Goal: Task Accomplishment & Management: Manage account settings

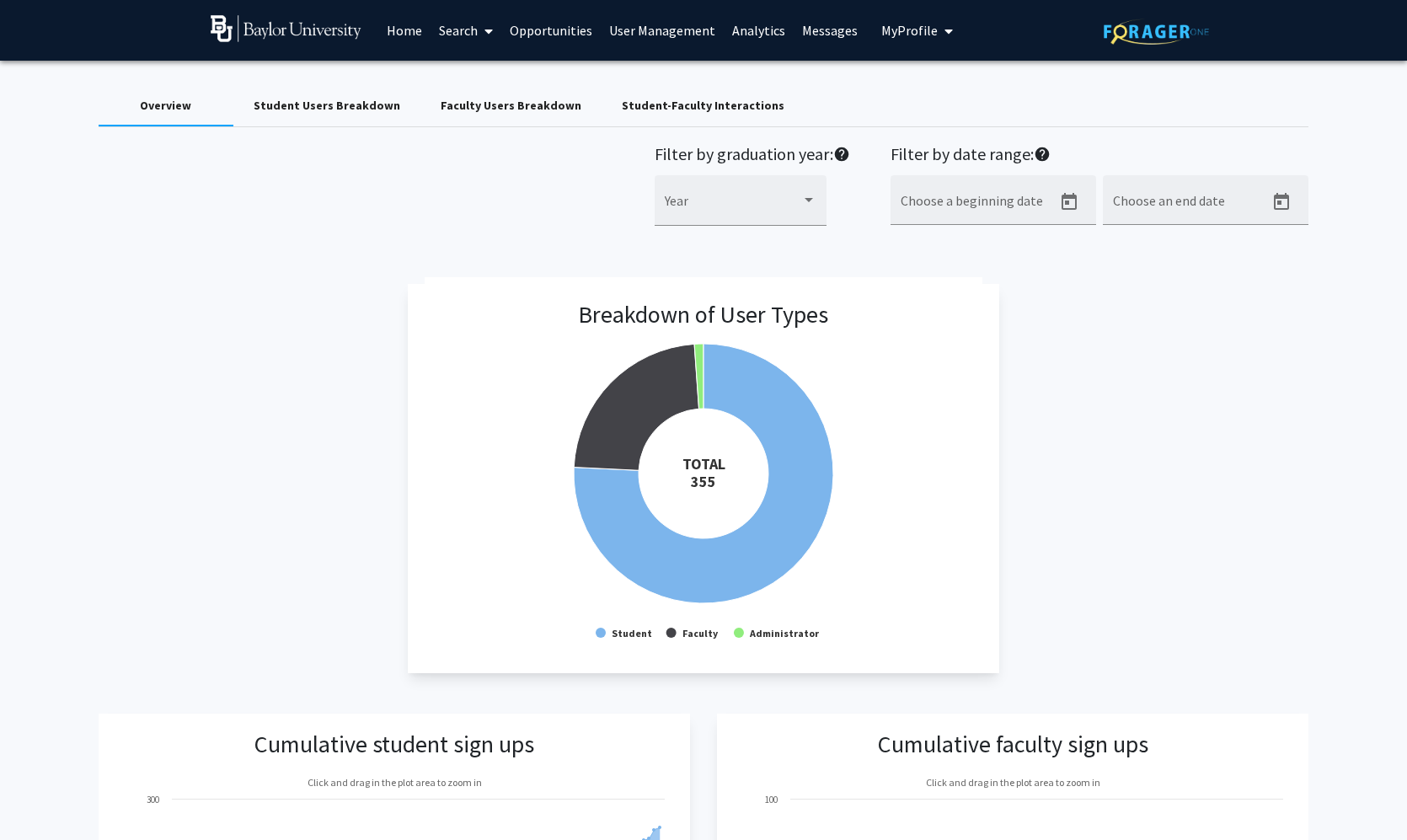
click at [896, 35] on span "My Profile" at bounding box center [909, 30] width 57 height 17
click at [324, 355] on div "Breakdown of User Types Created with Highcharts 9.3.3 TOTAL ​ 355 Student Facul…" at bounding box center [704, 479] width 1210 height 389
click at [945, 35] on icon "My profile dropdown to access profile and logout" at bounding box center [949, 31] width 9 height 13
click at [461, 36] on link "Search" at bounding box center [466, 31] width 71 height 59
click at [465, 75] on span "Faculty/Staff" at bounding box center [493, 77] width 124 height 34
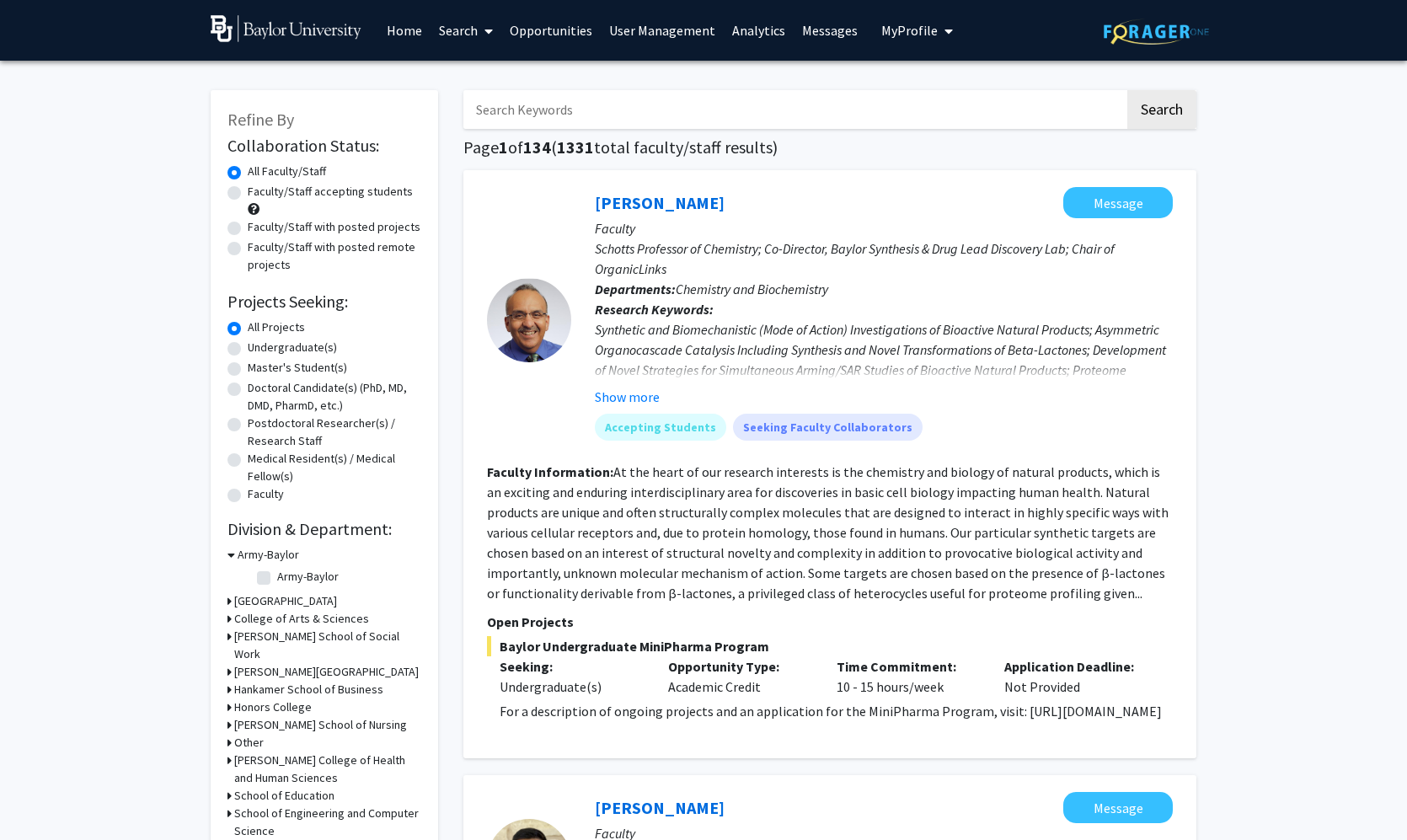
click at [685, 35] on link "User Management" at bounding box center [662, 31] width 123 height 59
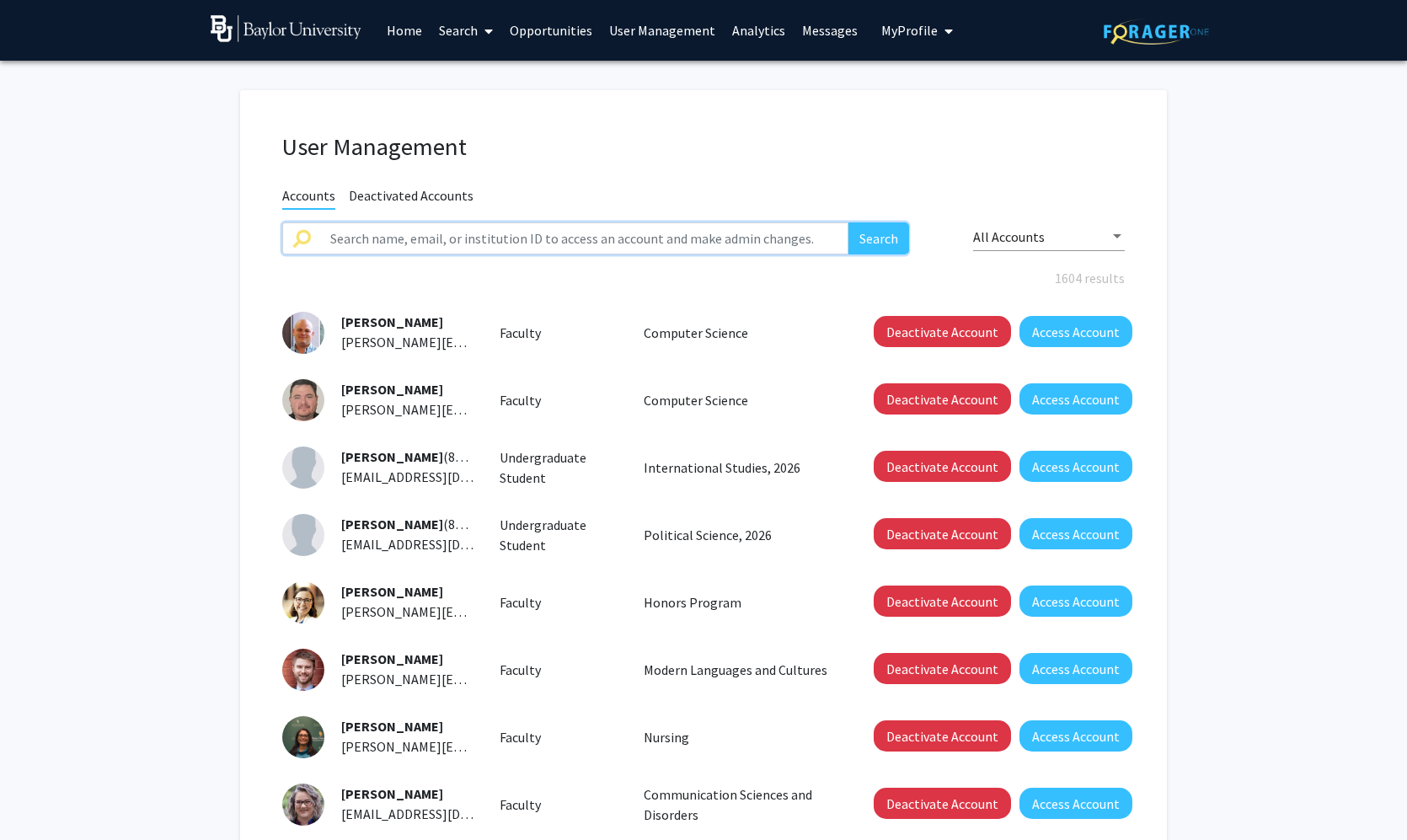
click at [741, 229] on input "text" at bounding box center [584, 238] width 528 height 32
type input "[PERSON_NAME]"
click at [878, 240] on button "Search" at bounding box center [879, 238] width 60 height 32
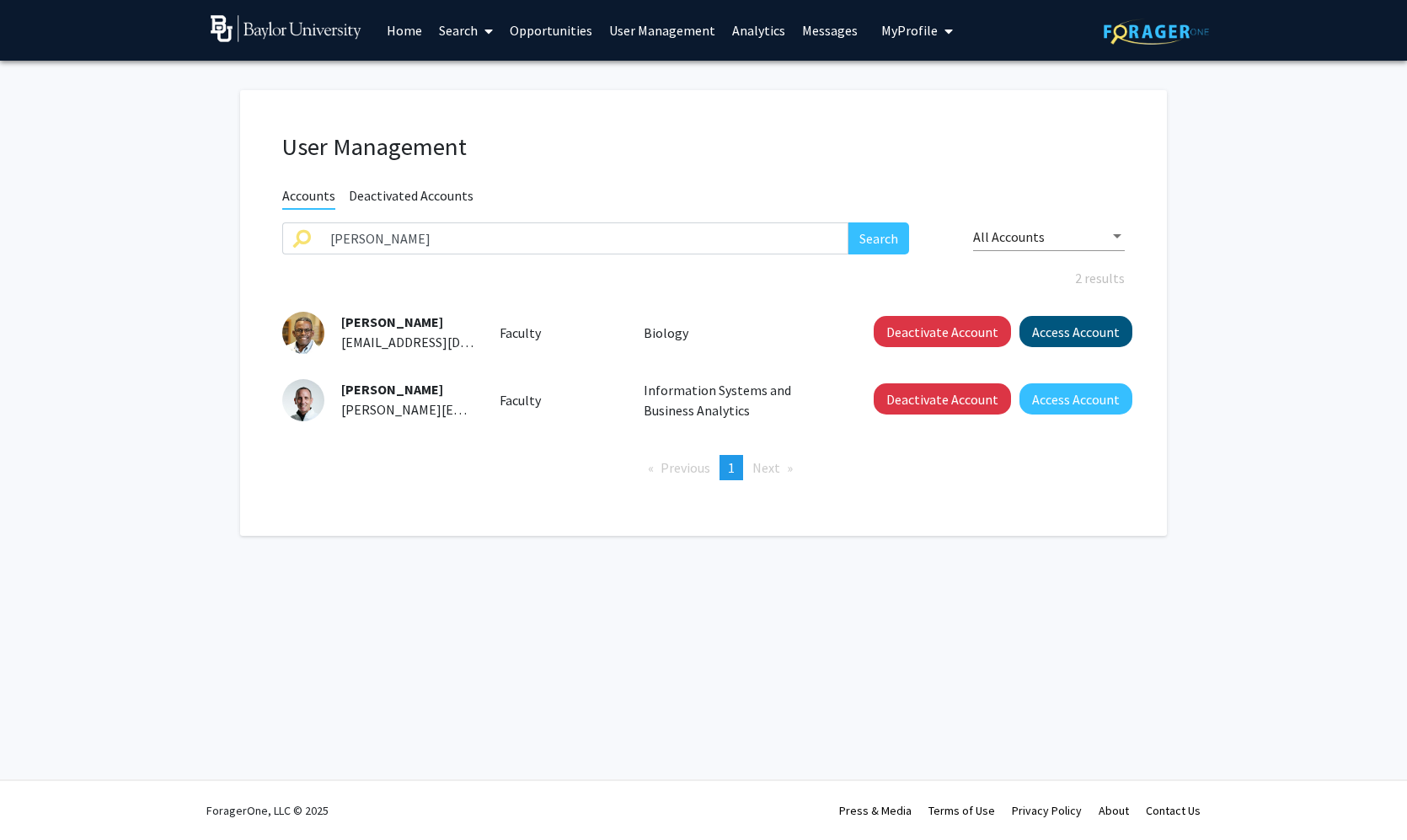
click at [1058, 337] on button "Access Account" at bounding box center [1075, 332] width 113 height 31
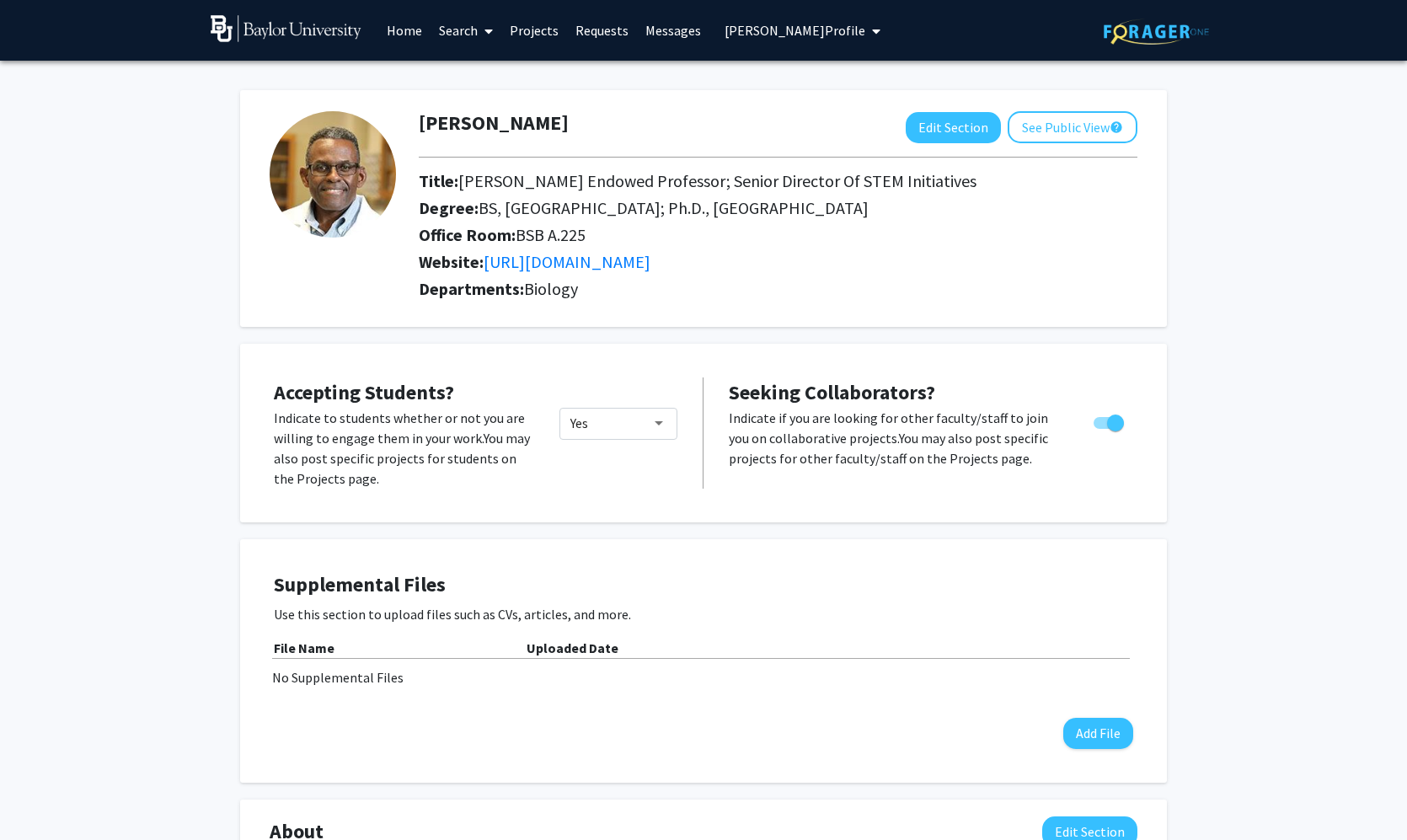
click at [538, 36] on link "Projects" at bounding box center [534, 31] width 66 height 59
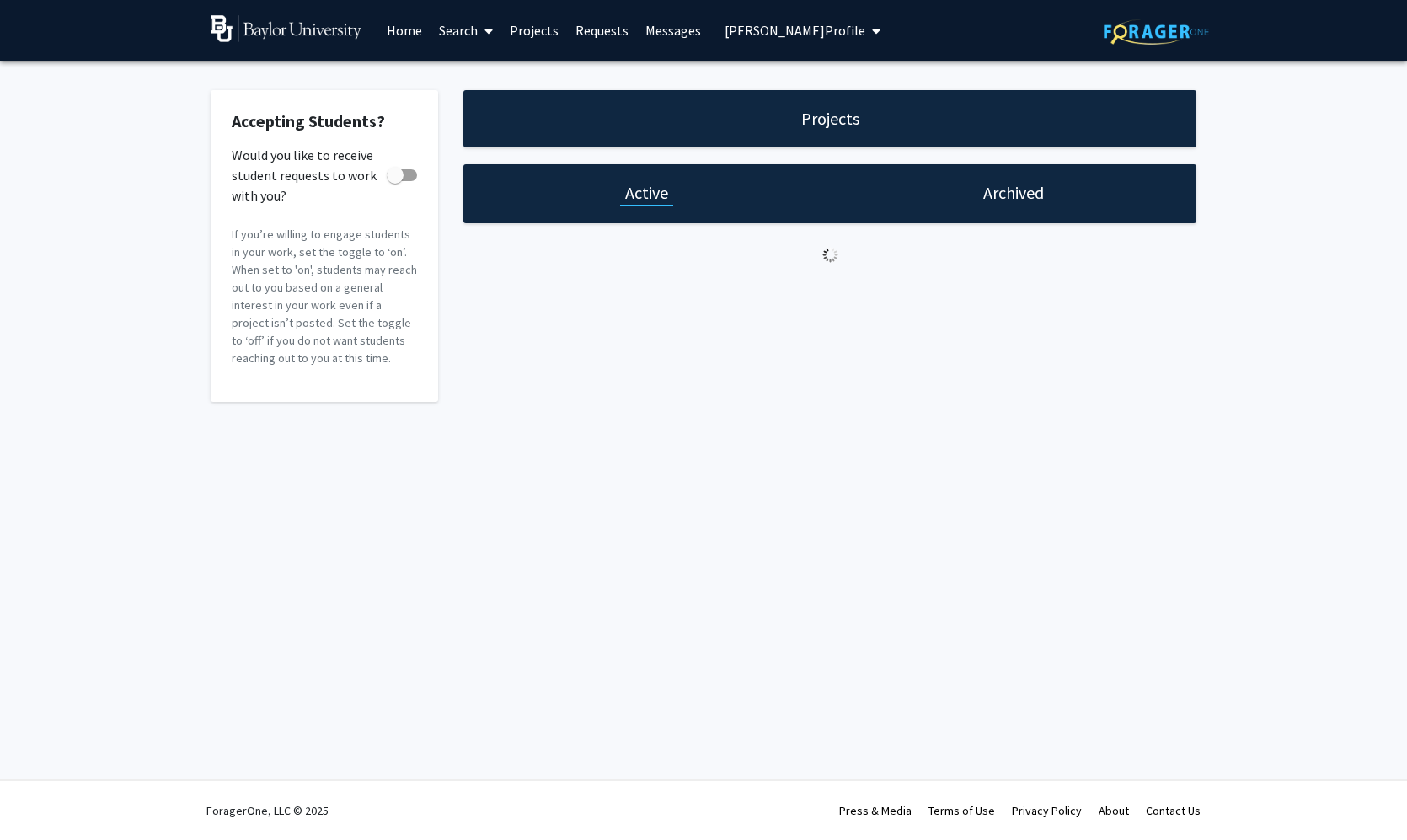
checkbox input "true"
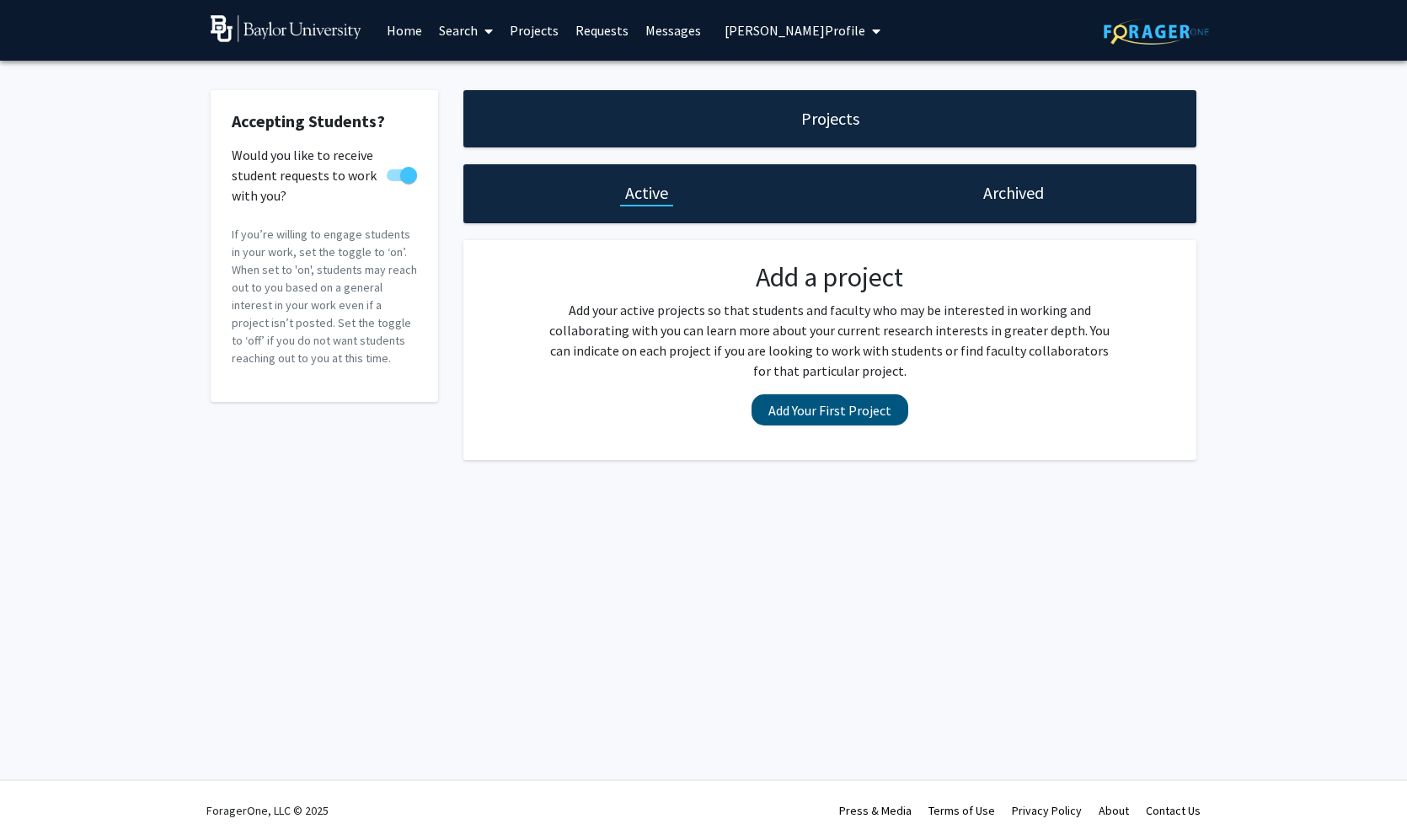
click at [778, 419] on button "Add Your First Project" at bounding box center [830, 410] width 156 height 31
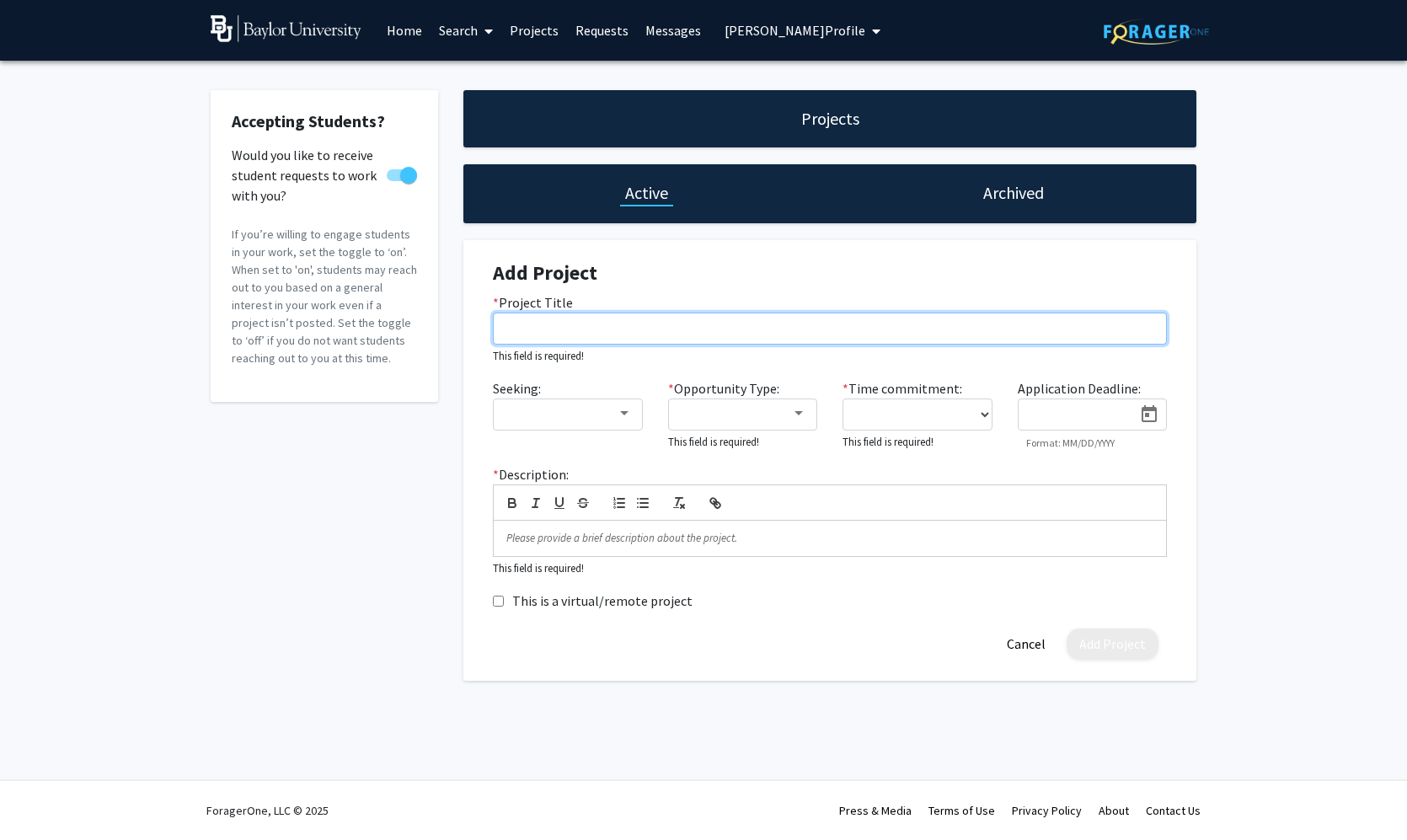
click at [587, 332] on input "* Project Title" at bounding box center [830, 328] width 674 height 32
paste input "The Role of Cochlear [MEDICAL_DATA] in [MEDICAL_DATA]"
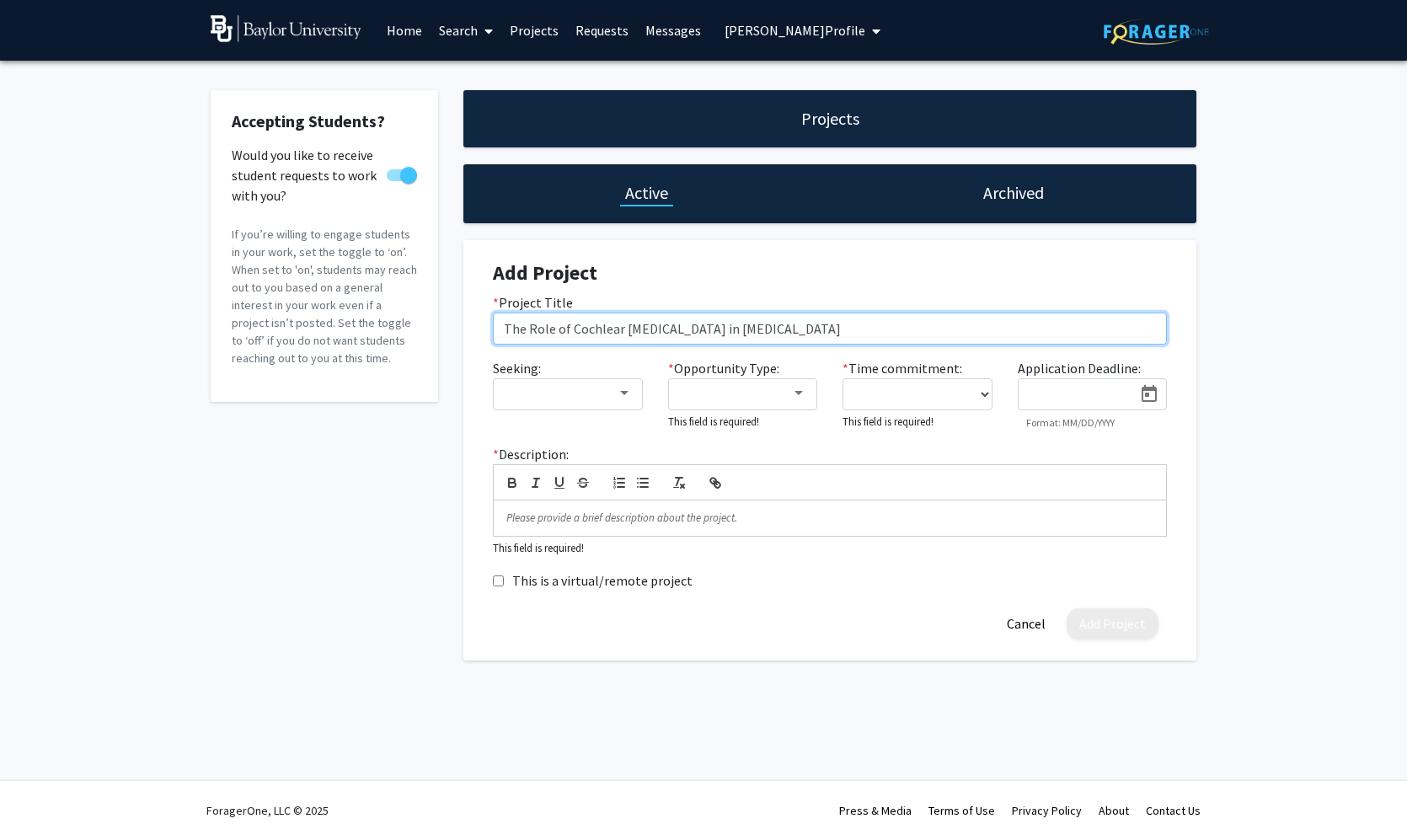
type input "The Role of Cochlear [MEDICAL_DATA] in [MEDICAL_DATA]"
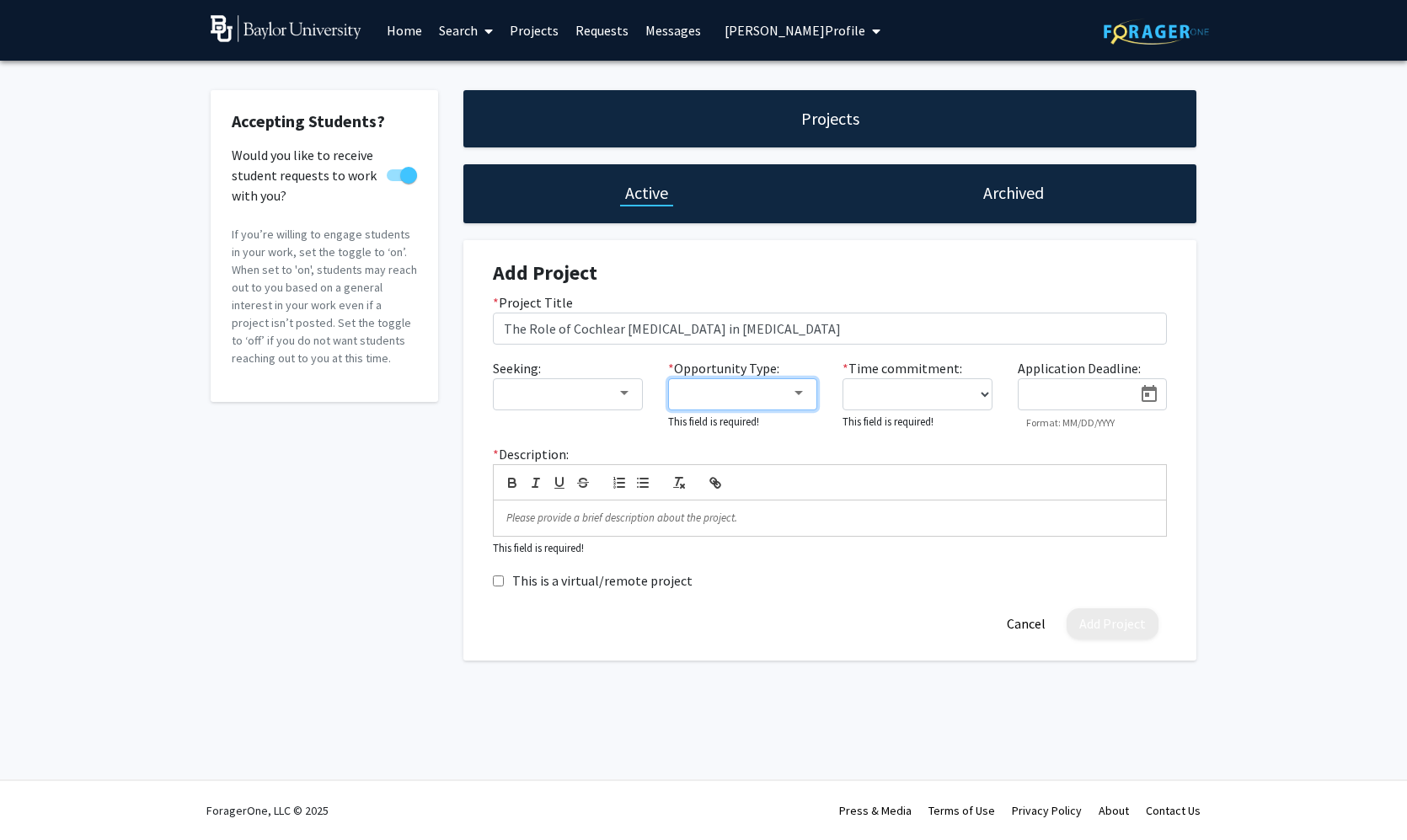
click at [796, 396] on div at bounding box center [799, 393] width 9 height 4
click at [668, 437] on mat-pseudo-checkbox at bounding box center [666, 435] width 13 height 13
click at [962, 403] on div at bounding box center [703, 420] width 1407 height 840
select select "10 - 15"
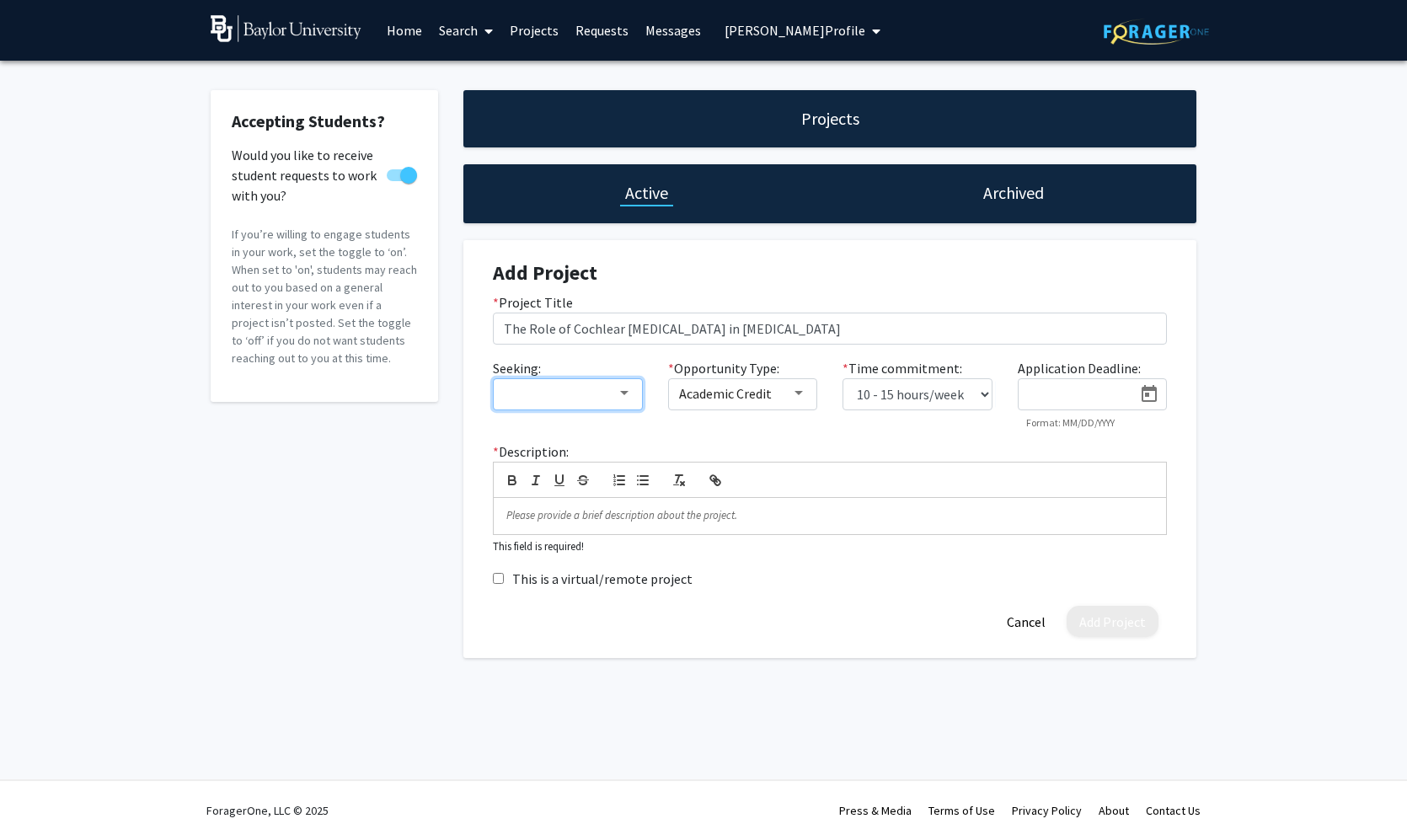
click at [624, 396] on div at bounding box center [624, 393] width 9 height 4
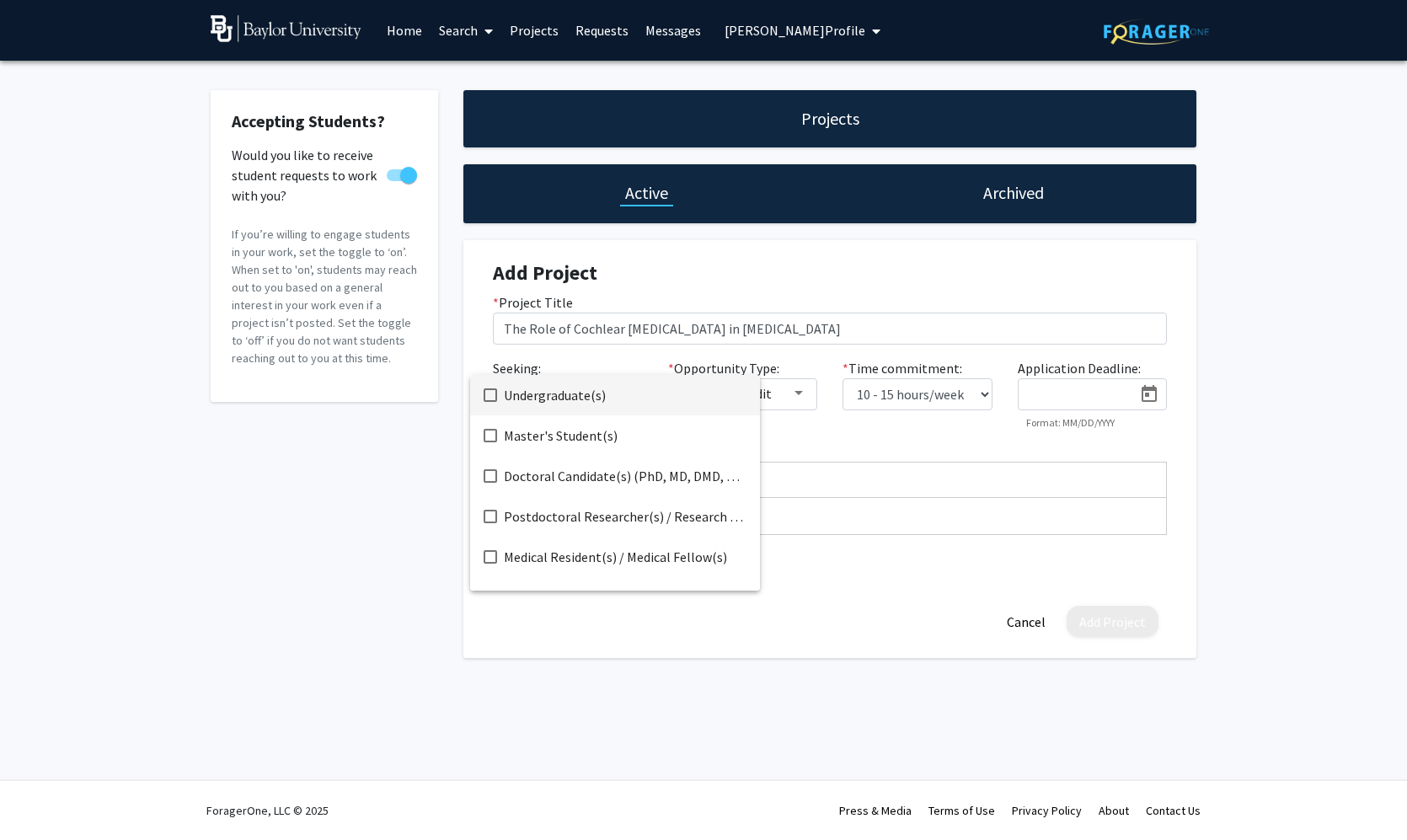
click at [845, 424] on div at bounding box center [703, 420] width 1407 height 840
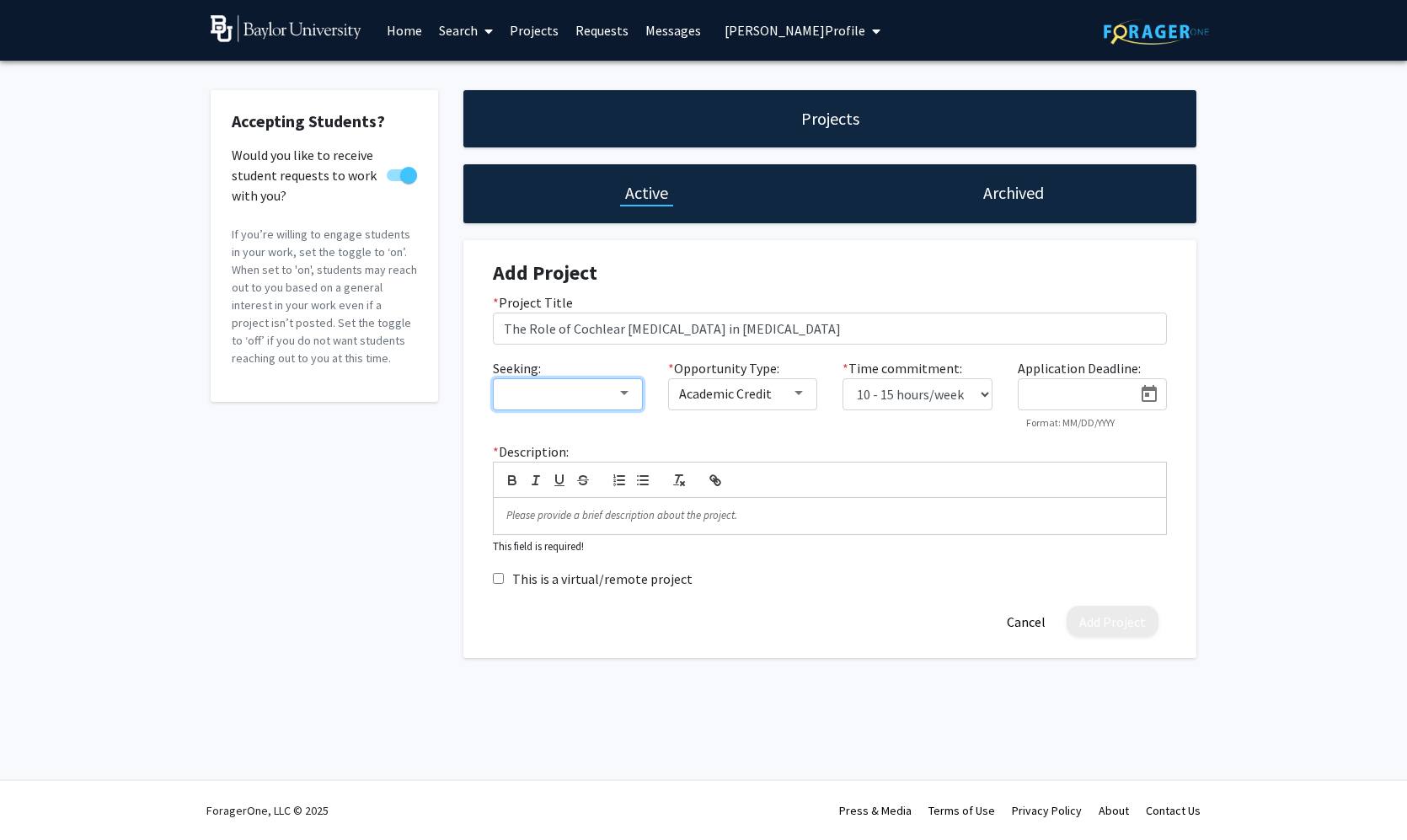
click at [624, 393] on div at bounding box center [624, 393] width 9 height 4
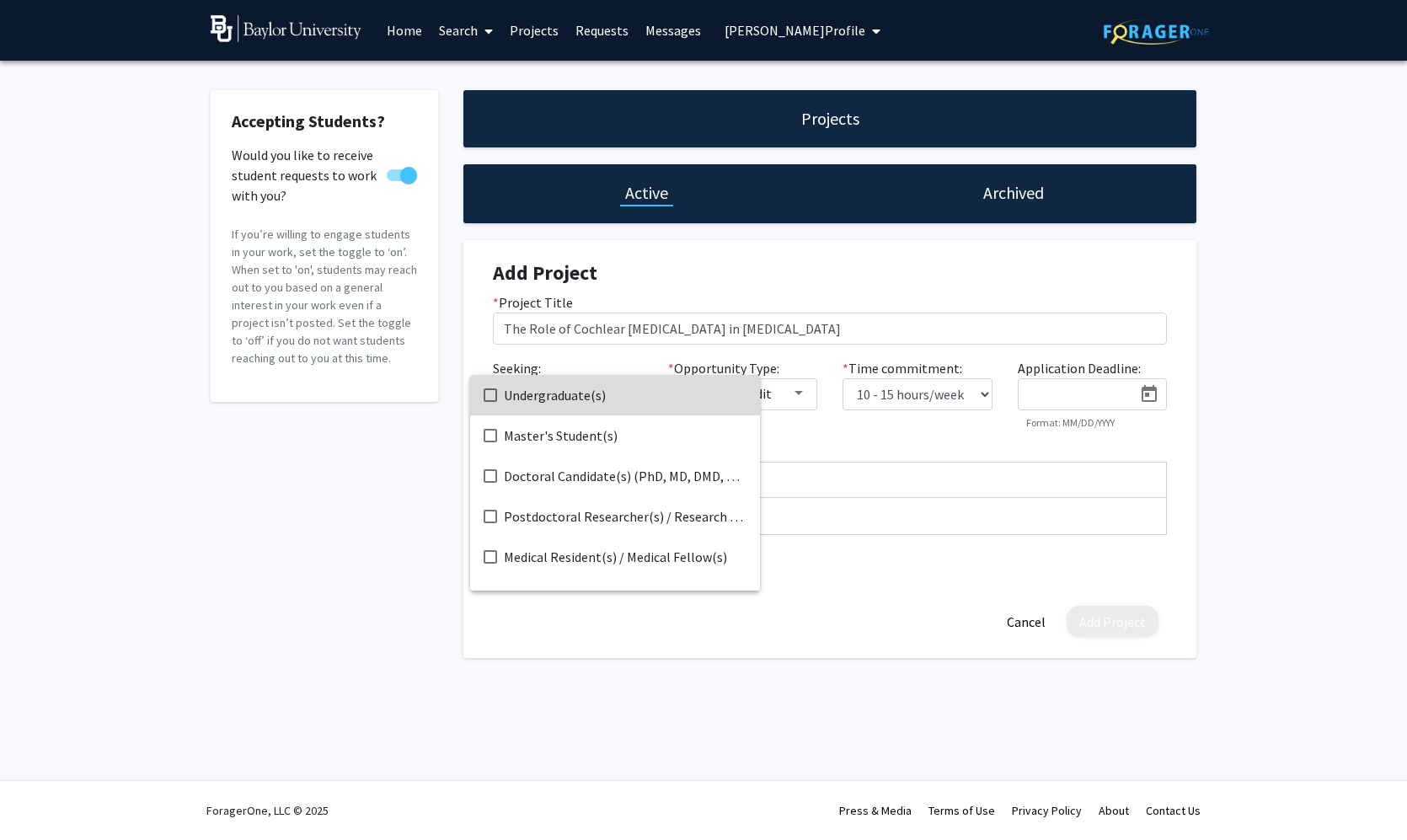
click at [491, 395] on mat-pseudo-checkbox at bounding box center [490, 395] width 13 height 13
click at [866, 580] on div at bounding box center [703, 420] width 1407 height 840
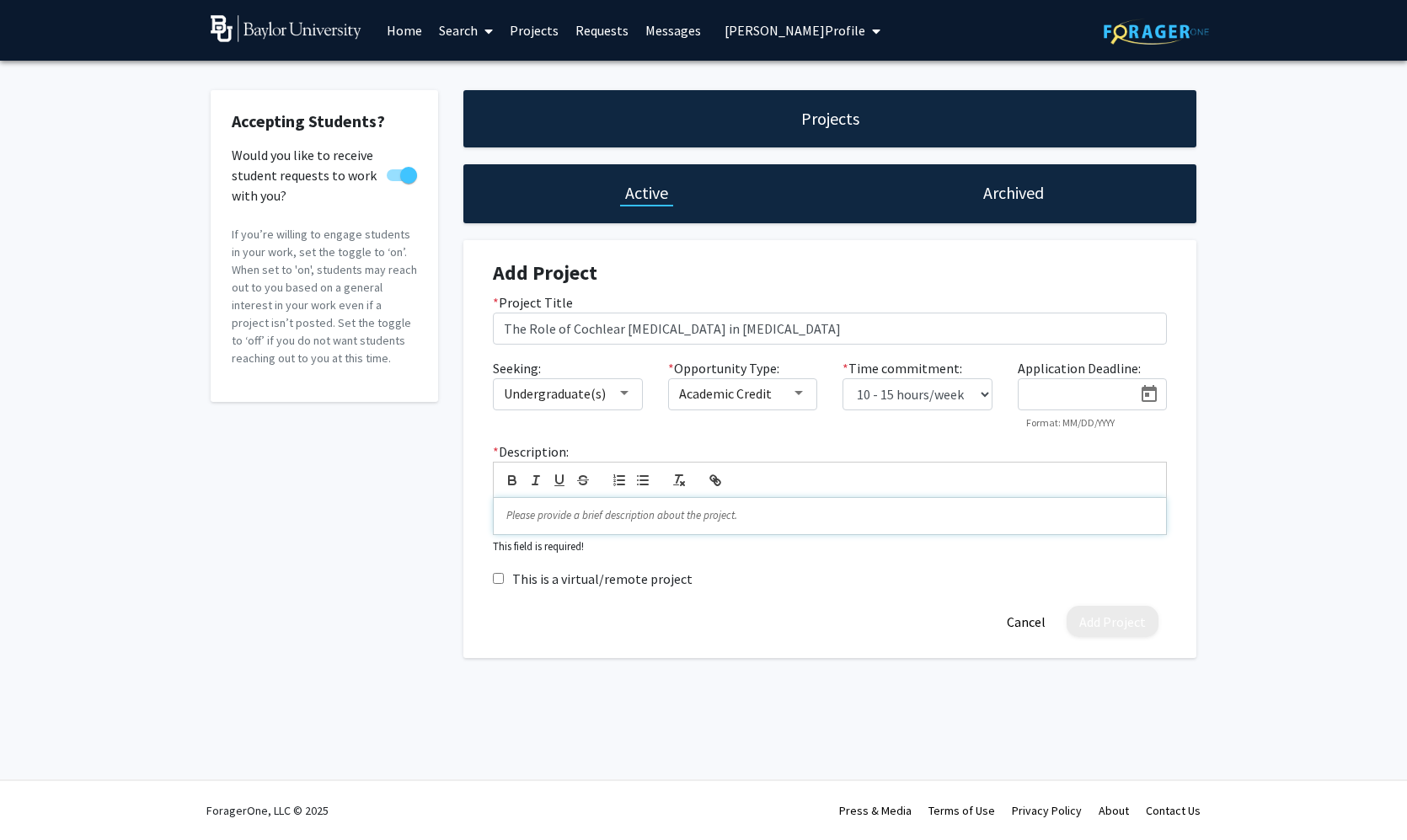
click at [807, 523] on p at bounding box center [830, 515] width 647 height 15
click at [1085, 608] on button "Add Project" at bounding box center [1112, 602] width 92 height 31
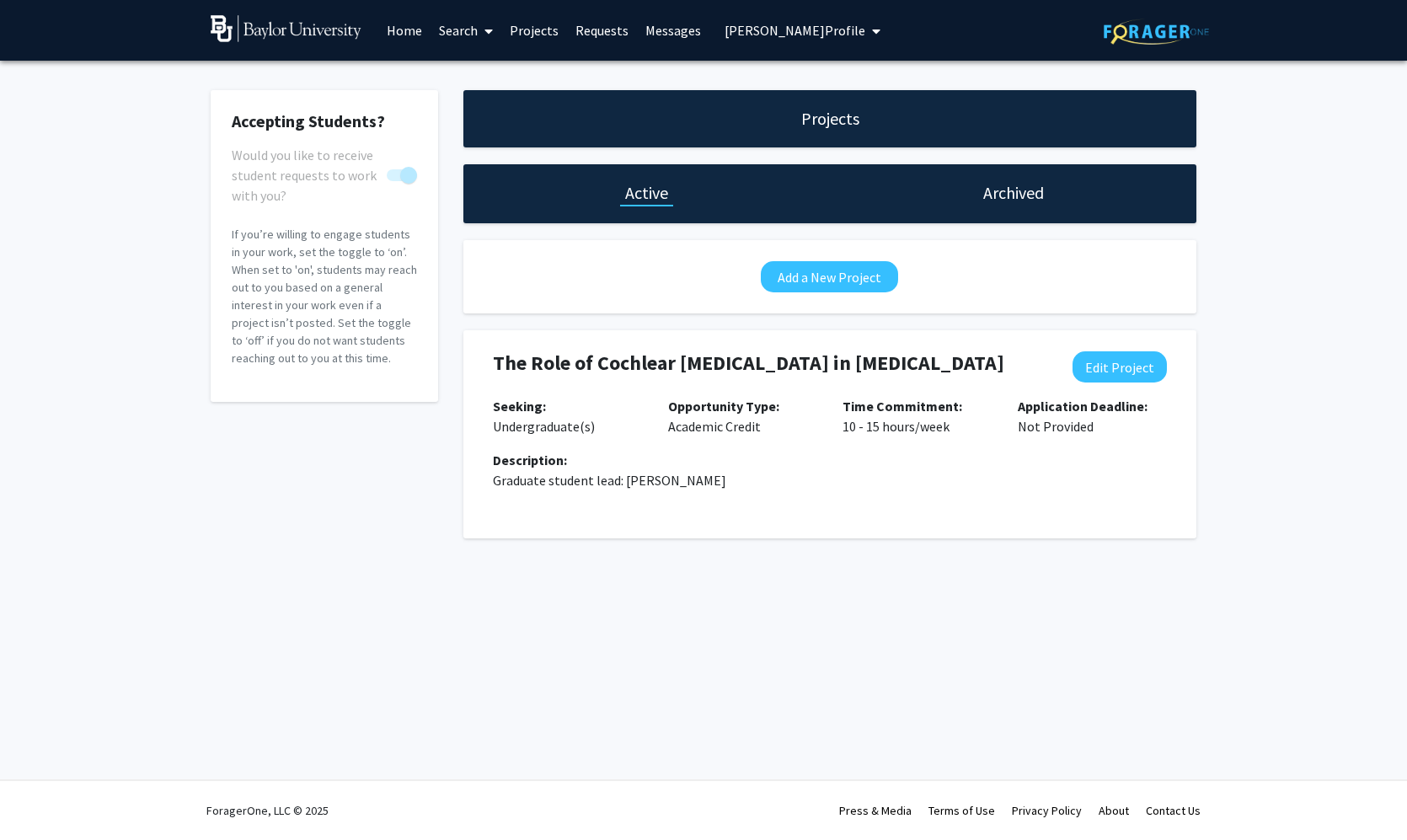
click at [470, 35] on link "Search" at bounding box center [466, 31] width 71 height 59
click at [485, 114] on span "Students" at bounding box center [482, 111] width 103 height 34
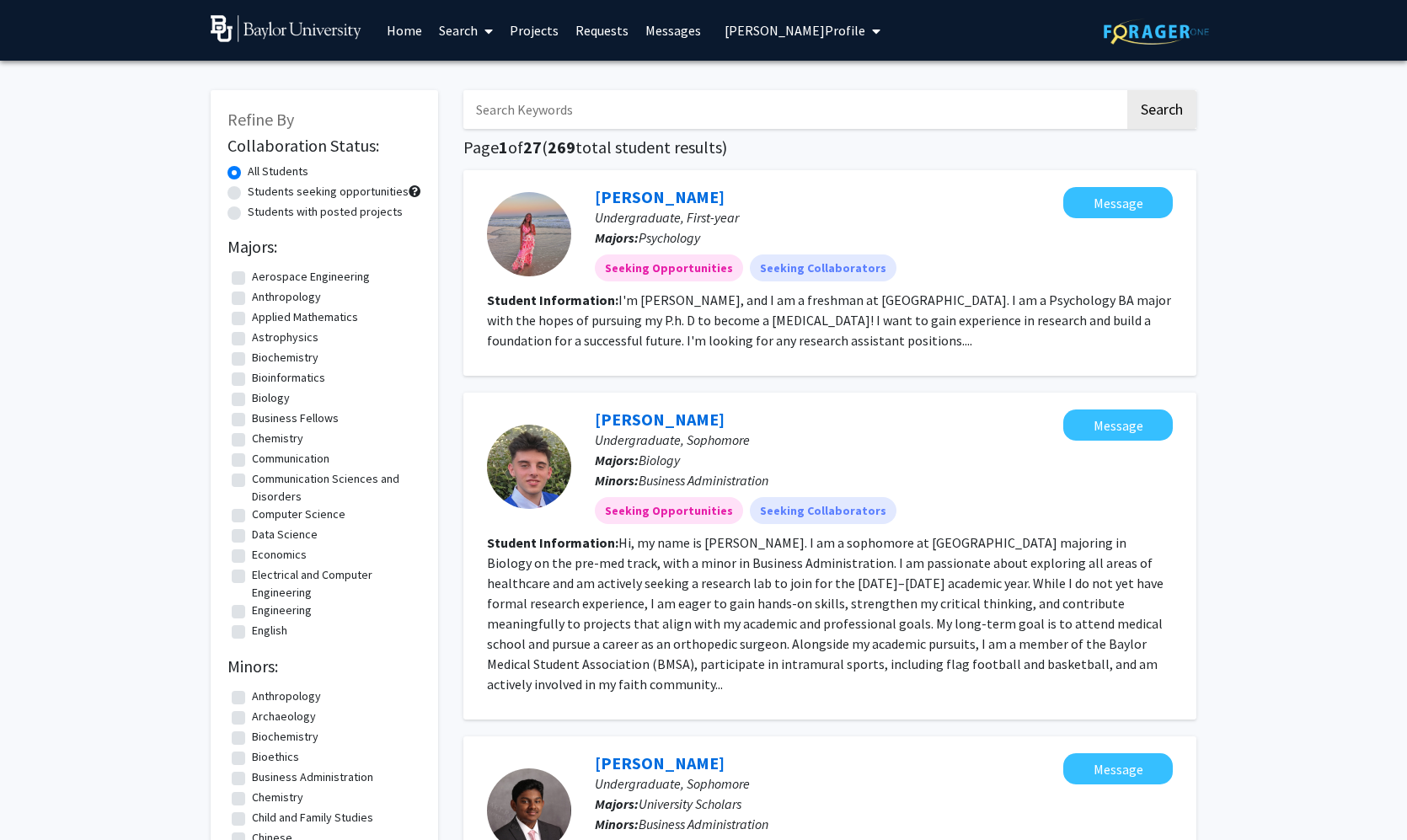
click at [518, 108] on input "Search Keywords" at bounding box center [794, 109] width 661 height 38
click at [1162, 112] on button "Search" at bounding box center [1162, 109] width 69 height 38
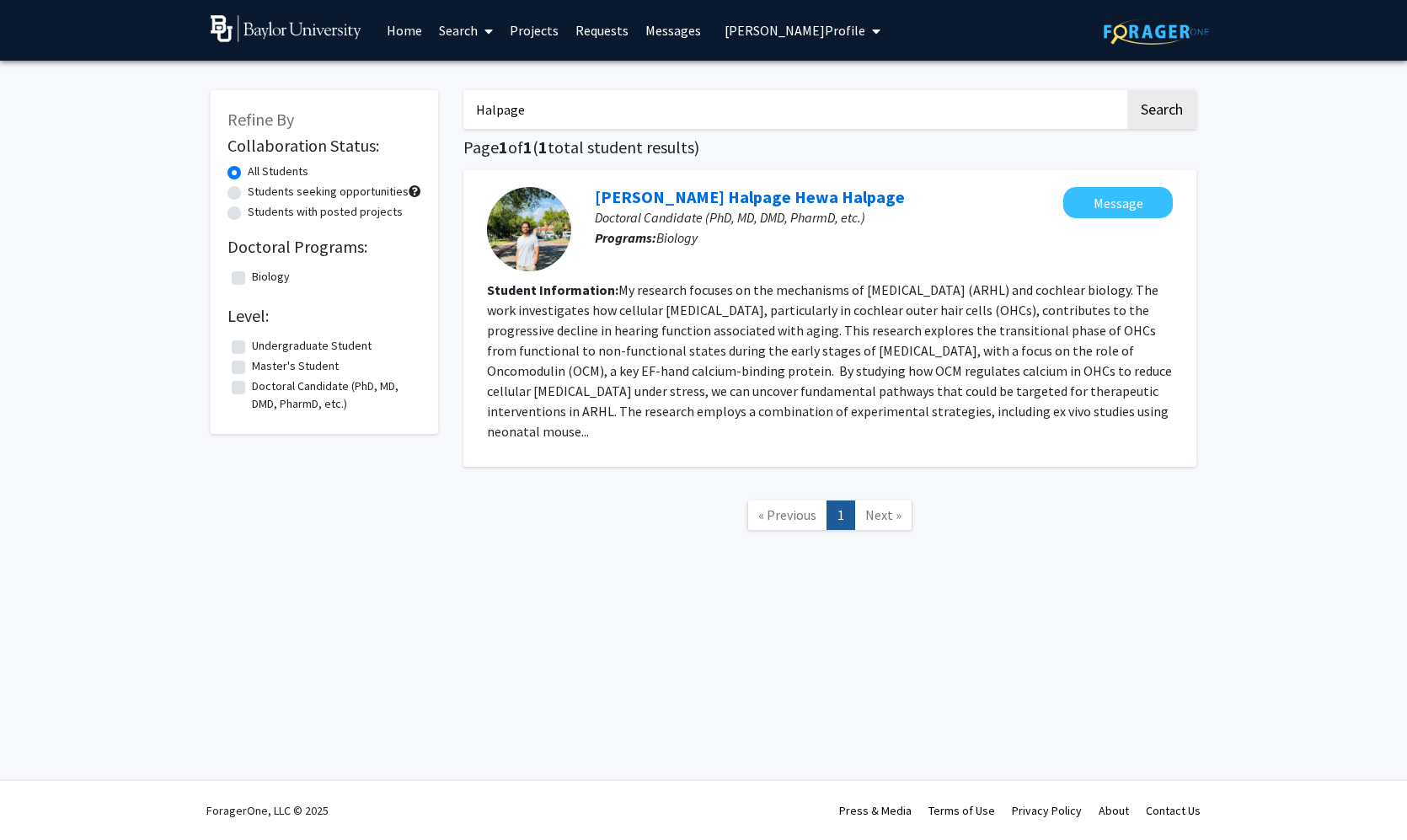
click at [667, 290] on fg-read-more "My research focuses on the mechanisms of [MEDICAL_DATA] (ARHL) and cochlear bio…" at bounding box center [830, 360] width 685 height 158
type input "Halpage"
drag, startPoint x: 767, startPoint y: 291, endPoint x: 976, endPoint y: 286, distance: 209.1
click at [976, 286] on fg-read-more "My research focuses on the mechanisms of [MEDICAL_DATA] (ARHL) and cochlear bio…" at bounding box center [830, 360] width 685 height 158
click at [779, 198] on link "[PERSON_NAME] Halpage Hewa Halpage" at bounding box center [749, 196] width 310 height 21
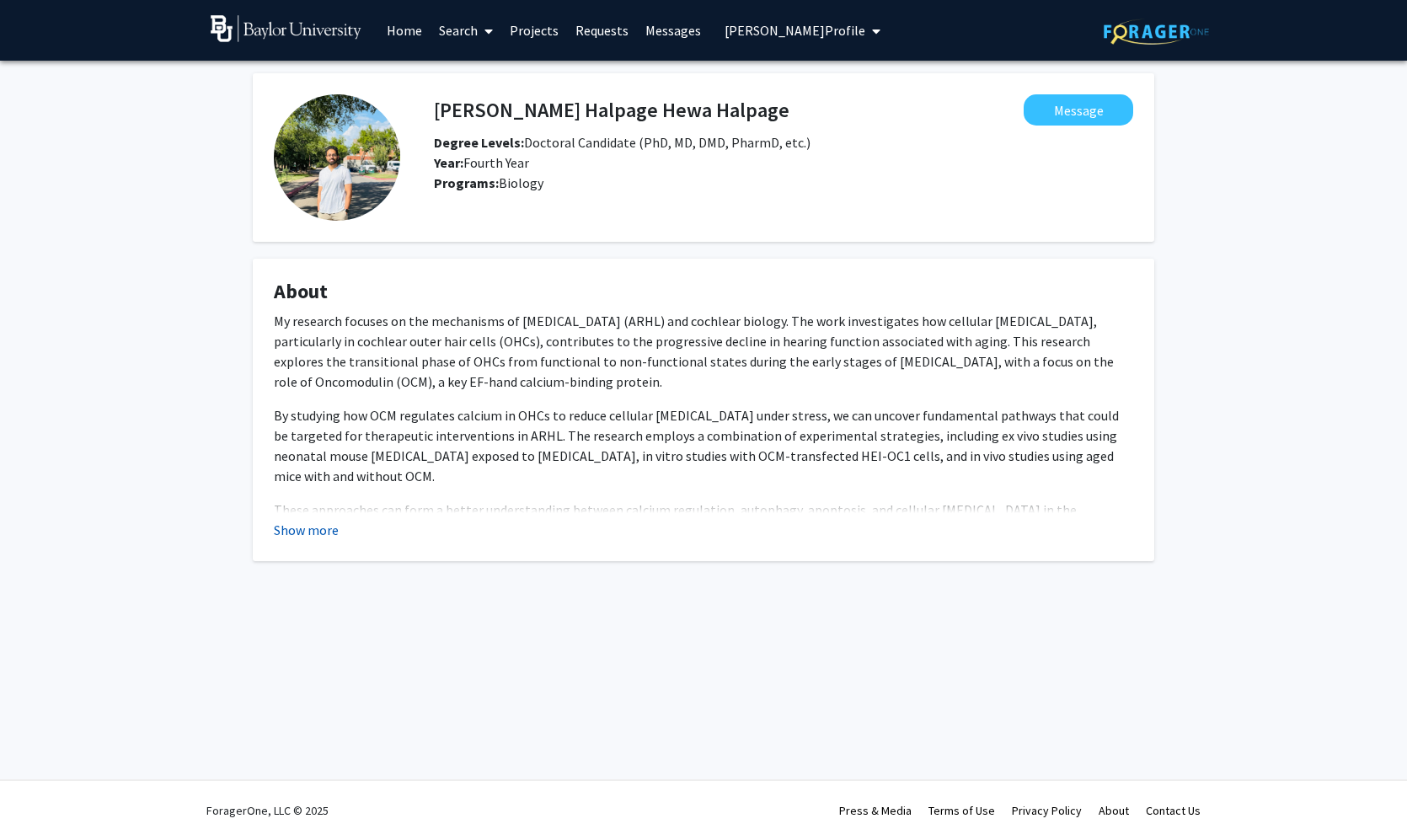
click at [295, 528] on button "Show more" at bounding box center [307, 529] width 65 height 20
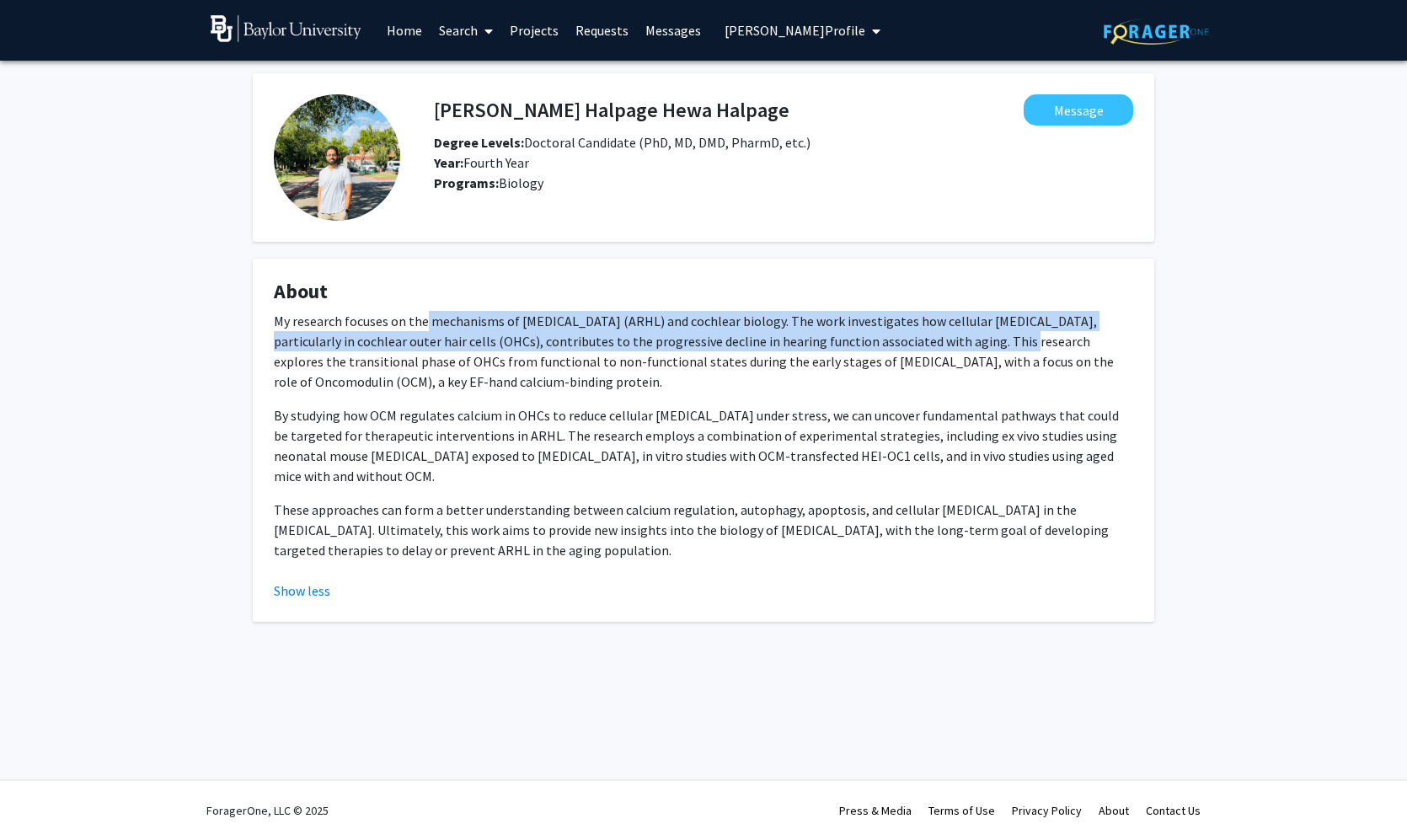
drag, startPoint x: 425, startPoint y: 321, endPoint x: 983, endPoint y: 343, distance: 558.4
click at [983, 343] on p "My research focuses on the mechanisms of [MEDICAL_DATA] (ARHL) and cochlear bio…" at bounding box center [704, 351] width 859 height 81
copy p "mechanisms of [MEDICAL_DATA] (ARHL) and cochlear biology. The work investigates…"
click at [773, 37] on span "[PERSON_NAME] Profile" at bounding box center [795, 30] width 141 height 17
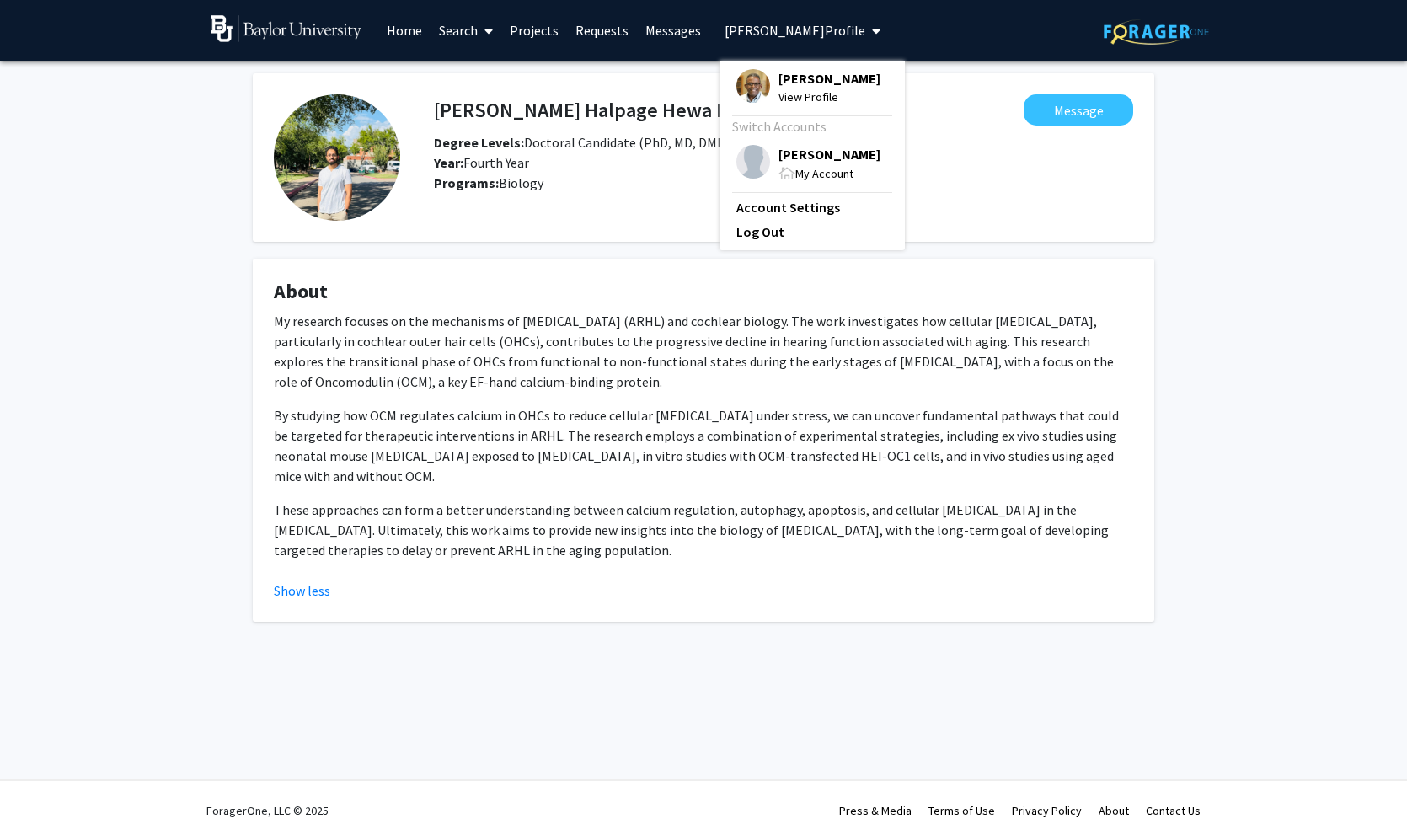
click at [796, 109] on div "[PERSON_NAME] View Profile Switch Accounts [PERSON_NAME] My Account Account Set…" at bounding box center [812, 155] width 185 height 189
click at [797, 101] on span "View Profile" at bounding box center [830, 96] width 102 height 18
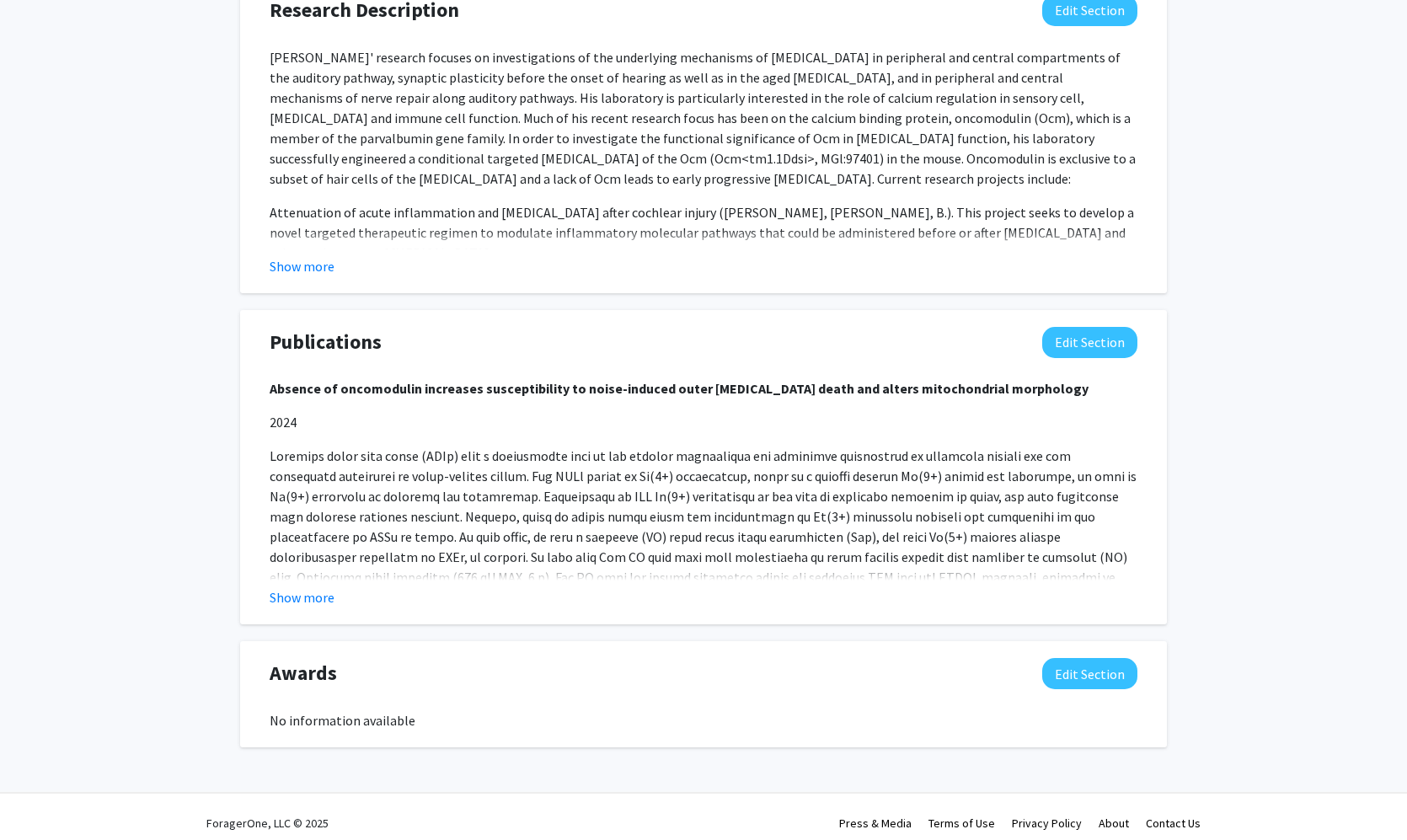
scroll to position [1290, 0]
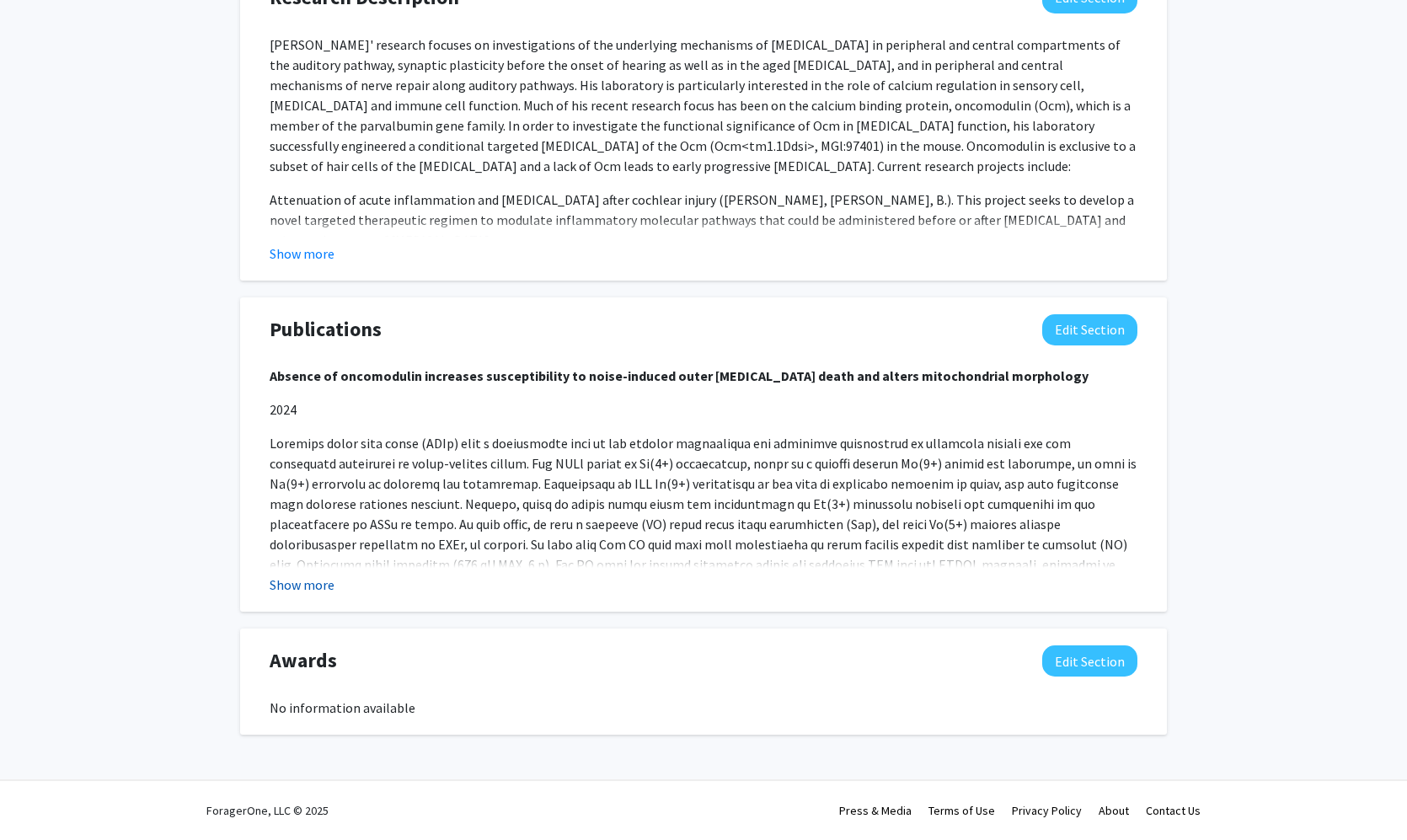
click at [318, 586] on button "Show more" at bounding box center [302, 584] width 65 height 20
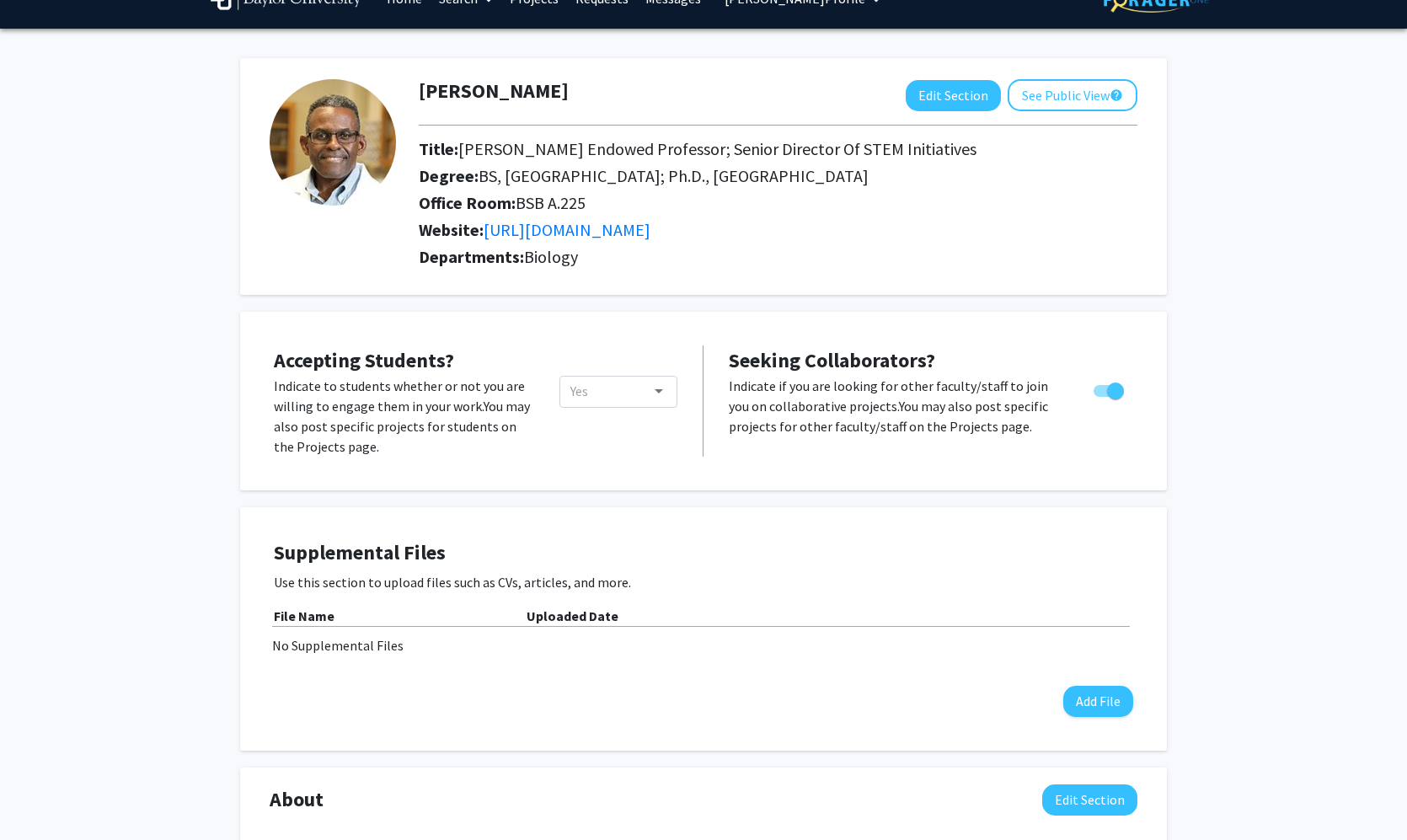
scroll to position [29, 0]
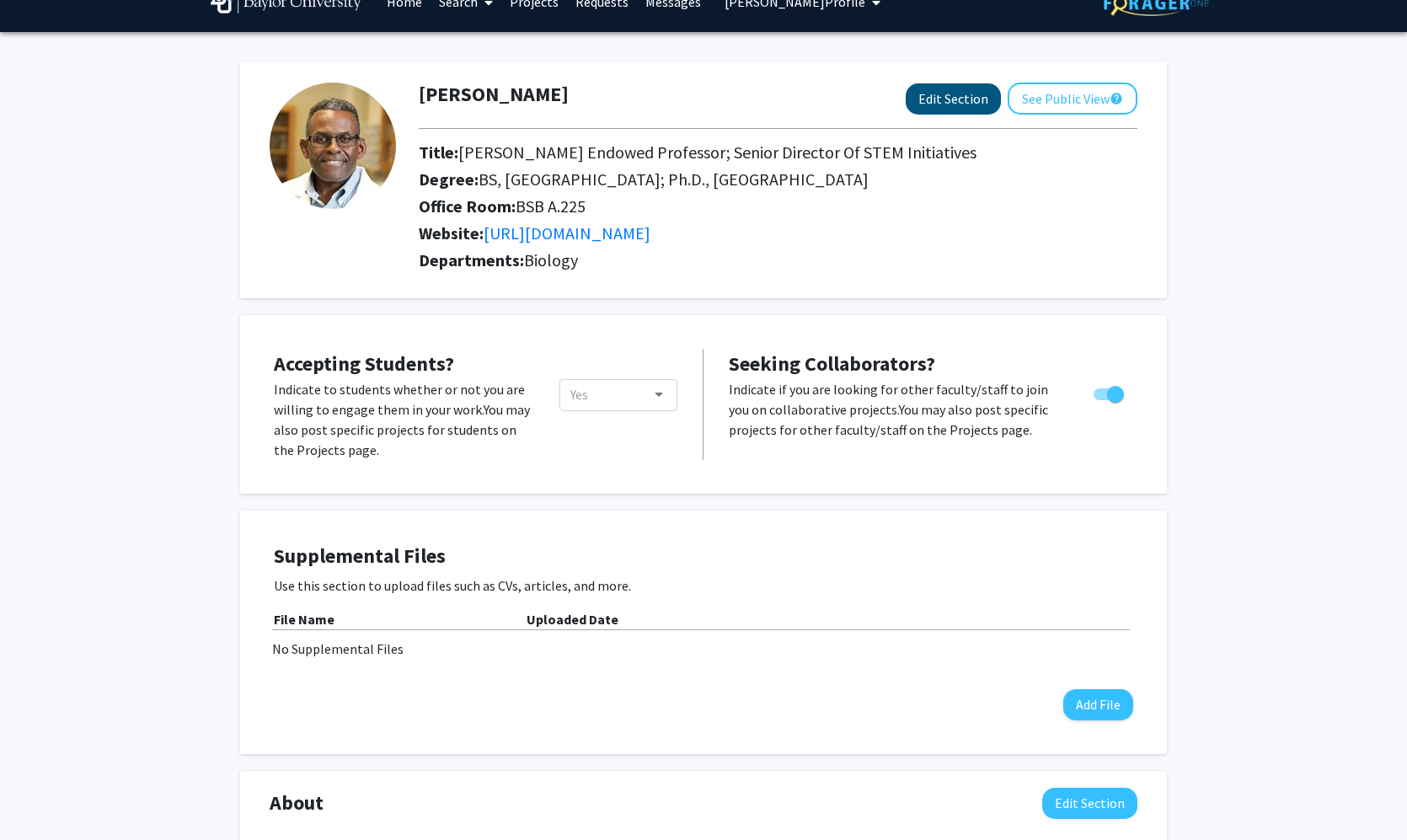
click at [969, 108] on button "Edit Section" at bounding box center [953, 100] width 95 height 31
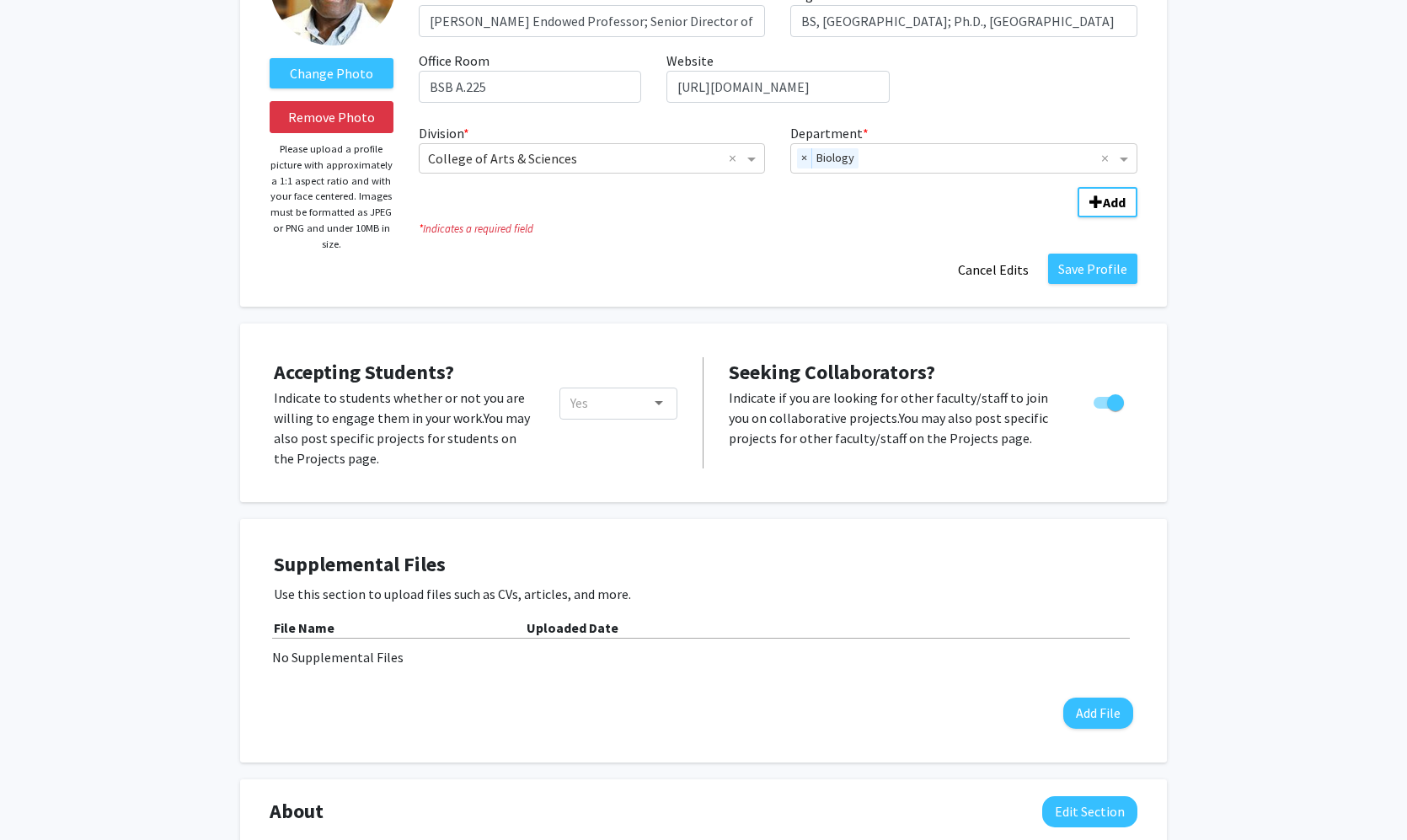
scroll to position [0, 0]
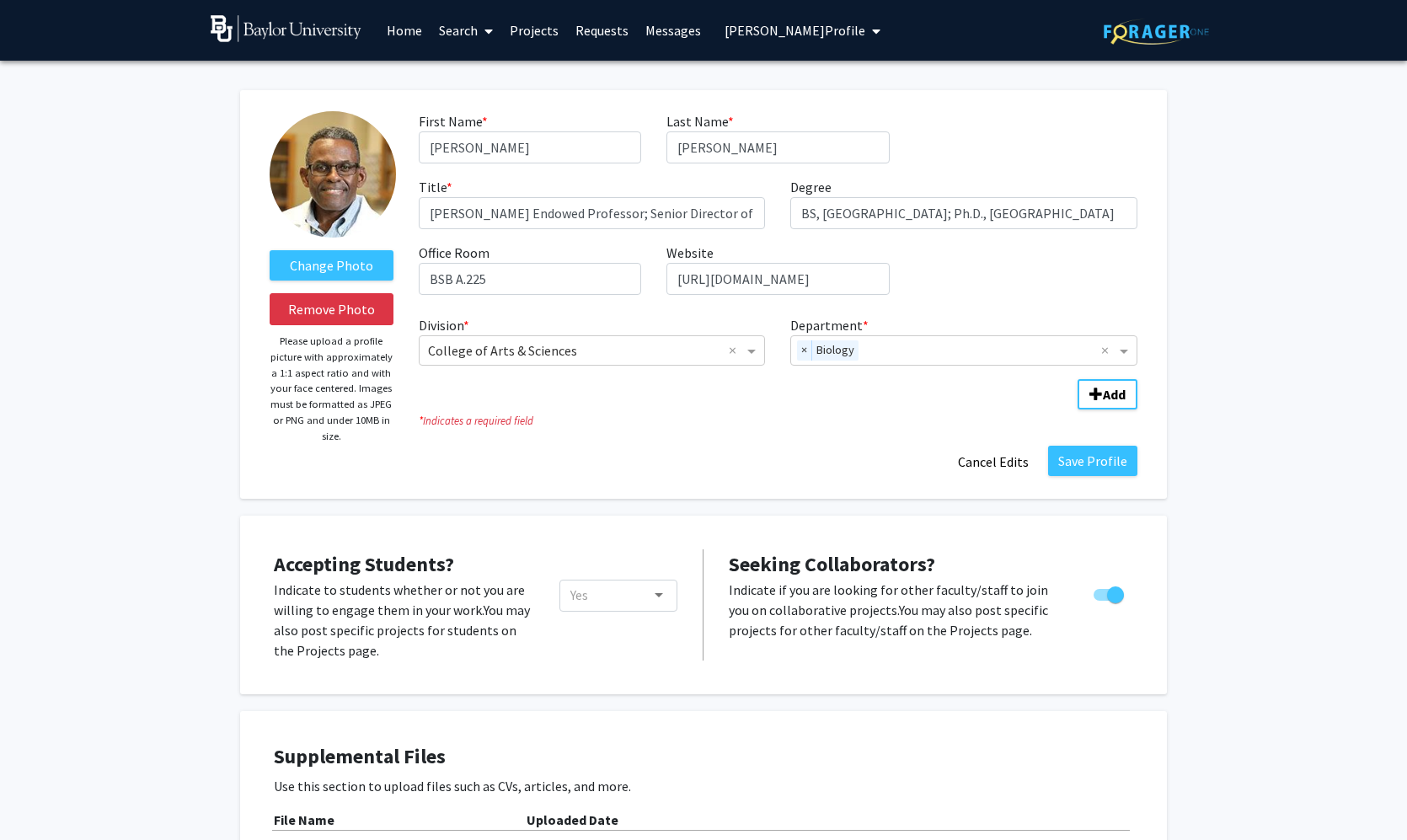
click at [521, 35] on link "Projects" at bounding box center [534, 31] width 66 height 59
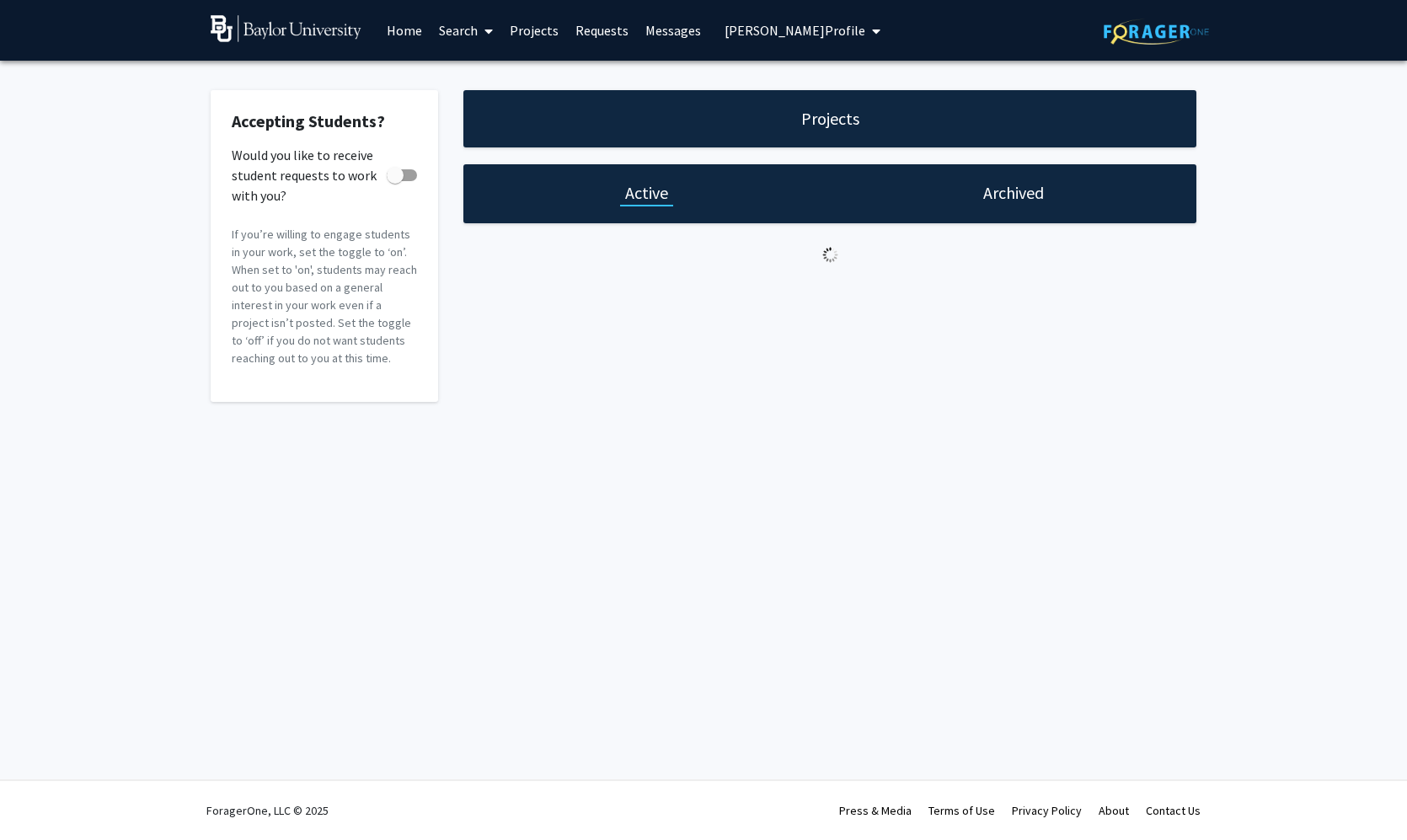
checkbox input "true"
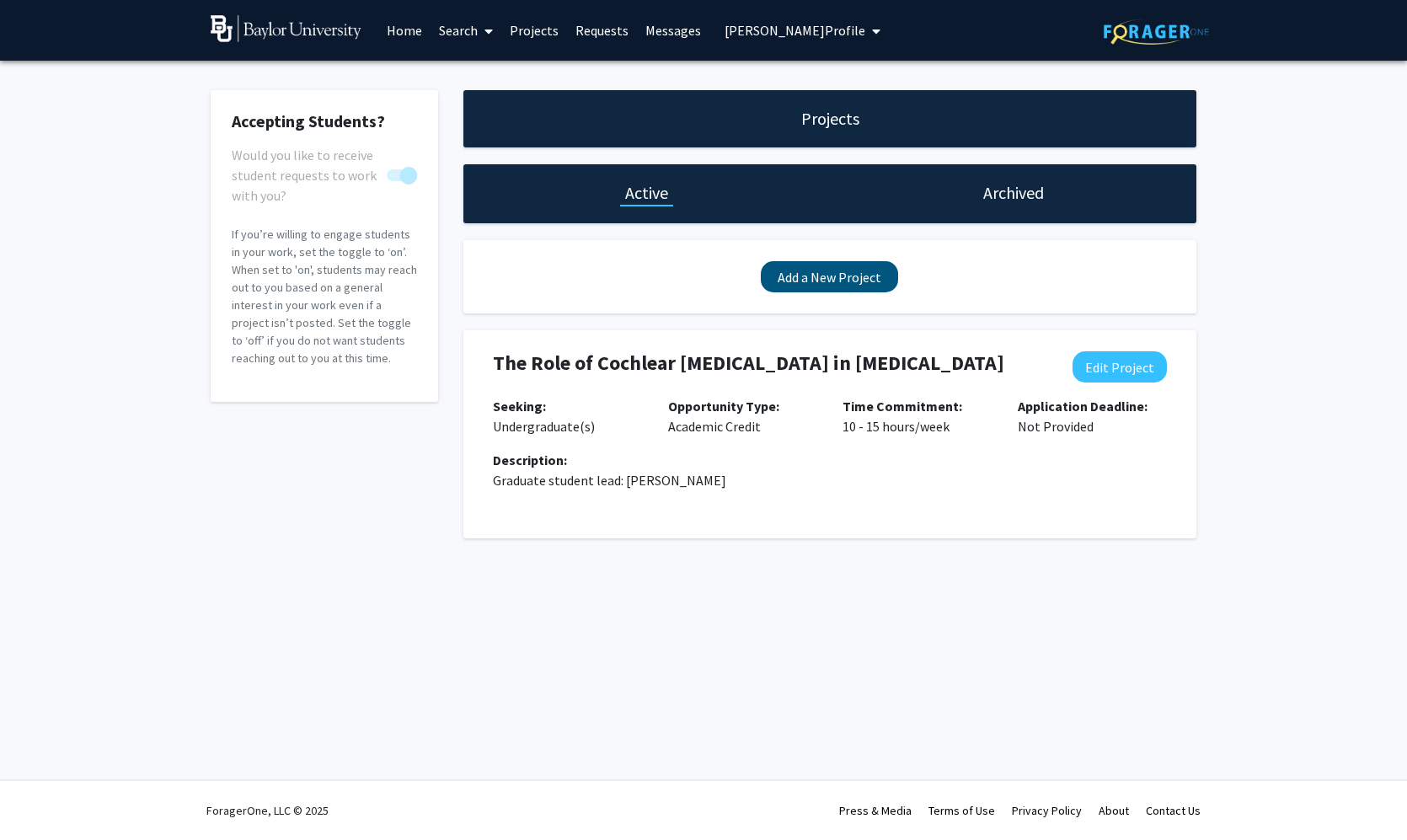
click at [790, 287] on button "Add a New Project" at bounding box center [829, 277] width 137 height 31
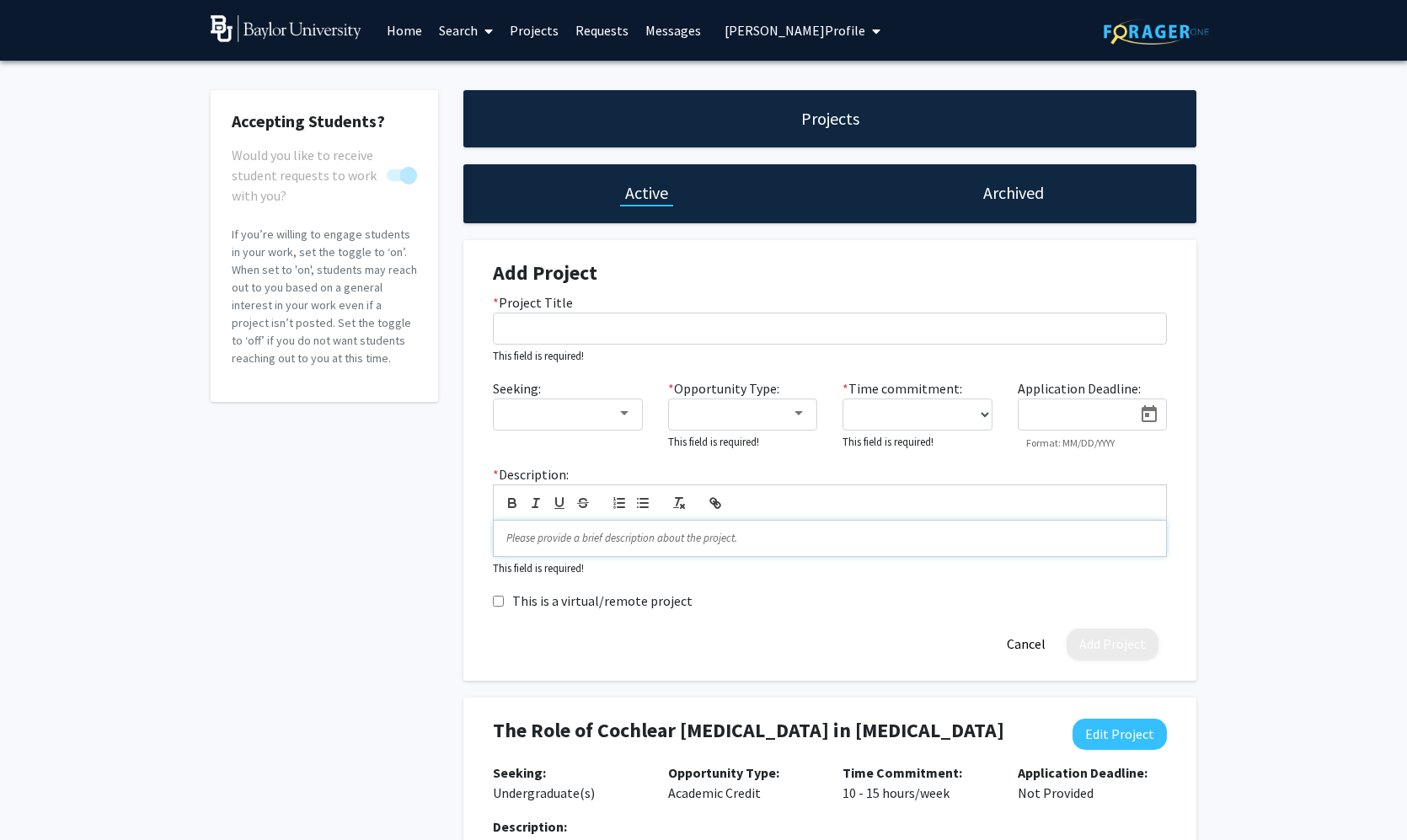
click at [761, 539] on p at bounding box center [830, 538] width 647 height 15
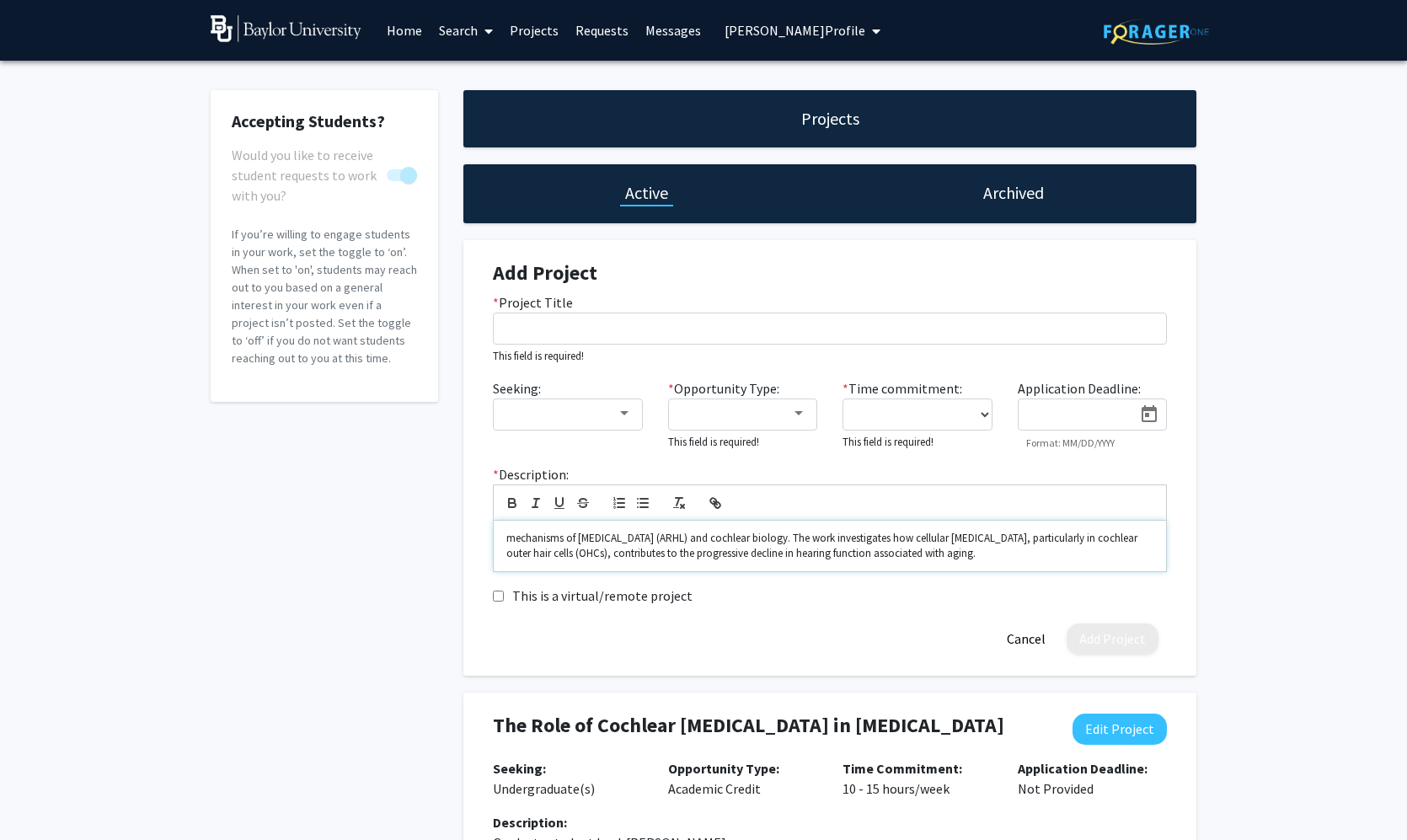
click at [515, 537] on p "mechanisms of [MEDICAL_DATA] (ARHL) and cochlear biology. The work investigates…" at bounding box center [830, 547] width 647 height 31
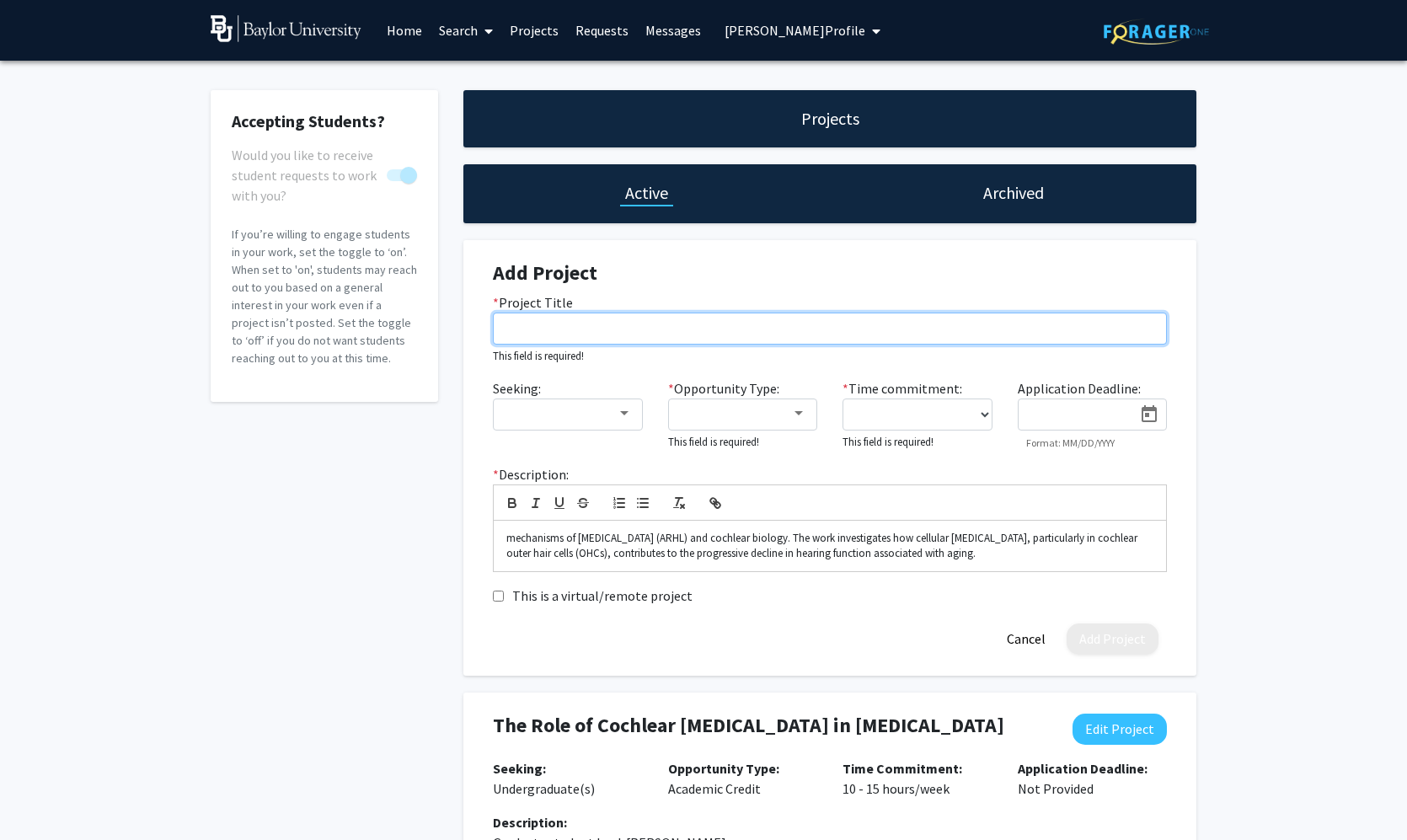
click at [718, 338] on input "* Project Title" at bounding box center [830, 328] width 674 height 32
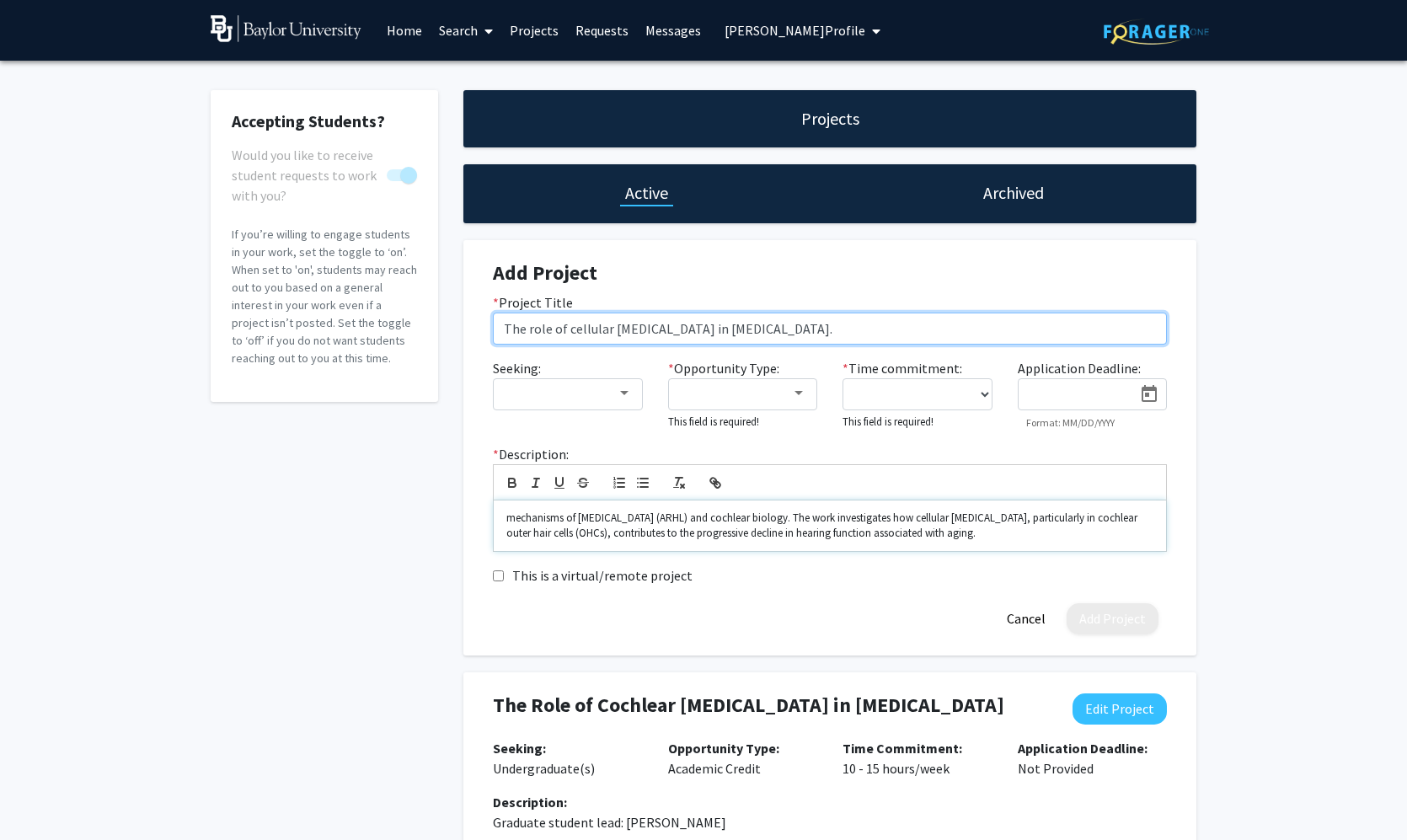
type input "The role of cellular [MEDICAL_DATA] in [MEDICAL_DATA]."
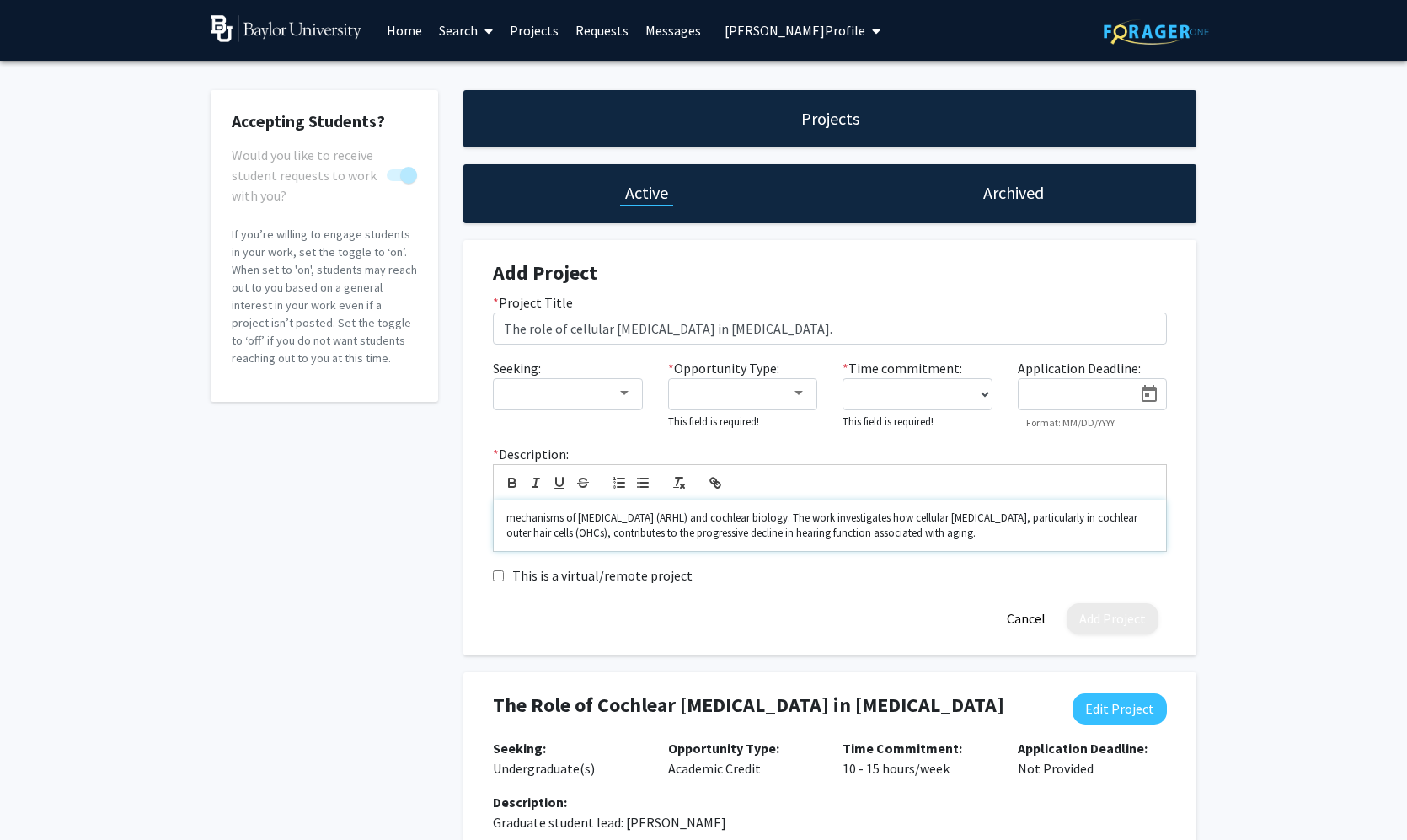
click at [515, 517] on p "mechanisms of [MEDICAL_DATA] (ARHL) and cochlear biology. The work investigates…" at bounding box center [830, 527] width 647 height 31
click at [512, 520] on p "We are investigating the mechanisms of [MEDICAL_DATA] (ARHL) and cochlear biolo…" at bounding box center [830, 527] width 647 height 31
click at [621, 398] on div at bounding box center [624, 393] width 15 height 13
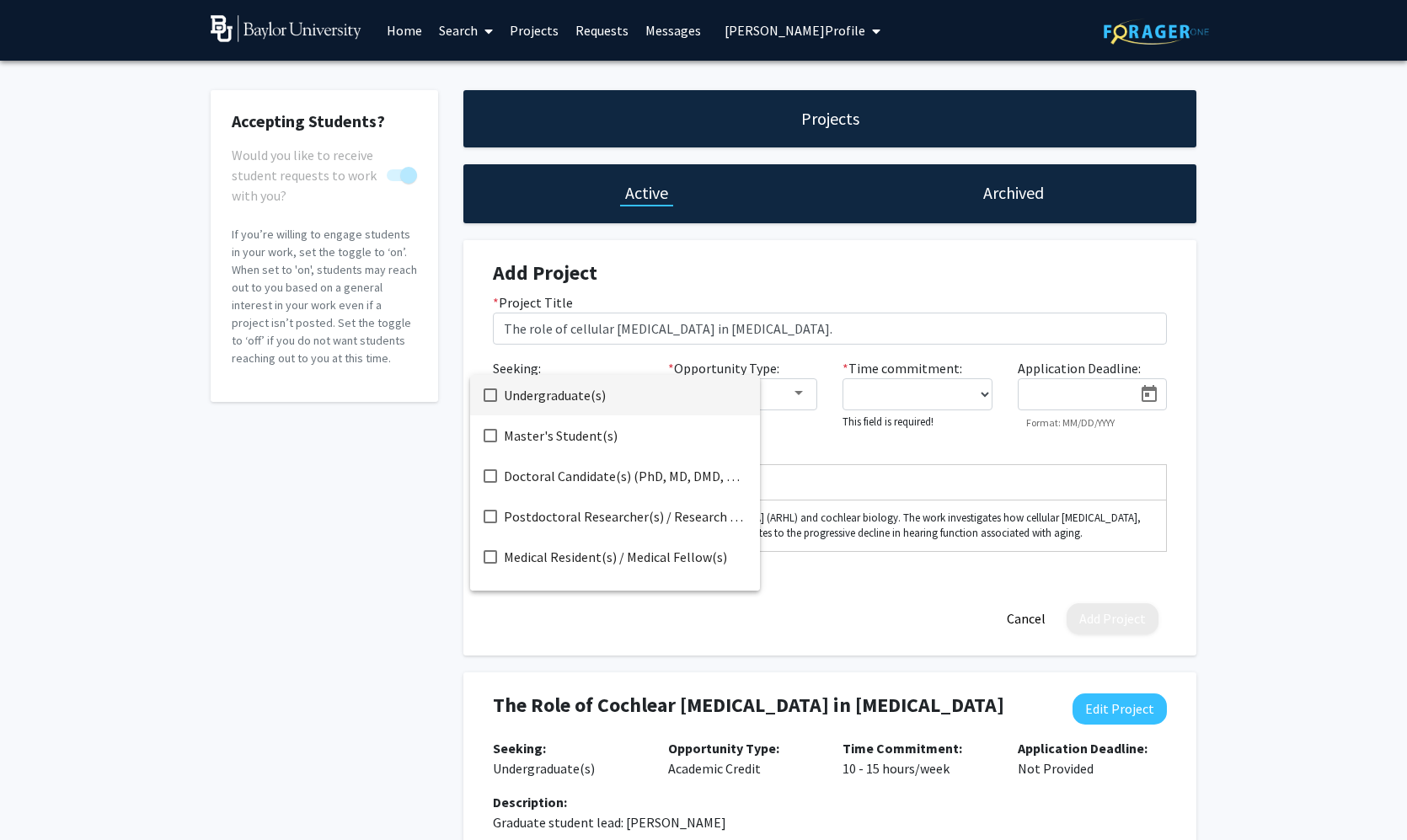
click at [562, 404] on span "Undergraduate(s)" at bounding box center [625, 395] width 243 height 40
click at [880, 484] on div at bounding box center [703, 420] width 1407 height 840
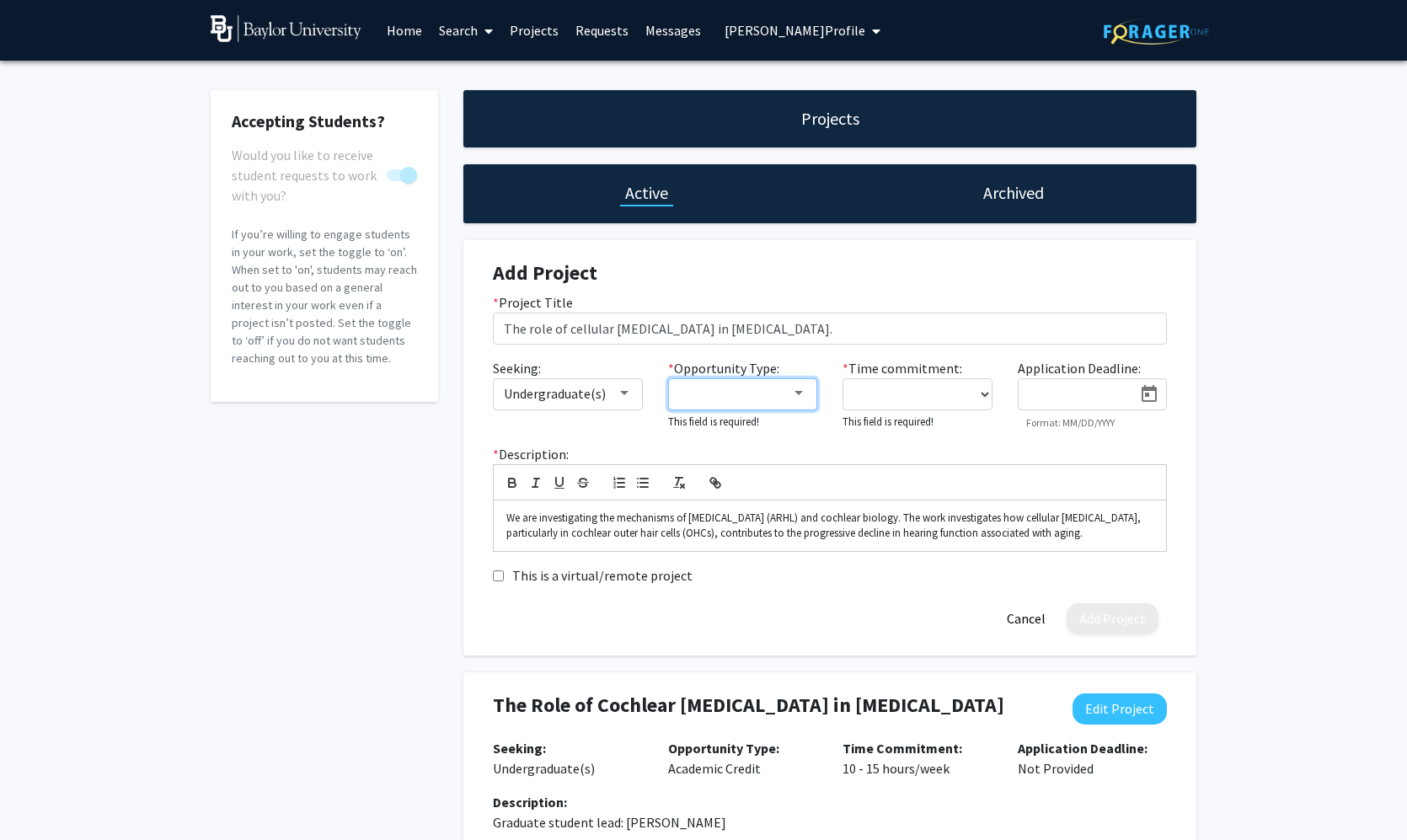
click at [795, 393] on div at bounding box center [799, 393] width 9 height 4
click at [734, 444] on span "Academic Credit" at bounding box center [753, 436] width 147 height 40
click at [958, 435] on div at bounding box center [703, 420] width 1407 height 840
select select "10 - 15"
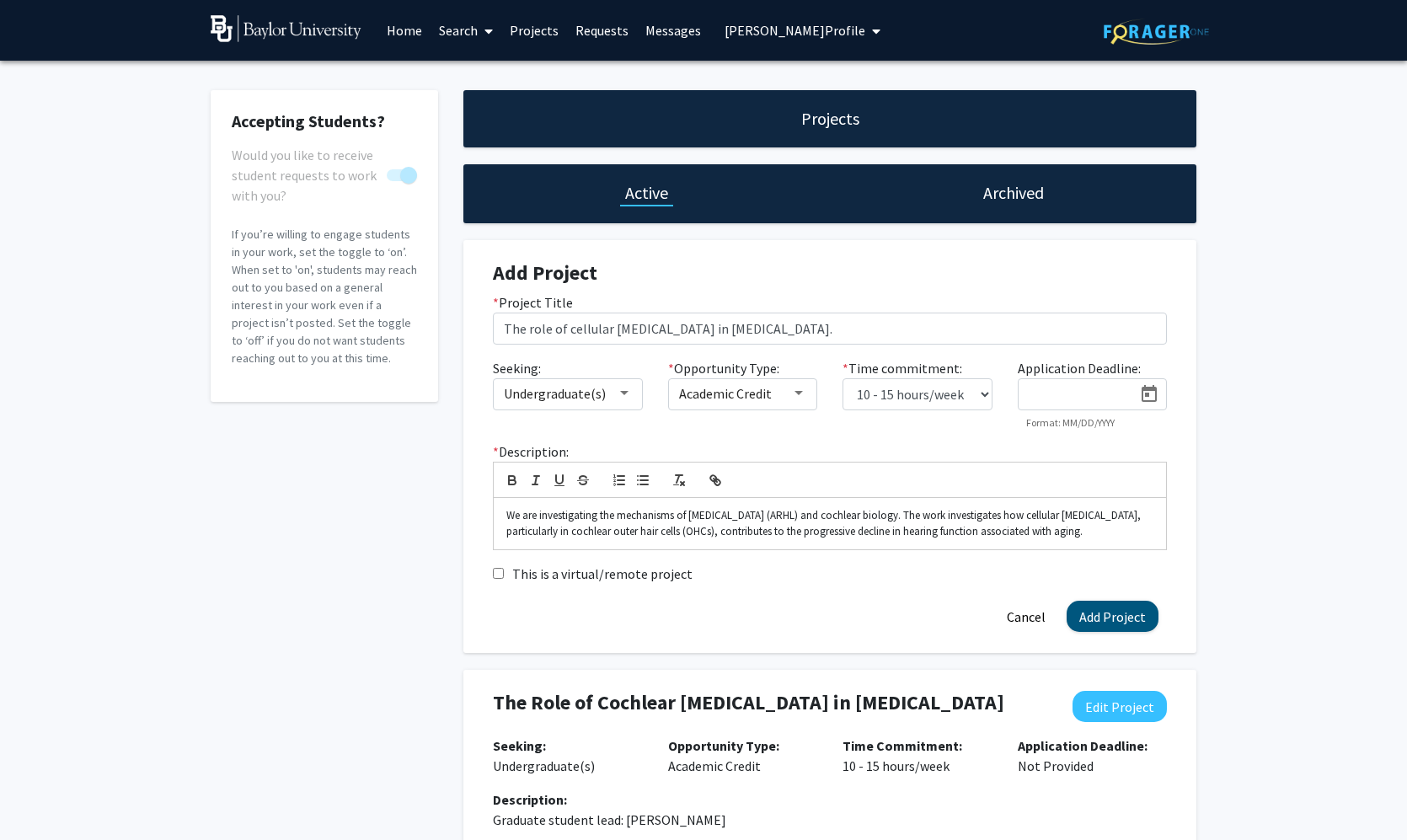
click at [1092, 623] on button "Add Project" at bounding box center [1112, 616] width 92 height 31
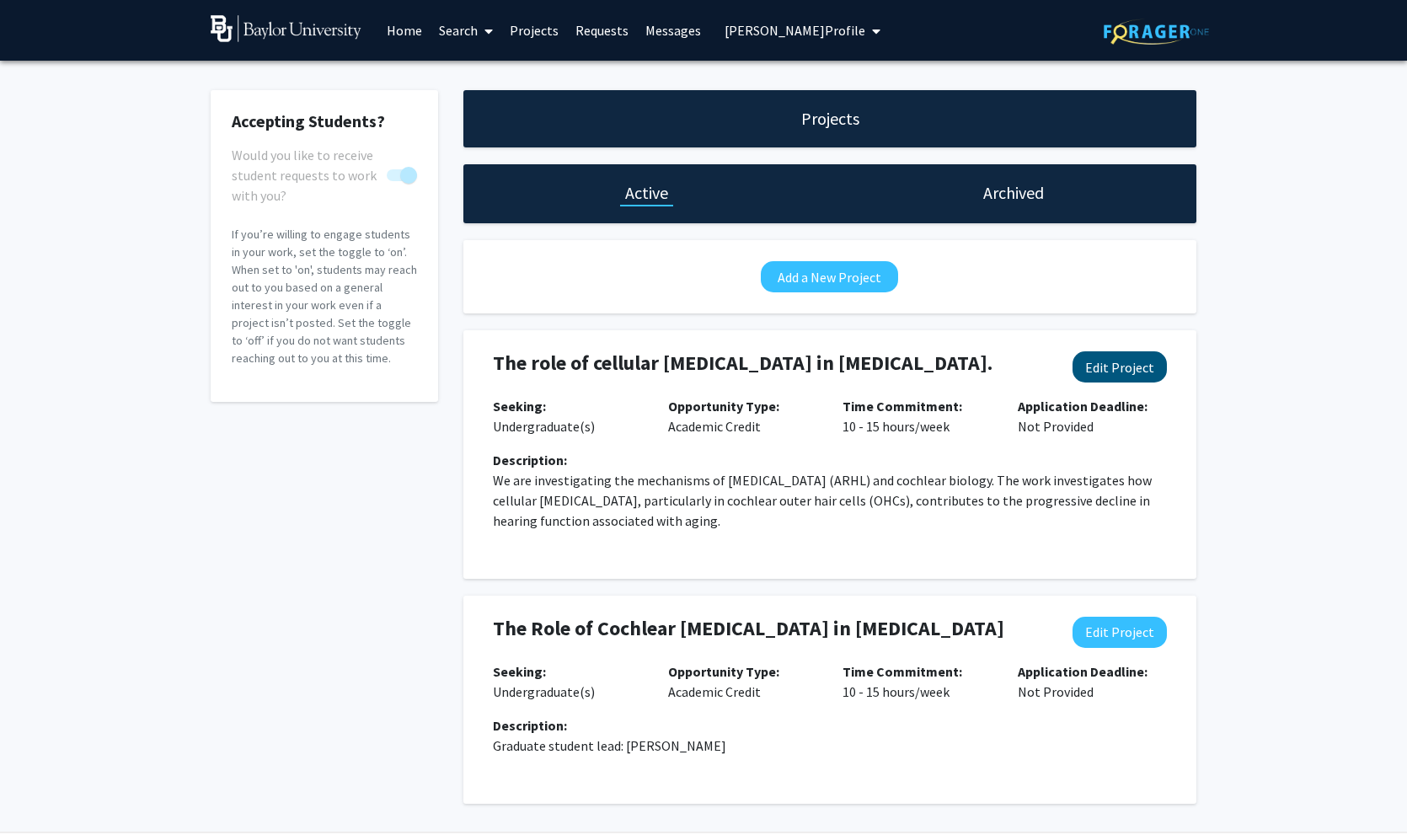
click at [1103, 366] on button "Edit Project" at bounding box center [1120, 367] width 94 height 31
select select "10 - 15"
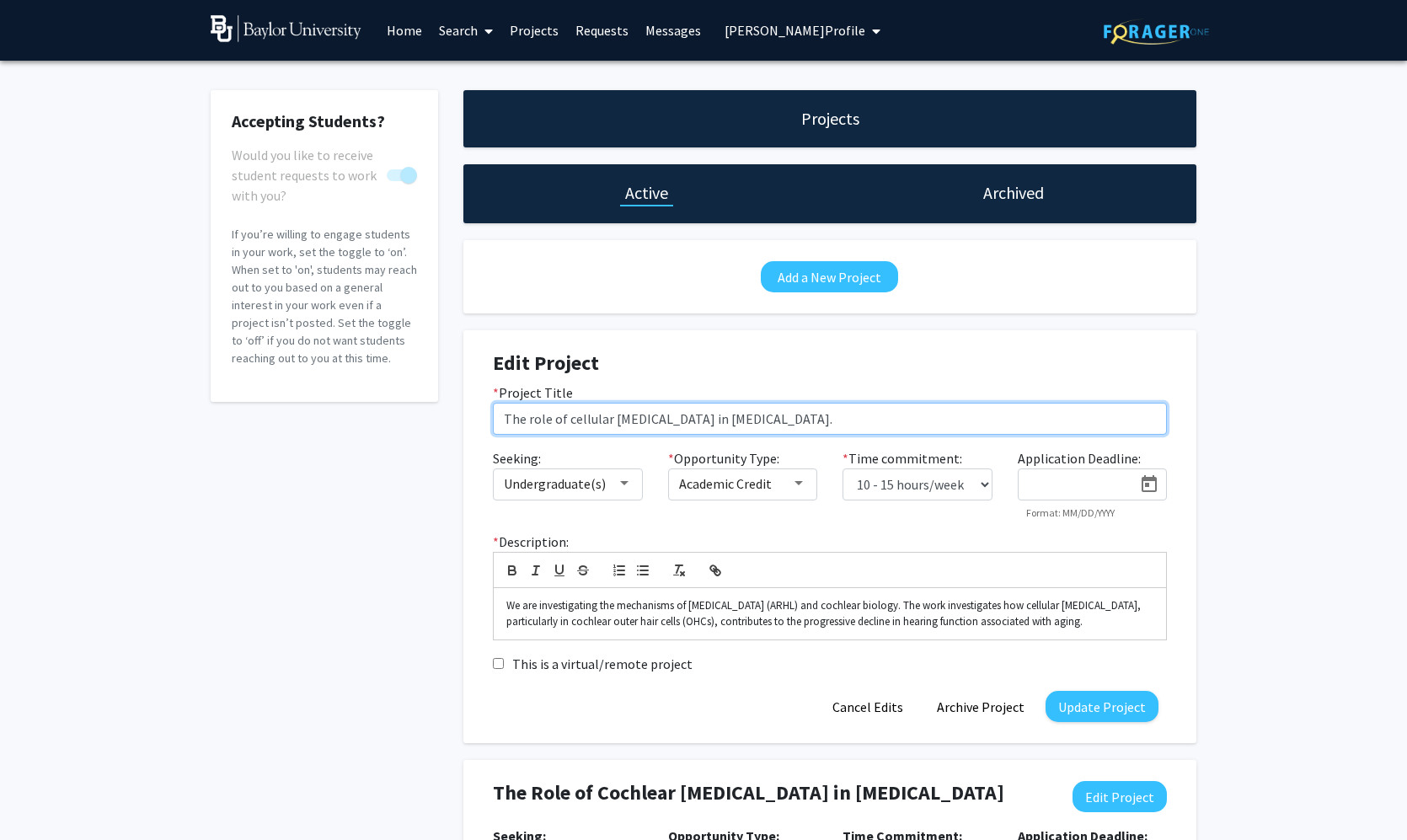
click at [536, 423] on input "The role of cellular [MEDICAL_DATA] in [MEDICAL_DATA]." at bounding box center [830, 418] width 674 height 32
click at [576, 423] on input "The Role of cellular [MEDICAL_DATA] in [MEDICAL_DATA]." at bounding box center [830, 418] width 674 height 32
click at [623, 425] on input "The Role of Cellular [MEDICAL_DATA] in [MEDICAL_DATA]." at bounding box center [830, 418] width 674 height 32
drag, startPoint x: 701, startPoint y: 418, endPoint x: 748, endPoint y: 427, distance: 47.9
click at [702, 418] on input "The Role of Cellular [MEDICAL_DATA] in [MEDICAL_DATA]." at bounding box center [830, 418] width 674 height 32
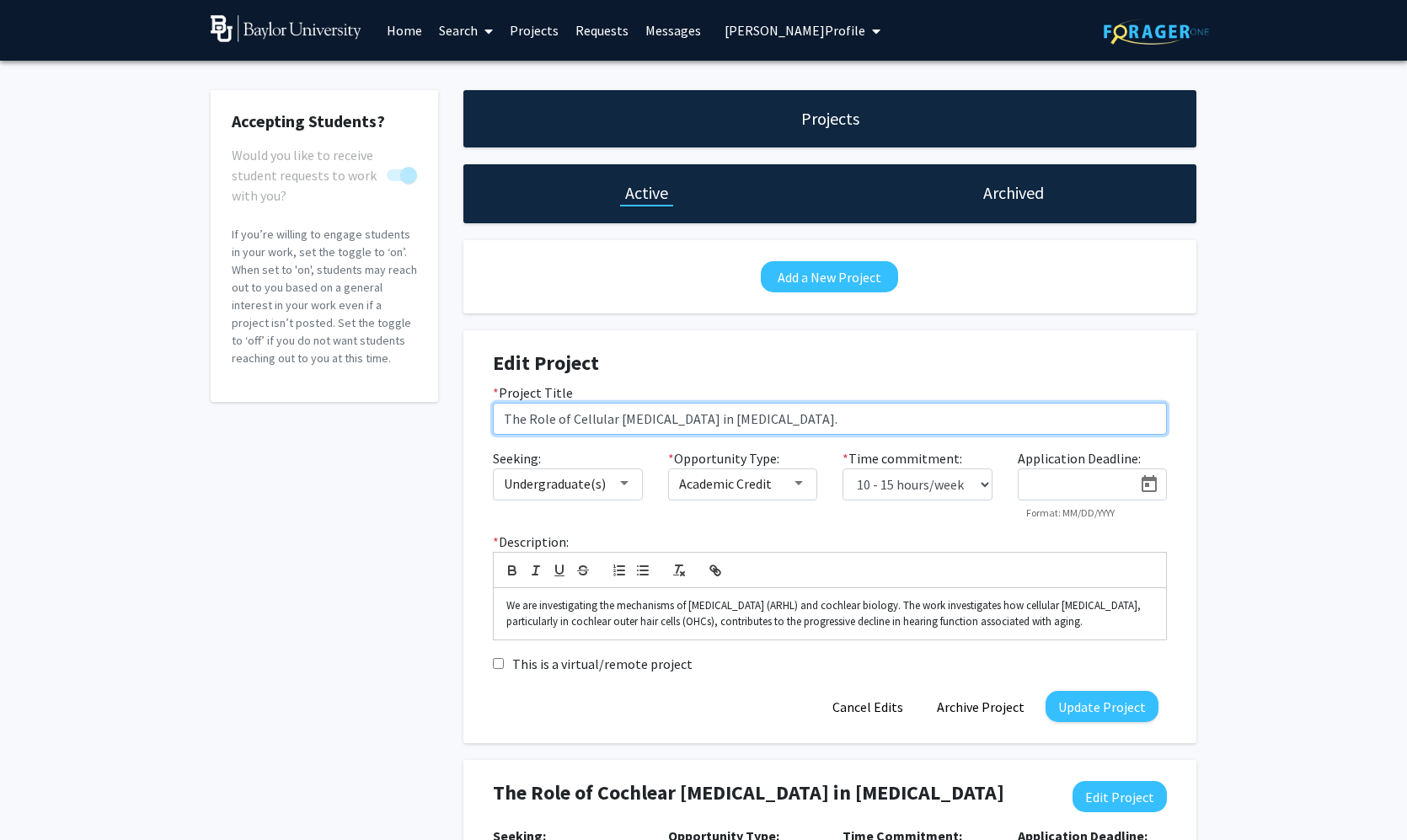
click at [729, 419] on input "The Role of Cellular [MEDICAL_DATA] in [MEDICAL_DATA]." at bounding box center [830, 418] width 674 height 32
click at [776, 416] on input "The Role of Cellular [MEDICAL_DATA] in [MEDICAL_DATA]." at bounding box center [830, 418] width 674 height 32
click at [818, 423] on input "The Role of Cellular [MEDICAL_DATA] in [MEDICAL_DATA]." at bounding box center [830, 418] width 674 height 32
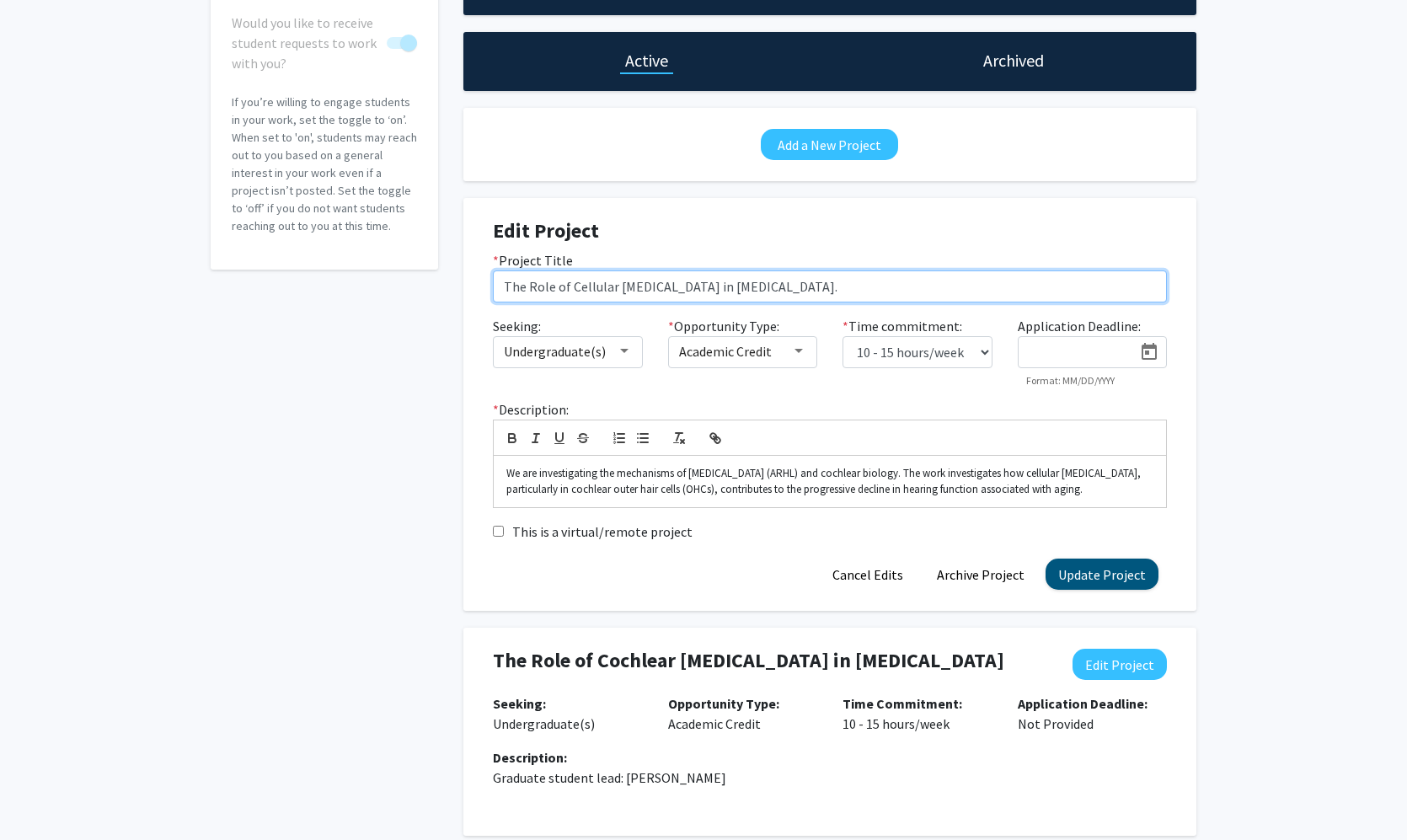
scroll to position [217, 0]
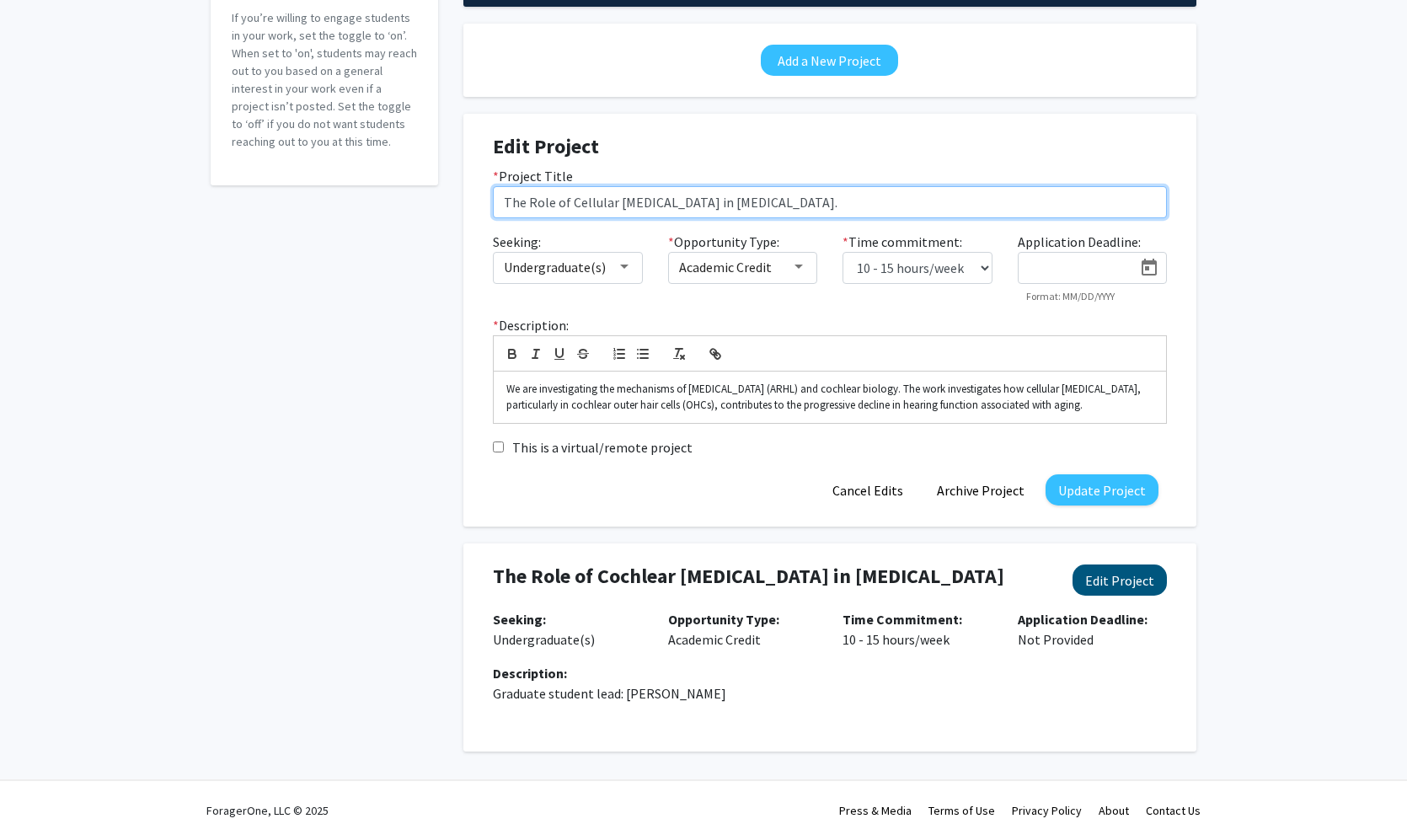
type input "The Role of Cellular [MEDICAL_DATA] in [MEDICAL_DATA]."
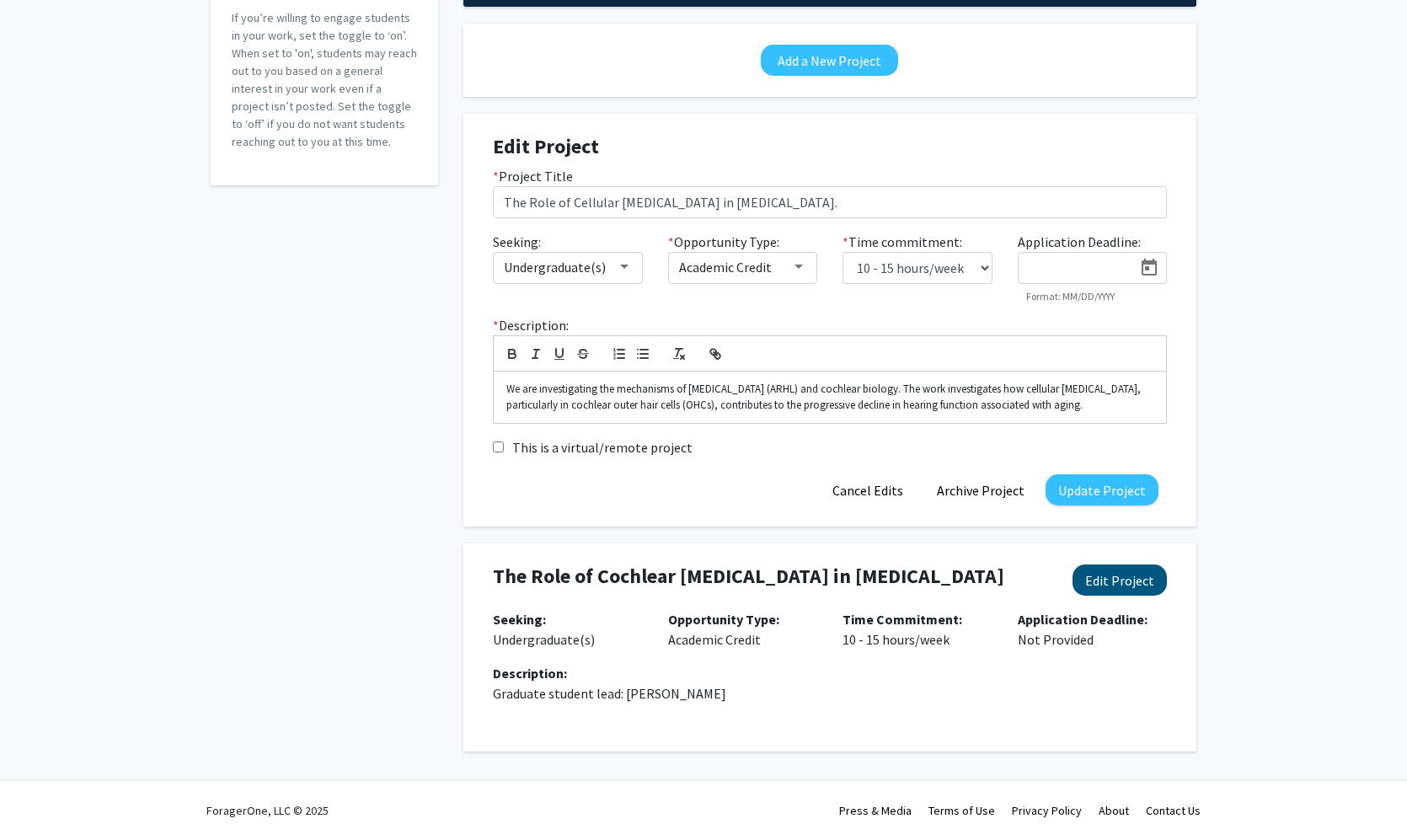
click at [1134, 589] on button "Edit Project" at bounding box center [1120, 580] width 94 height 31
select select "10 - 15"
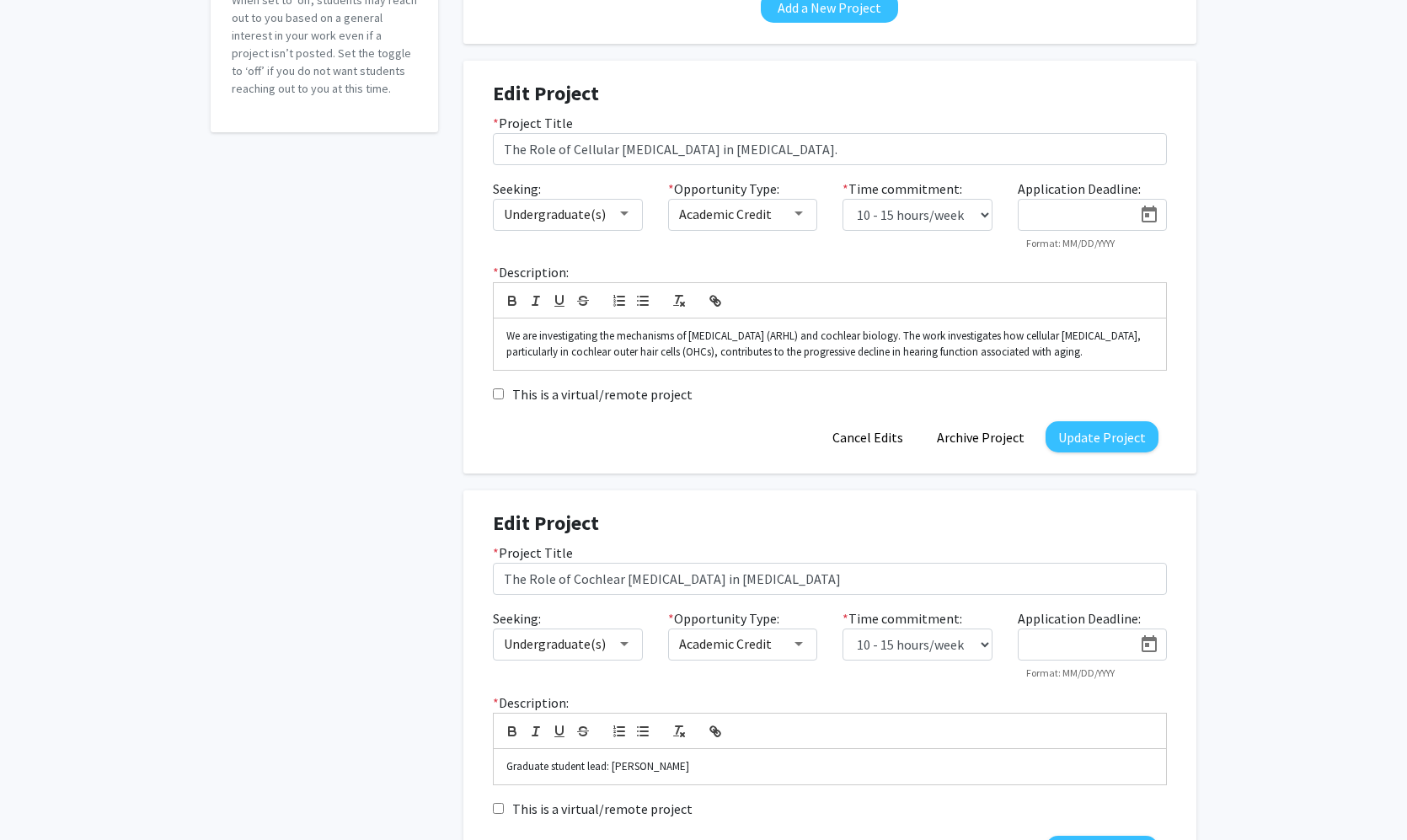
scroll to position [190, 0]
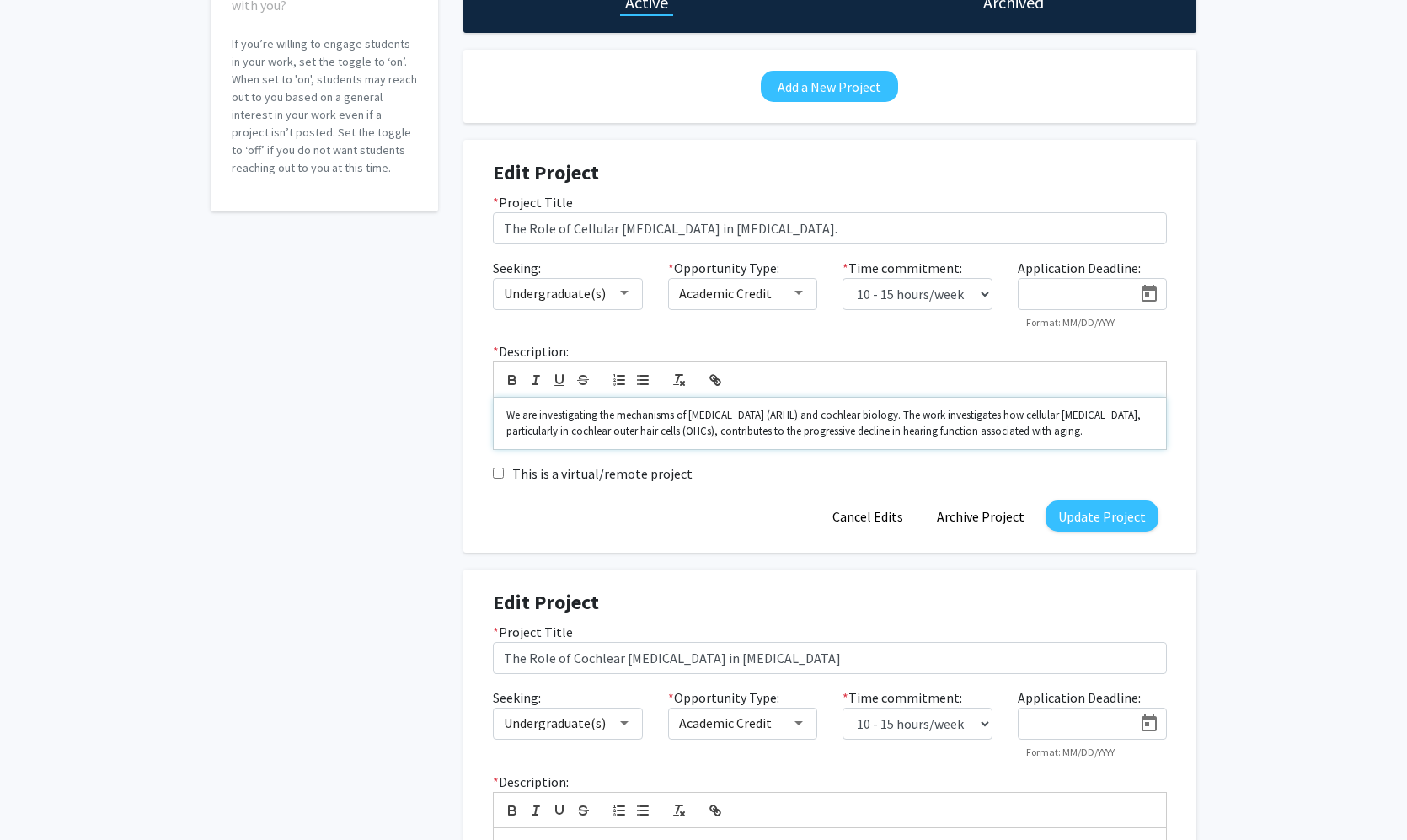
click at [508, 418] on p "We are investigating the mechanisms of [MEDICAL_DATA] (ARHL) and cochlear biolo…" at bounding box center [830, 423] width 647 height 31
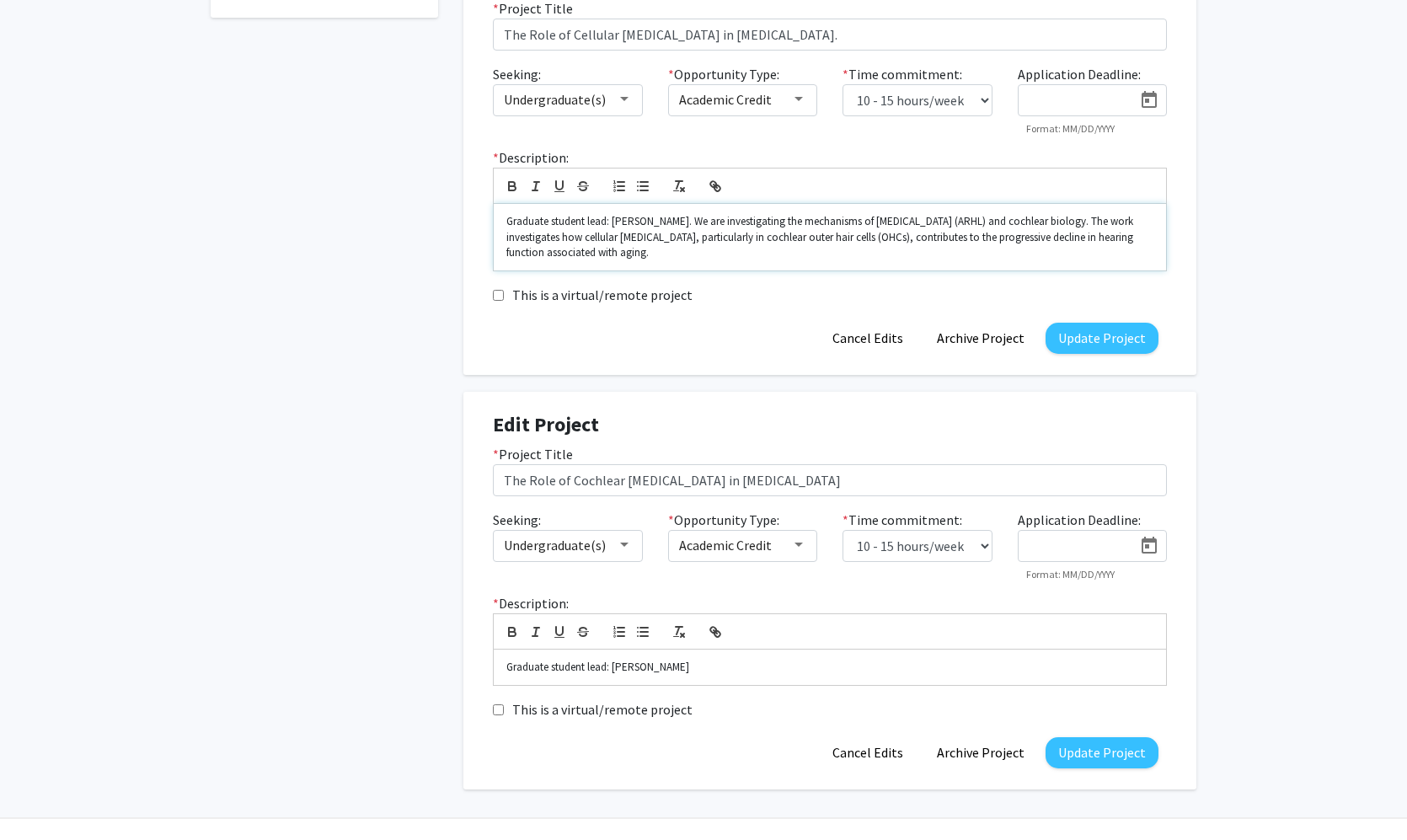
scroll to position [423, 0]
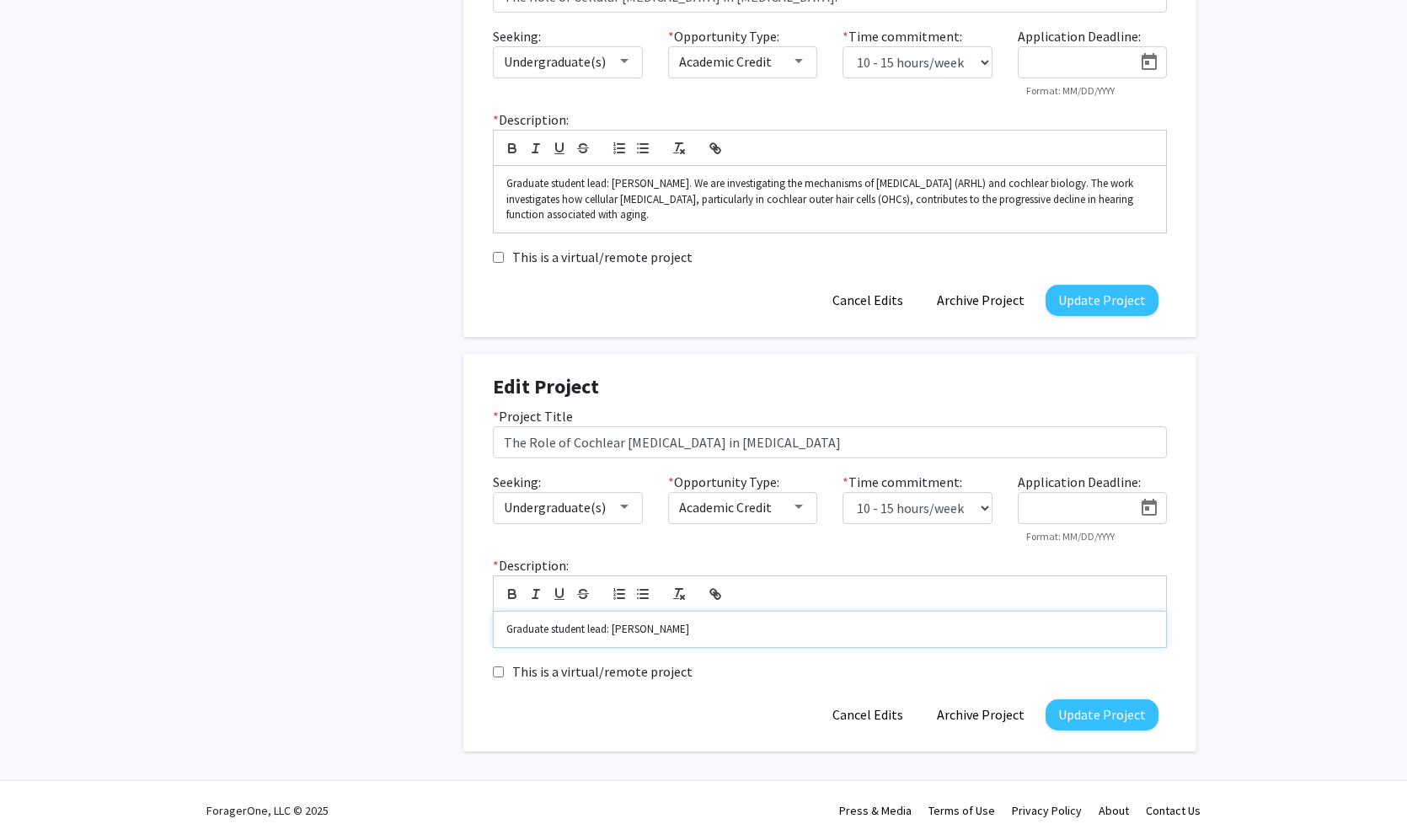
click at [726, 628] on p "Graduate student lead: [PERSON_NAME]" at bounding box center [830, 629] width 647 height 15
click at [859, 623] on p "Graduate student lead: [PERSON_NAME]. We are investigating how neurons, satelli…" at bounding box center [830, 629] width 647 height 15
click at [940, 630] on p "Graduate student lead: [PERSON_NAME]. We are investigating how neurons, [MEDICA…" at bounding box center [830, 629] width 647 height 15
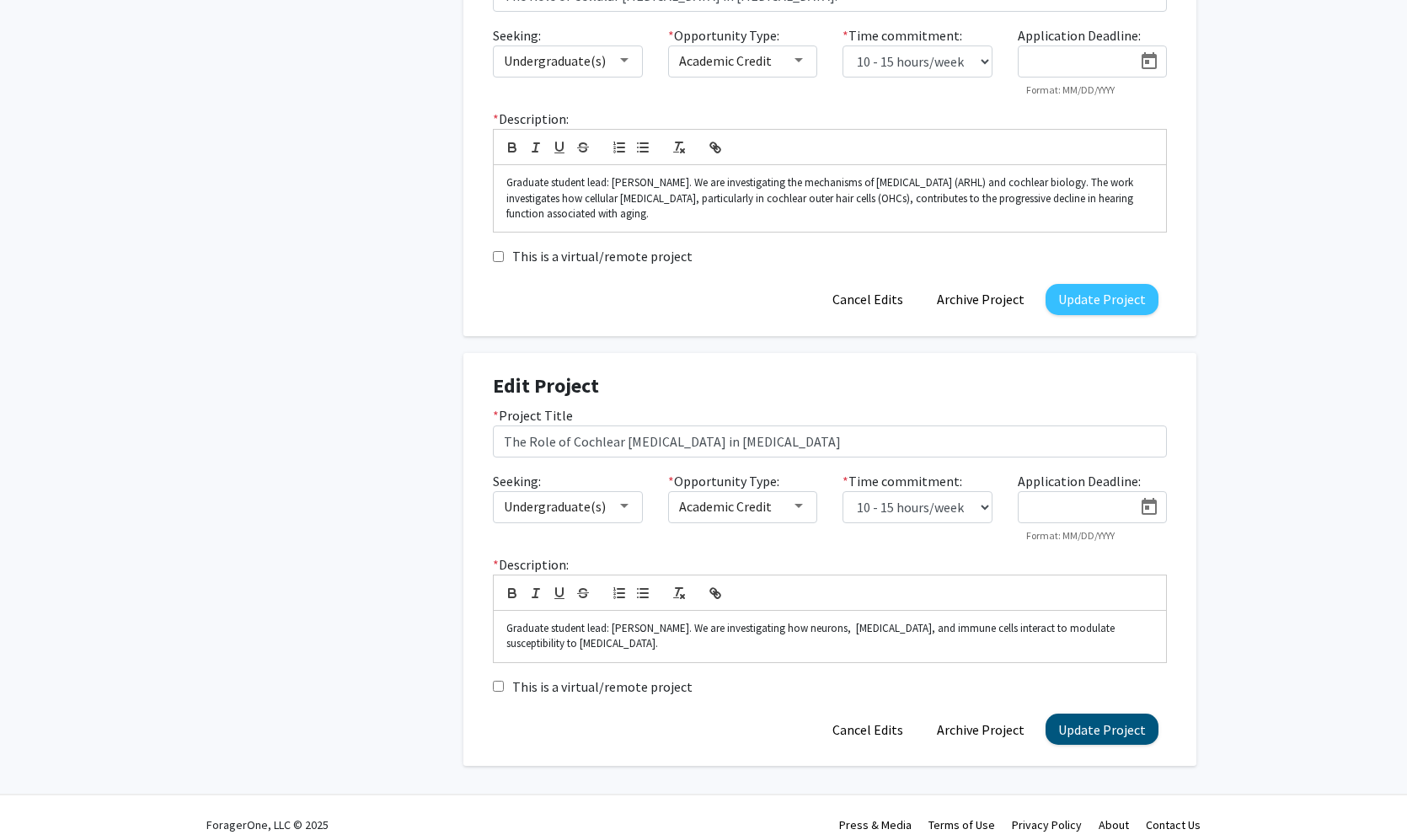
click at [1123, 725] on button "Update Project" at bounding box center [1101, 729] width 113 height 31
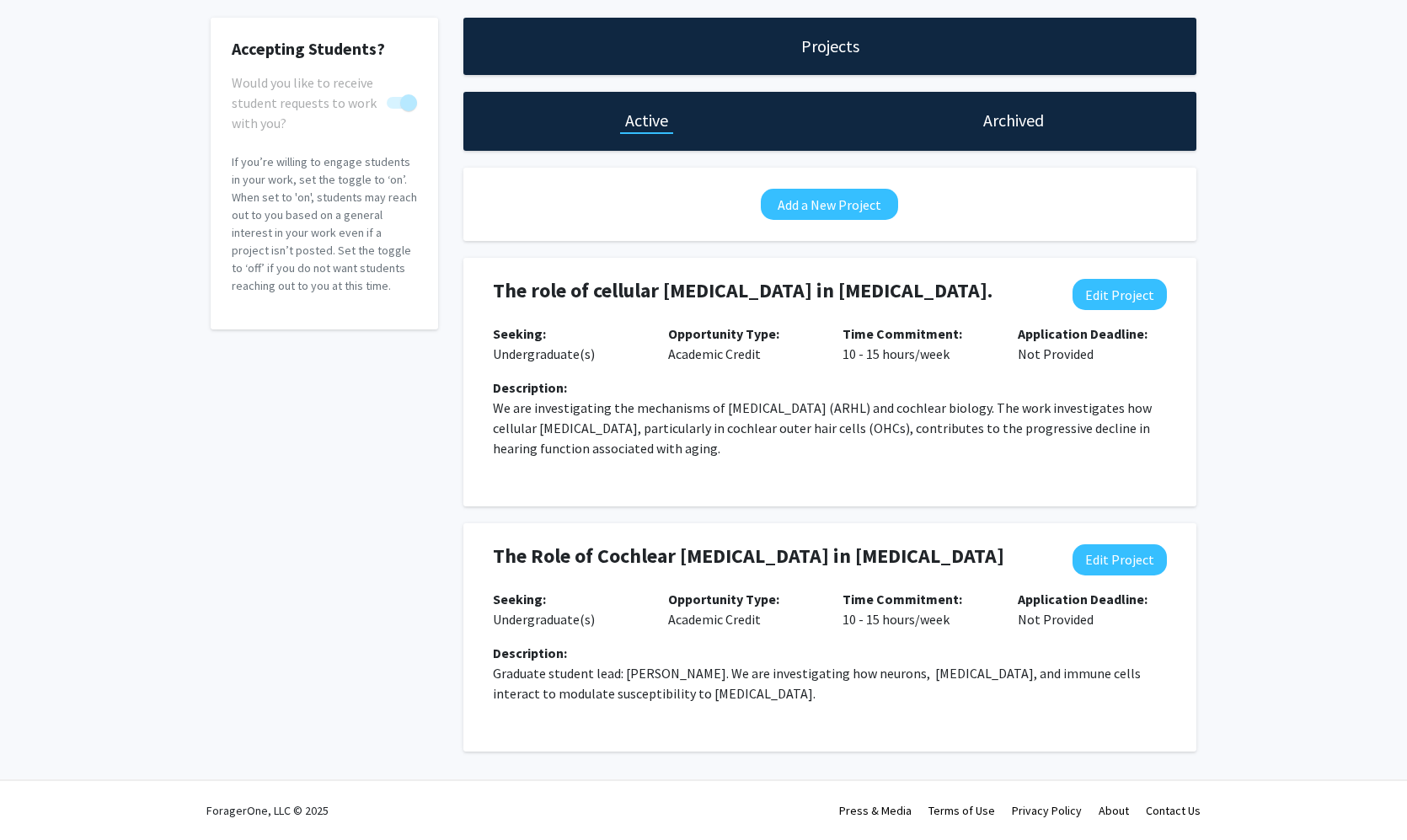
scroll to position [0, 0]
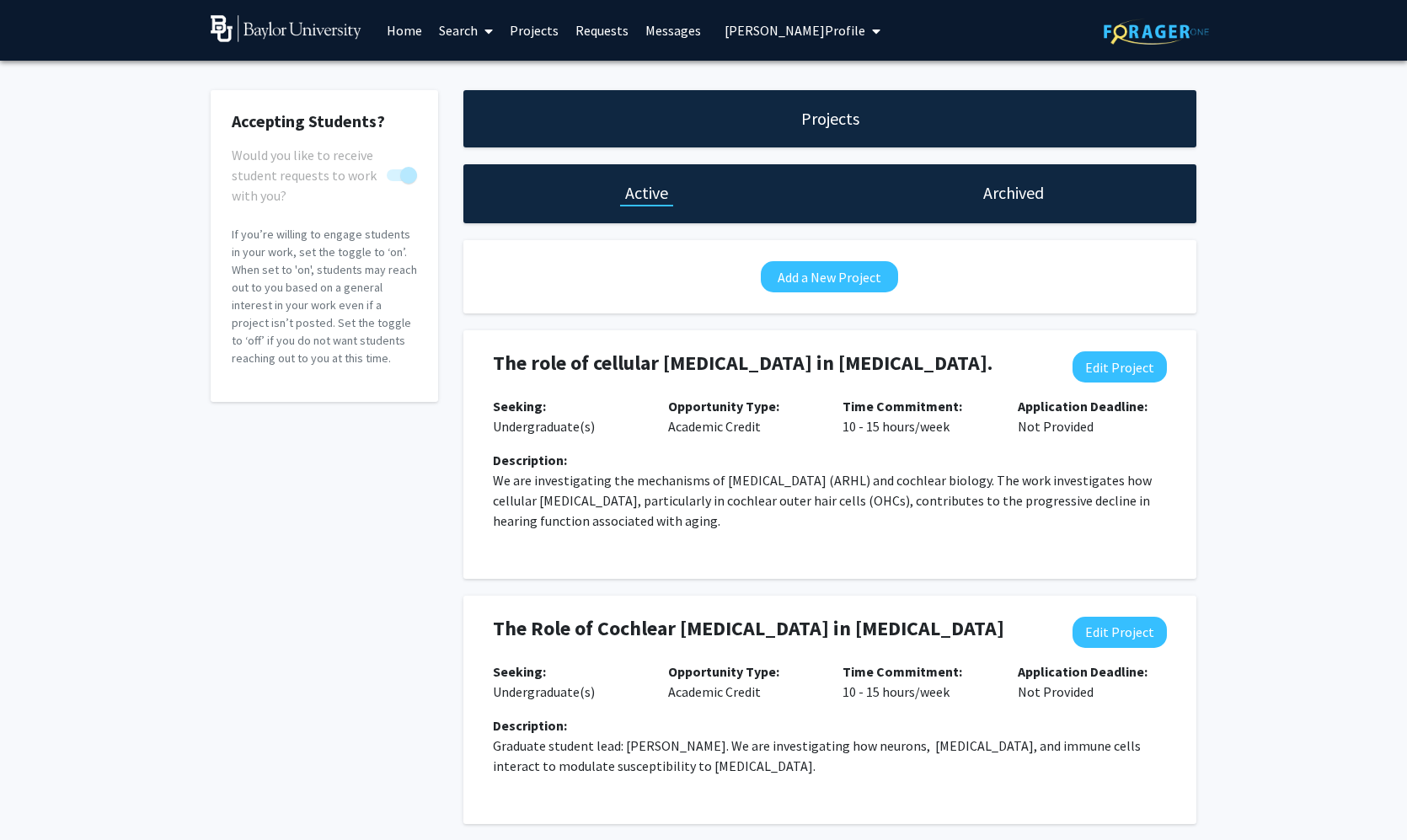
click at [452, 36] on link "Search" at bounding box center [466, 31] width 71 height 59
click at [470, 119] on span "Students" at bounding box center [482, 111] width 103 height 34
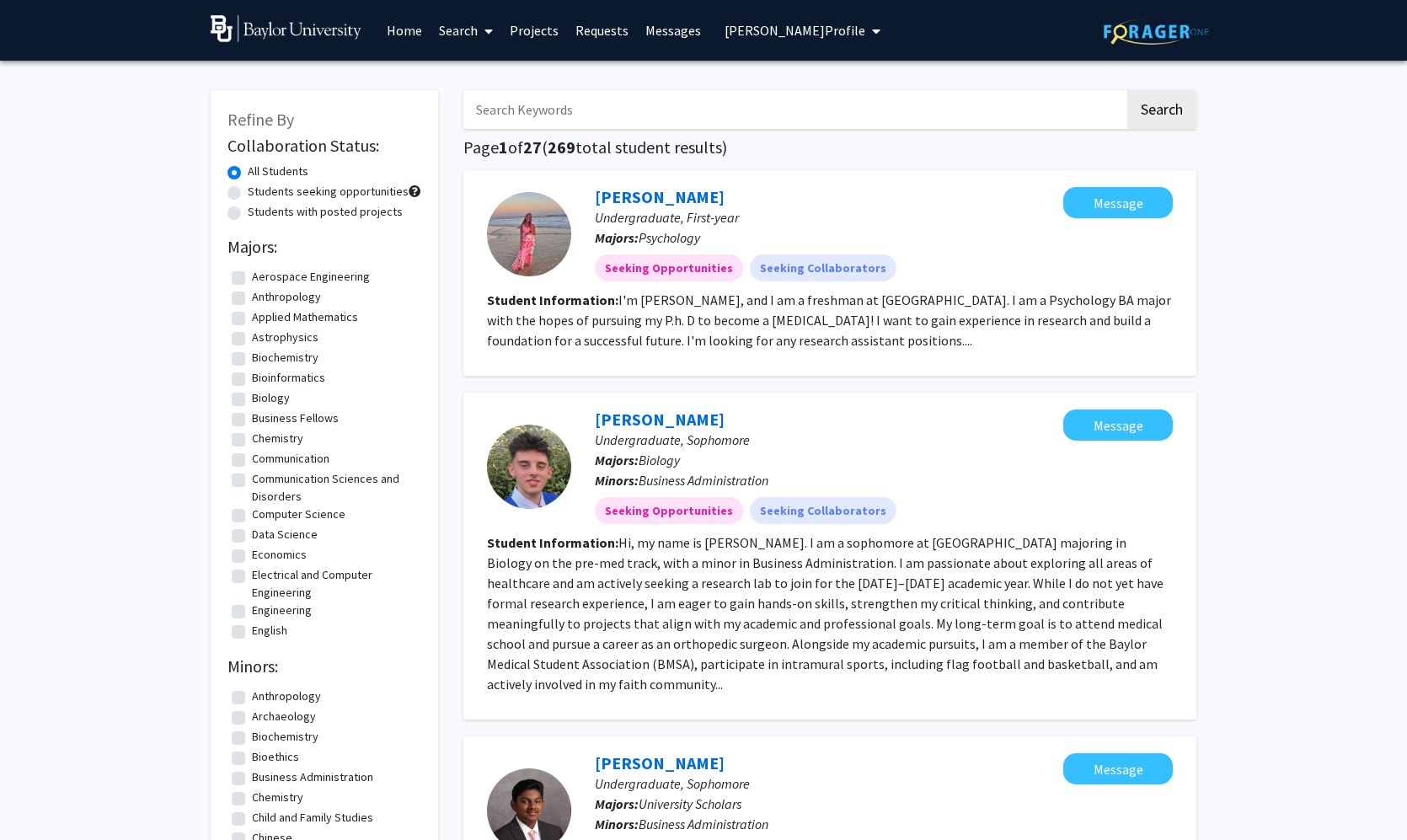
click at [523, 113] on input "Search Keywords" at bounding box center [794, 109] width 661 height 38
type input "sese"
click at [1162, 112] on button "Search" at bounding box center [1162, 109] width 69 height 38
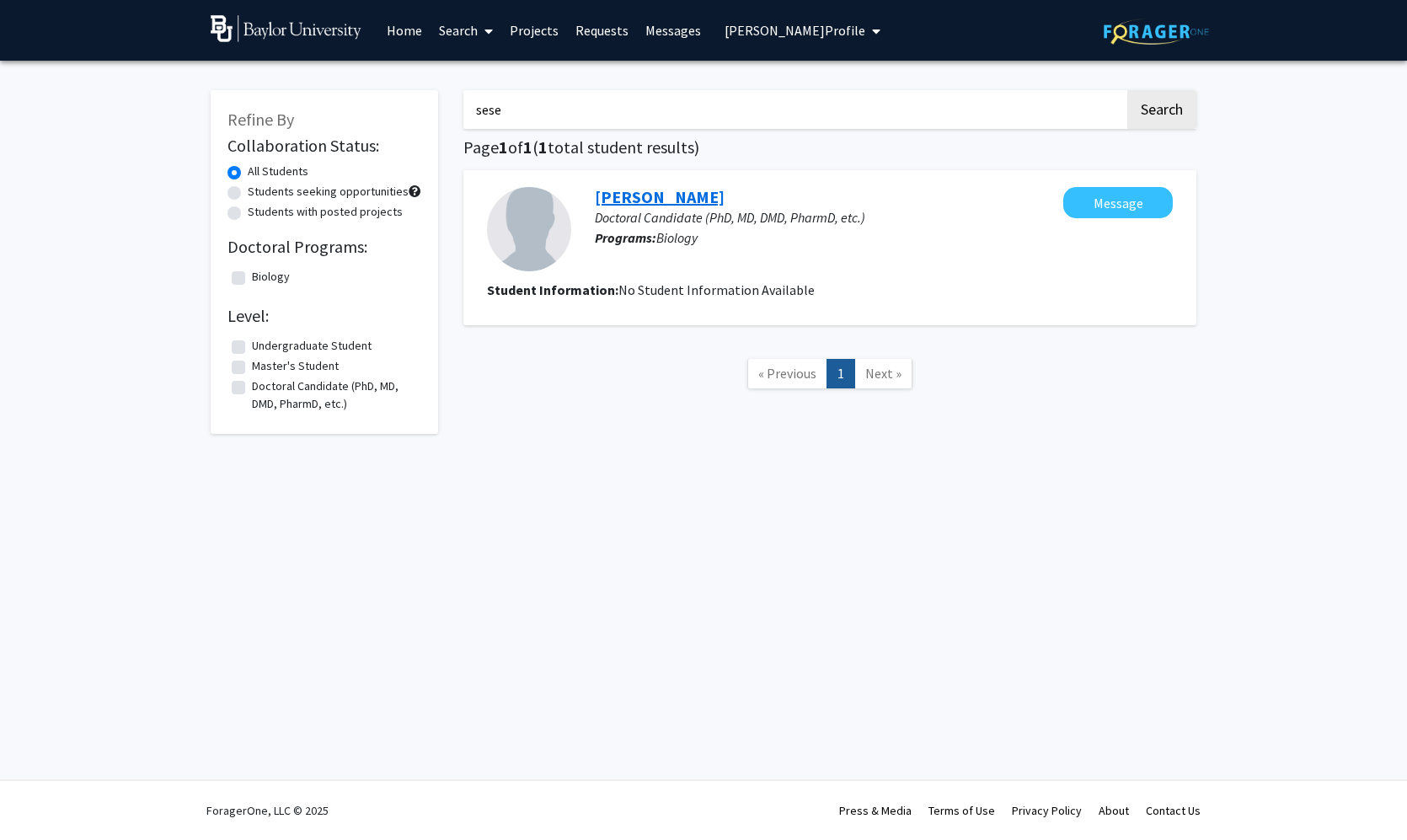
click at [633, 197] on link "[PERSON_NAME]" at bounding box center [659, 196] width 130 height 21
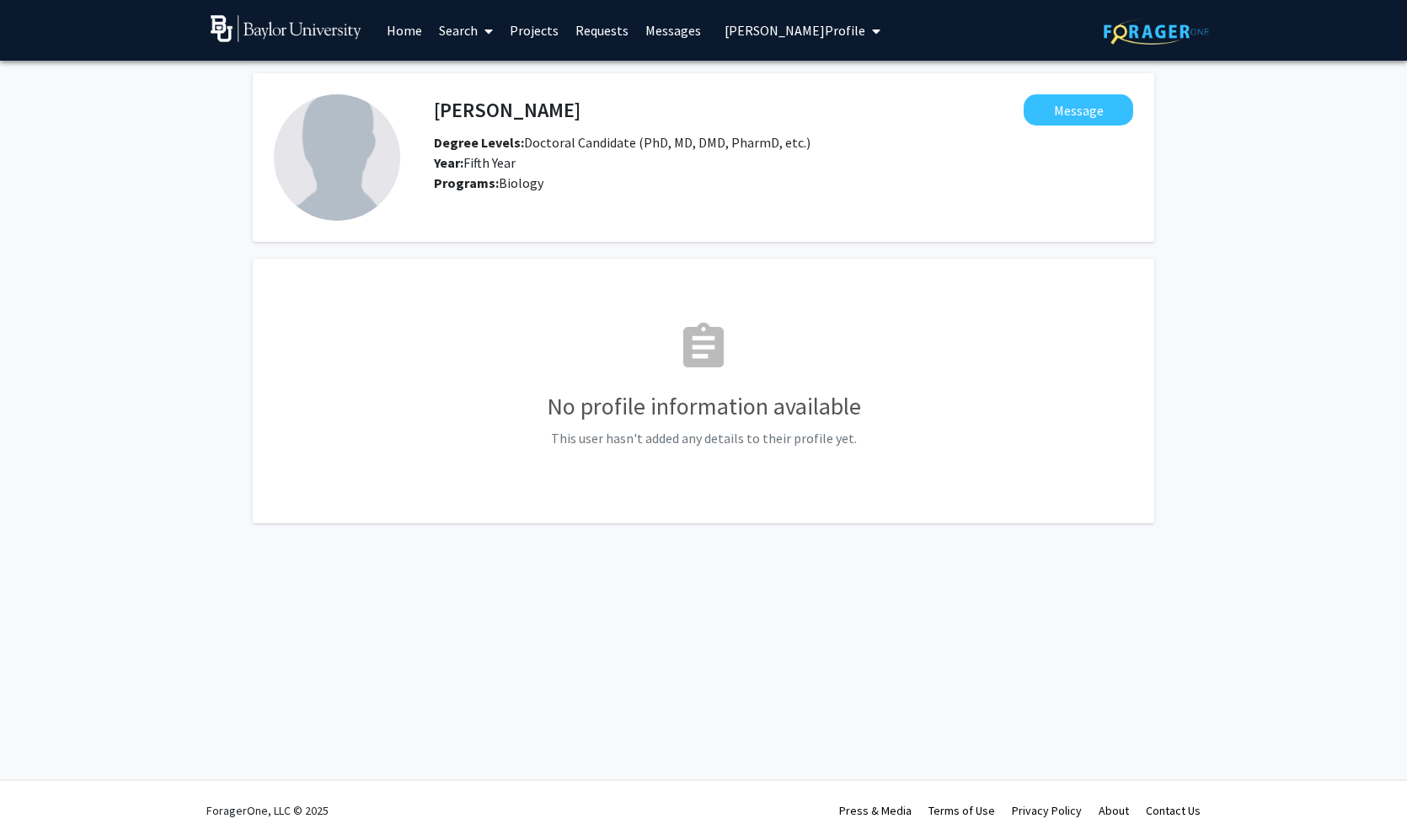
click at [535, 38] on link "Projects" at bounding box center [534, 31] width 66 height 59
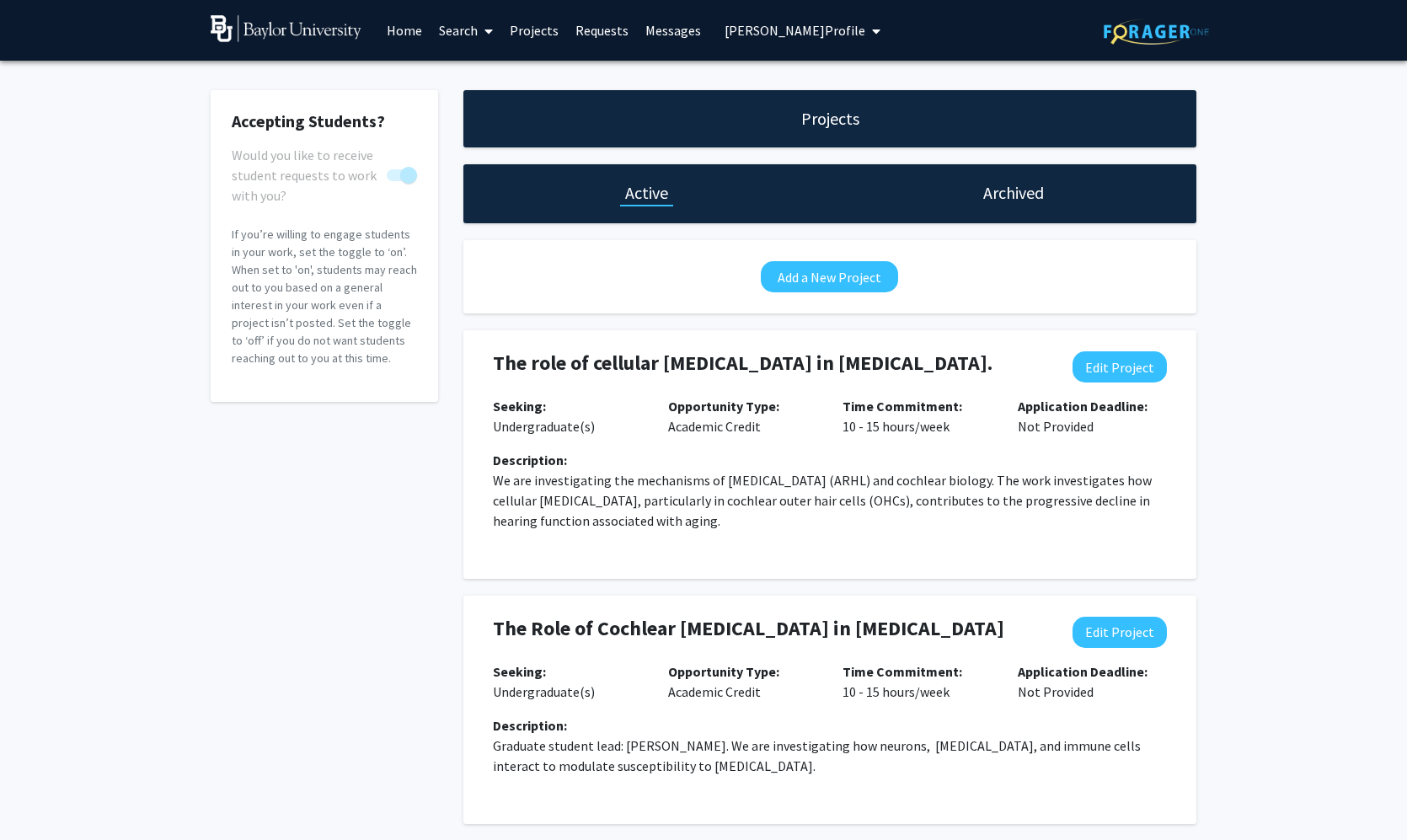
click at [457, 36] on link "Search" at bounding box center [466, 31] width 71 height 59
click at [477, 112] on span "Students" at bounding box center [482, 111] width 103 height 34
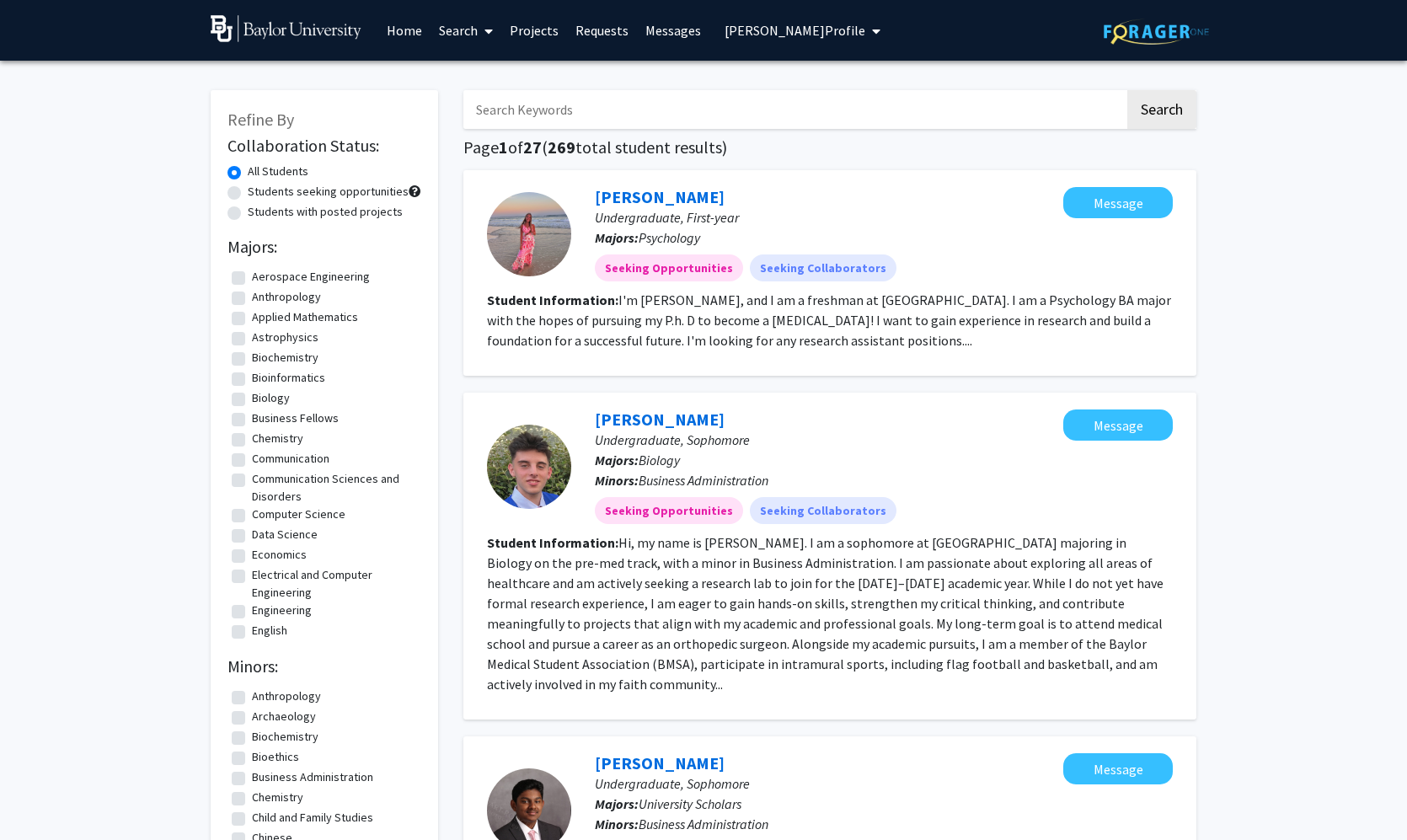
click at [496, 108] on input "Search Keywords" at bounding box center [794, 109] width 661 height 38
type input "paltjon"
click at [1162, 112] on button "Search" at bounding box center [1162, 109] width 69 height 38
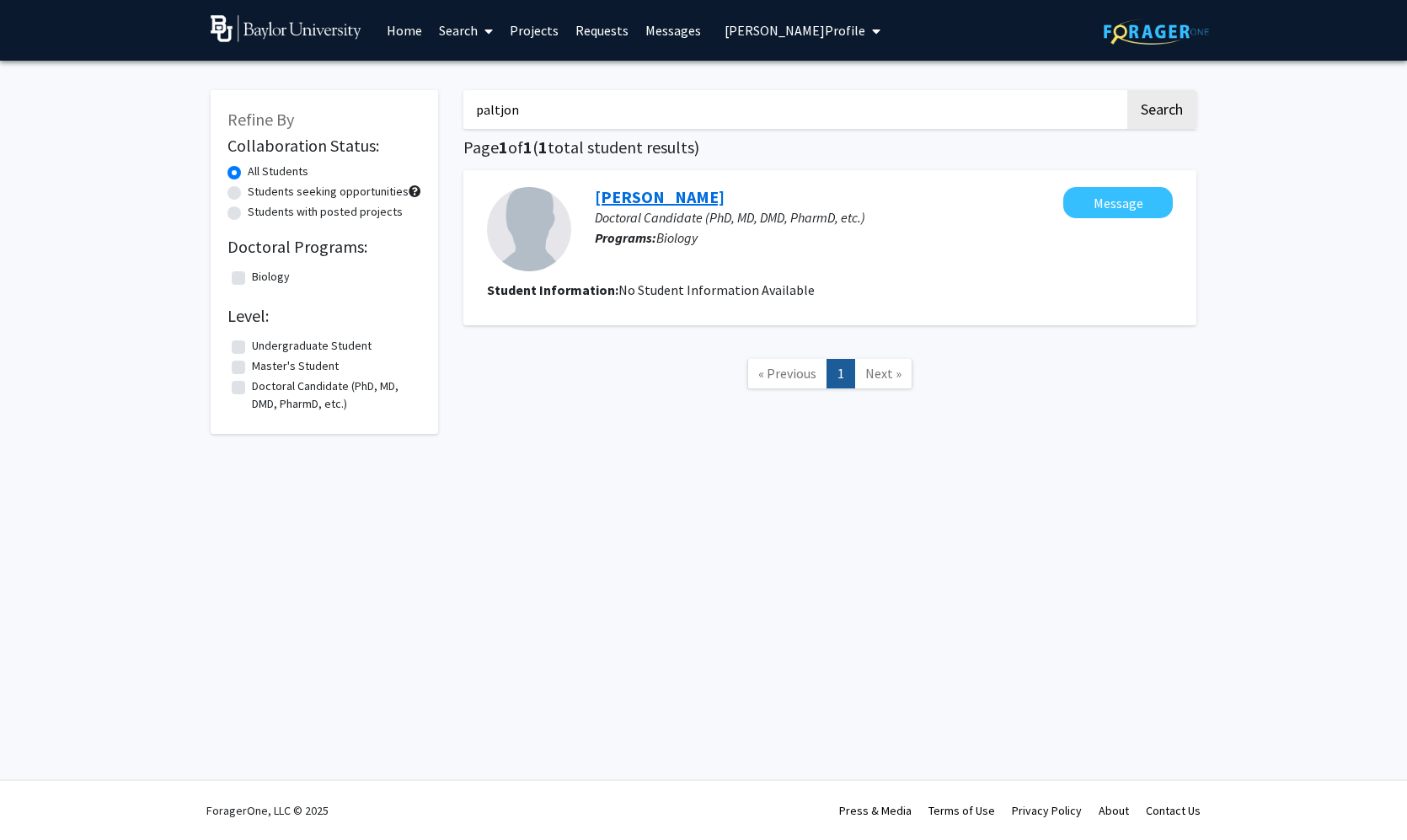
click at [631, 203] on link "[PERSON_NAME]" at bounding box center [659, 196] width 130 height 21
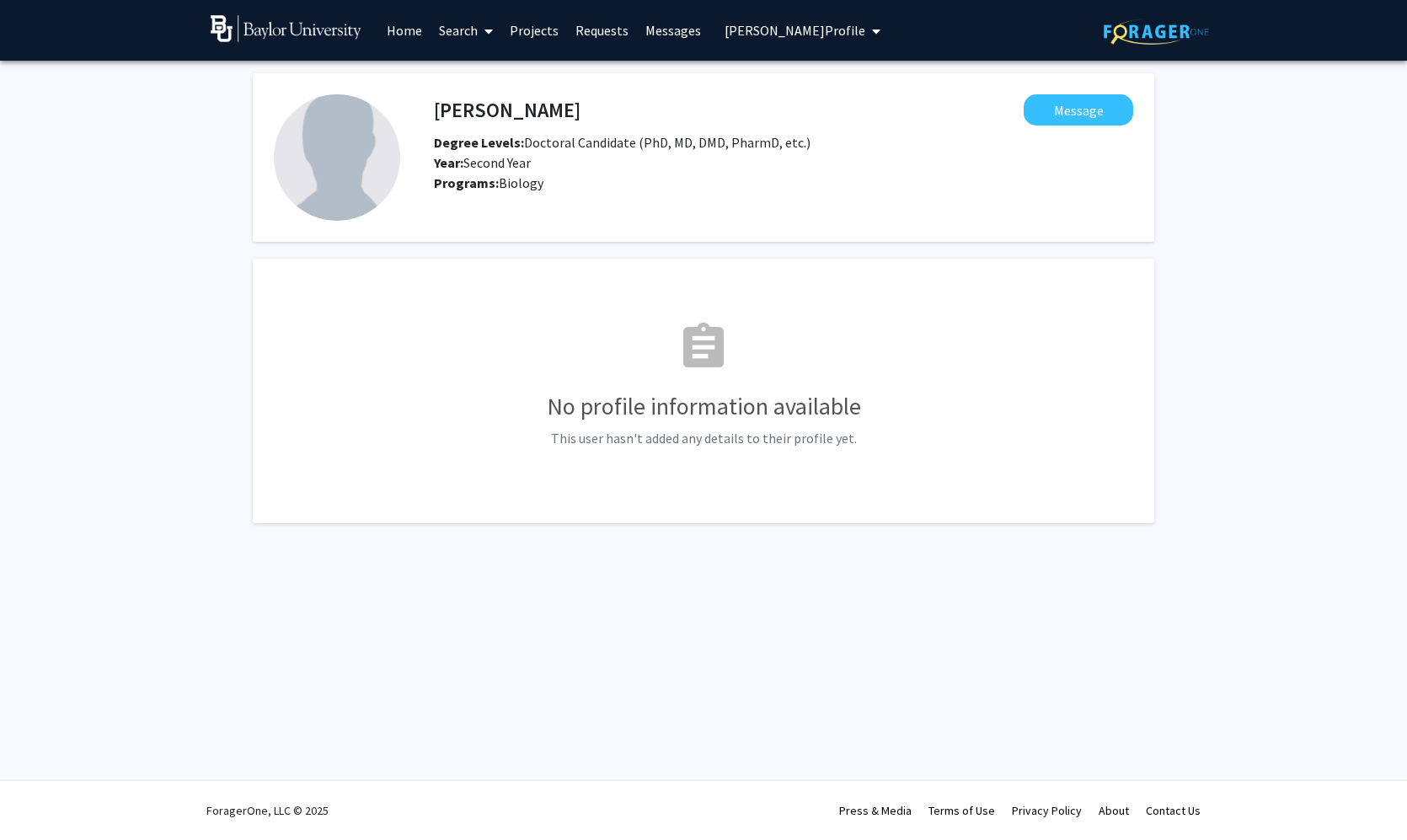
click at [467, 36] on link "Search" at bounding box center [466, 31] width 71 height 59
click at [478, 120] on span "Students" at bounding box center [482, 111] width 103 height 34
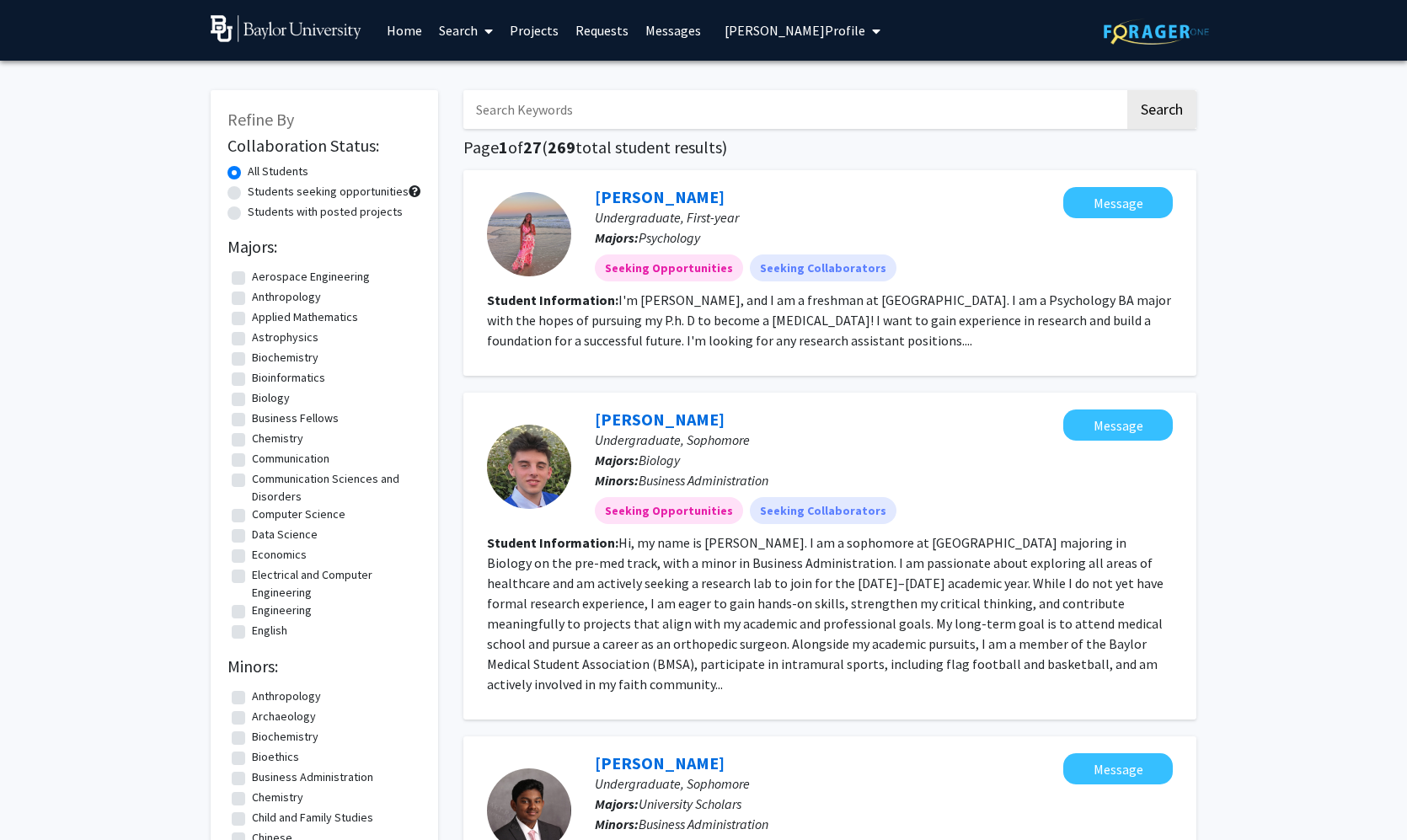
click at [603, 111] on input "Search Keywords" at bounding box center [794, 109] width 661 height 38
type input "cypress"
click at [1162, 112] on button "Search" at bounding box center [1162, 109] width 69 height 38
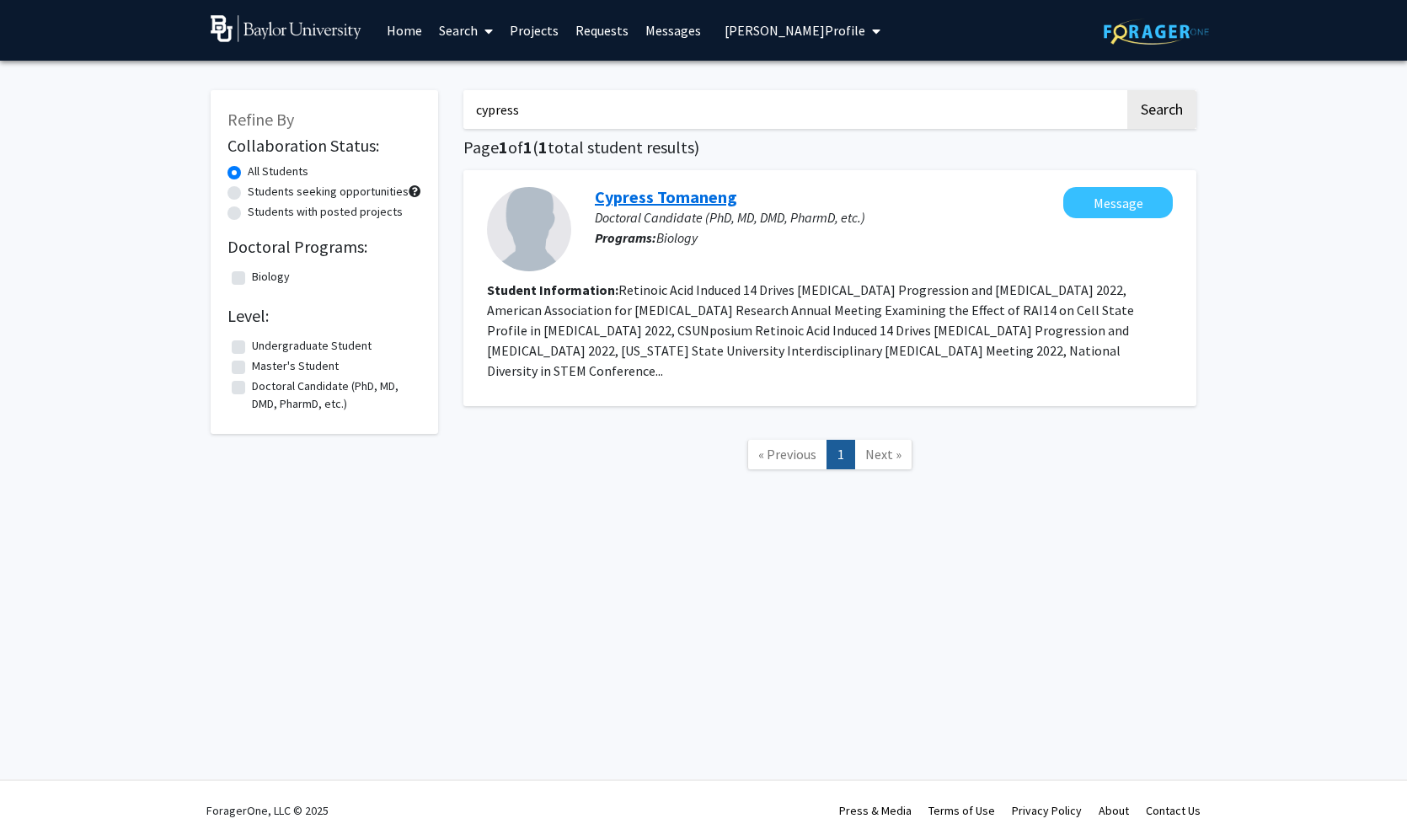
click at [674, 204] on link "Cypress Tomaneng" at bounding box center [666, 196] width 142 height 21
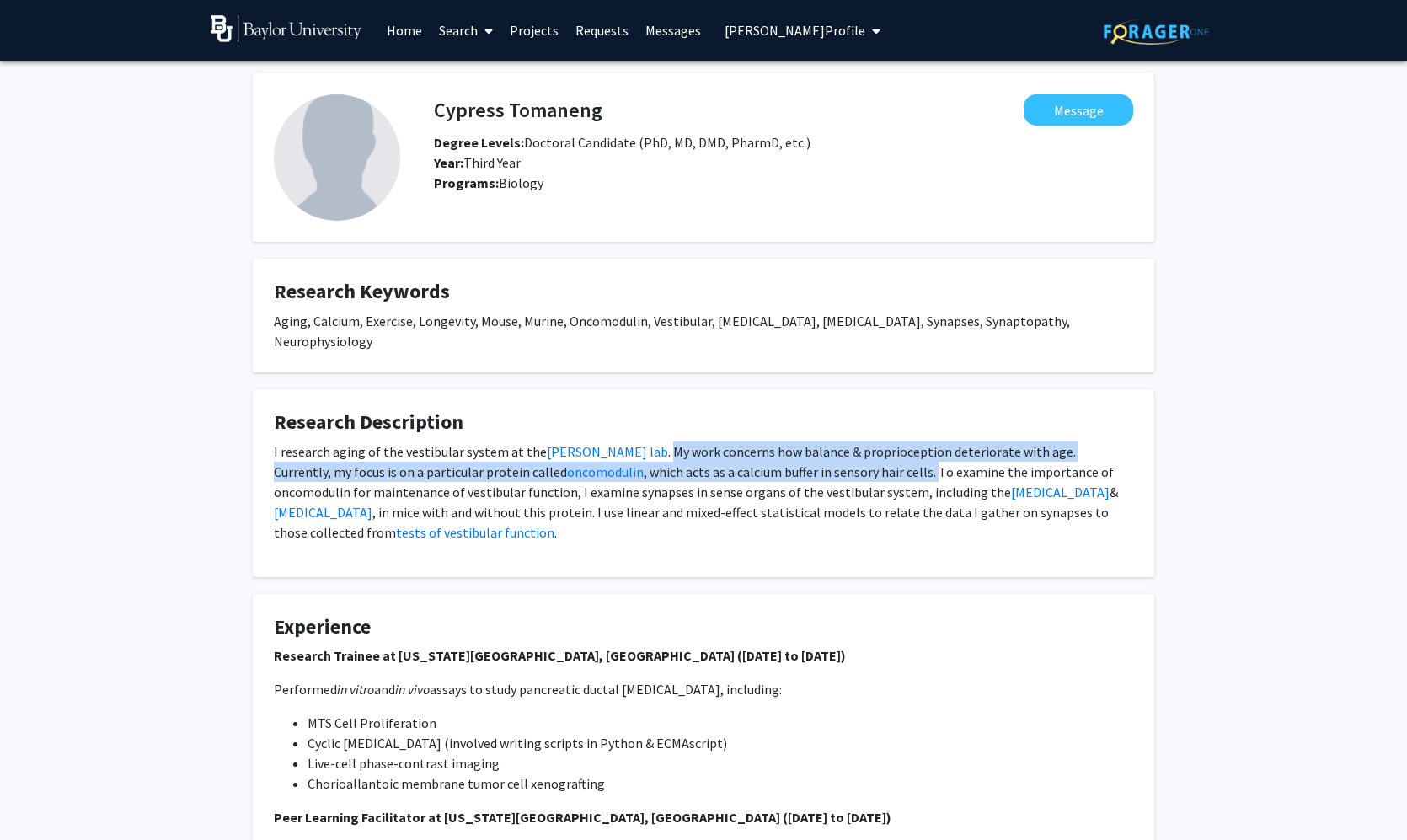
drag, startPoint x: 616, startPoint y: 433, endPoint x: 806, endPoint y: 456, distance: 191.4
click at [806, 456] on p "I research aging of the vestibular system at the [PERSON_NAME][GEOGRAPHIC_DATA]…" at bounding box center [704, 492] width 859 height 101
copy p "My work concerns how balance & proprioception deteriorate with age. Currently, …"
click at [850, 38] on span "[PERSON_NAME] Profile" at bounding box center [795, 30] width 141 height 17
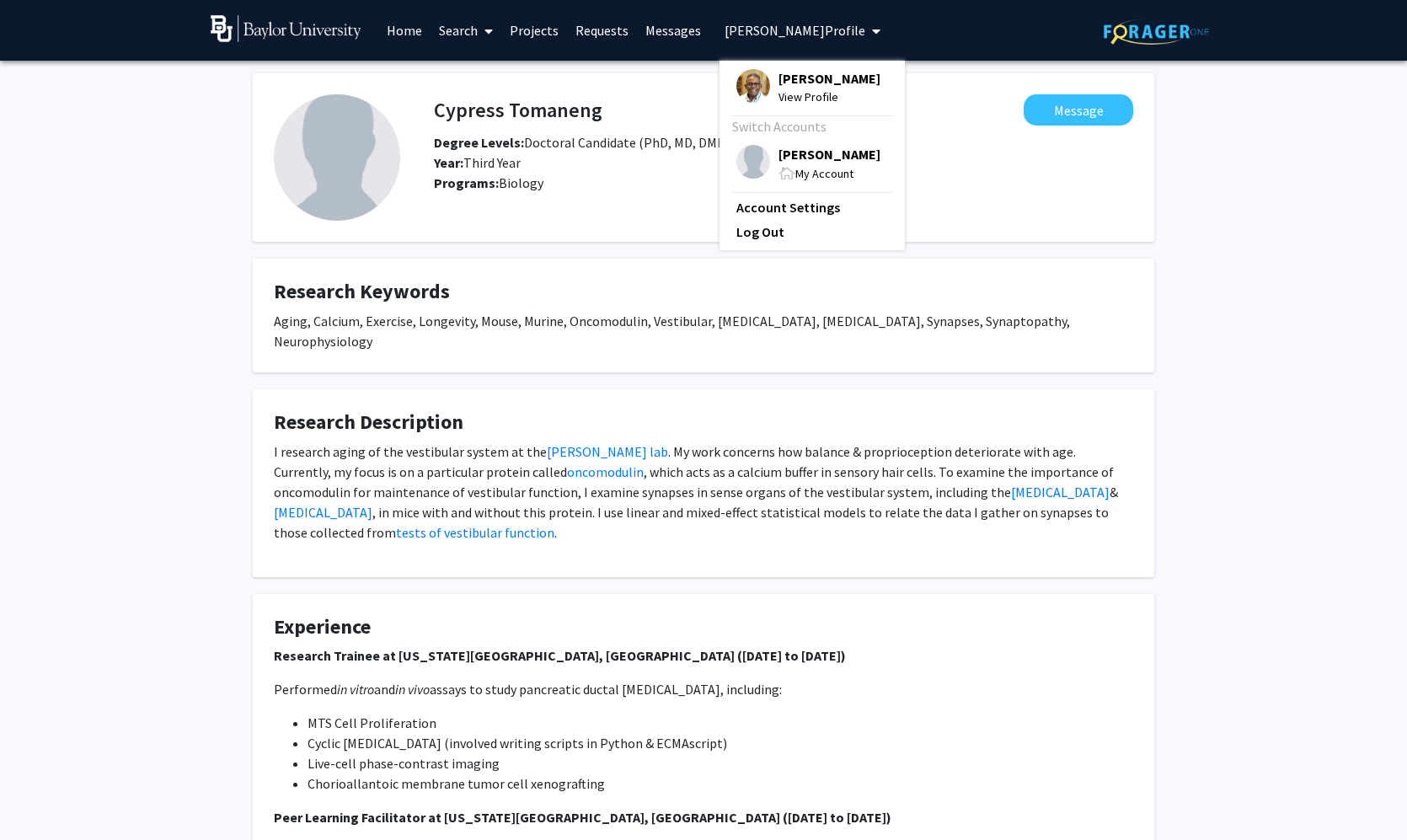
click at [831, 92] on span "View Profile" at bounding box center [830, 96] width 102 height 18
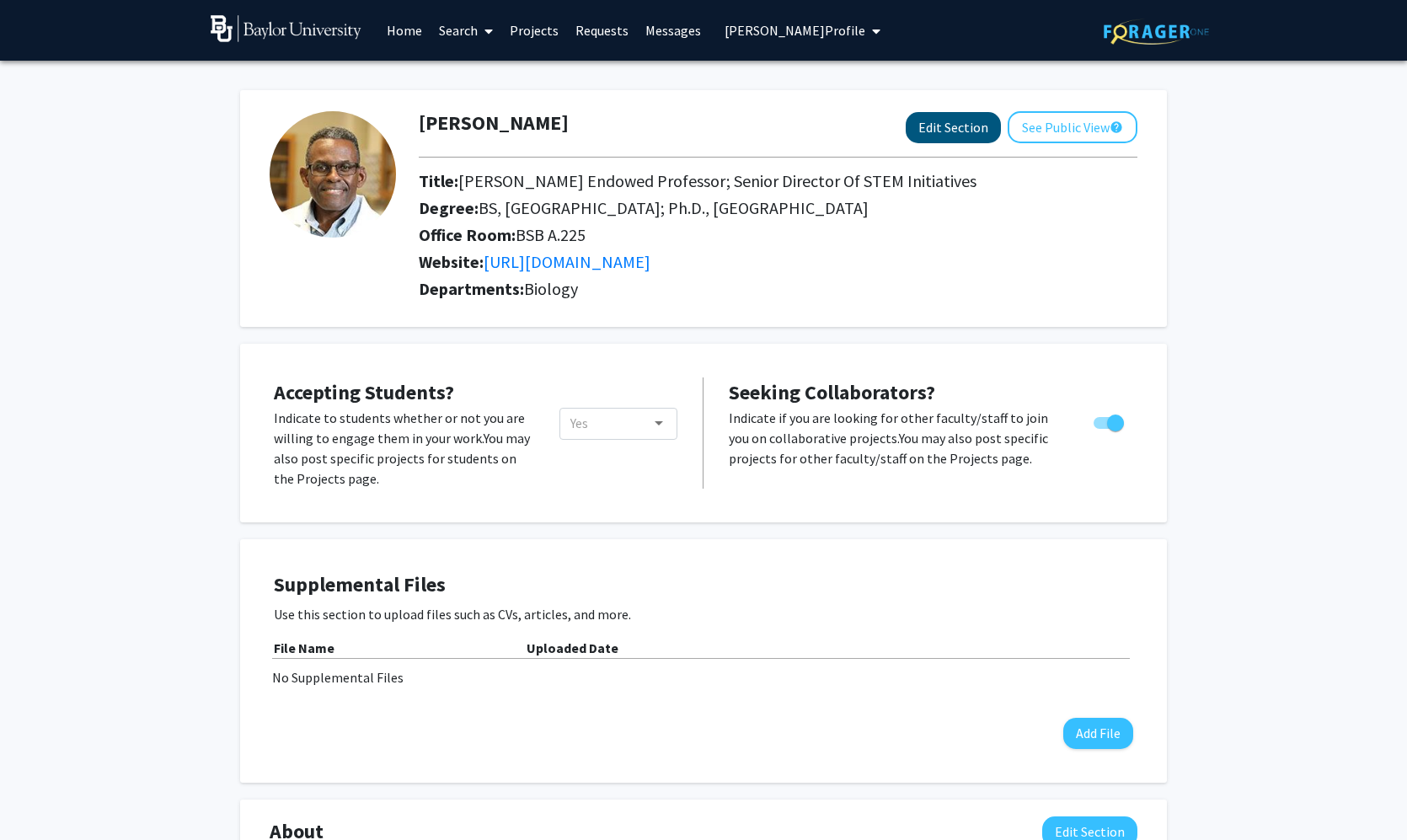
click at [971, 136] on button "Edit Section" at bounding box center [953, 127] width 95 height 31
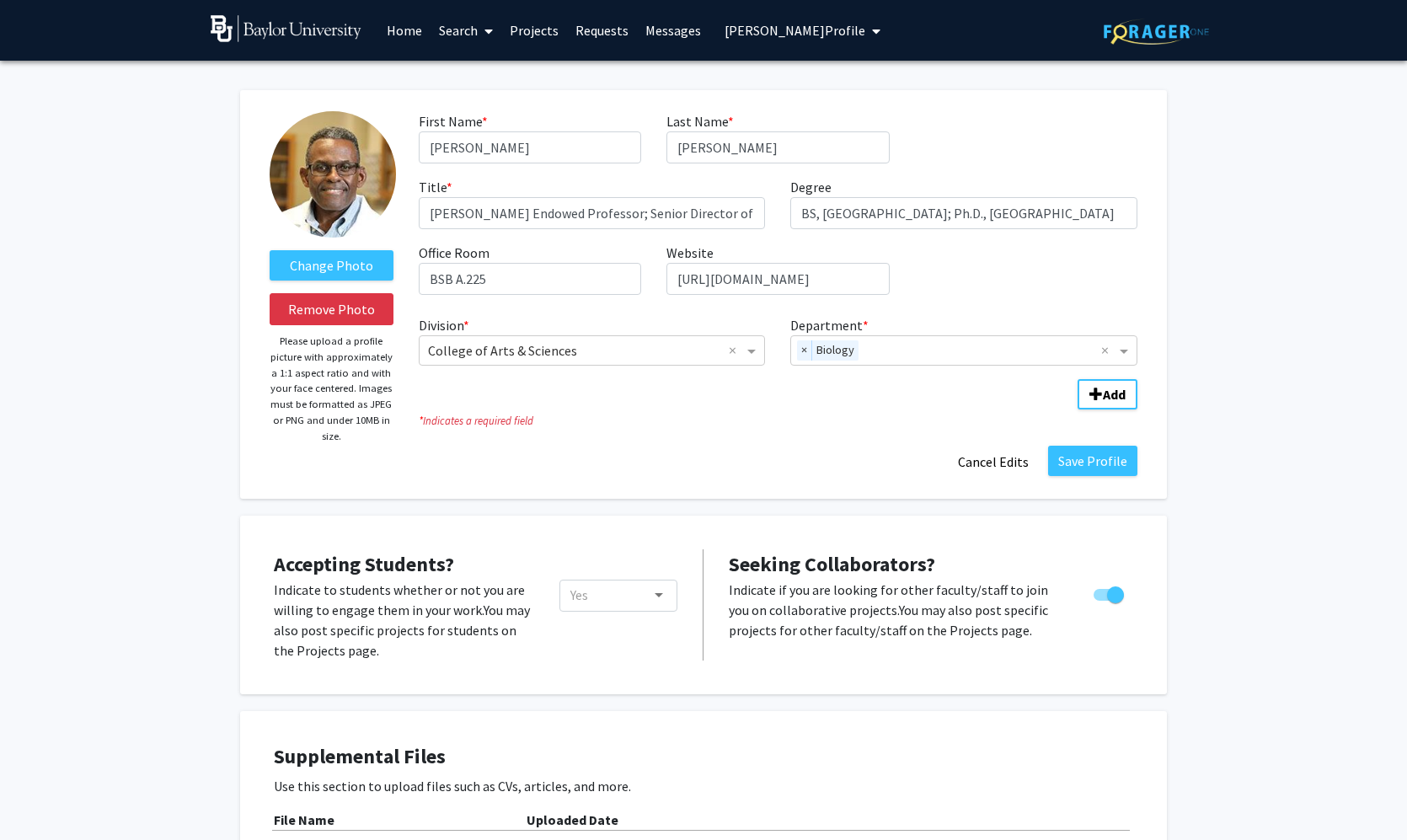
click at [534, 33] on link "Projects" at bounding box center [534, 31] width 66 height 59
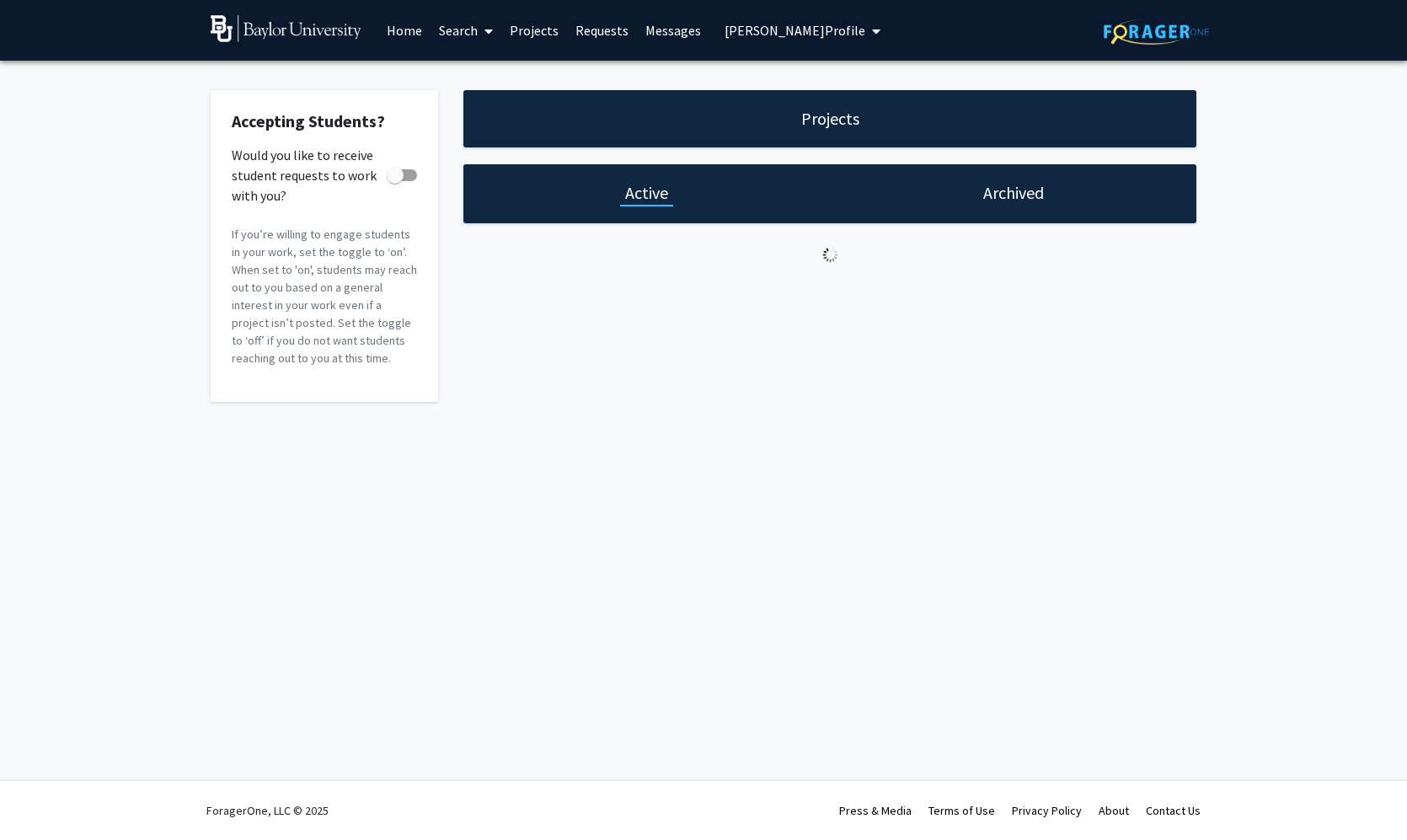
checkbox input "true"
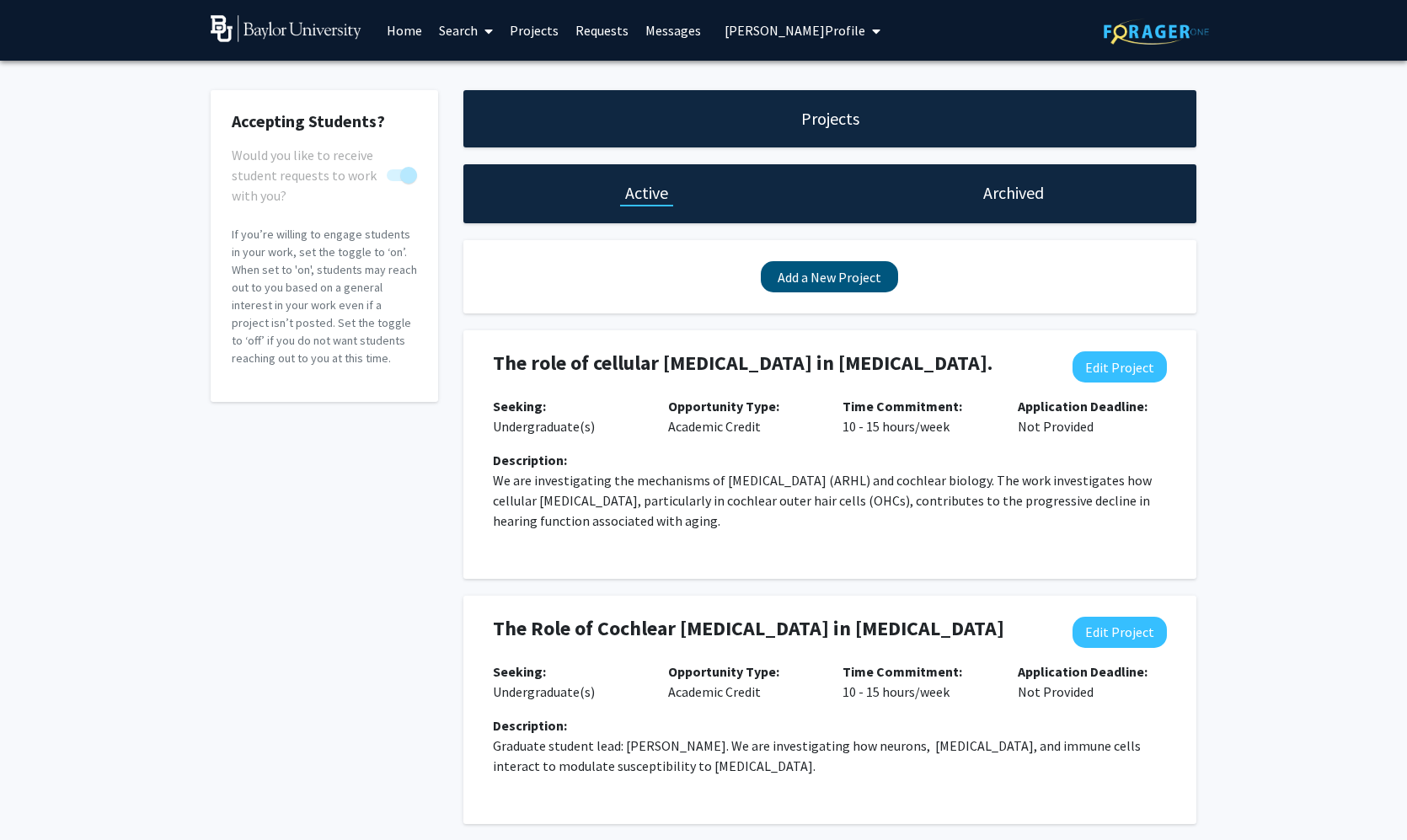
click at [813, 276] on button "Add a New Project" at bounding box center [829, 277] width 137 height 31
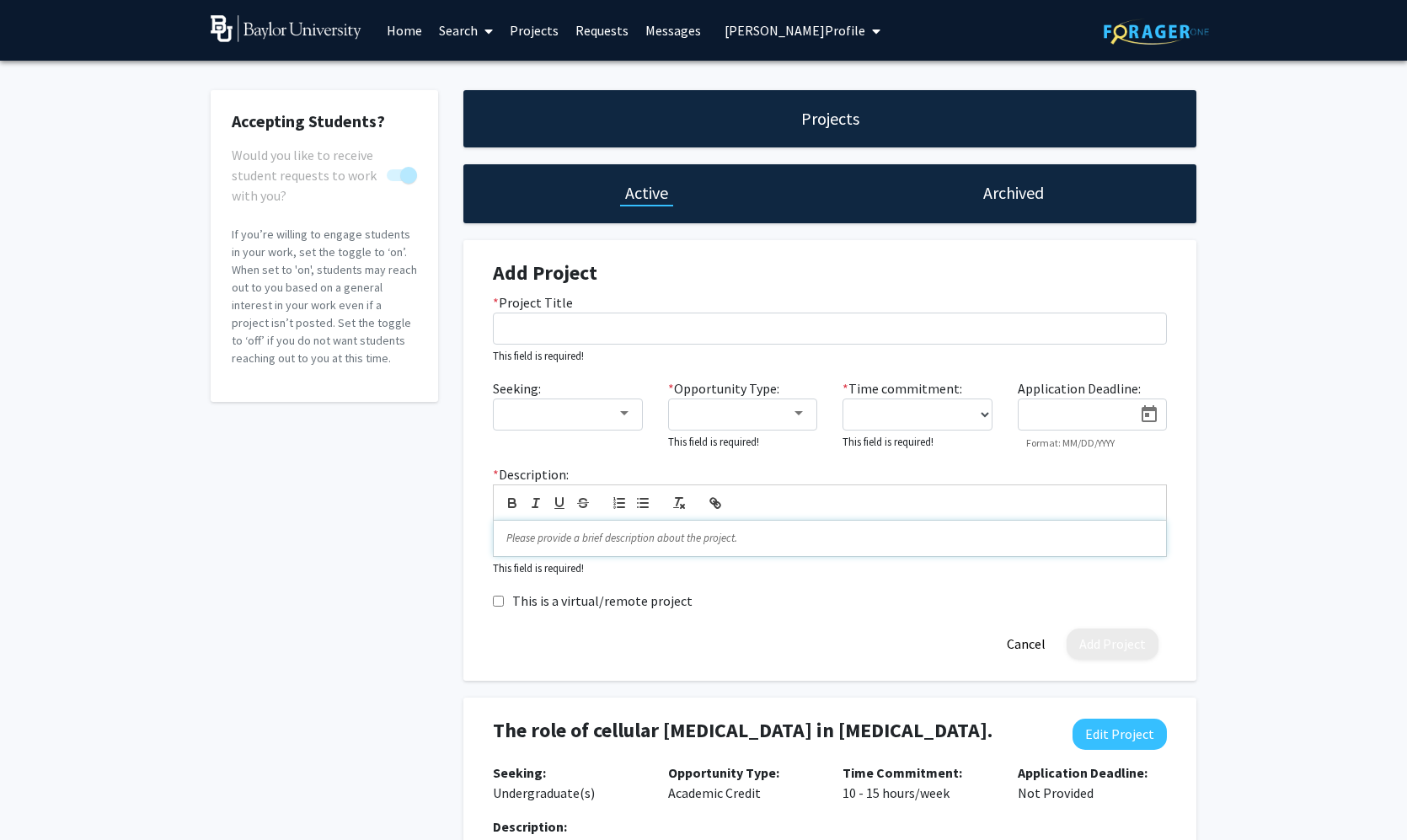
click at [759, 537] on p at bounding box center [830, 538] width 647 height 15
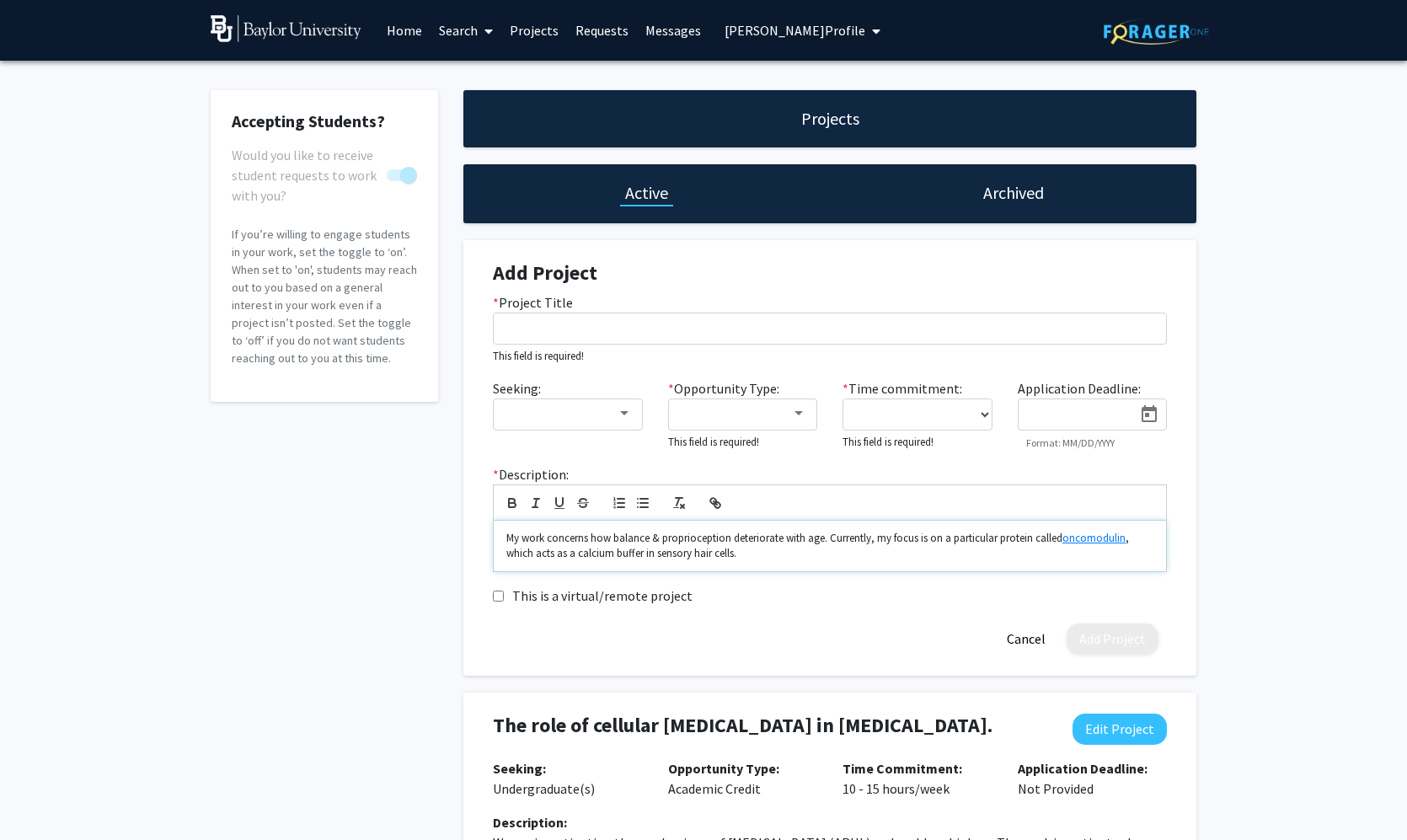
scroll to position [8, 1]
click at [511, 540] on p "My work concerns how balance & proprioception deteriorate with age. Currently, …" at bounding box center [830, 547] width 647 height 31
click at [1088, 540] on p "Graduate student lead: Cypress Tomaneng. This work concerns how balance & propr…" at bounding box center [830, 547] width 647 height 31
click at [1091, 540] on p "Graduate student lead: Cypress Tomaneng. This work concerns how balance & propr…" at bounding box center [830, 547] width 647 height 31
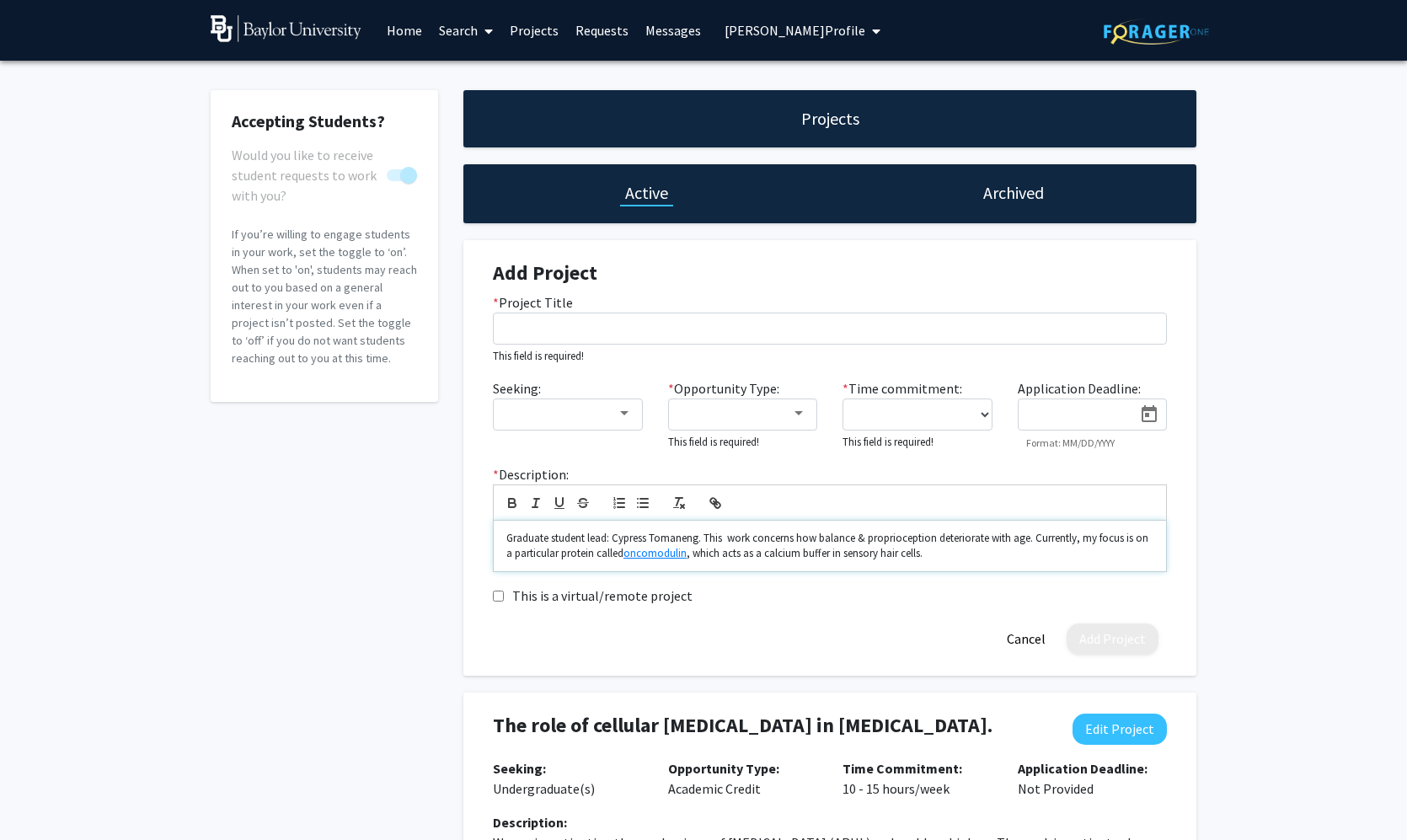
click at [1089, 540] on p "Graduate student lead: Cypress Tomaneng. This work concerns how balance & propr…" at bounding box center [830, 547] width 647 height 31
click at [926, 557] on p "Graduate student lead: Cypress Tomaneng. This work concerns how balance & propr…" at bounding box center [830, 547] width 647 height 31
click at [625, 414] on div at bounding box center [624, 413] width 9 height 4
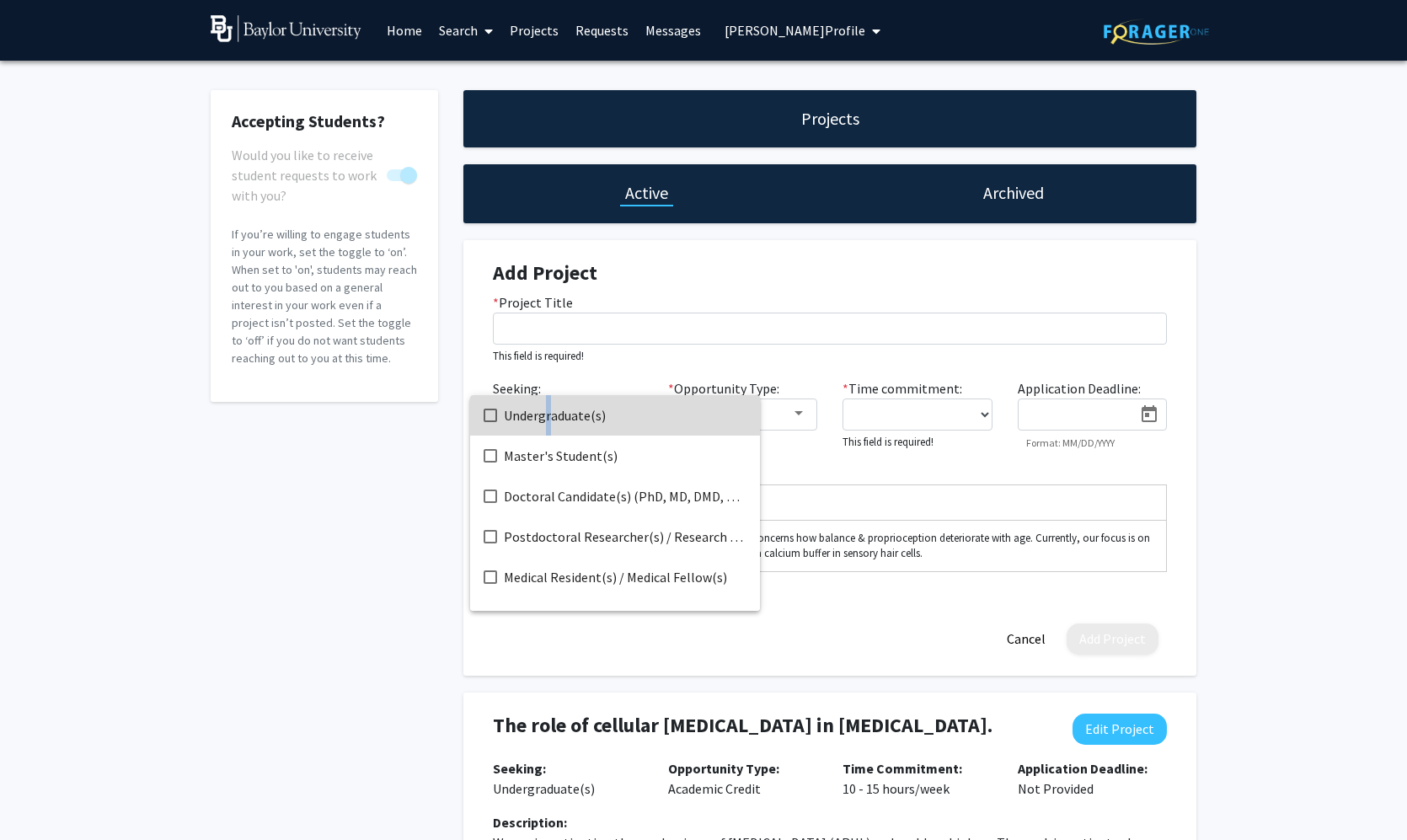
click at [542, 417] on span "Undergraduate(s)" at bounding box center [625, 416] width 243 height 40
click at [796, 418] on div at bounding box center [703, 420] width 1407 height 840
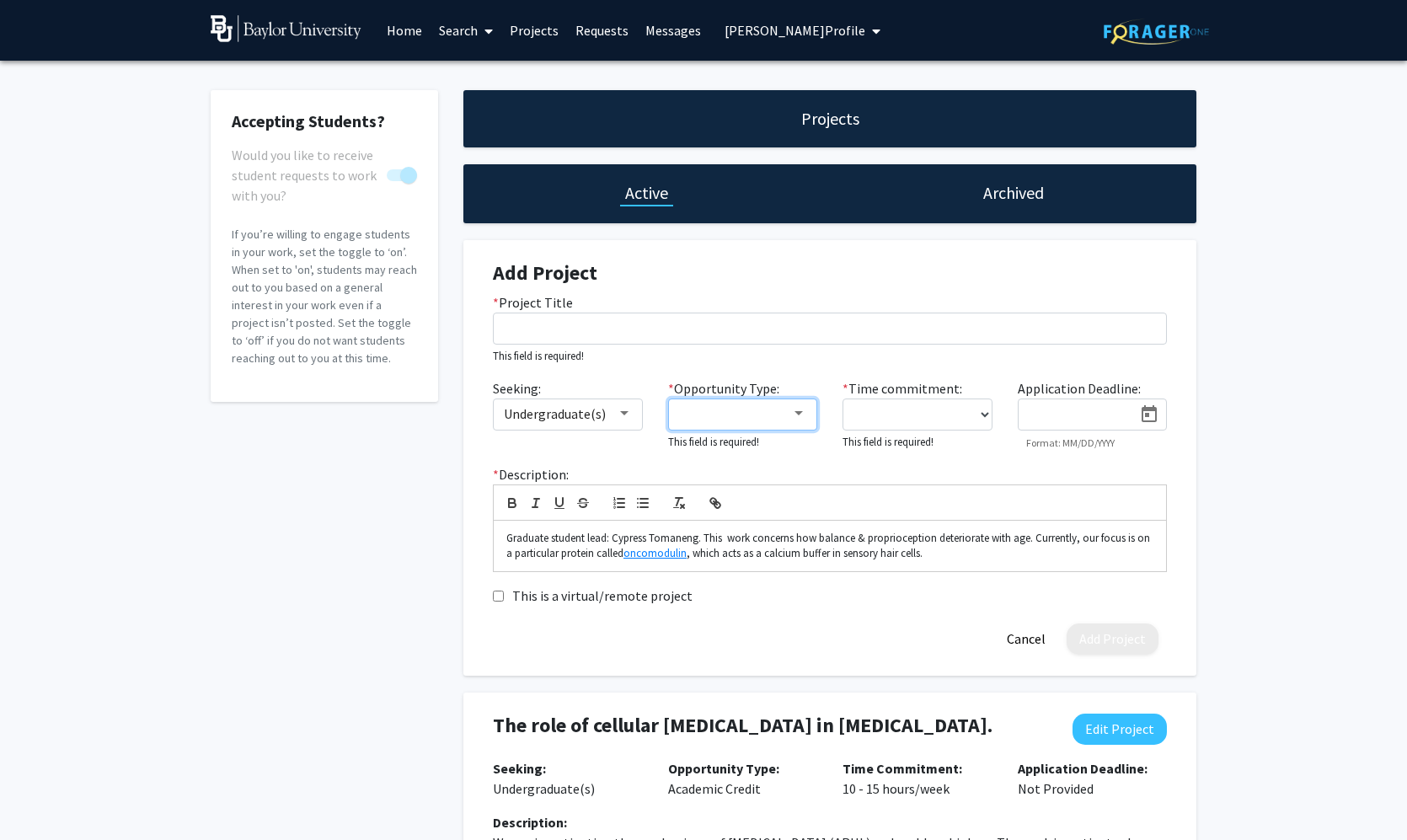
click at [797, 419] on div at bounding box center [798, 413] width 15 height 13
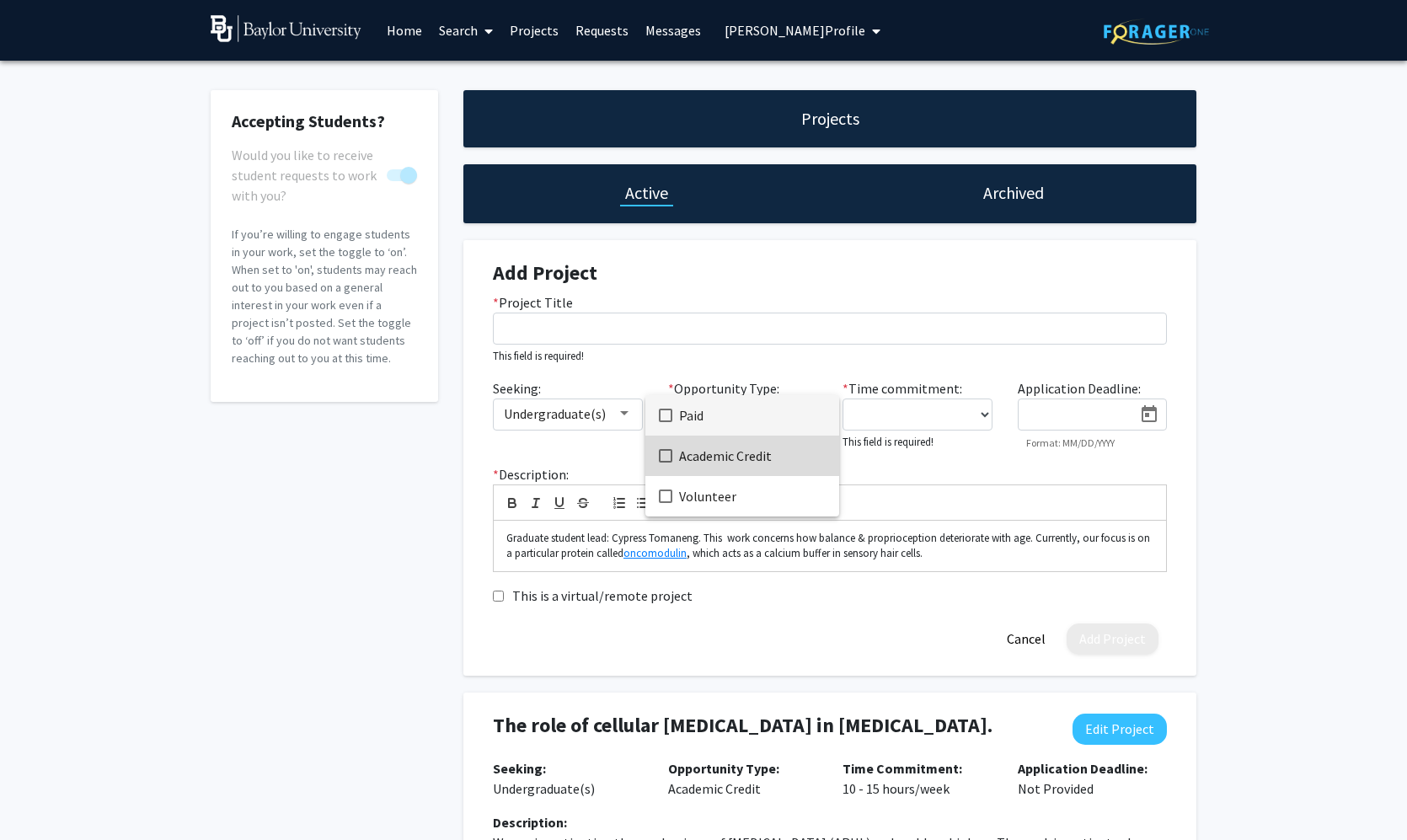
click at [771, 447] on span "Academic Credit" at bounding box center [753, 456] width 147 height 40
click at [978, 417] on div at bounding box center [703, 420] width 1407 height 840
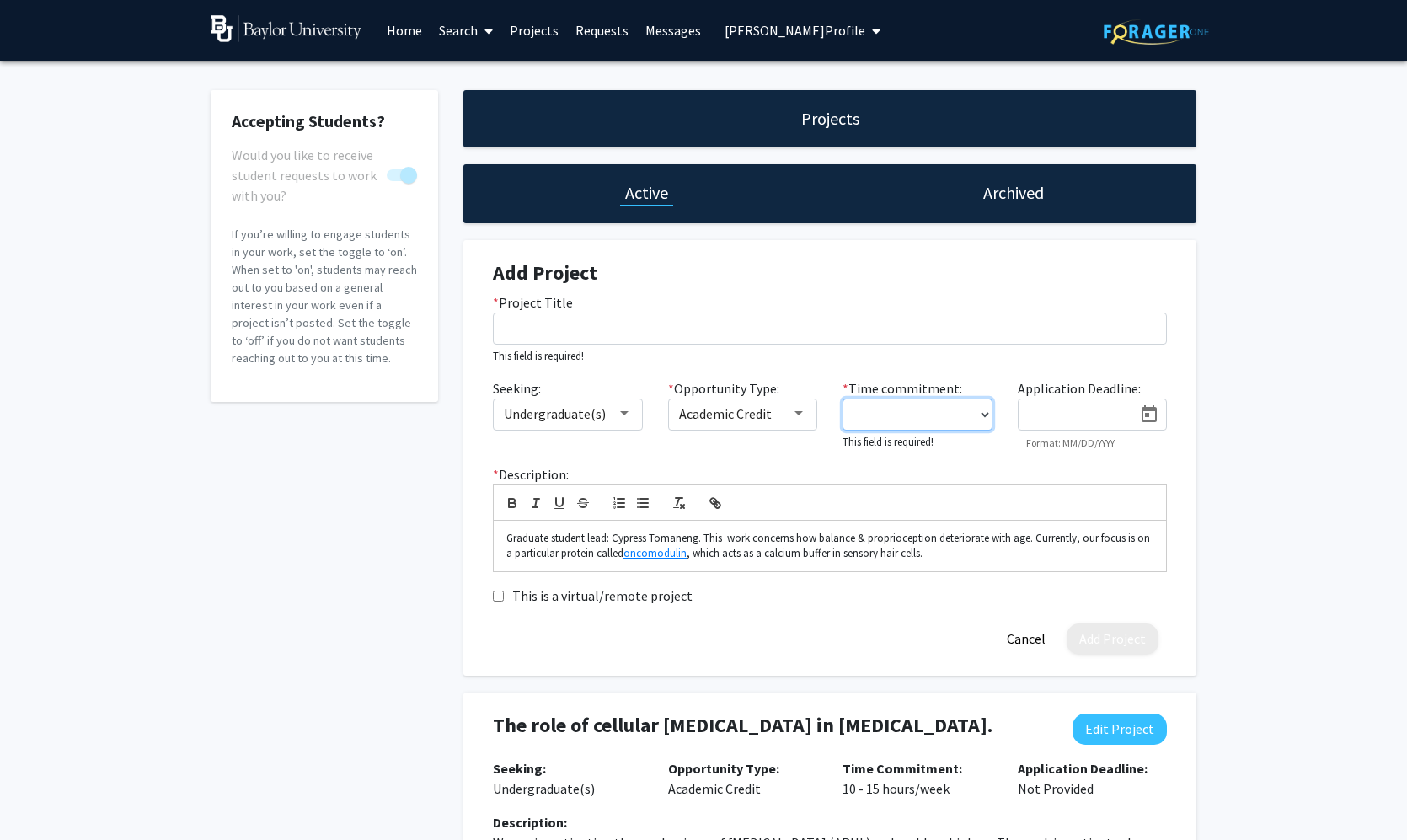
select select "10 - 15"
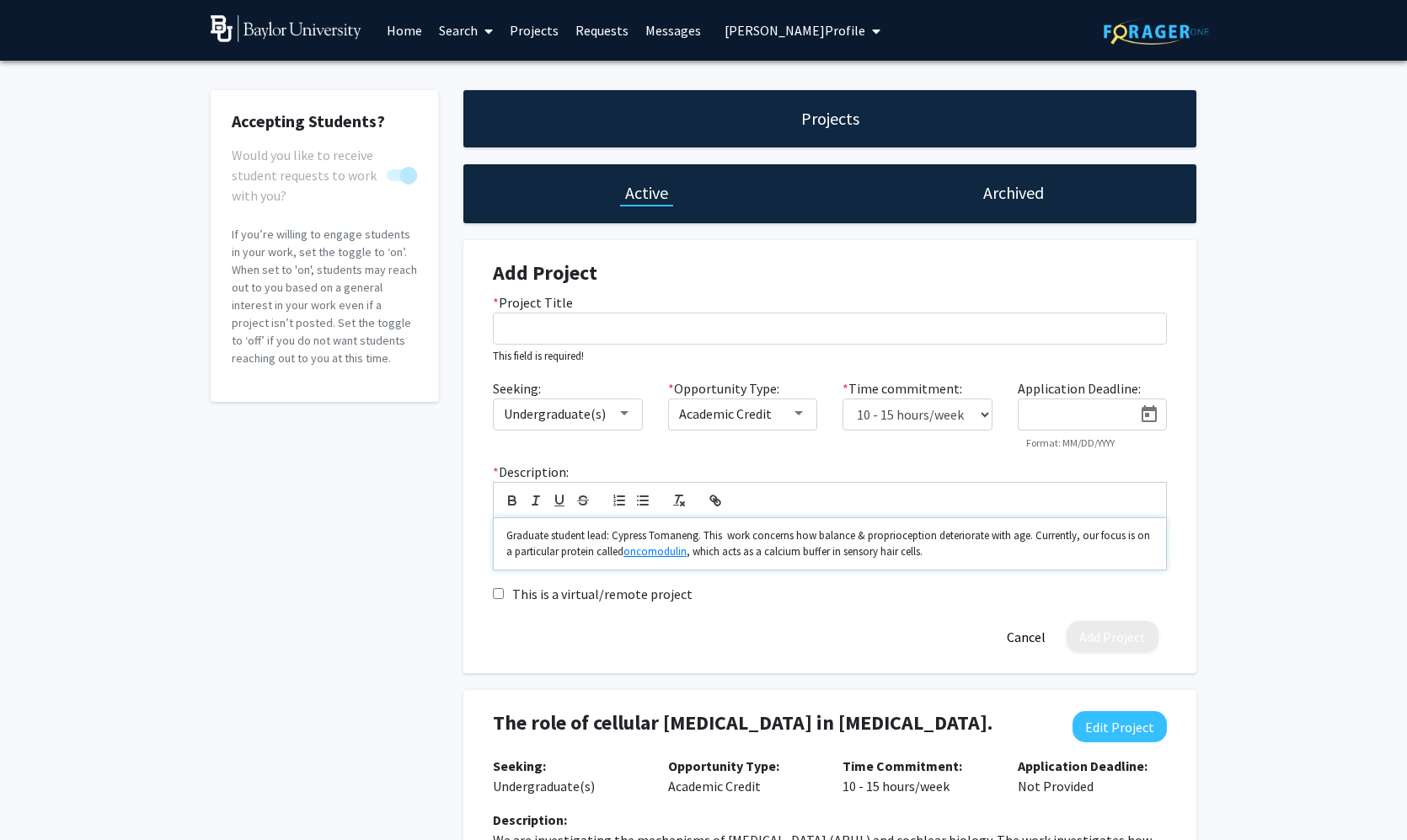
click at [953, 557] on p "Graduate student lead: Cypress Tomaneng. This work concerns how balance & propr…" at bounding box center [830, 544] width 647 height 31
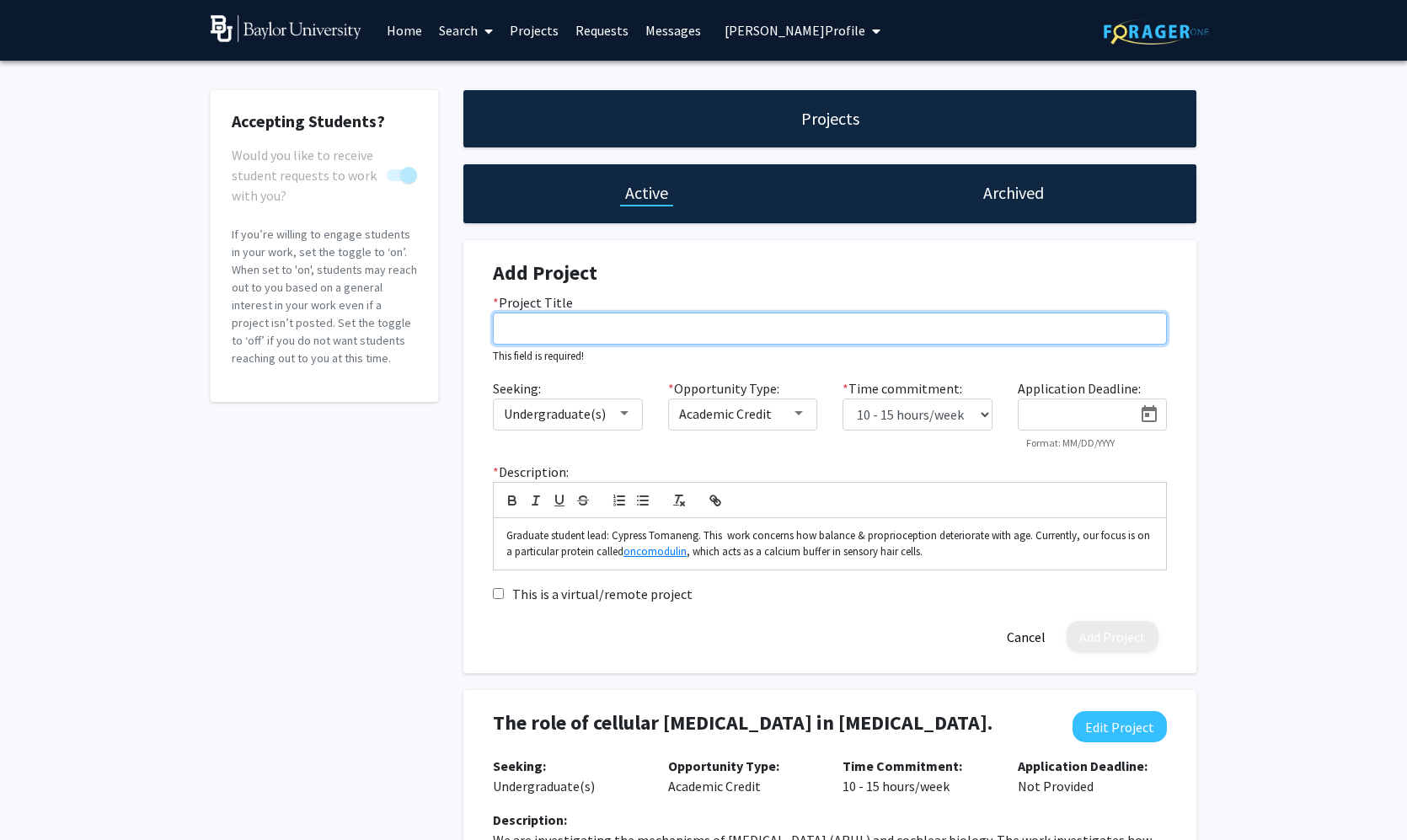
click at [784, 334] on input "* Project Title" at bounding box center [830, 328] width 674 height 32
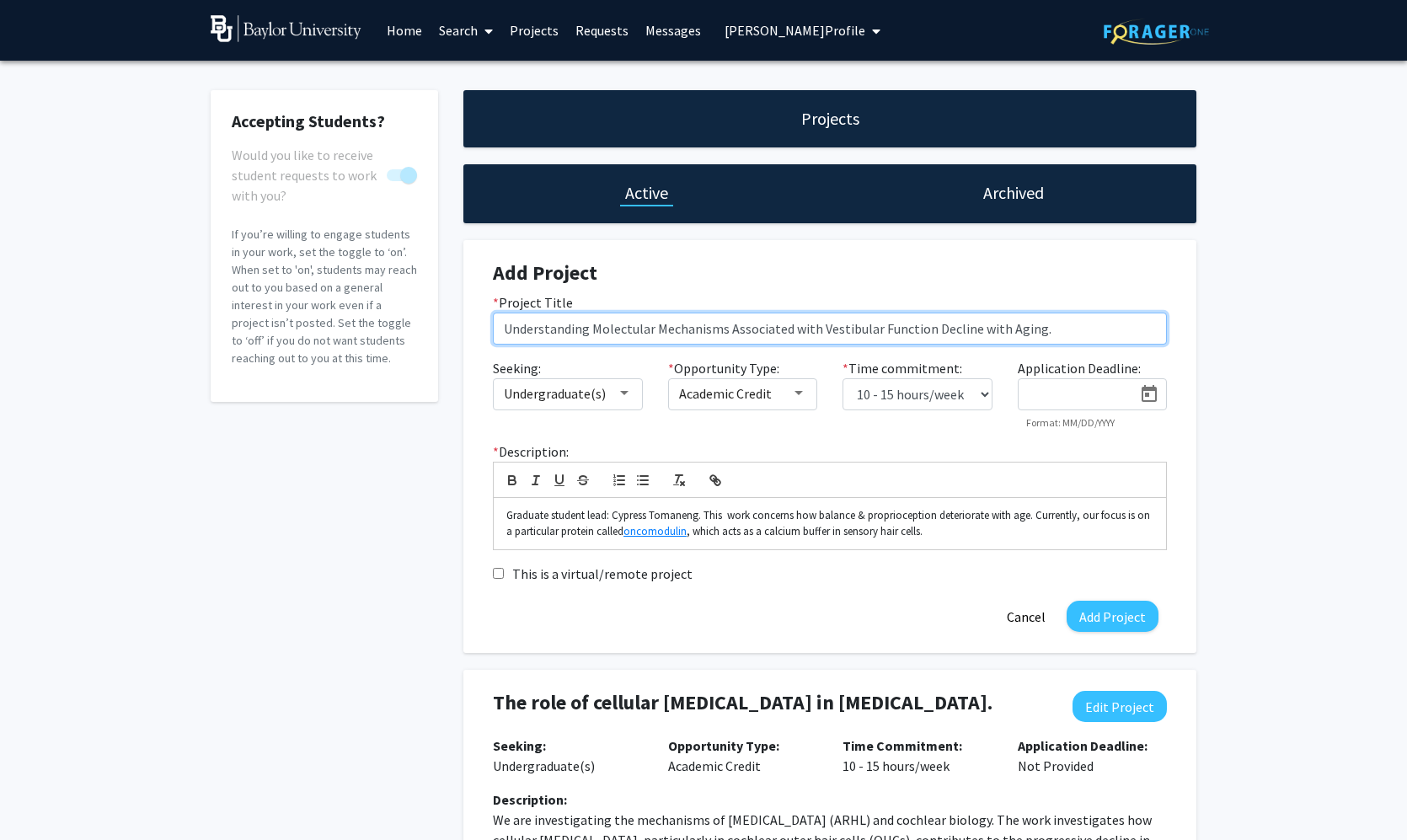
click at [817, 334] on input "Understanding Molectular Mechanisms Associated with Vestibular Function Decline…" at bounding box center [830, 328] width 674 height 32
click at [1098, 333] on input "Understanding Molectular Mechanisms Associated with Age-Related Vestibular Func…" at bounding box center [830, 328] width 674 height 32
type input "Understanding Molectular Mechanisms Associated with Age-Related Vestibular Func…"
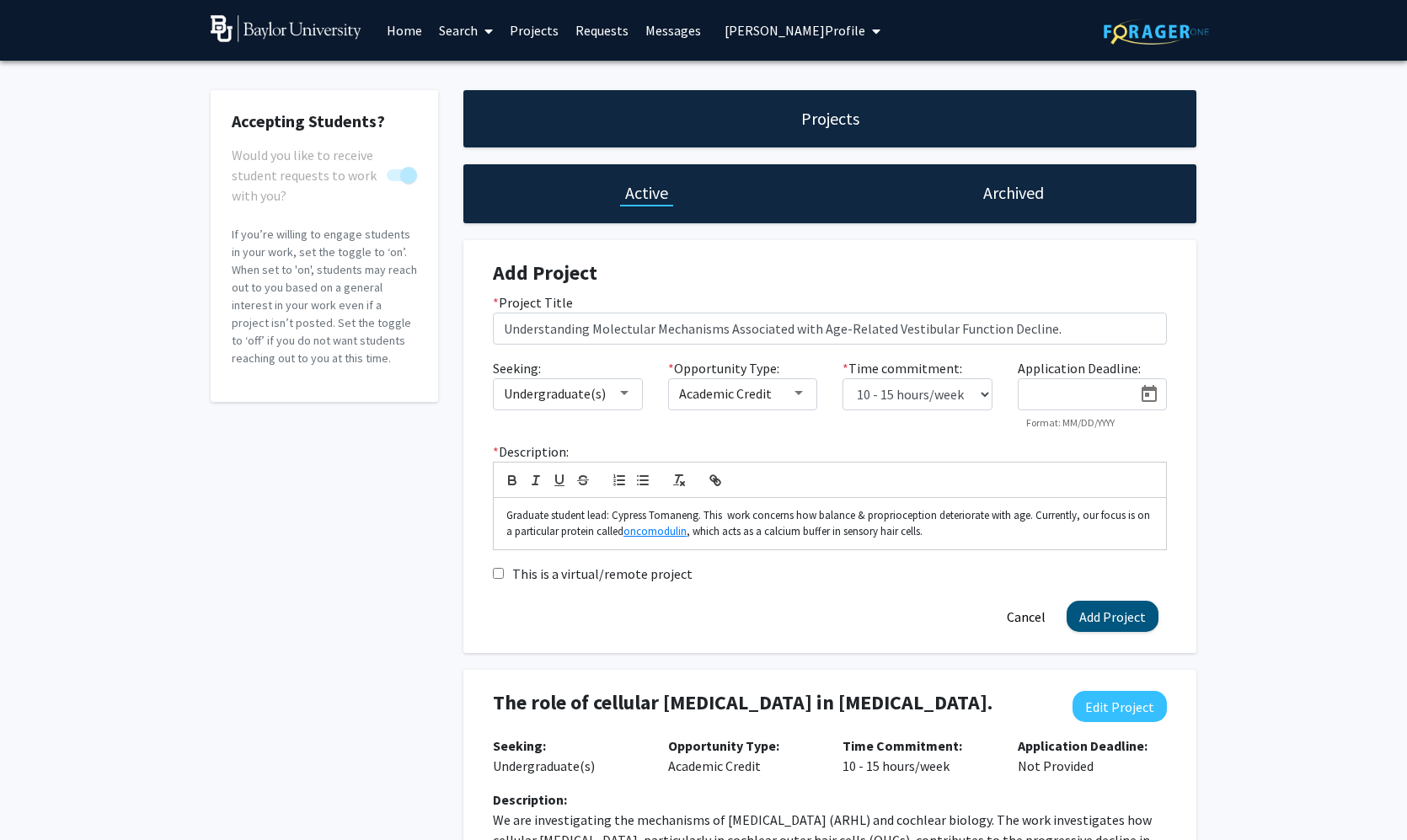
click at [1095, 626] on button "Add Project" at bounding box center [1112, 616] width 92 height 31
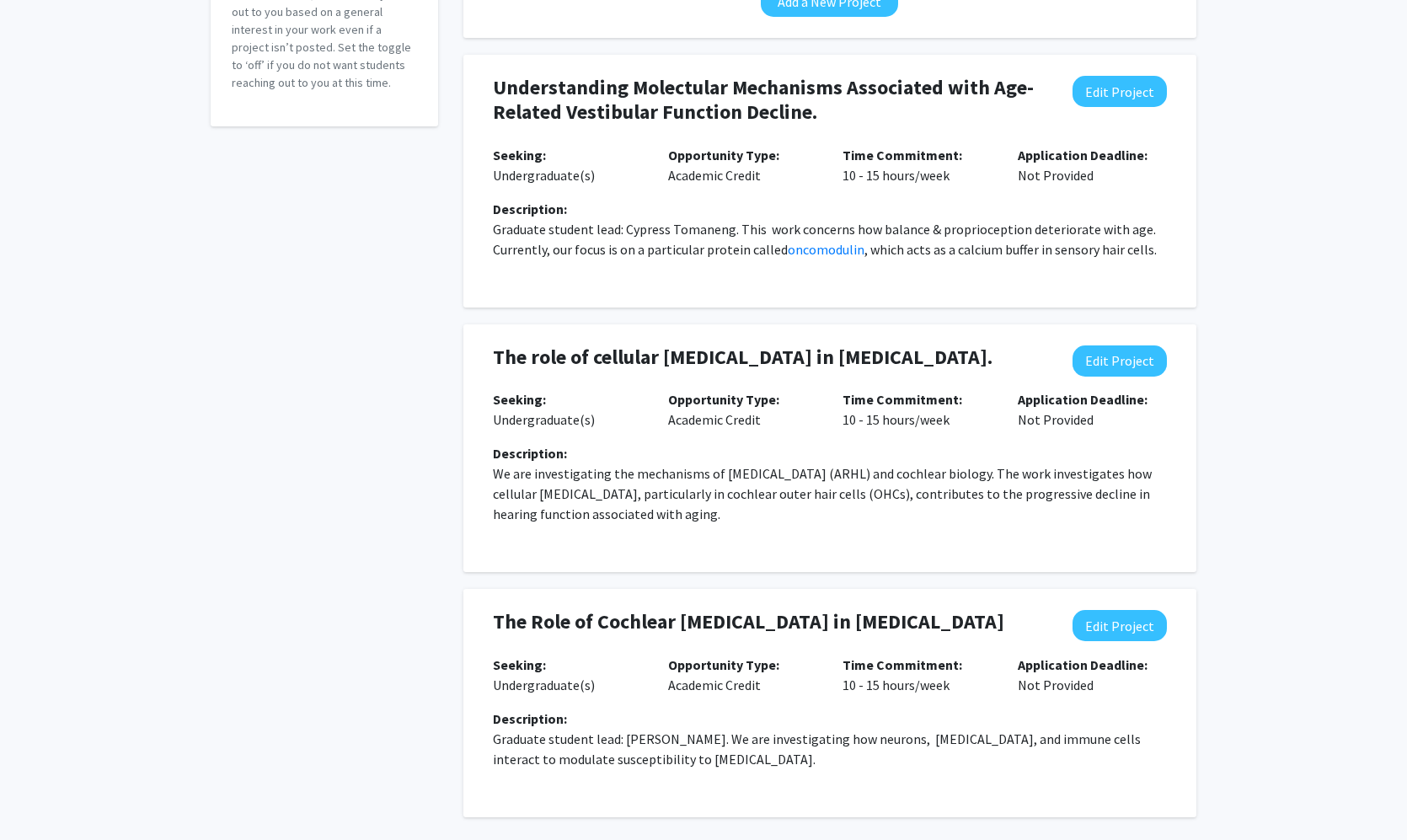
scroll to position [60, 0]
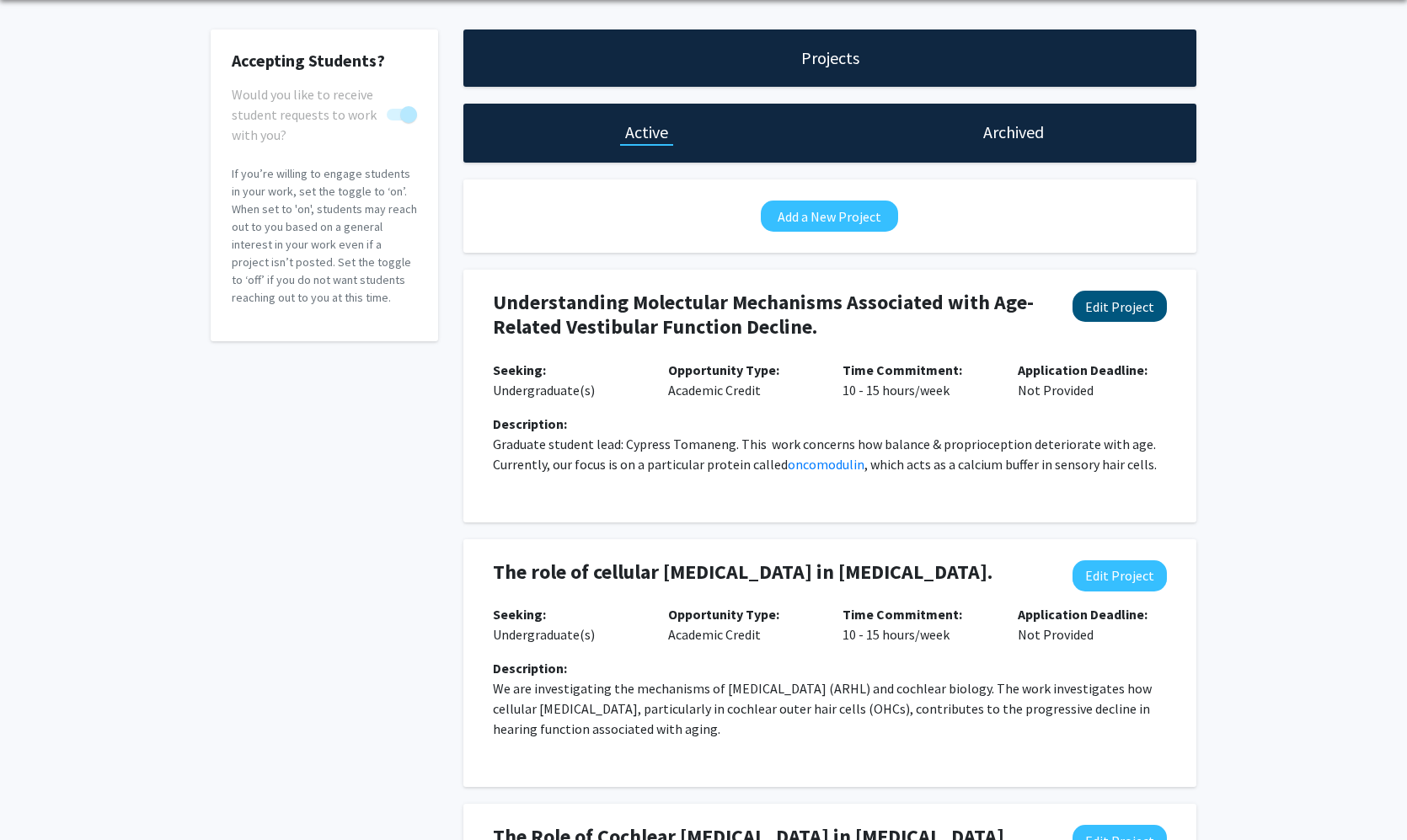
click at [1100, 306] on button "Edit Project" at bounding box center [1120, 306] width 94 height 31
select select "10 - 15"
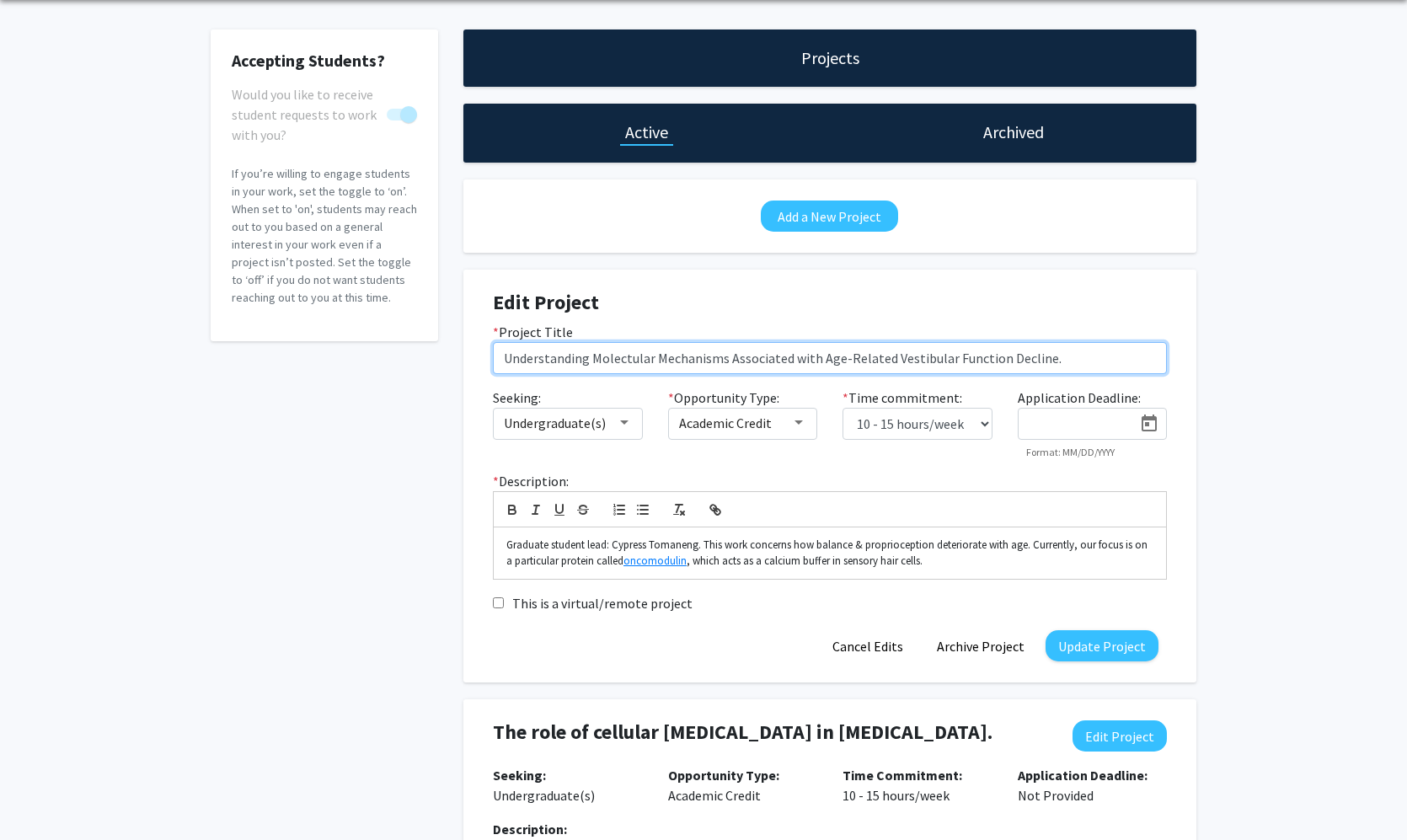
click at [630, 358] on input "Understanding Molectular Mechanisms Associated with Age-Related Vestibular Func…" at bounding box center [830, 358] width 674 height 32
type input "Understanding Molecular Mechanisms Associated with Age-Related Vestibular Funct…"
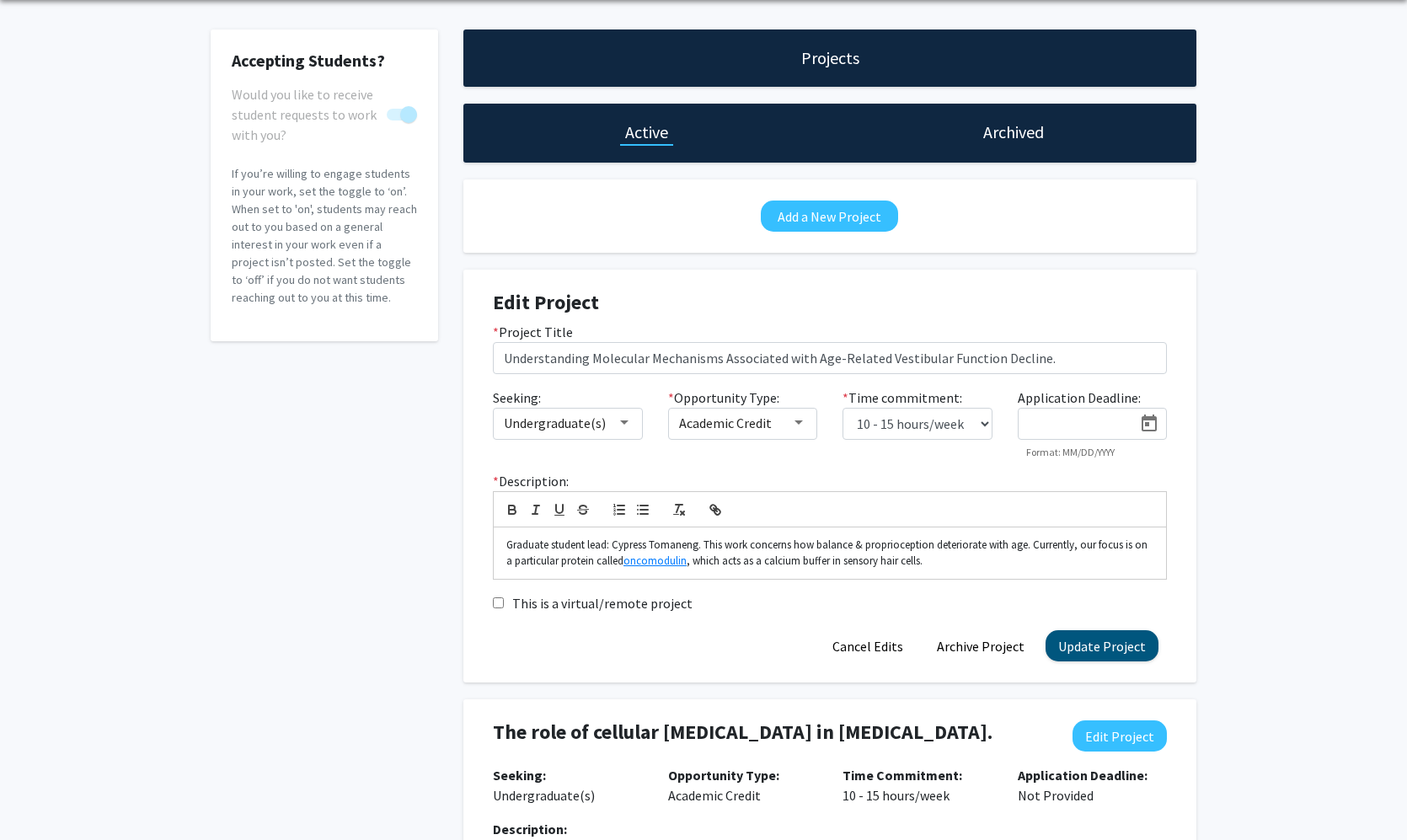
click at [1066, 637] on button "Update Project" at bounding box center [1101, 646] width 113 height 31
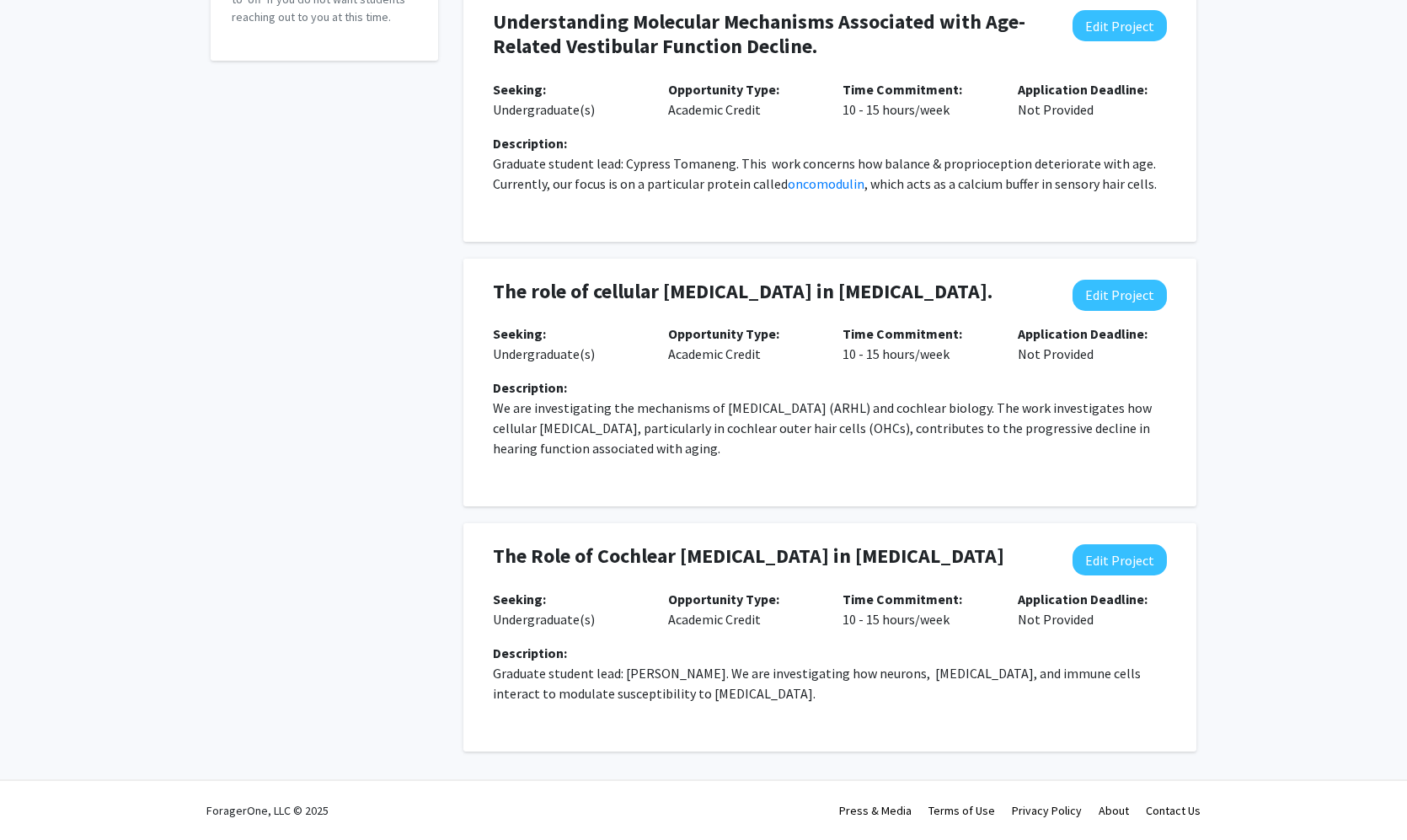
scroll to position [0, 0]
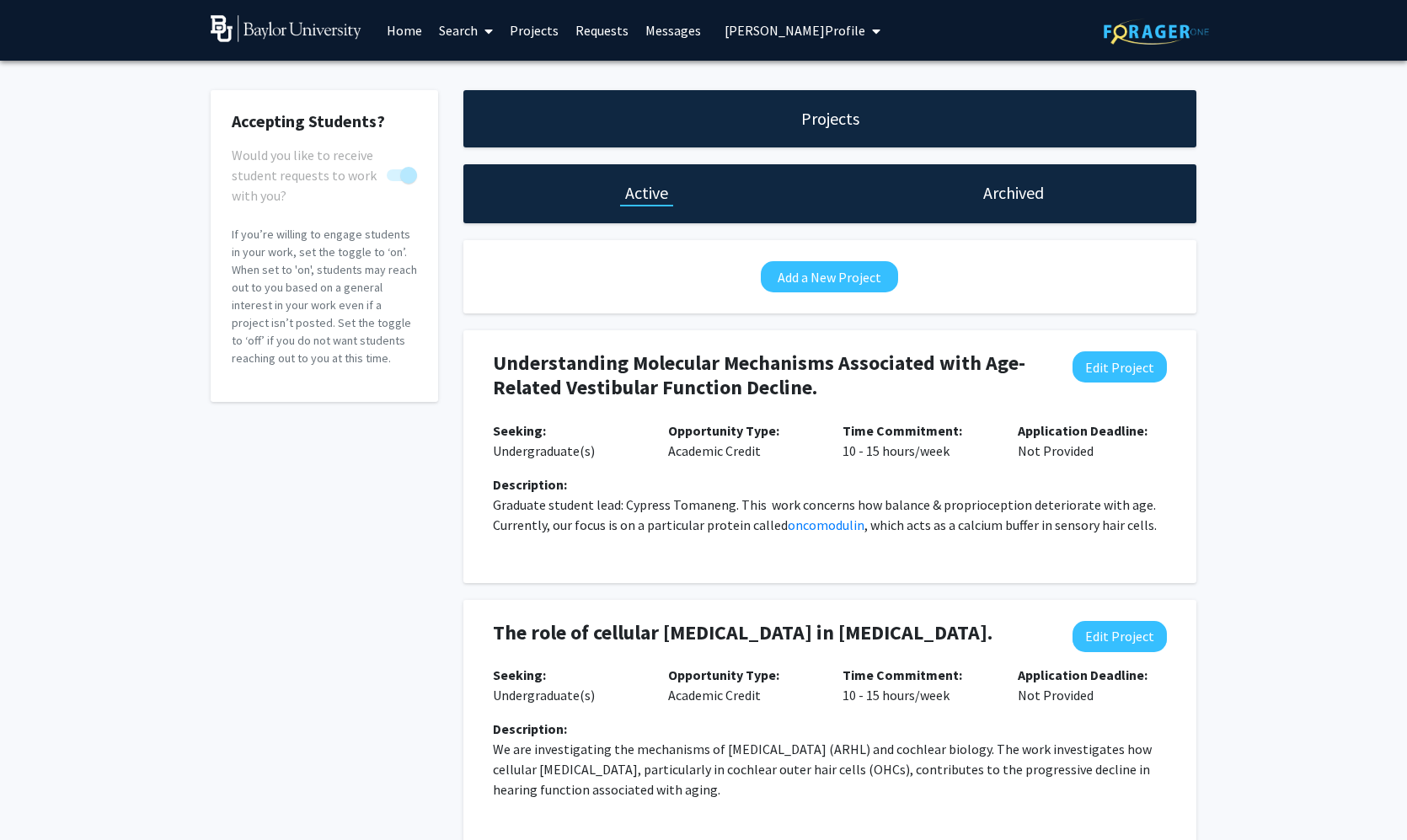
click at [454, 32] on link "Search" at bounding box center [466, 31] width 71 height 59
click at [466, 116] on span "Students" at bounding box center [482, 111] width 103 height 34
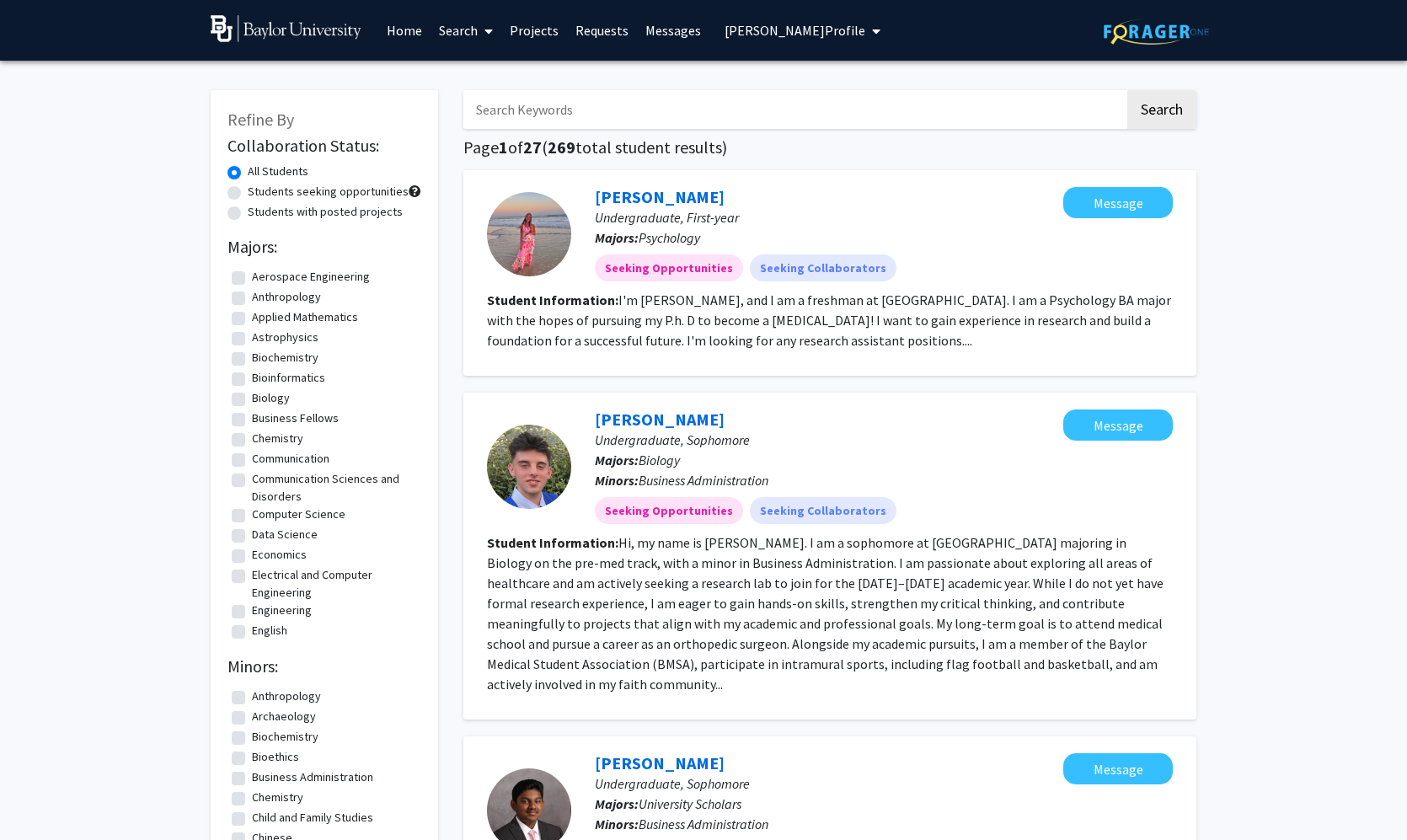
click at [546, 122] on input "Search Keywords" at bounding box center [794, 109] width 661 height 38
click at [1162, 112] on button "Search" at bounding box center [1162, 109] width 69 height 38
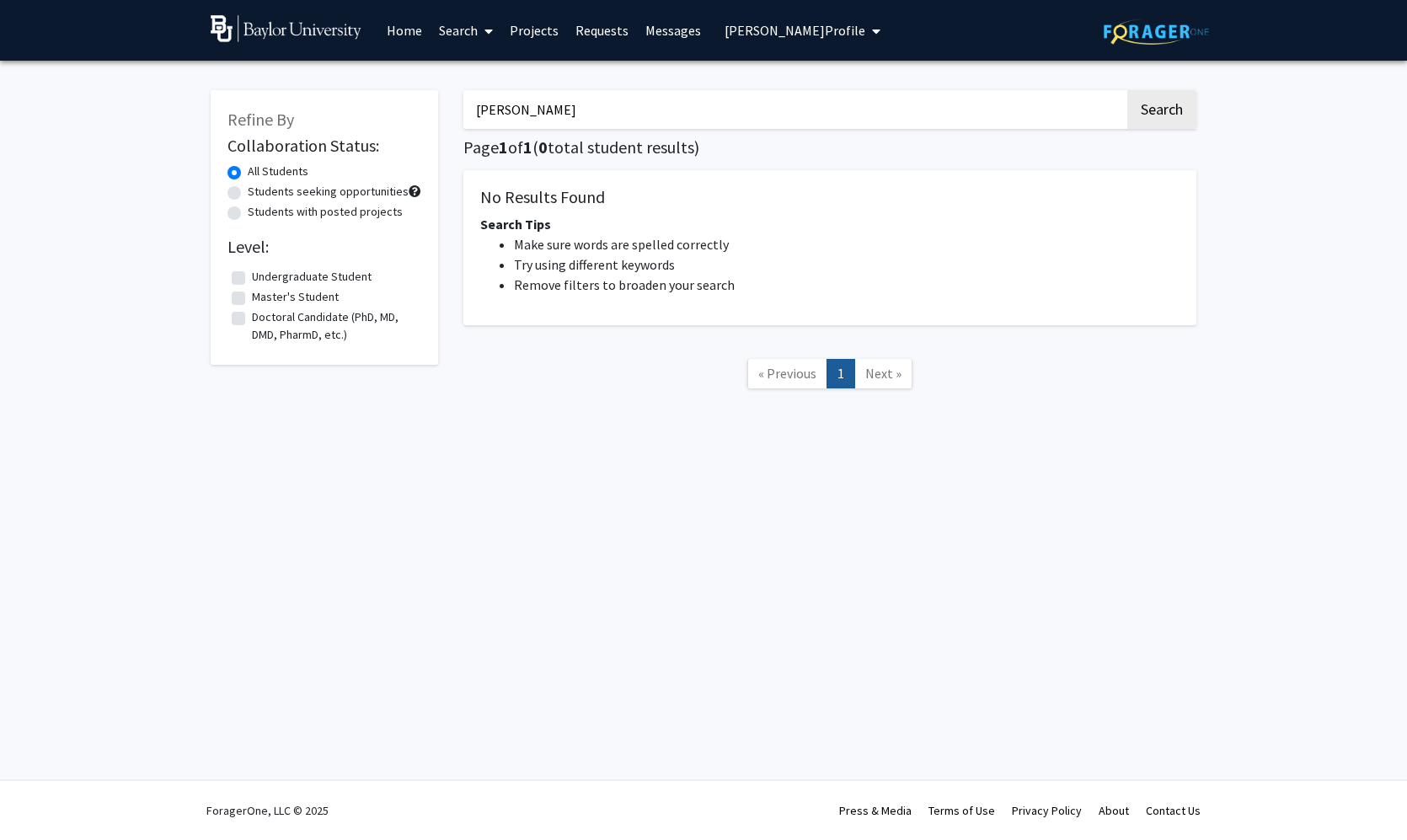
click at [559, 458] on div "Refine By Collaboration Status: All Students Students seeking opportunities Stu…" at bounding box center [703, 260] width 1407 height 400
type input "[PERSON_NAME]"
click at [540, 45] on link "Projects" at bounding box center [534, 31] width 66 height 59
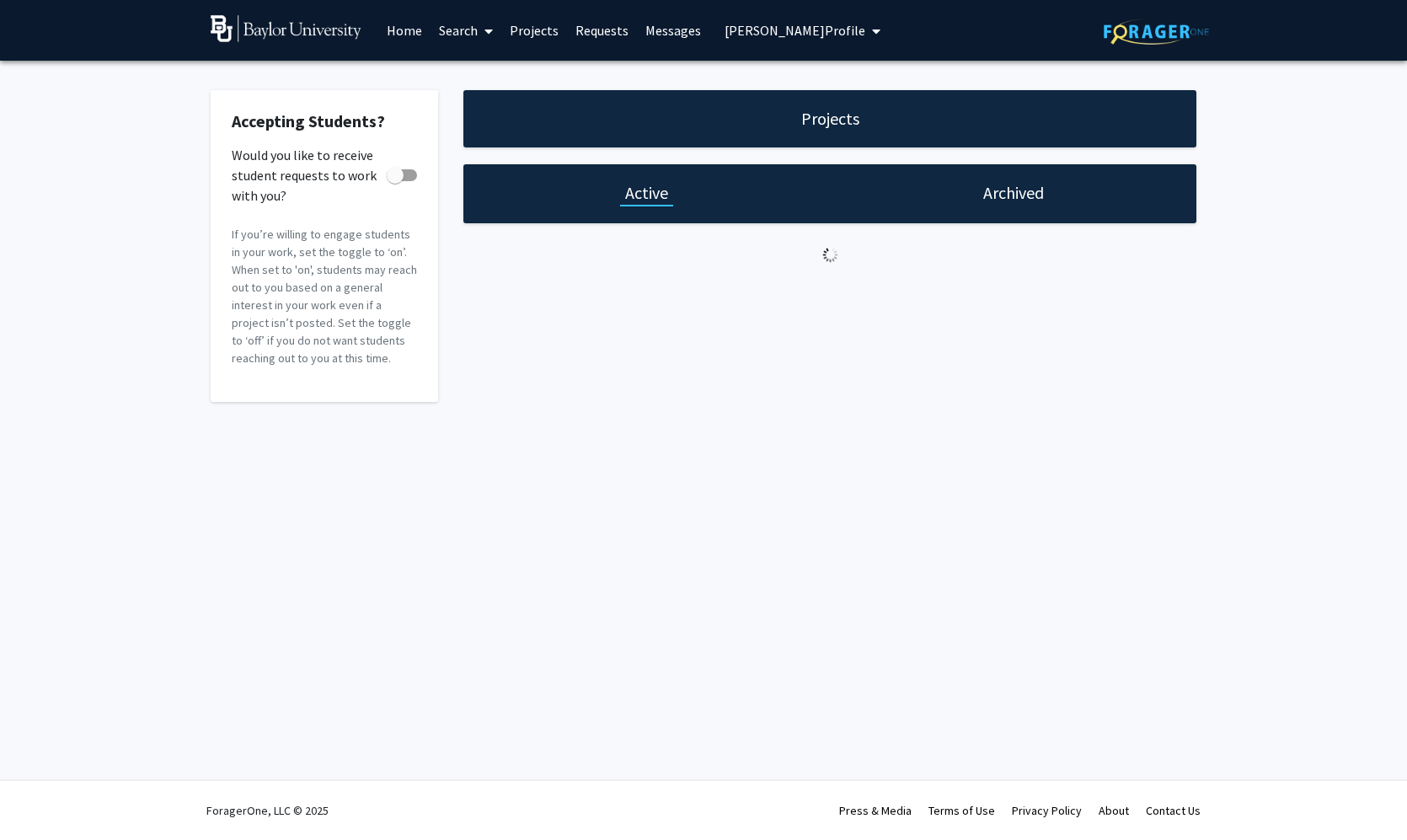
checkbox input "true"
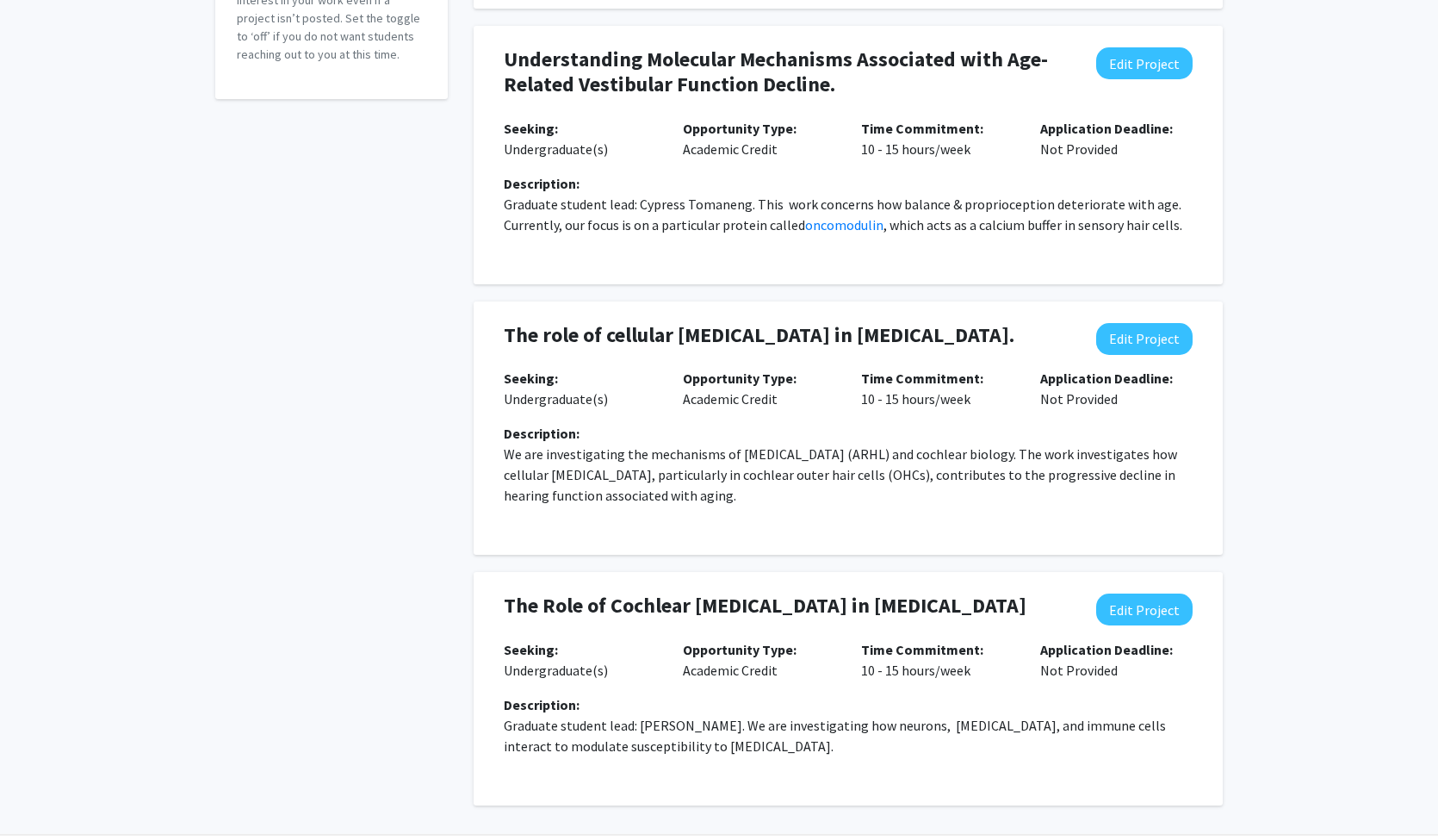
scroll to position [315, 0]
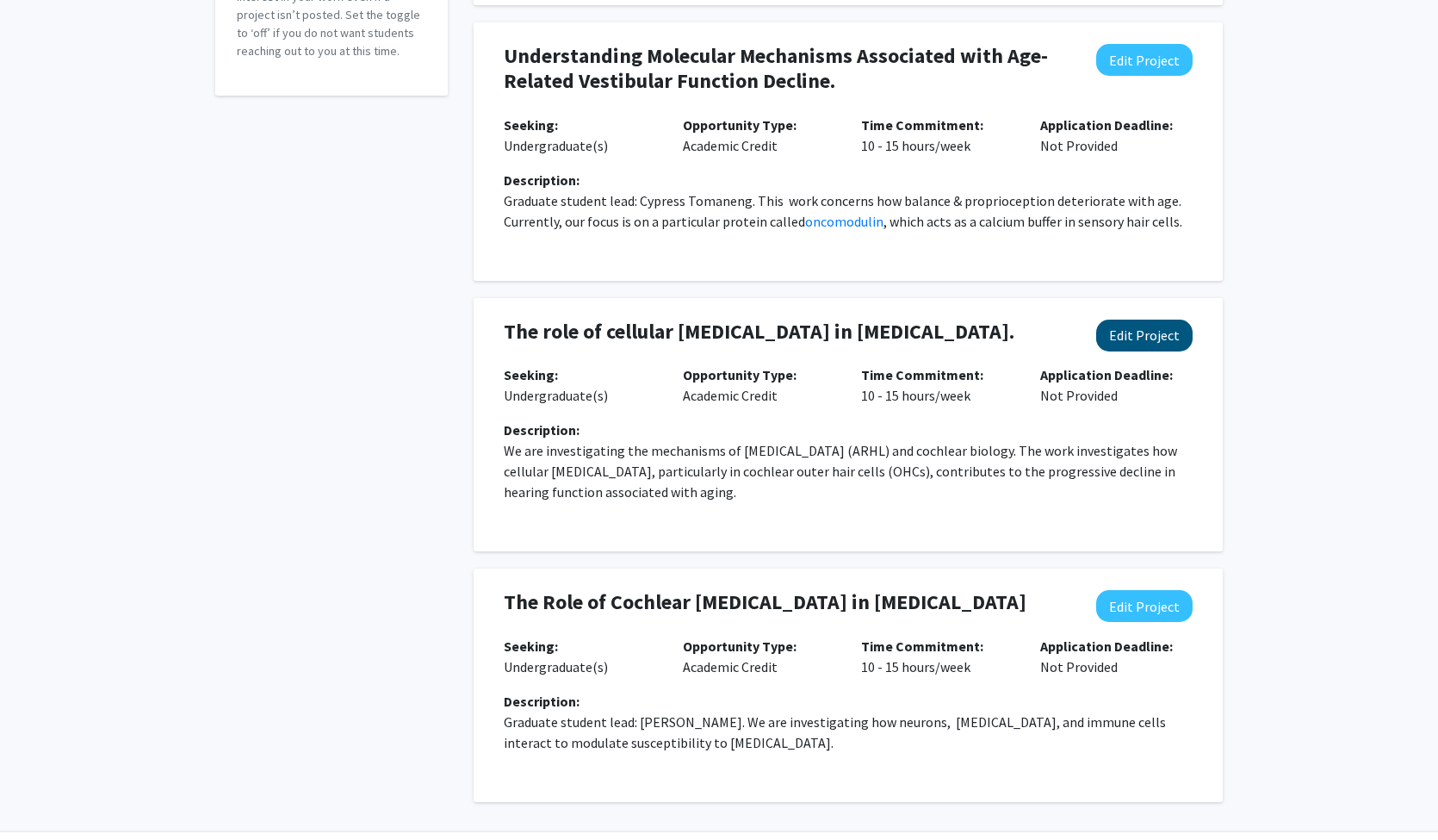
click at [1135, 339] on button "Edit Project" at bounding box center [1144, 336] width 96 height 32
select select "10 - 15"
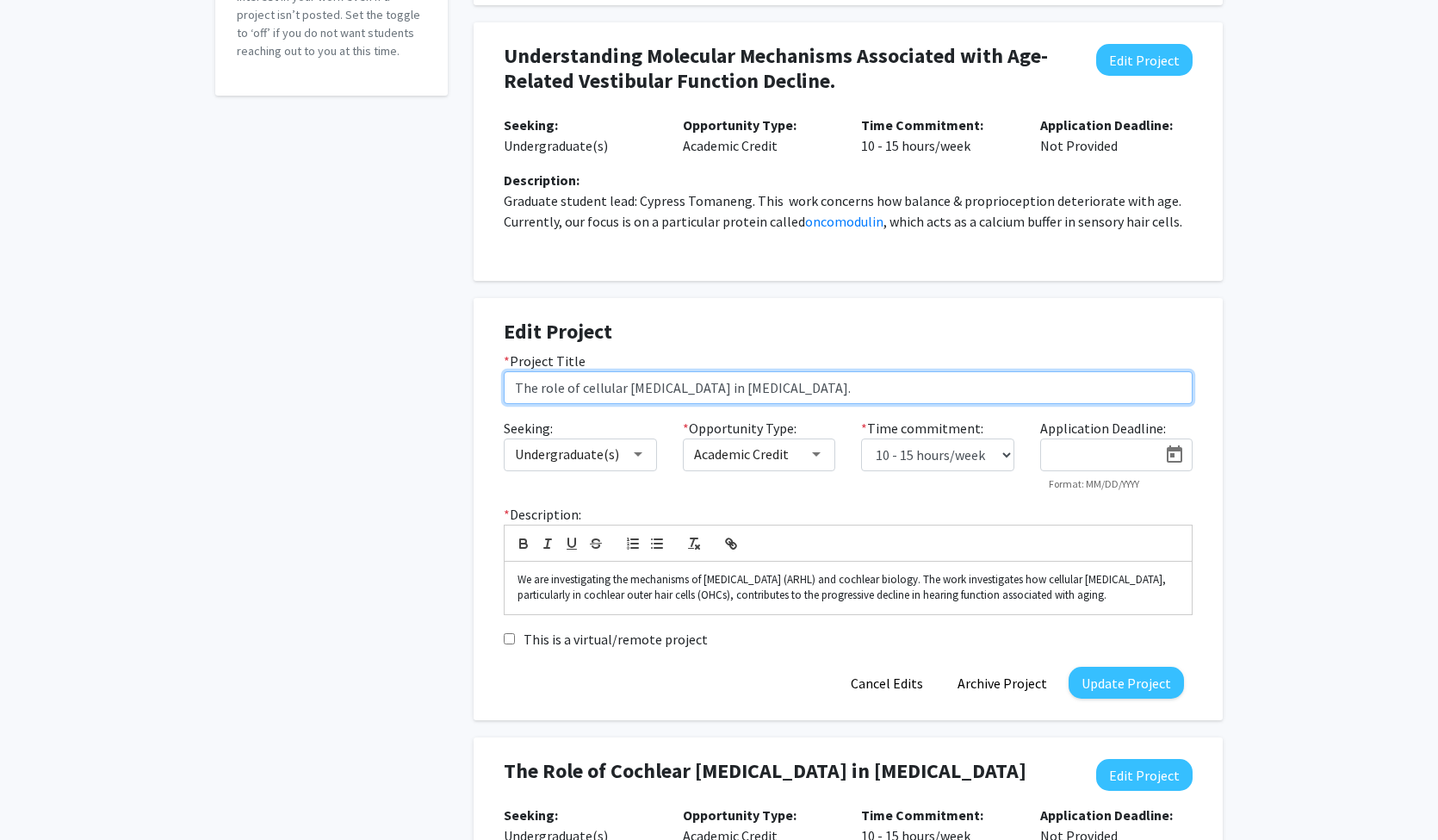
drag, startPoint x: 914, startPoint y: 389, endPoint x: 835, endPoint y: 331, distance: 98.0
click at [835, 331] on form "Edit Project * Project Title The role of cellular [MEDICAL_DATA] in [MEDICAL_DA…" at bounding box center [848, 509] width 689 height 379
paste input "Investigating the Role of Oncomodulin in Stress-Induced Damage and [MEDICAL_DAT…"
type input "Investigating the Role of Oncomodulin in Stress-Induced Damage and [MEDICAL_DAT…"
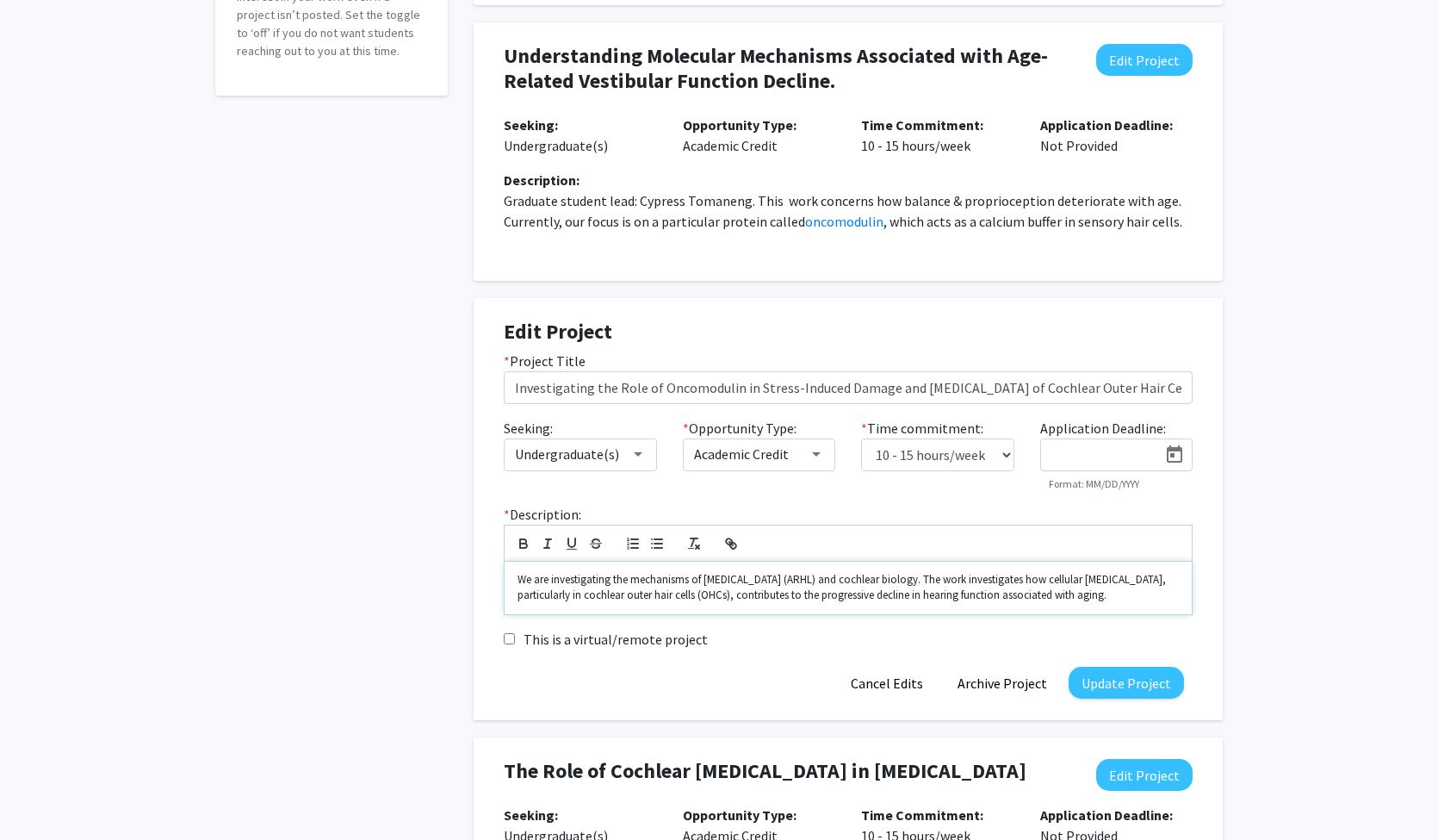
click at [694, 593] on p "We are investigating the mechanisms of [MEDICAL_DATA] (ARHL) and cochlear biolo…" at bounding box center [848, 588] width 661 height 32
click at [707, 592] on p "We are investigating the mechanisms of [MEDICAL_DATA] (ARHL) and cochlear biolo…" at bounding box center [848, 588] width 661 height 32
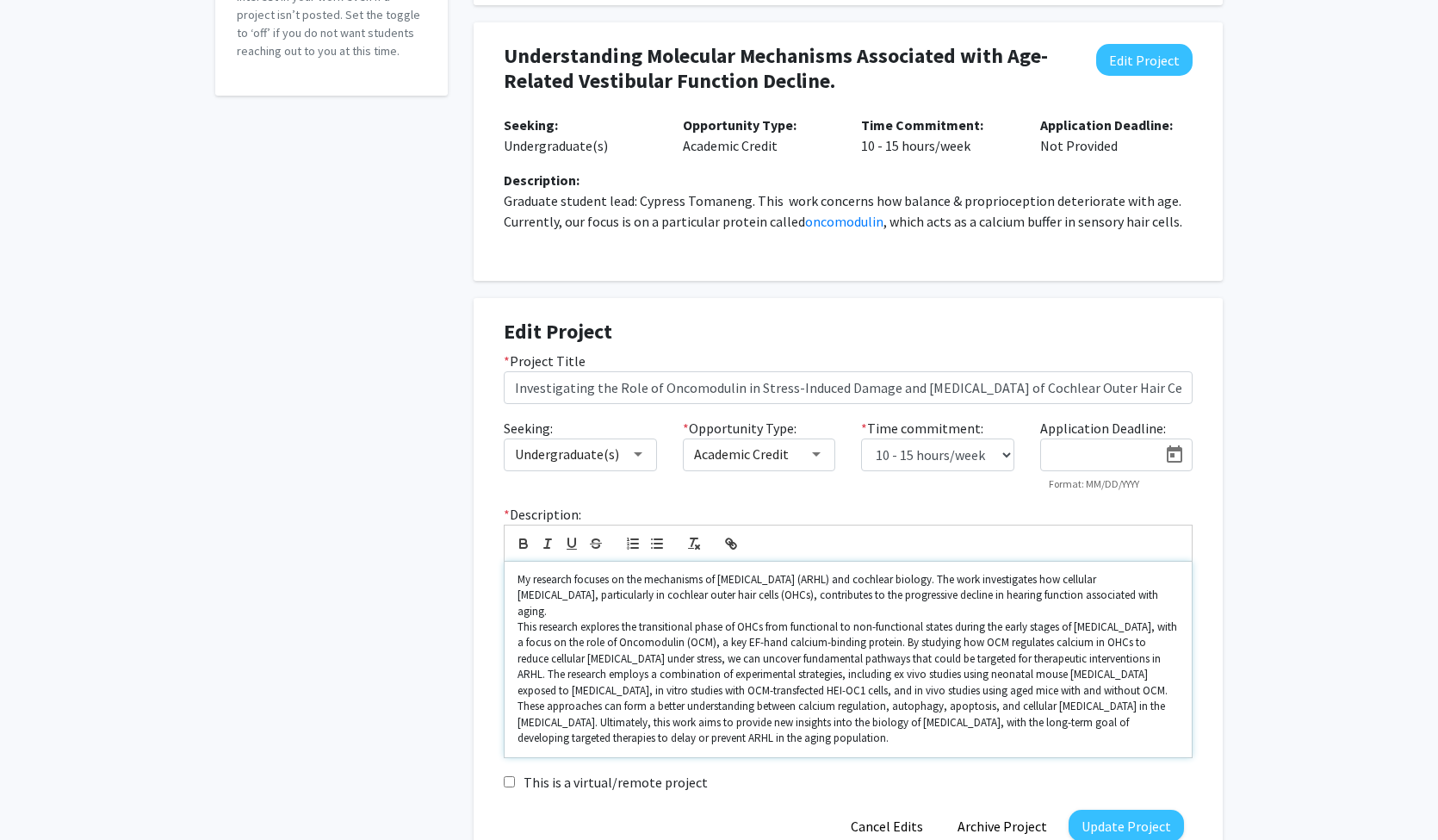
scroll to position [16, 0]
click at [526, 579] on p "My research focuses on the mechanisms of [MEDICAL_DATA] (ARHL) and cochlear bio…" at bounding box center [848, 595] width 661 height 47
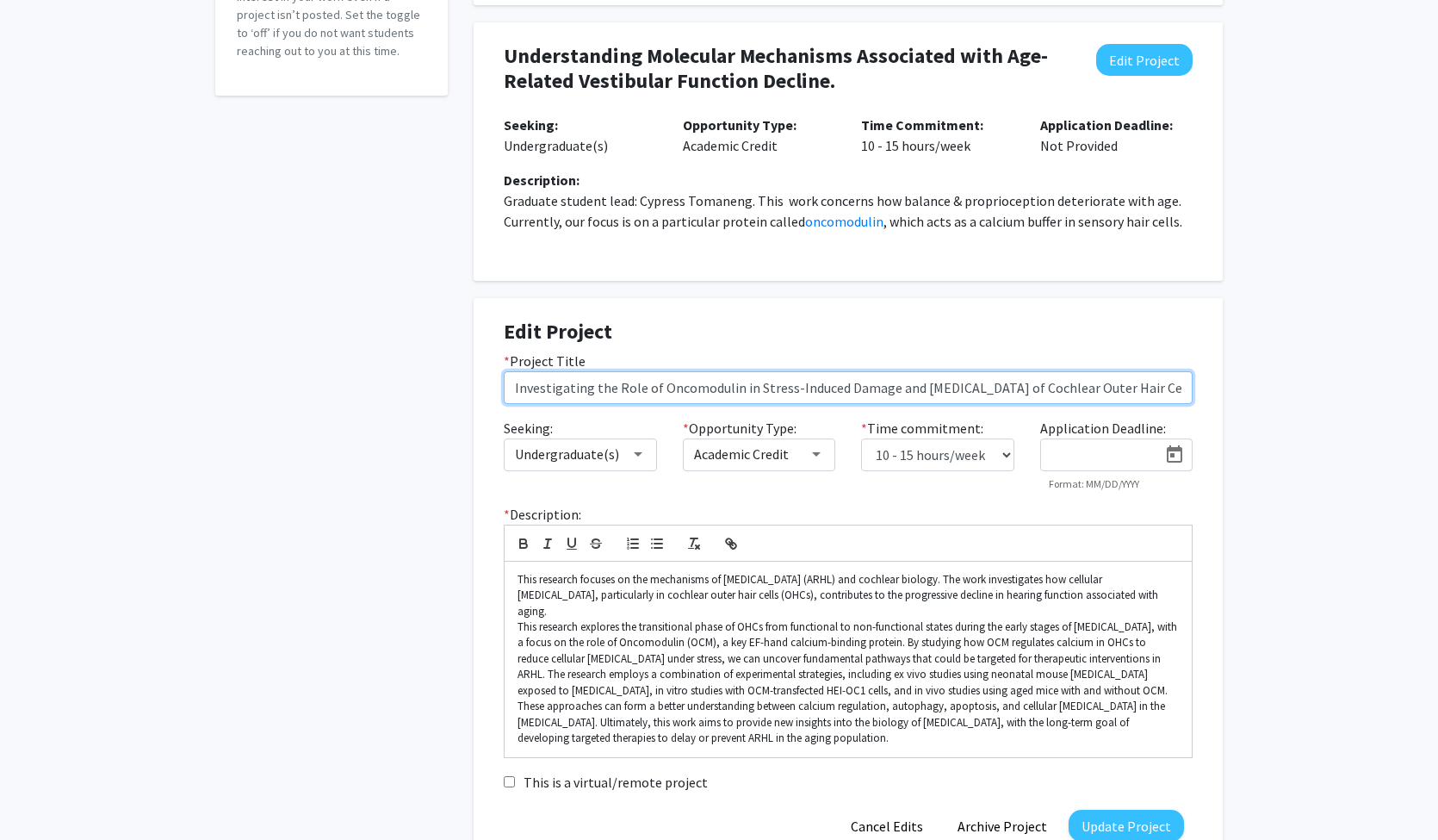
click at [518, 389] on input "Investigating the Role of Oncomodulin in Stress-Induced Damage and [MEDICAL_DAT…" at bounding box center [848, 387] width 689 height 33
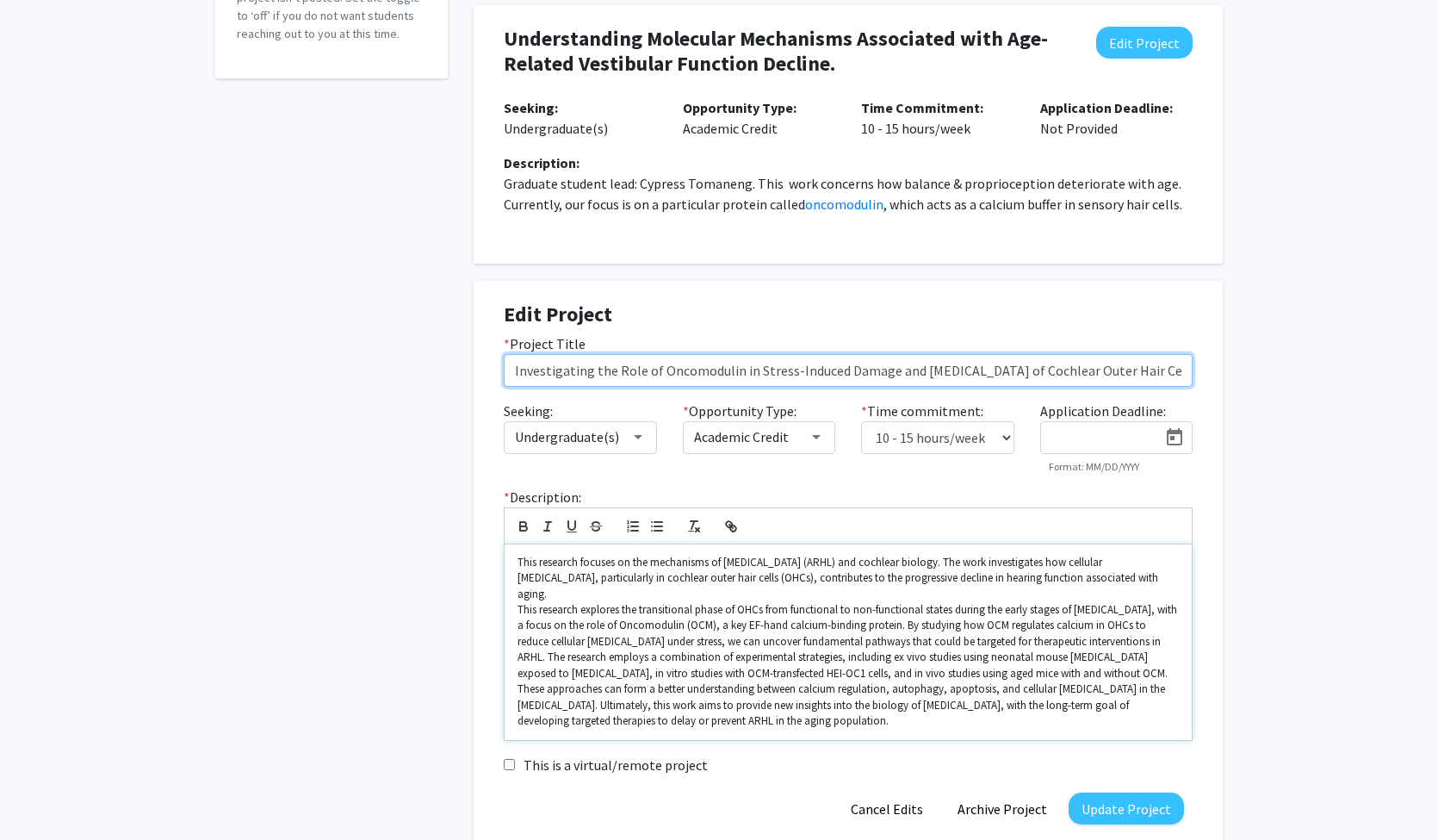
scroll to position [336, 0]
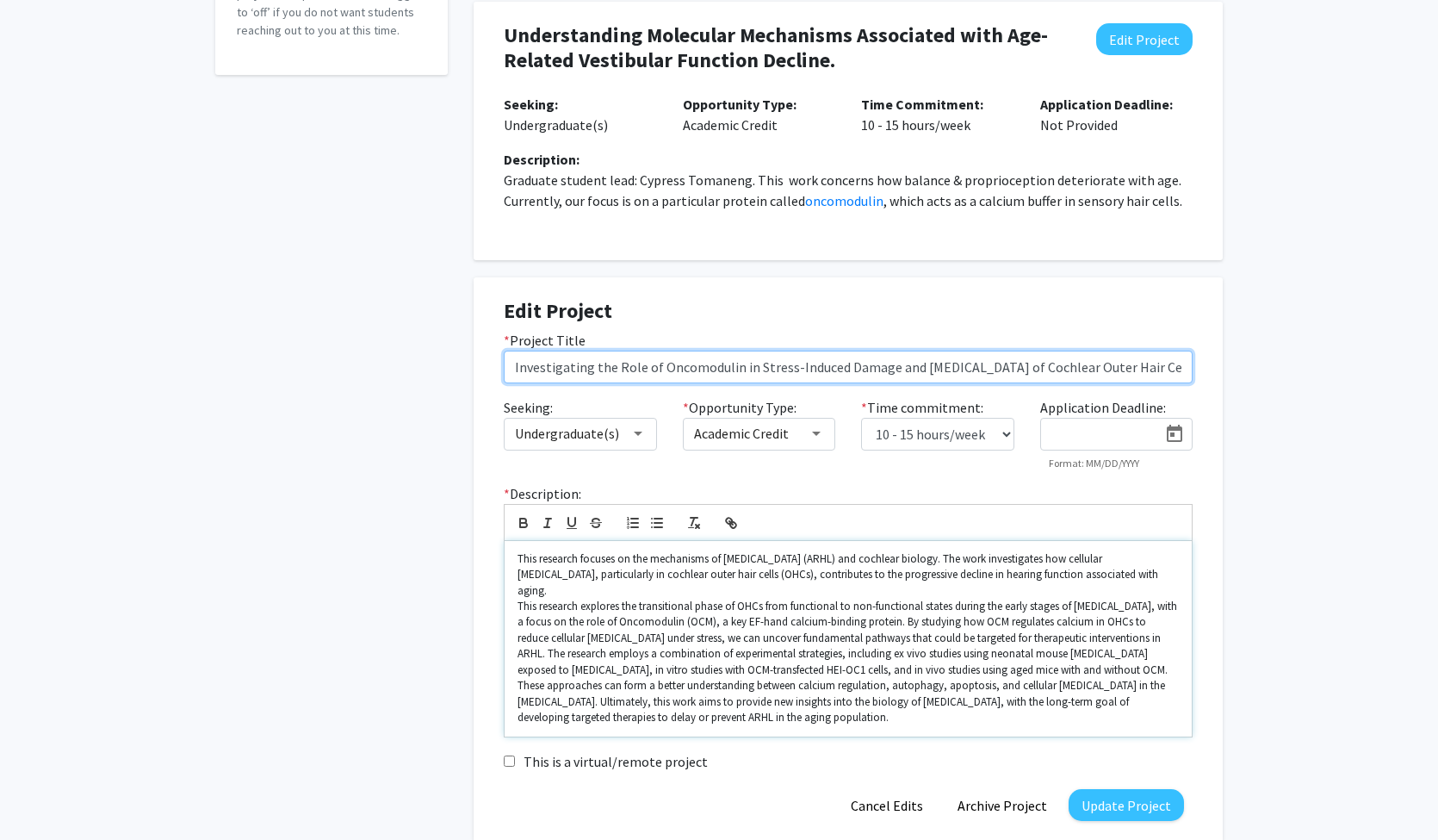
type input "Investigating the Role of Oncomodulin in Stress-Induced Damage and [MEDICAL_DAT…"
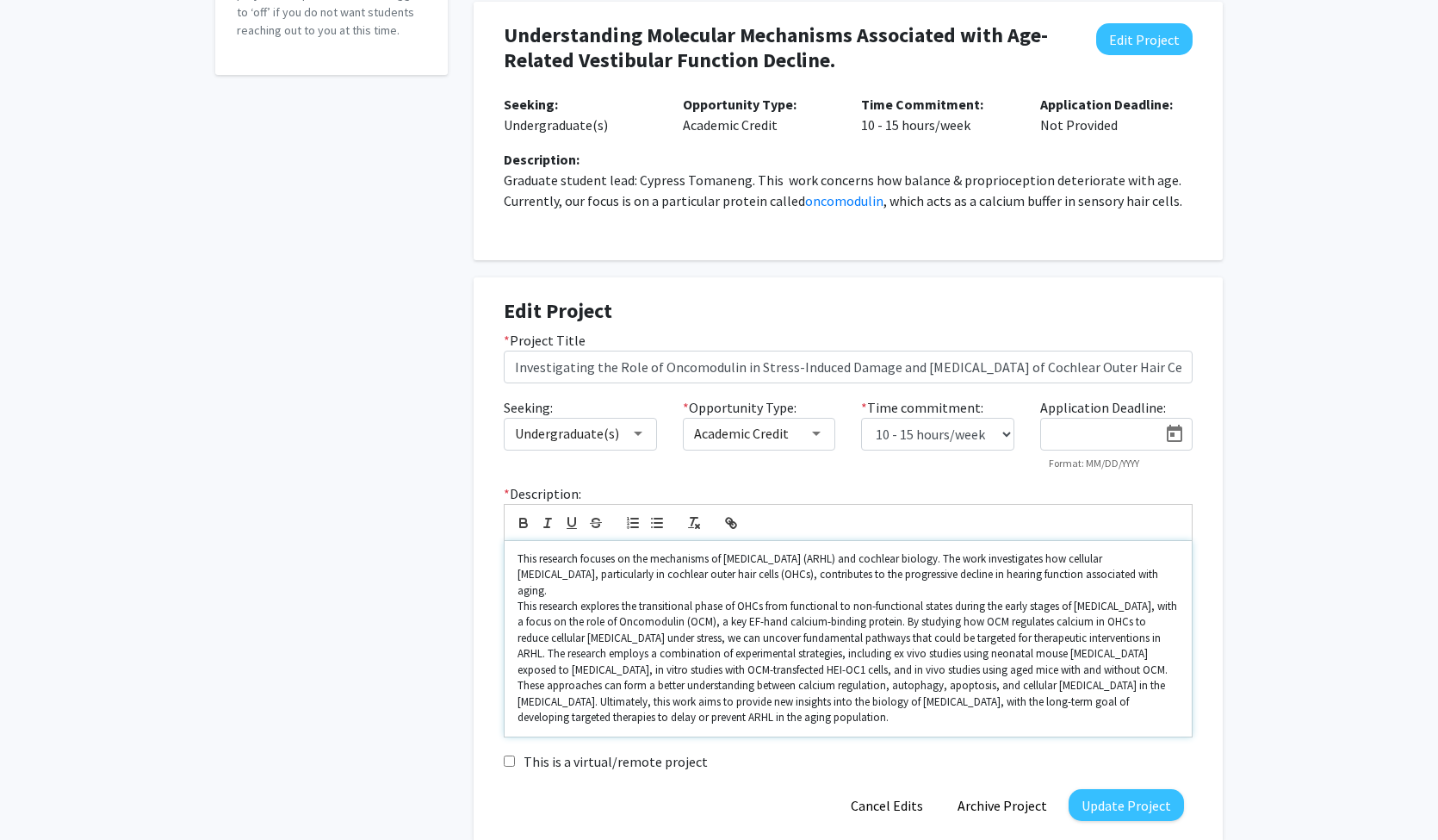
click at [514, 685] on div "This research focuses on the mechanisms of [MEDICAL_DATA] (ARHL) and cochlear b…" at bounding box center [848, 638] width 687 height 195
click at [516, 669] on div "This research focuses on the mechanisms of [MEDICAL_DATA] (ARHL) and cochlear b…" at bounding box center [848, 638] width 687 height 195
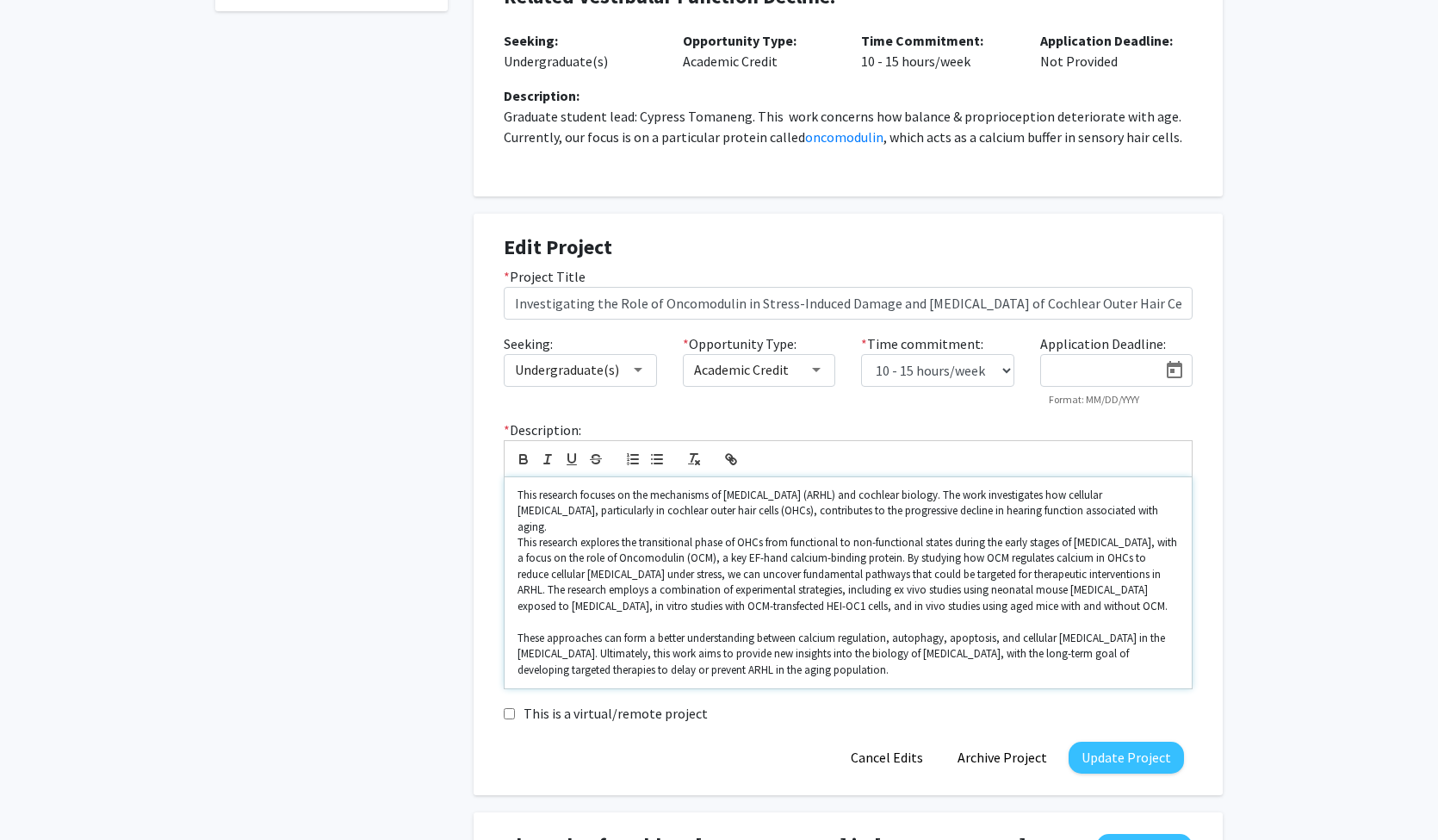
scroll to position [434, 0]
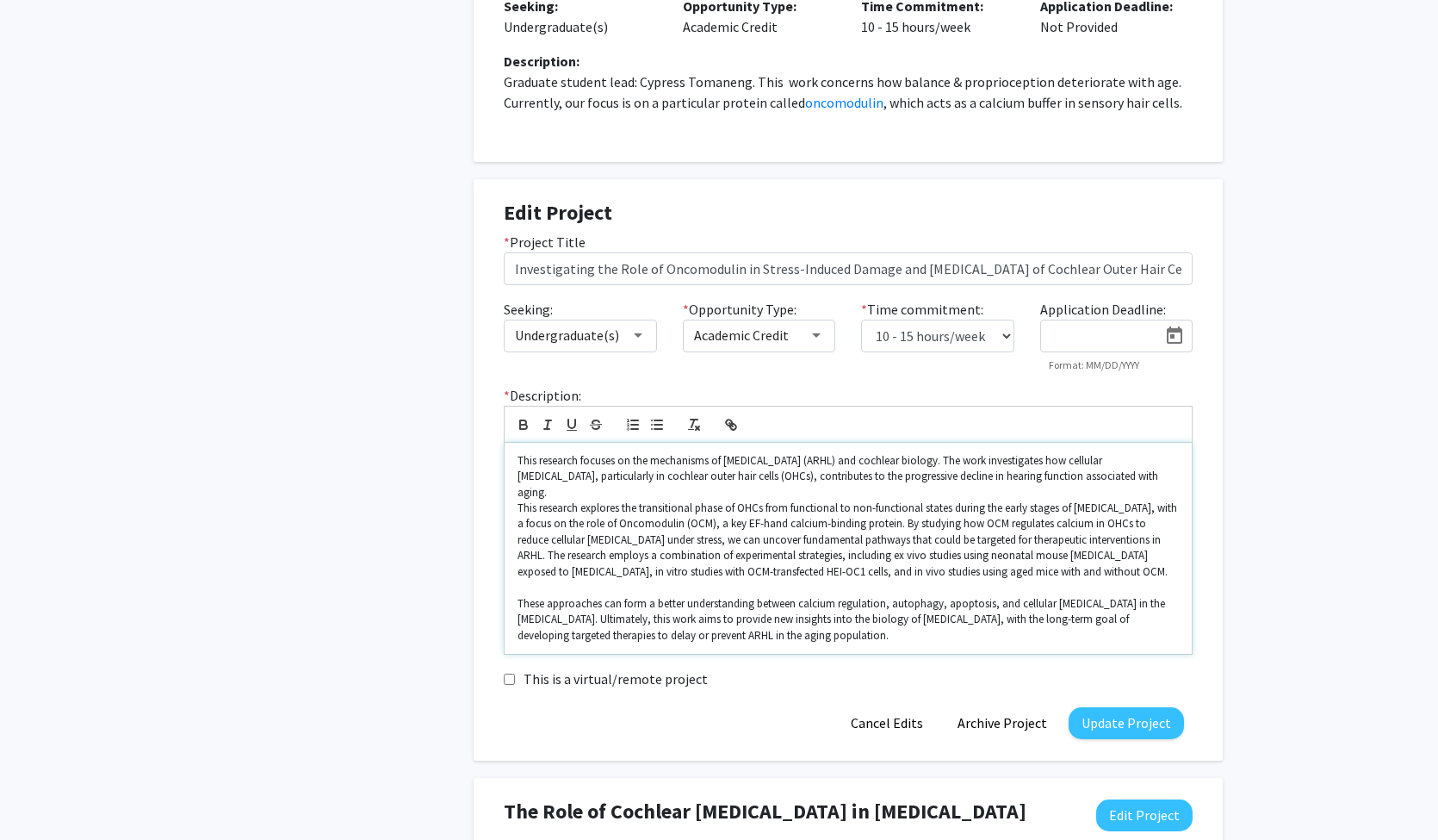
click at [512, 490] on div "This research focuses on the mechanisms of [MEDICAL_DATA] (ARHL) and cochlear b…" at bounding box center [848, 548] width 687 height 211
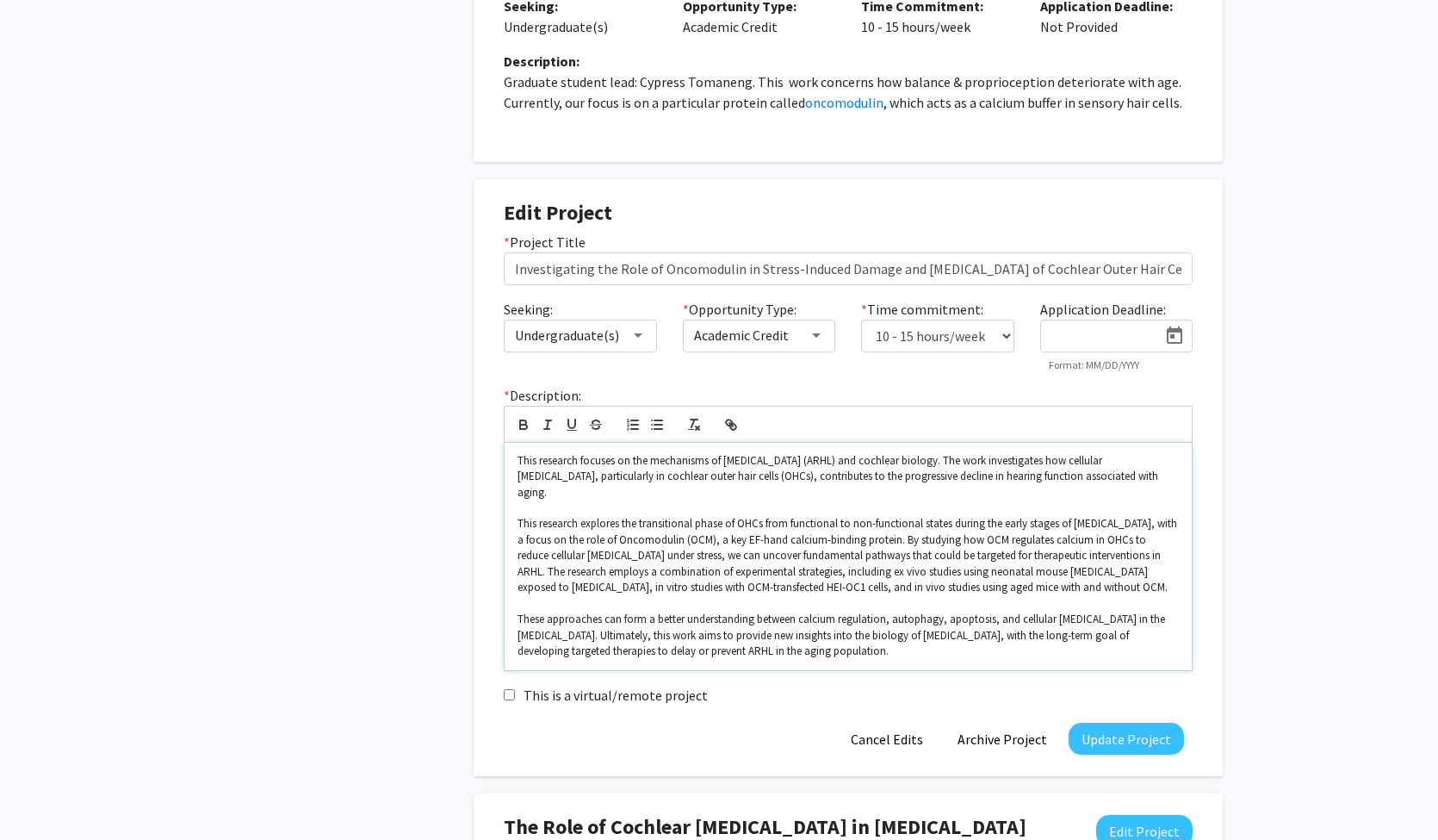
scroll to position [430, 0]
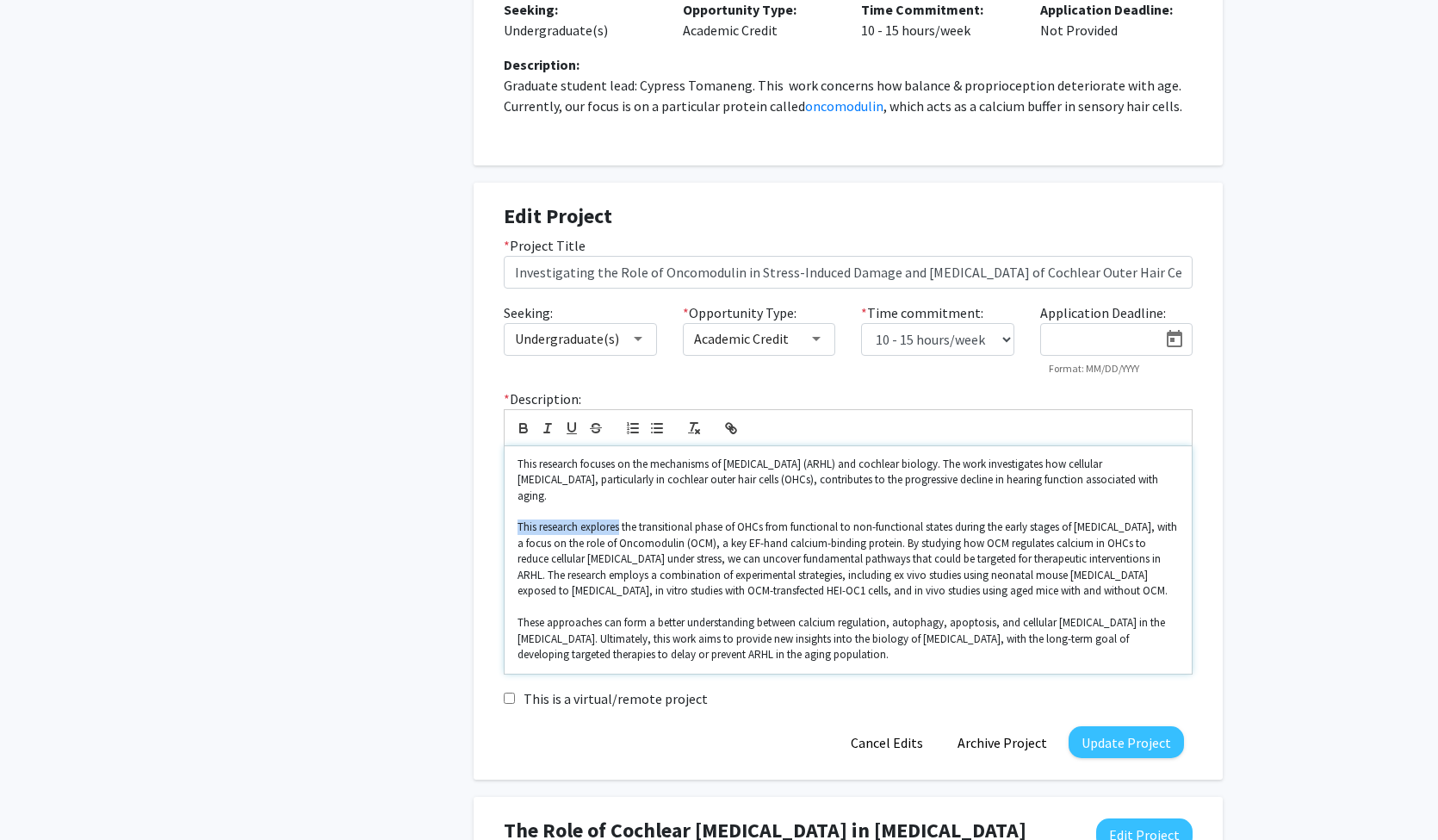
drag, startPoint x: 621, startPoint y: 511, endPoint x: 503, endPoint y: 509, distance: 118.0
click at [503, 509] on div "* Description: This research focuses on the mechanisms of [MEDICAL_DATA] (ARHL)…" at bounding box center [848, 531] width 715 height 286
click at [765, 634] on p "These approaches can form a better understanding between calcium regulation, au…" at bounding box center [848, 638] width 661 height 47
click at [1127, 726] on button "Update Project" at bounding box center [1126, 742] width 115 height 32
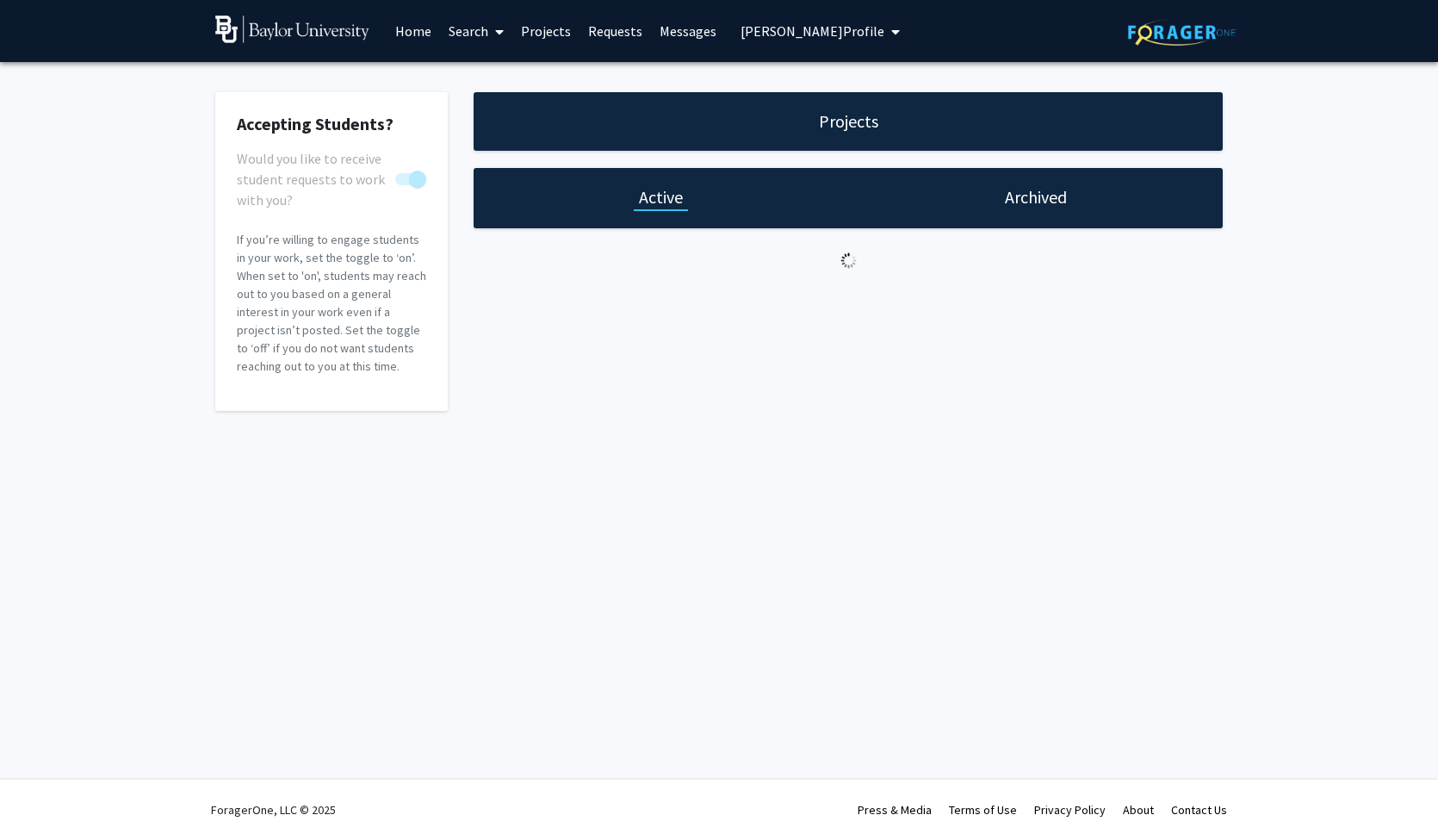
scroll to position [0, 0]
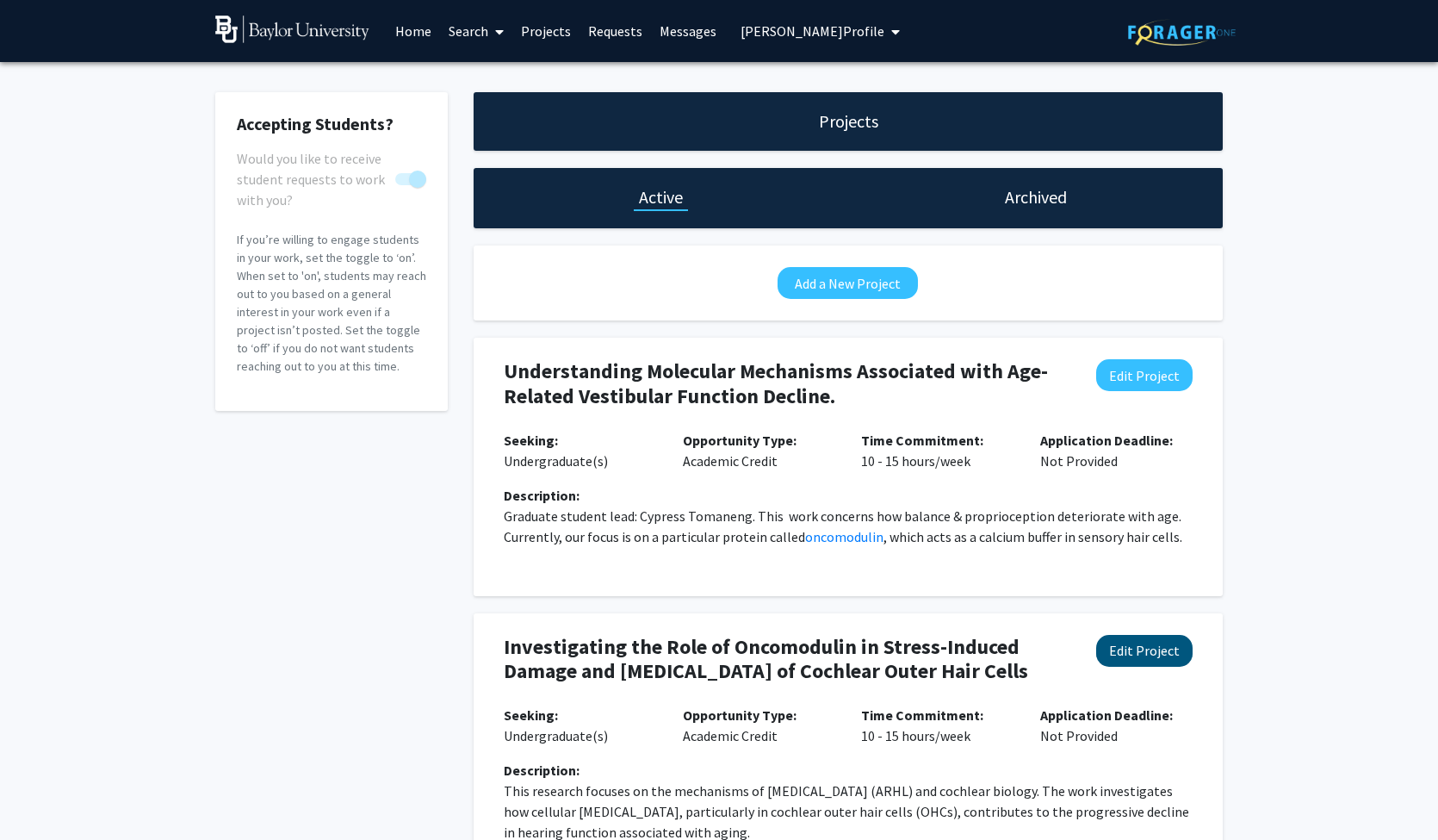
click at [1155, 653] on button "Edit Project" at bounding box center [1144, 651] width 96 height 32
select select "10 - 15"
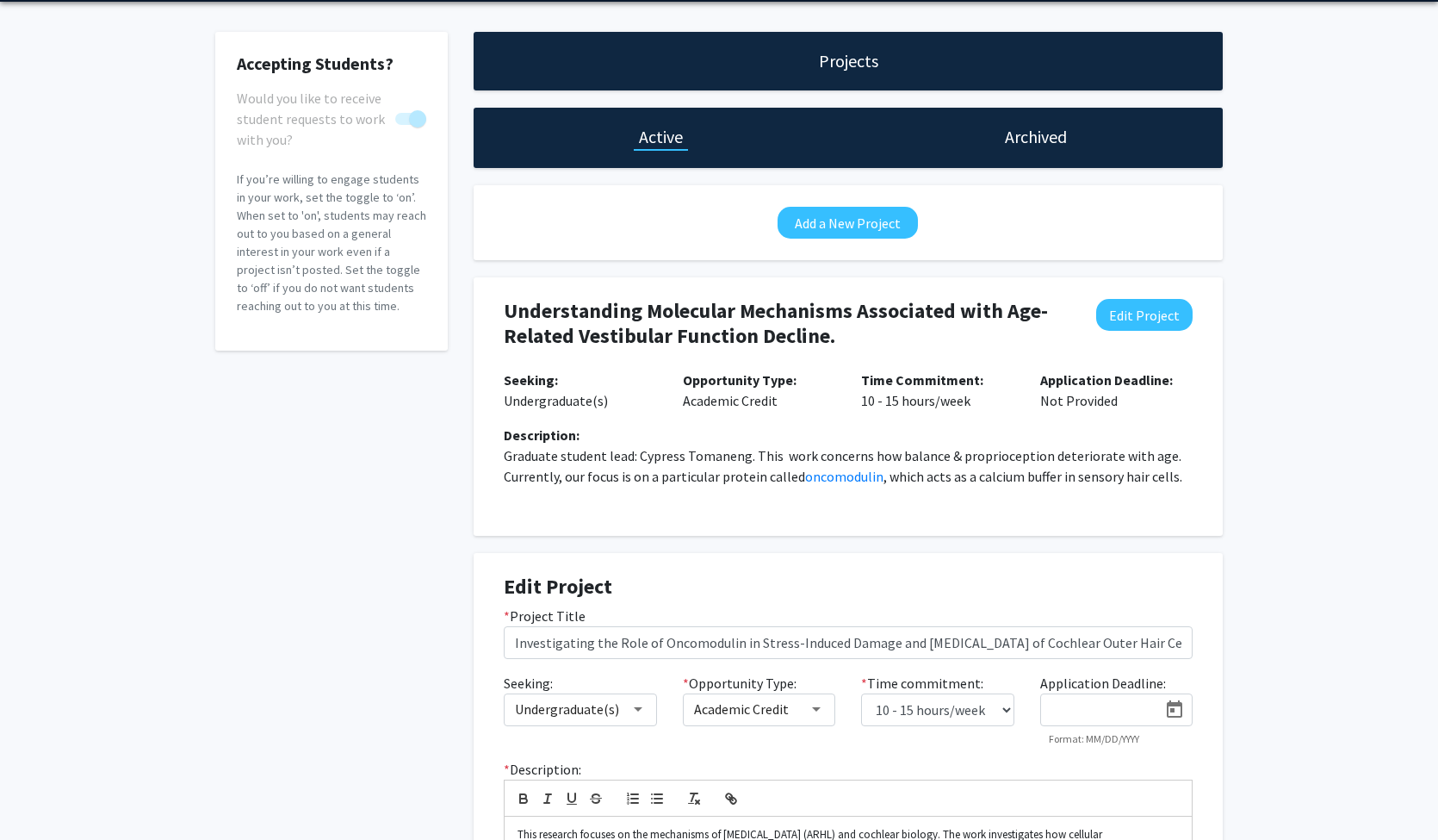
scroll to position [219, 0]
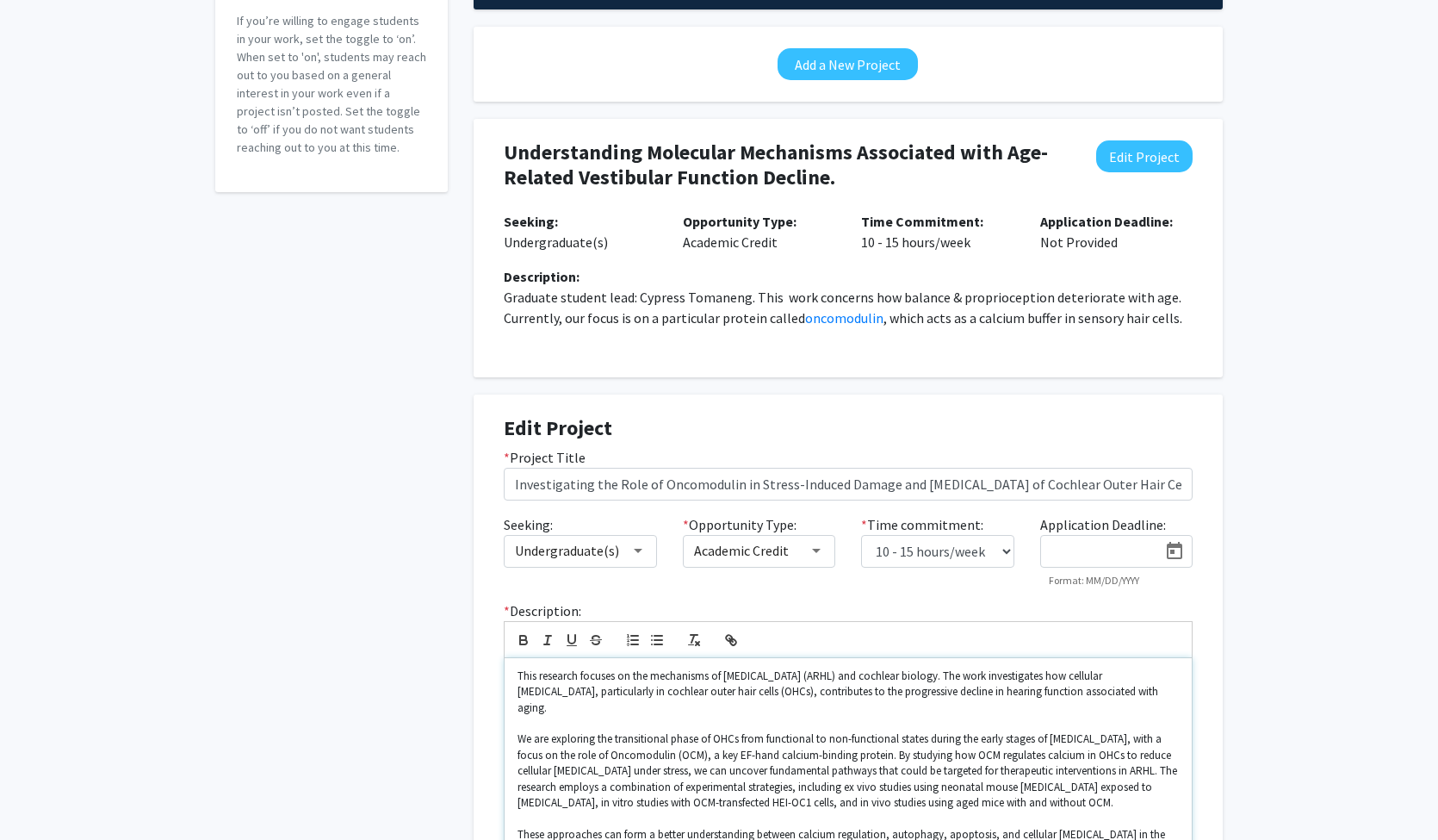
click at [514, 678] on div "This research focuses on the mechanisms of [MEDICAL_DATA] (ARHL) and cochlear b…" at bounding box center [848, 771] width 687 height 228
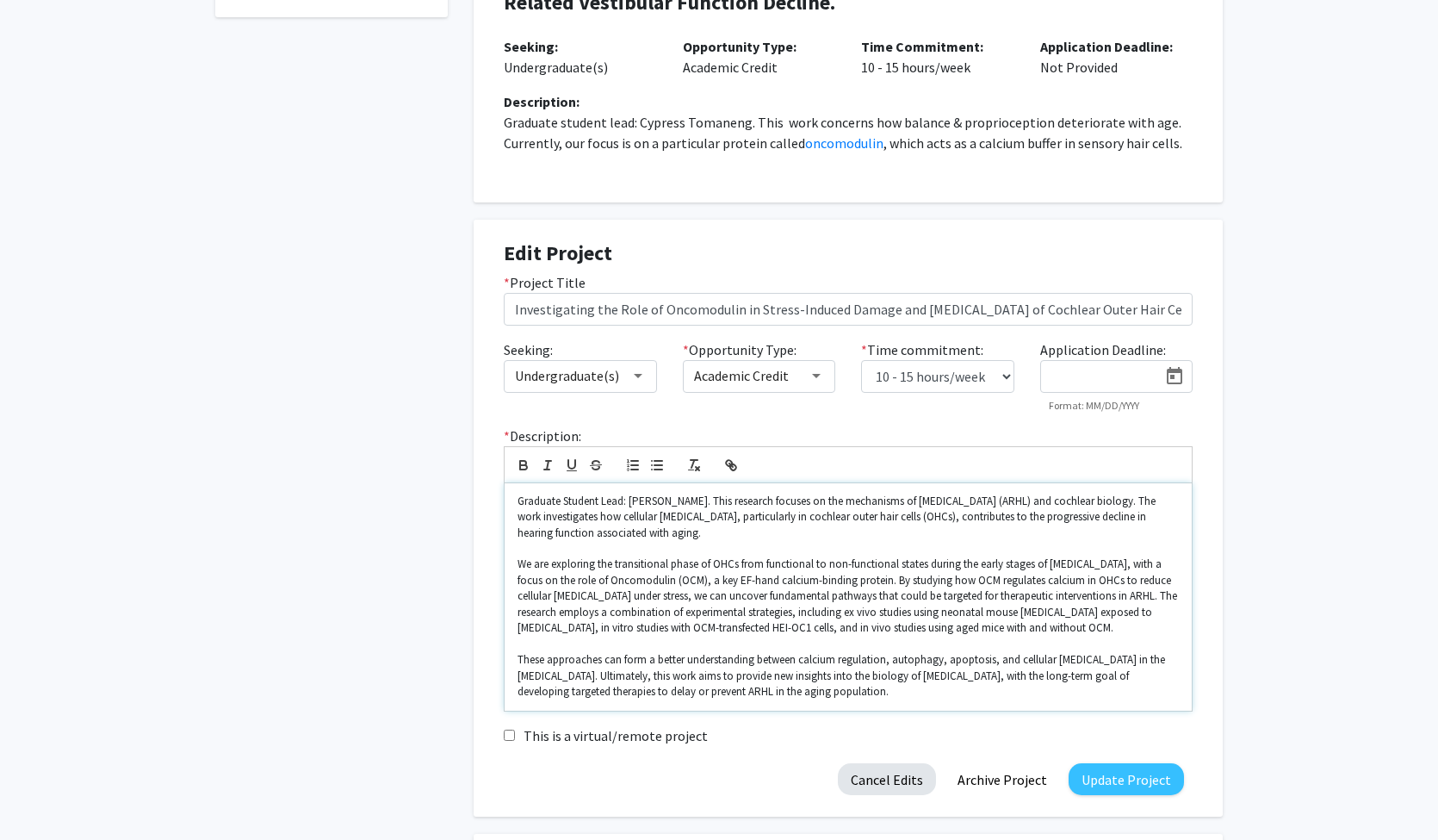
scroll to position [671, 0]
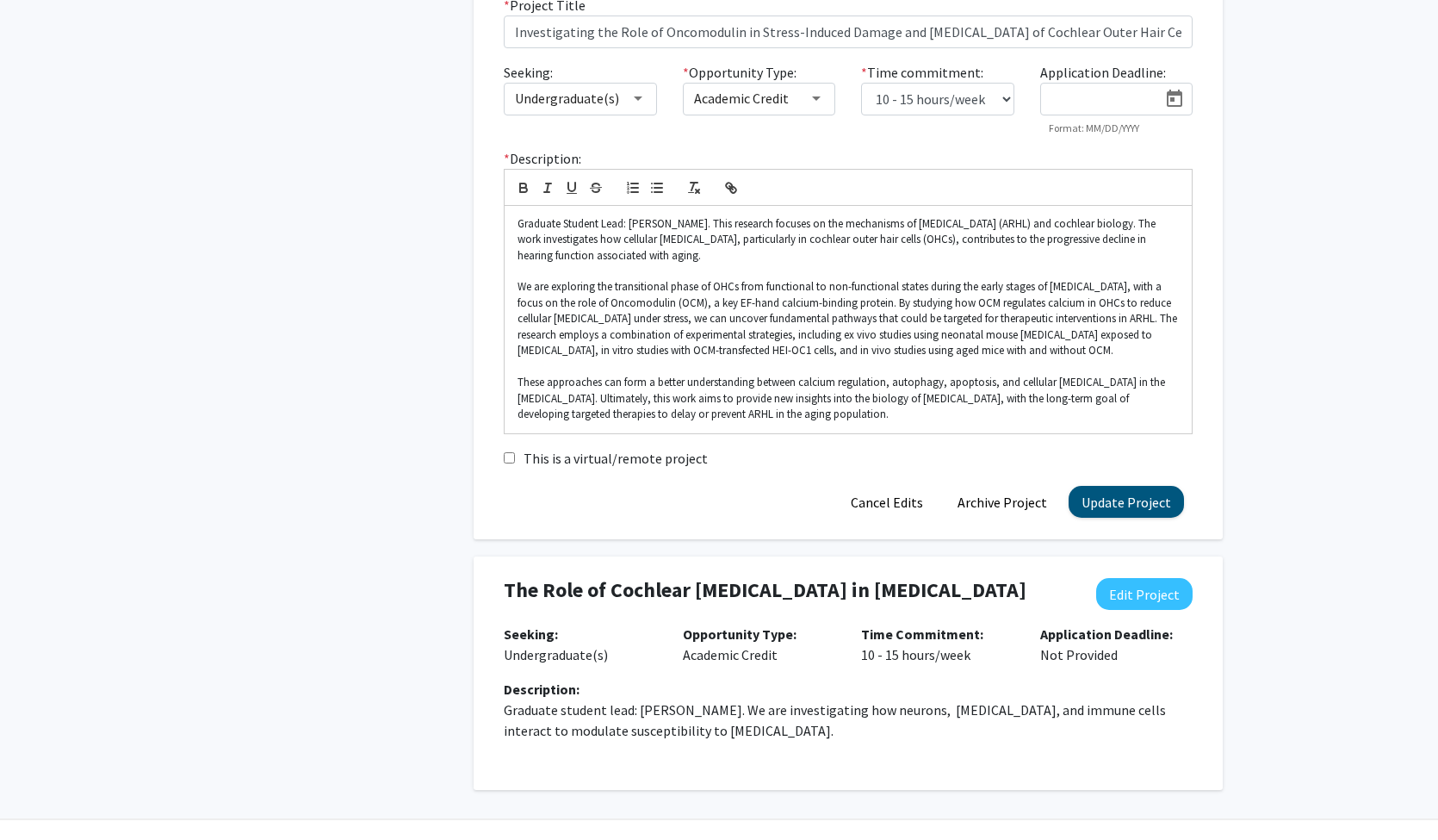
click at [1126, 488] on button "Update Project" at bounding box center [1126, 502] width 115 height 32
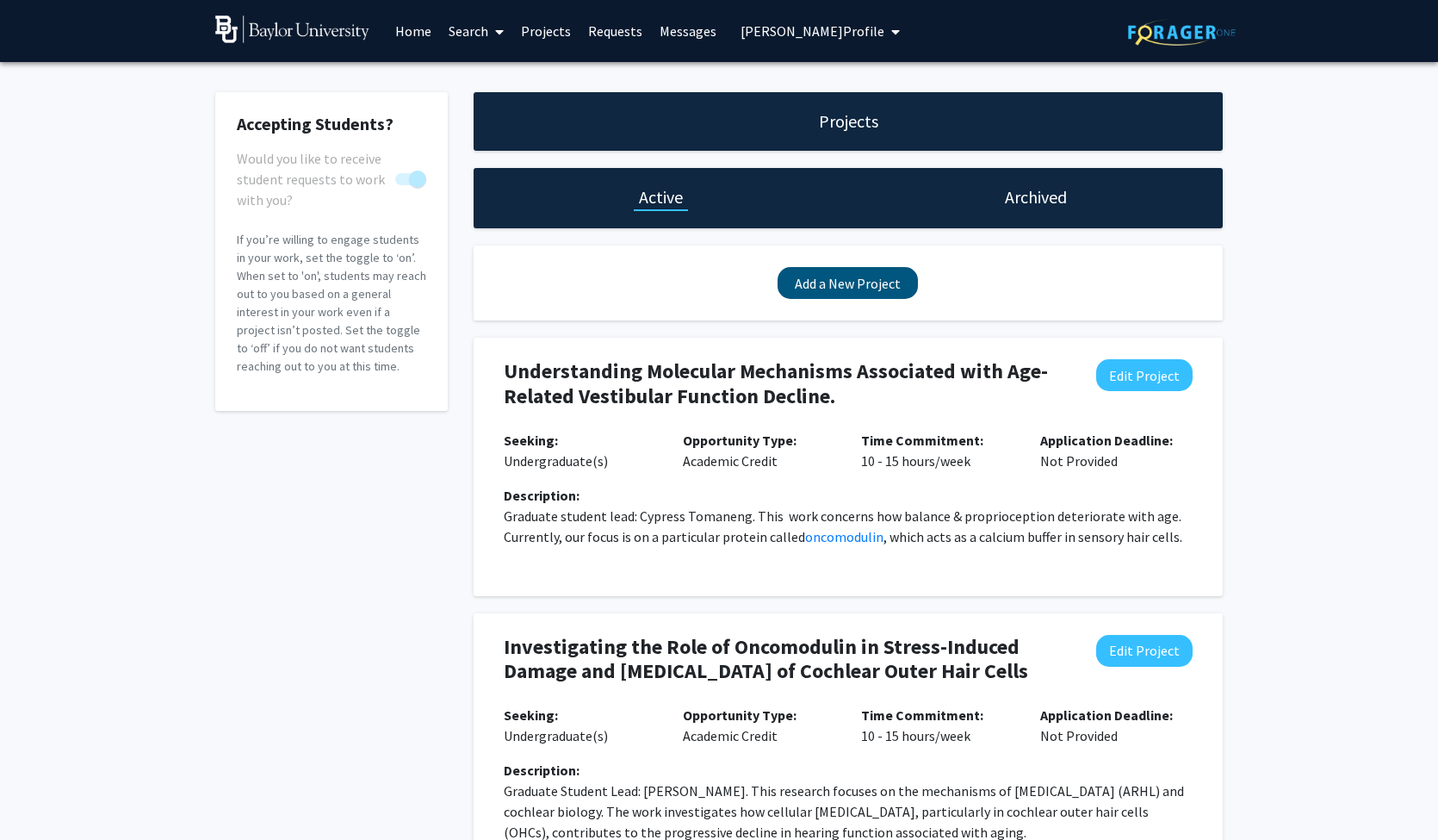
click at [820, 289] on button "Add a New Project" at bounding box center [847, 283] width 140 height 32
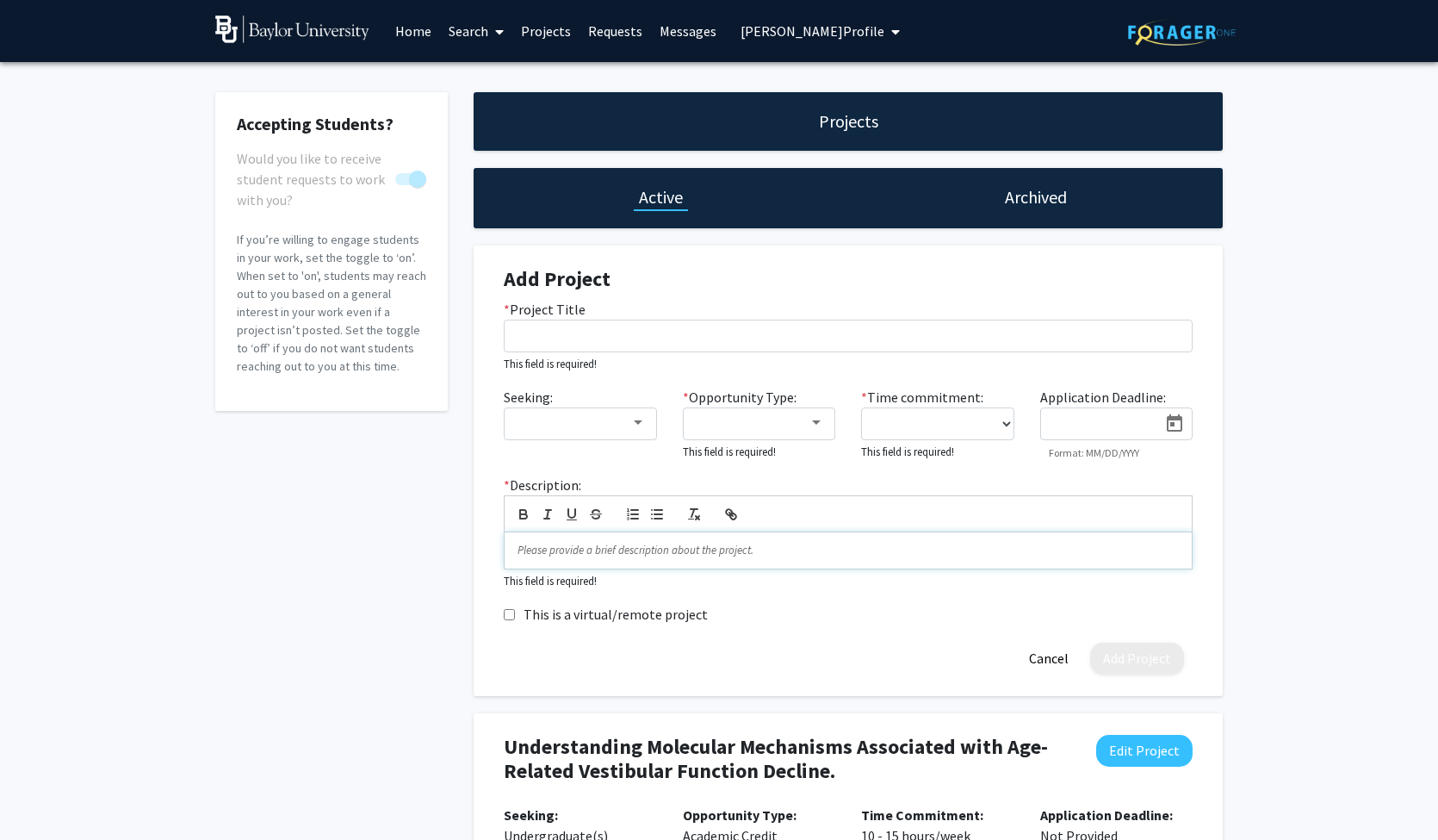
click at [704, 554] on p at bounding box center [848, 550] width 661 height 15
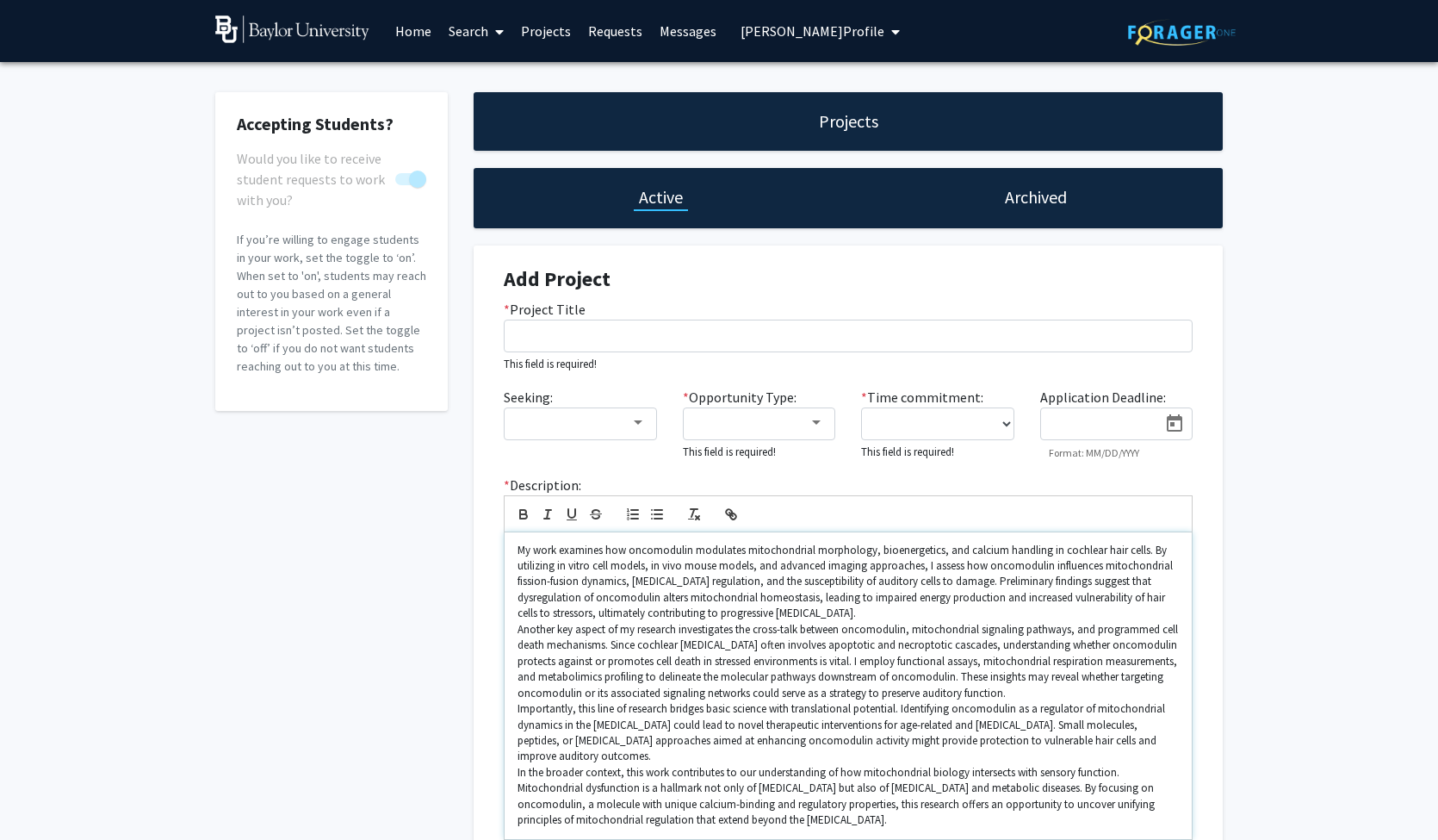
scroll to position [16, 0]
click at [522, 550] on span "My work examines how oncomodulin modulates mitochondrial morphology, bioenerget…" at bounding box center [846, 582] width 658 height 79
click at [524, 550] on span "My work examines how oncomodulin modulates mitochondrial morphology, bioenerget…" at bounding box center [846, 582] width 658 height 79
click at [1121, 569] on span "Postdoctoral Lead: [PERSON_NAME]. Our work examines how oncomodulin modulates m…" at bounding box center [841, 582] width 647 height 79
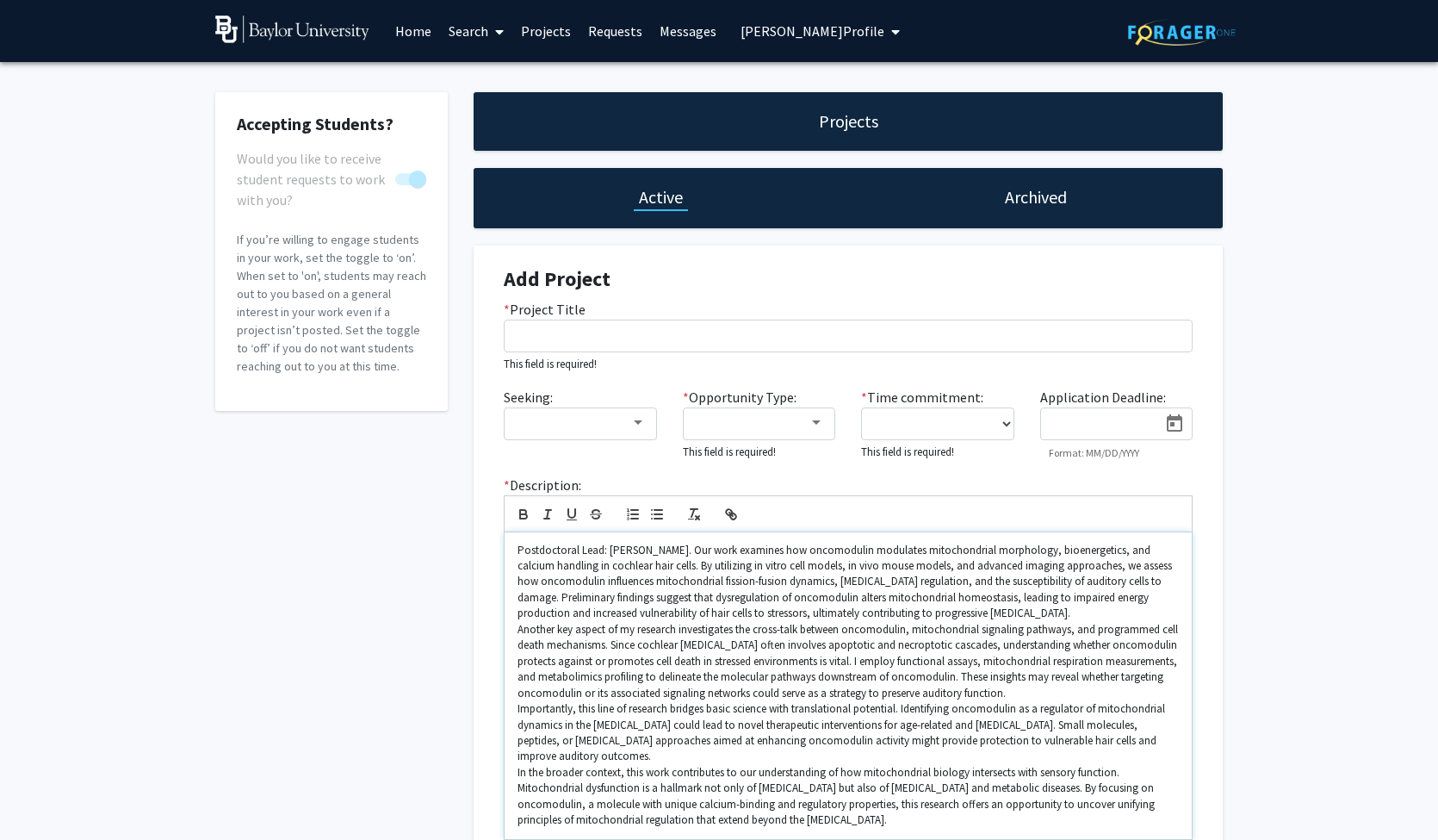
click at [1079, 615] on p "Postdoctoral Lead: [PERSON_NAME]. Our work examines how oncomodulin modulates m…" at bounding box center [848, 582] width 661 height 79
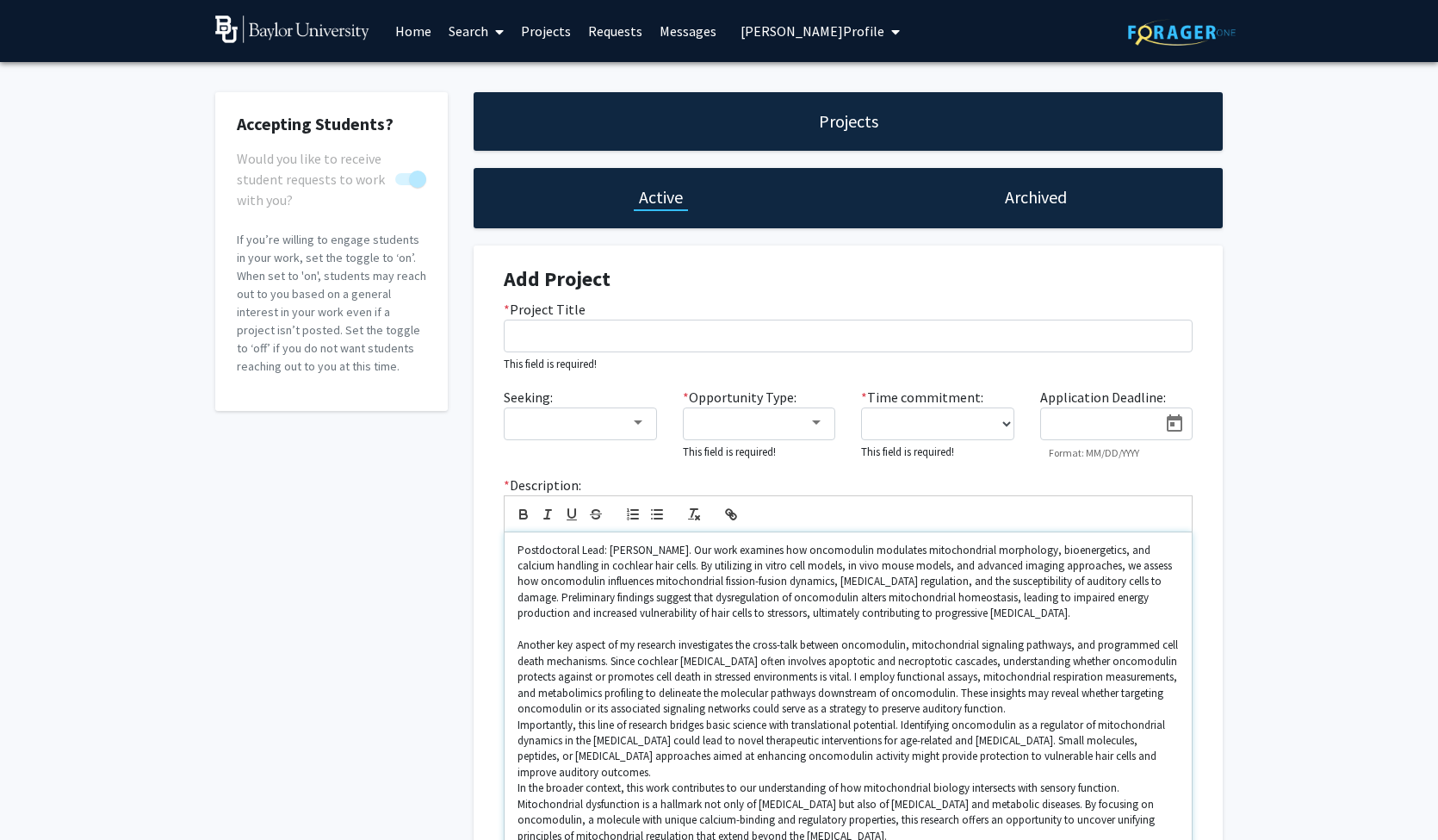
click at [630, 646] on span "Another key aspect of my research investigates the cross-talk between oncomodul…" at bounding box center [849, 677] width 663 height 79
click at [1027, 708] on p "Another key aspect of our research investigates the cross-talk between oncomodu…" at bounding box center [848, 677] width 661 height 79
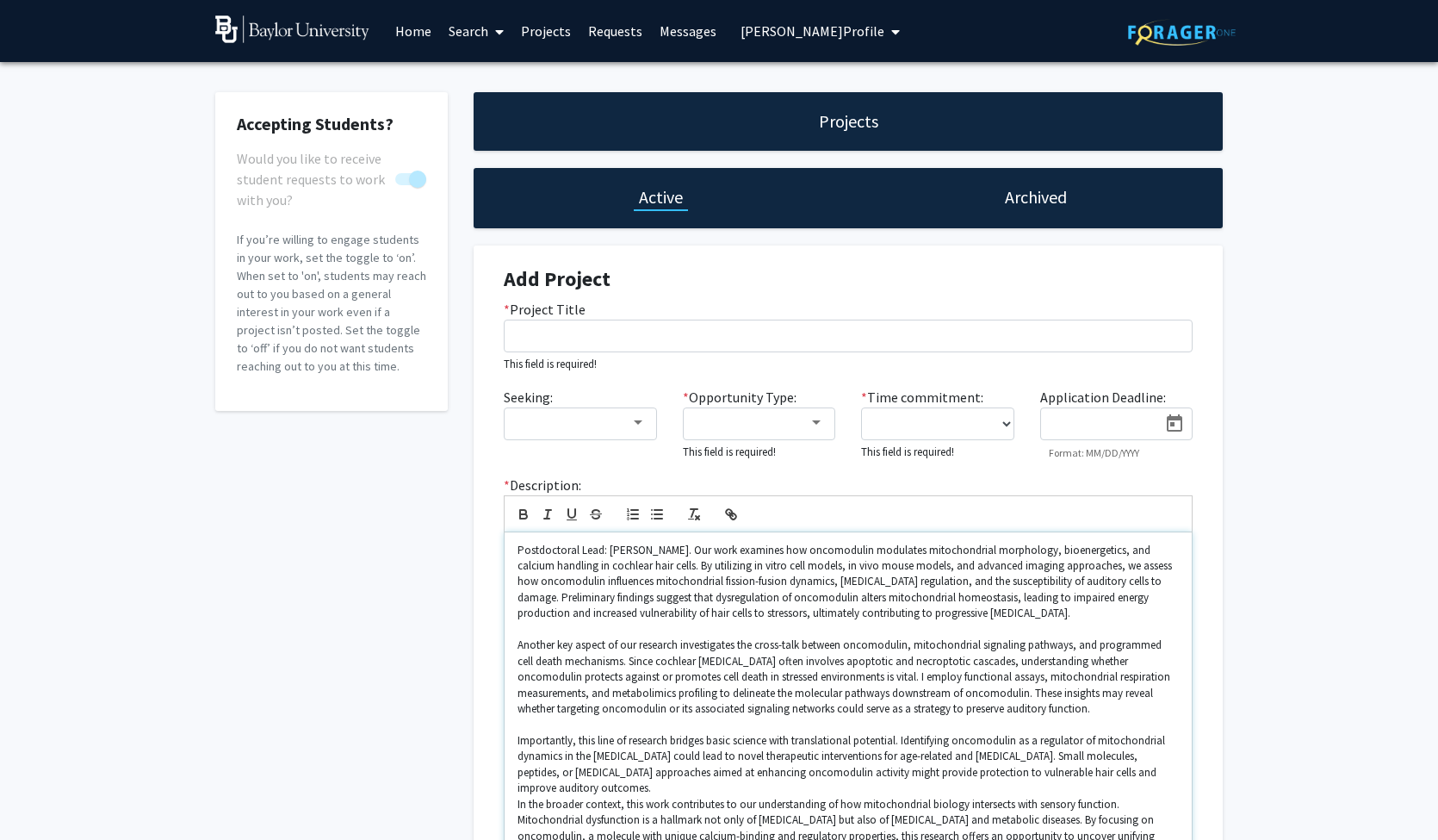
click at [858, 674] on span "Another key aspect of our research investigates the cross-talk between oncomodu…" at bounding box center [845, 677] width 655 height 79
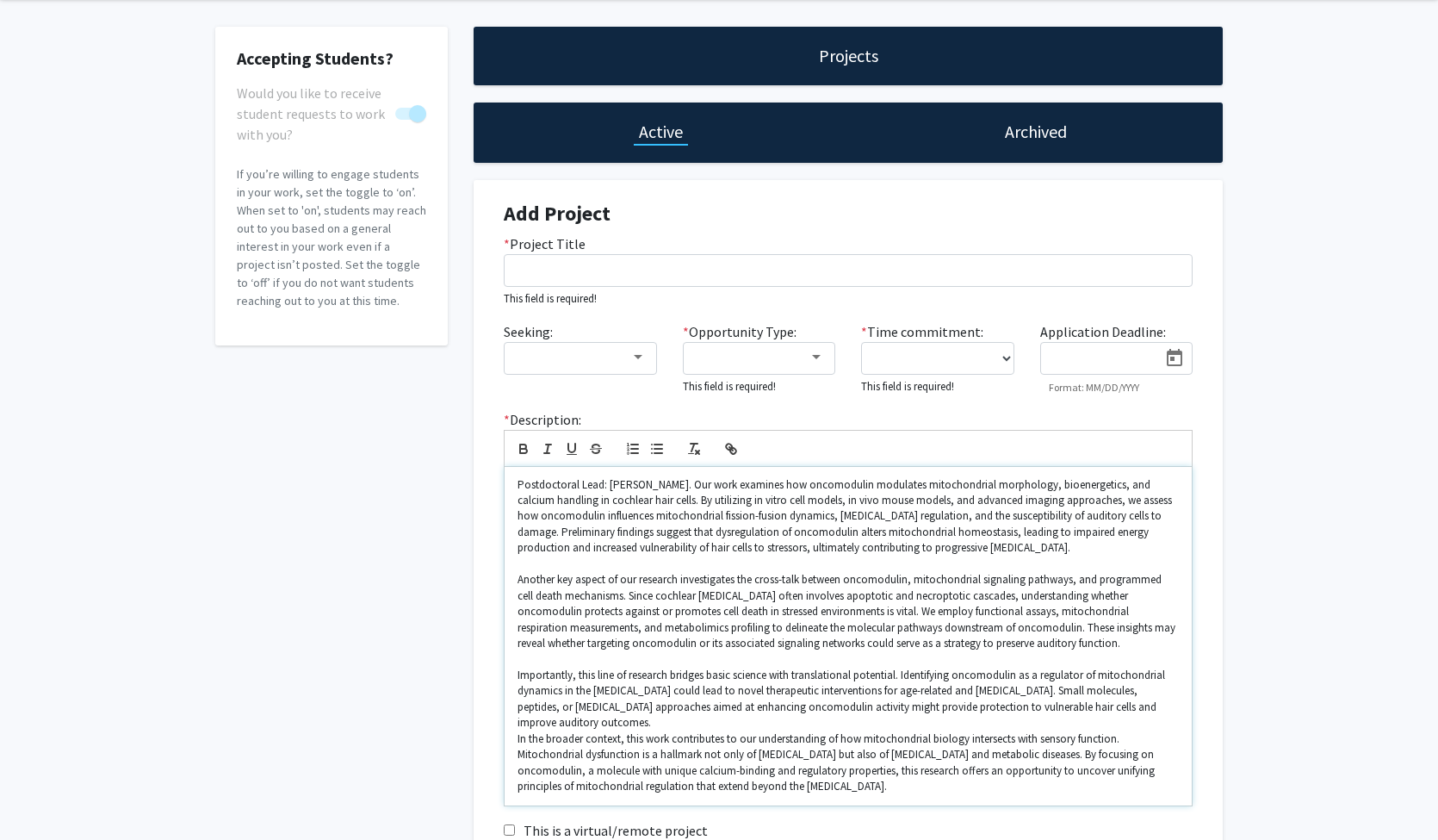
scroll to position [128, 0]
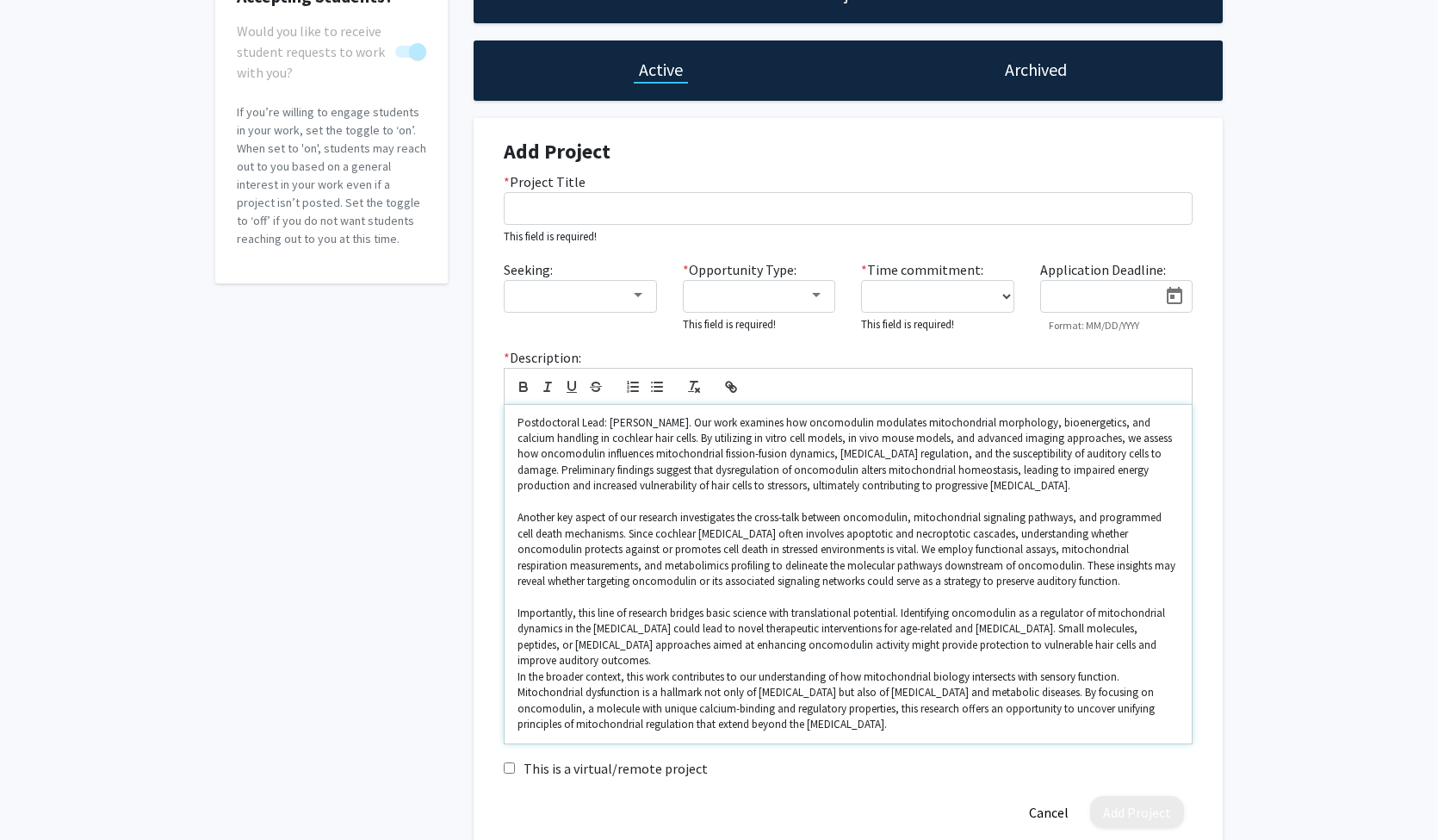
click at [787, 652] on p "Importantly, this line of research bridges basic science with translational pot…" at bounding box center [848, 636] width 661 height 63
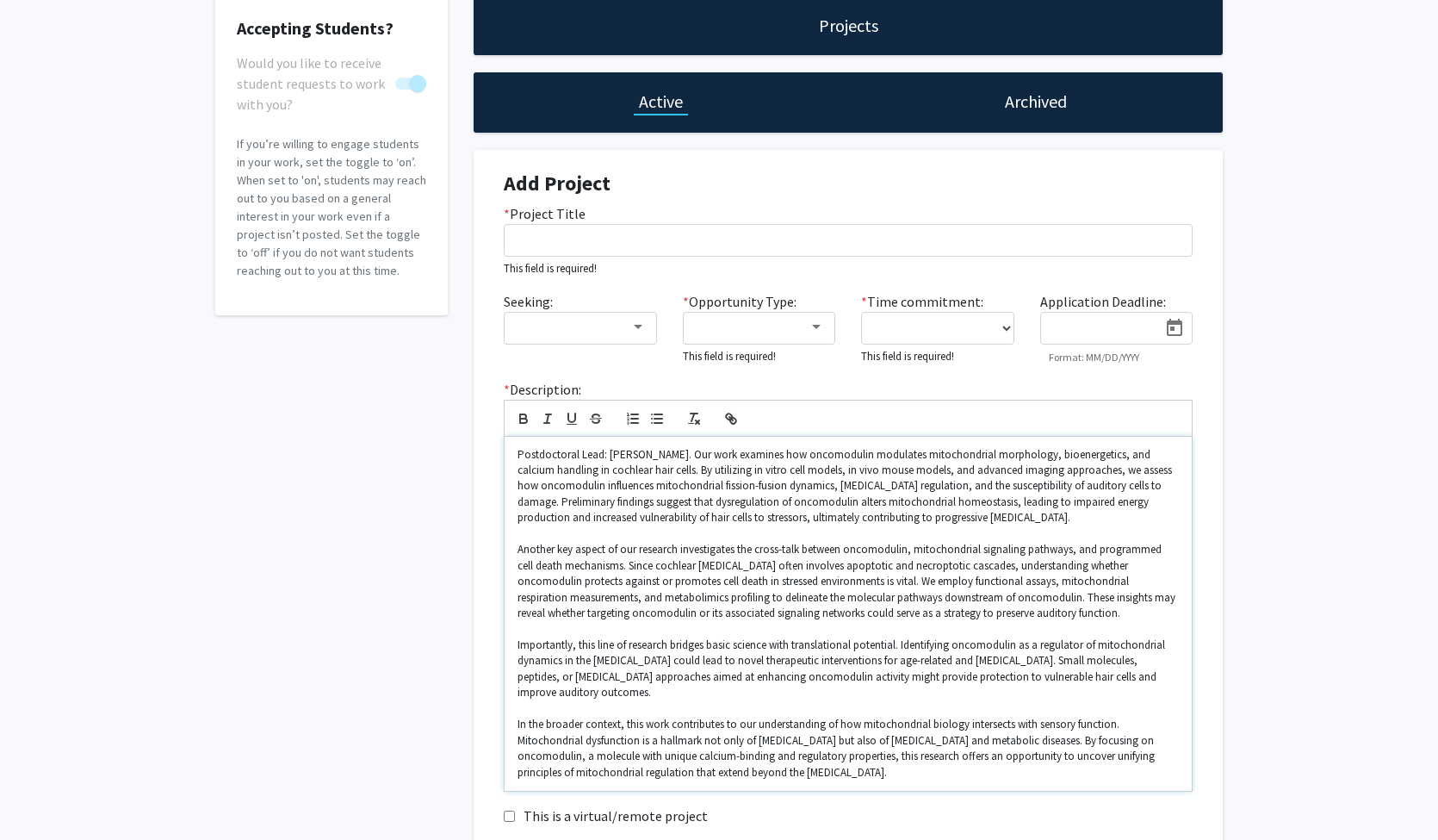
scroll to position [0, 0]
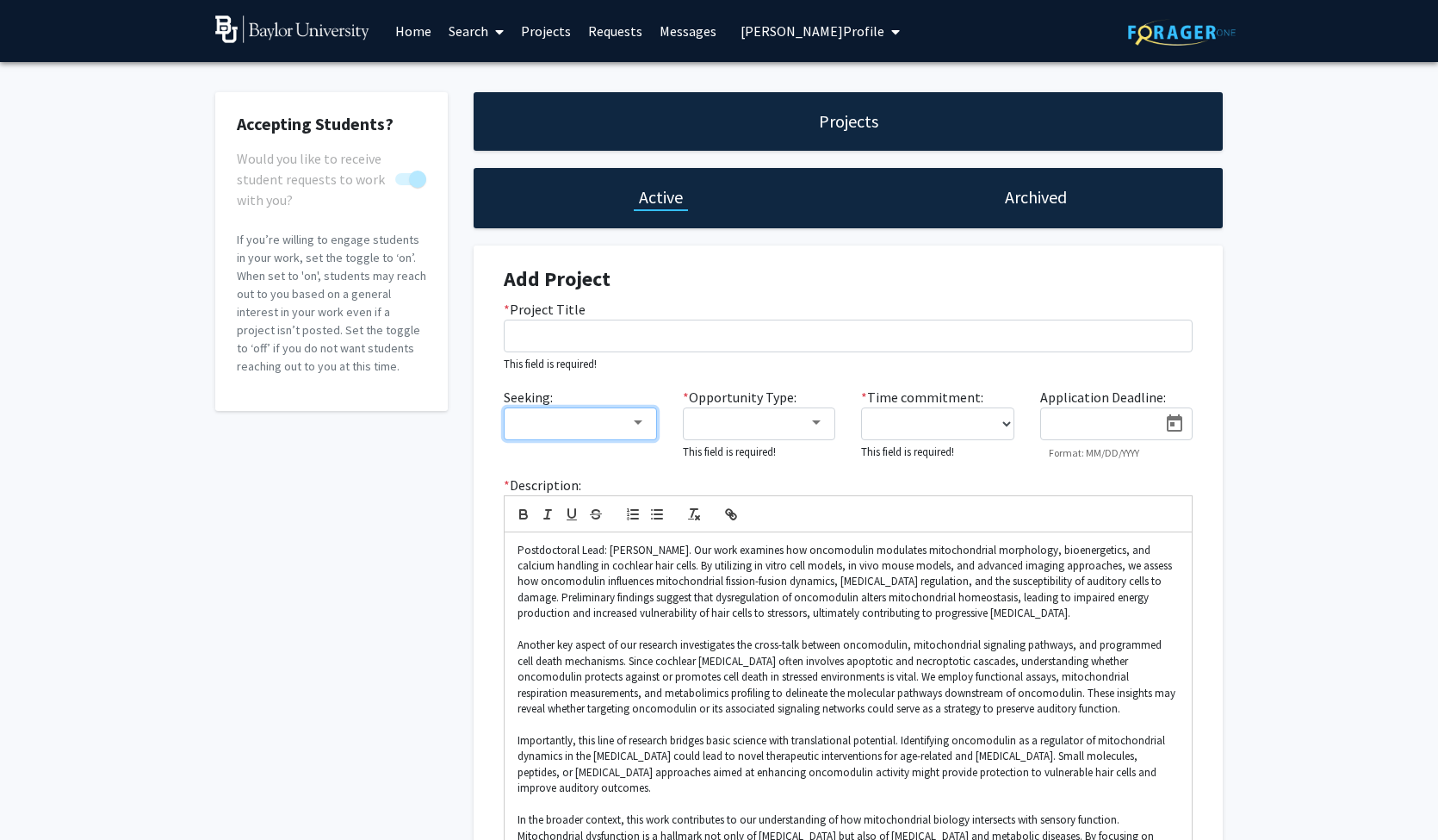
click at [640, 424] on div at bounding box center [638, 422] width 9 height 4
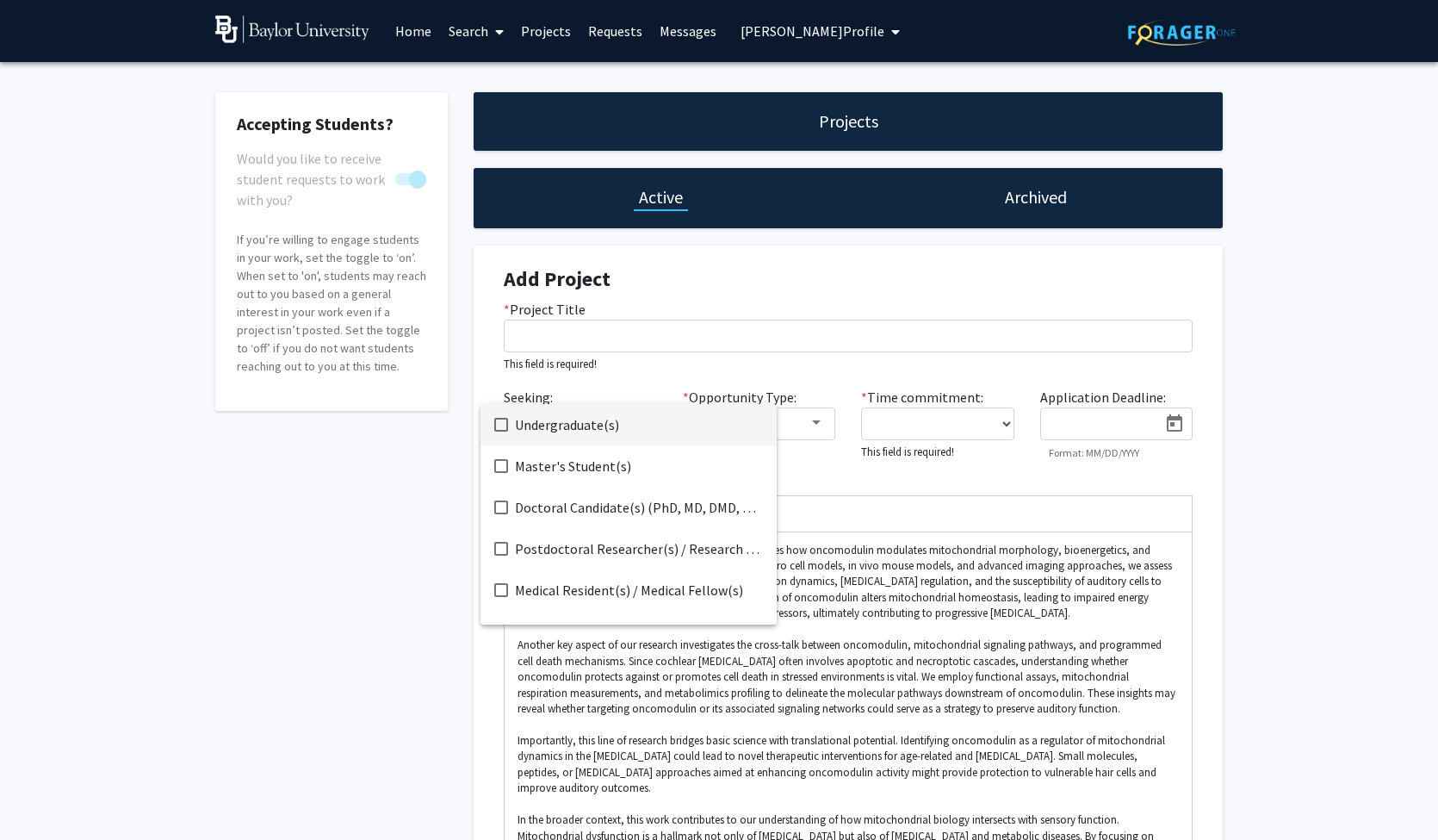
click at [580, 434] on span "Undergraduate(s)" at bounding box center [639, 425] width 248 height 41
click at [819, 427] on div at bounding box center [719, 420] width 1438 height 840
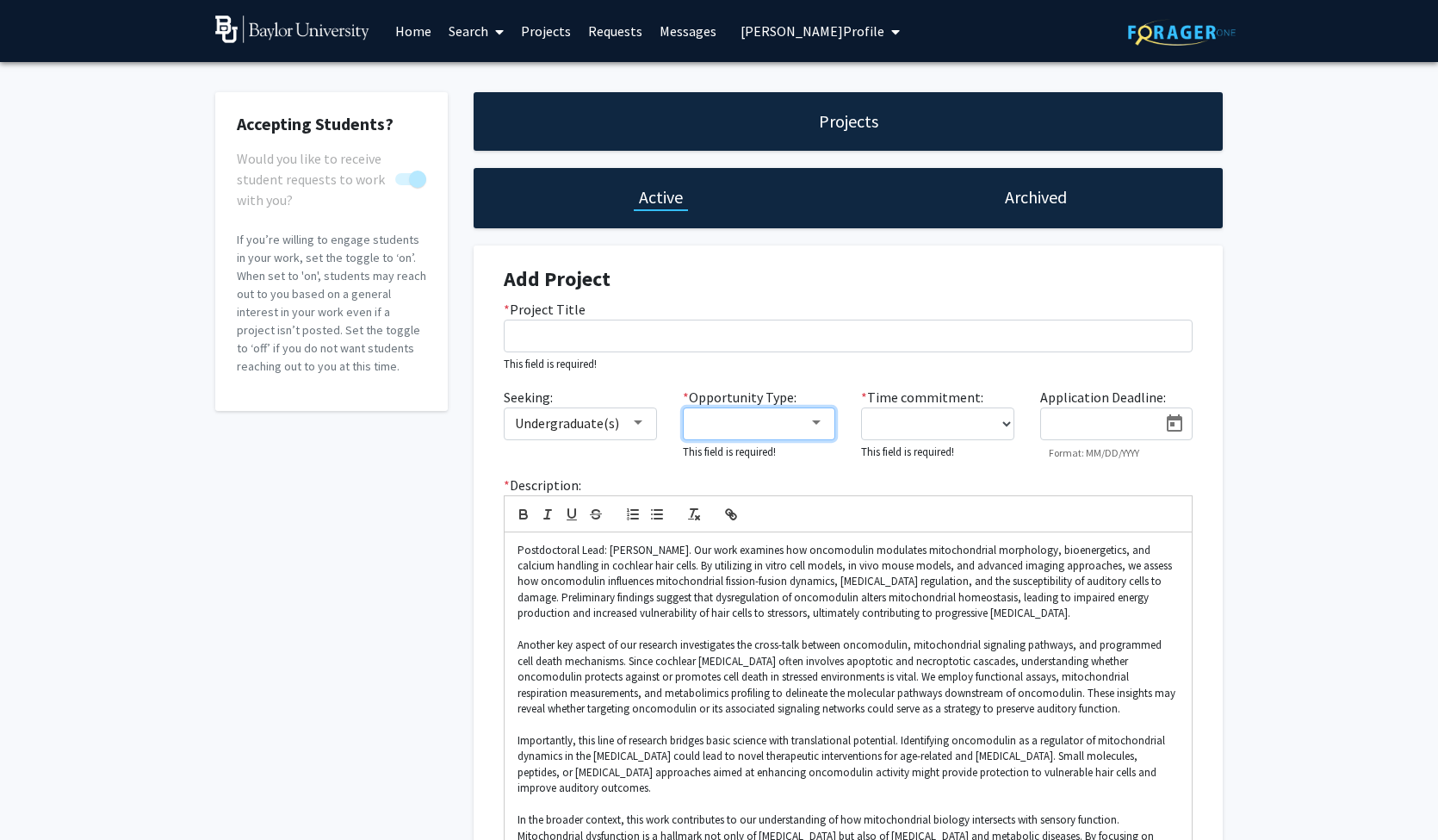
click at [813, 425] on div at bounding box center [817, 422] width 9 height 4
click at [777, 464] on span "Academic Credit" at bounding box center [769, 466] width 150 height 41
click at [998, 426] on div at bounding box center [719, 420] width 1438 height 840
select select "10 - 15"
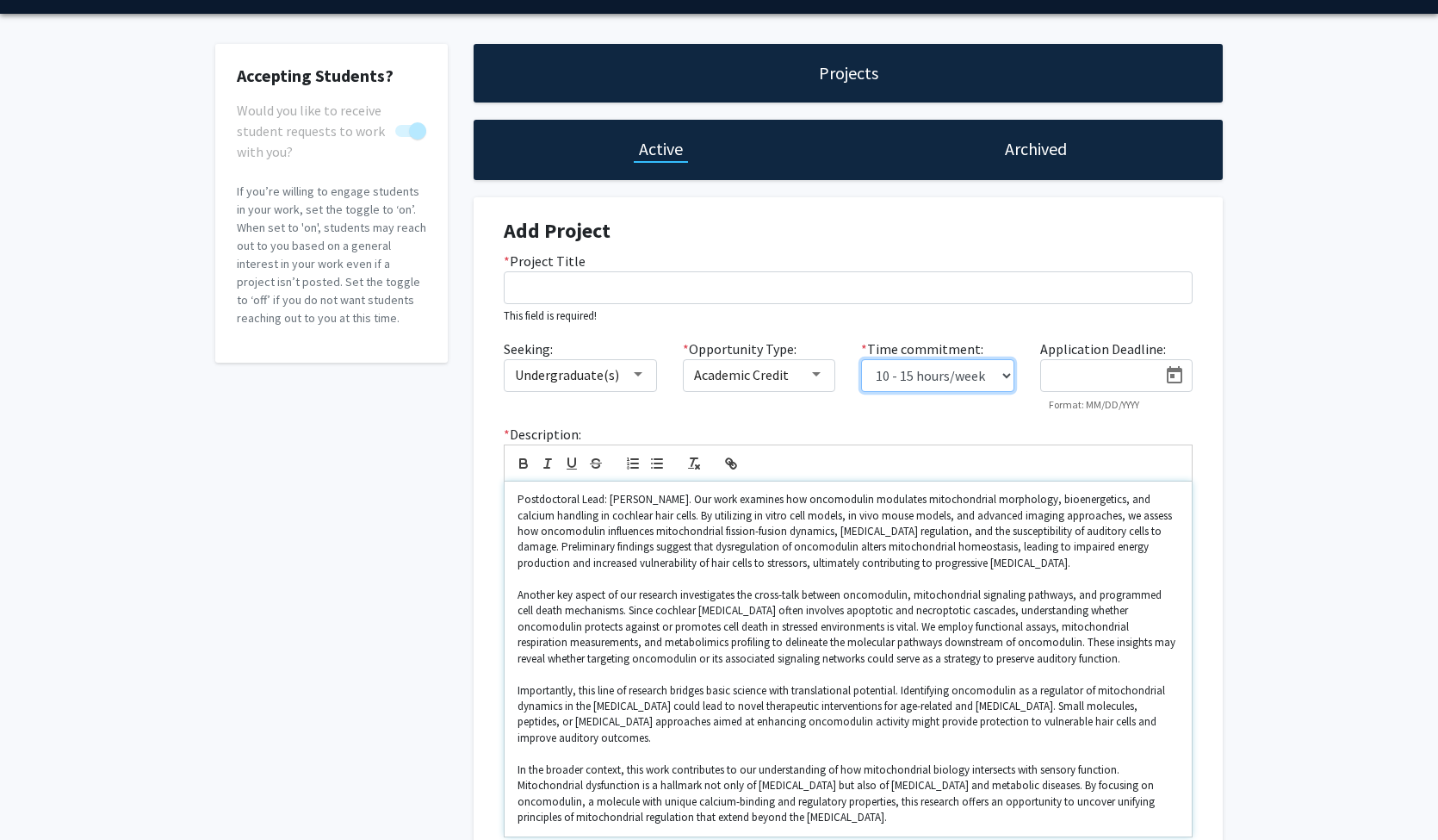
scroll to position [52, 0]
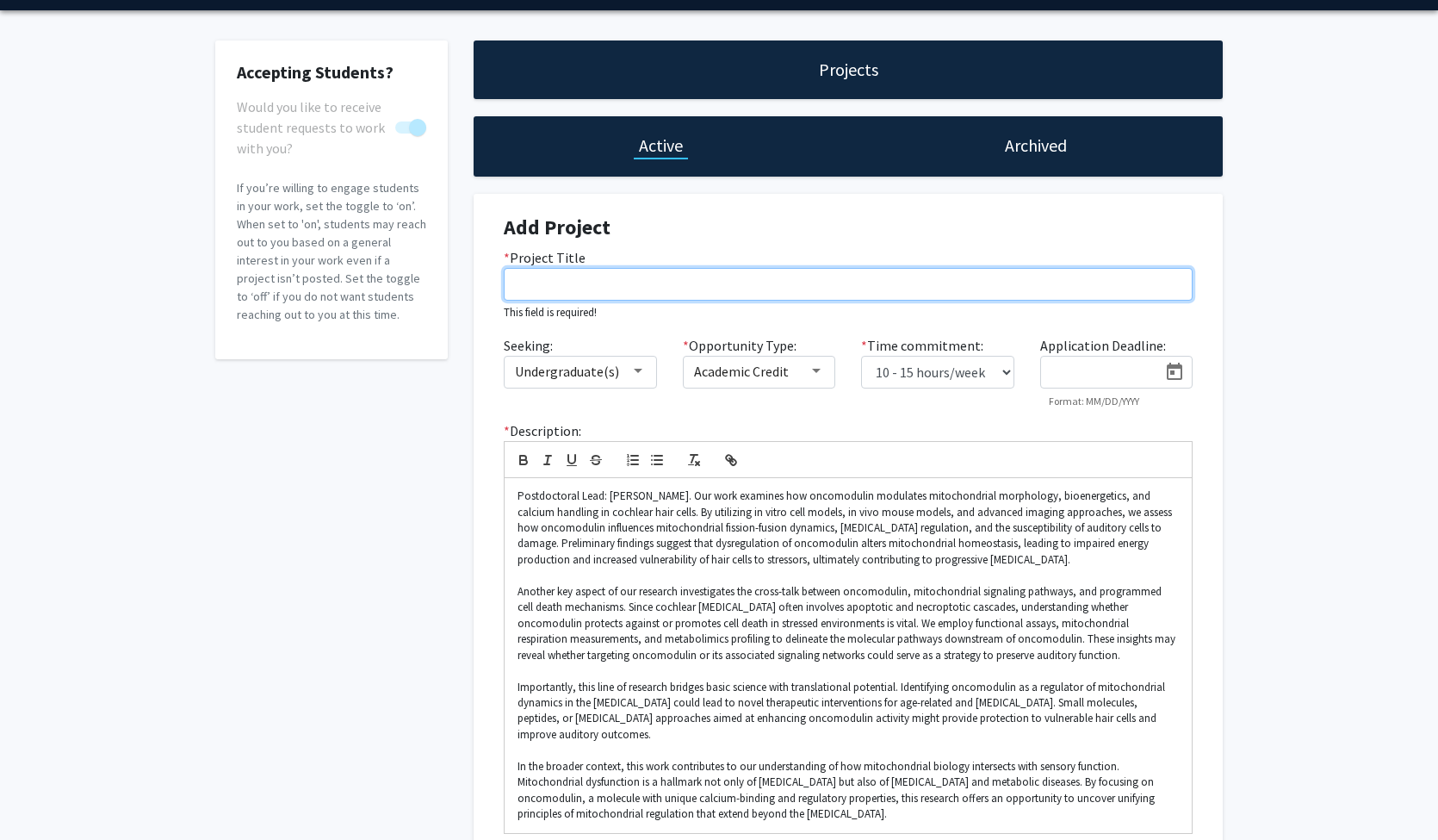
click at [1094, 288] on input "* Project Title" at bounding box center [848, 284] width 689 height 33
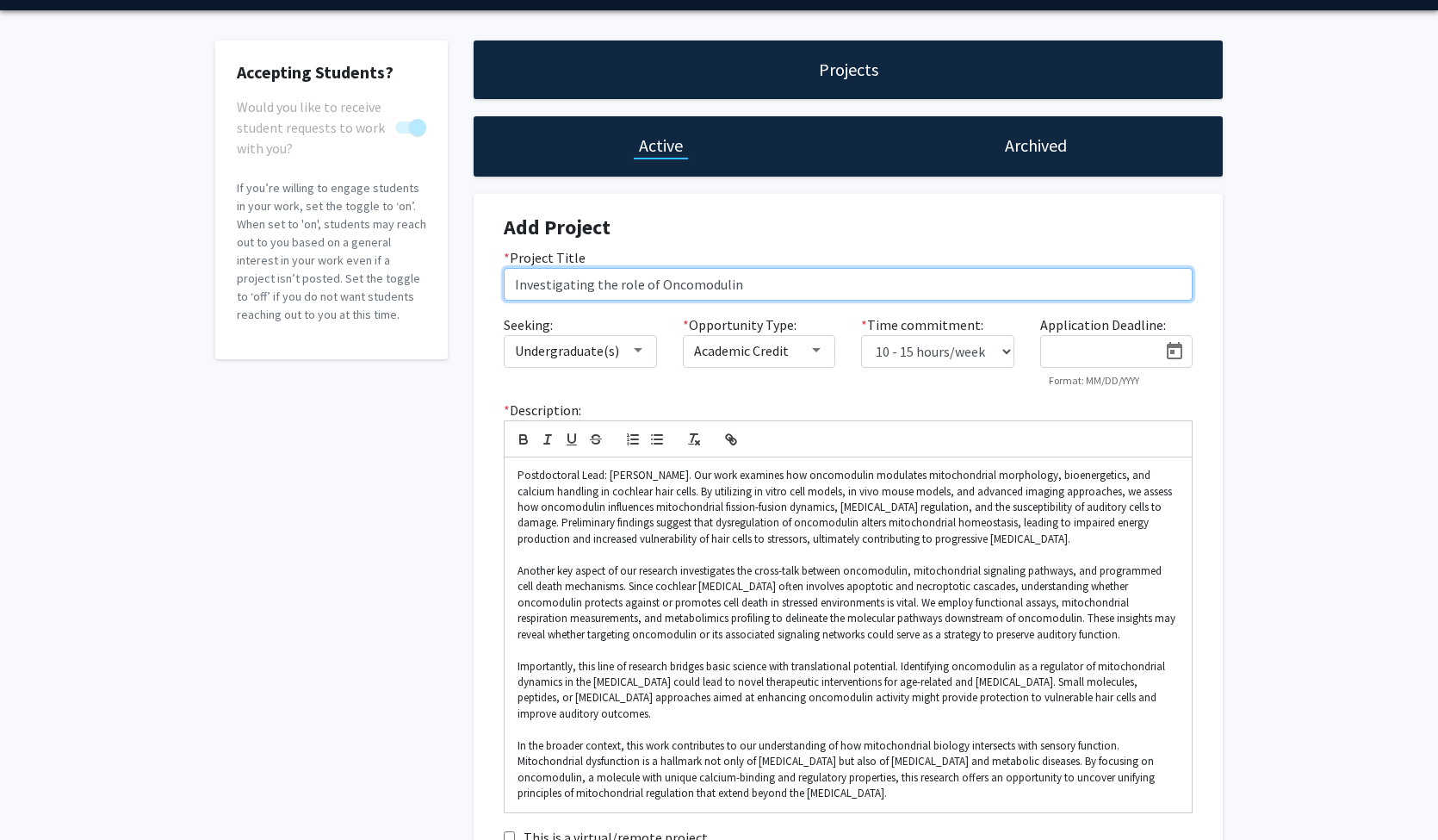
click at [619, 287] on input "Investigating the role of Oncomodulin" at bounding box center [848, 284] width 689 height 33
click at [766, 290] on input "Investigating the Role of Oncomodulin" at bounding box center [848, 284] width 689 height 33
click at [827, 292] on input "Investigating the Role of Oncomodulin in Modulating mitochondrial Function in" at bounding box center [848, 284] width 689 height 33
click at [1017, 288] on input "Investigating the Role of Oncomodulin in Modulating Mitochondrial Function in" at bounding box center [848, 284] width 689 height 33
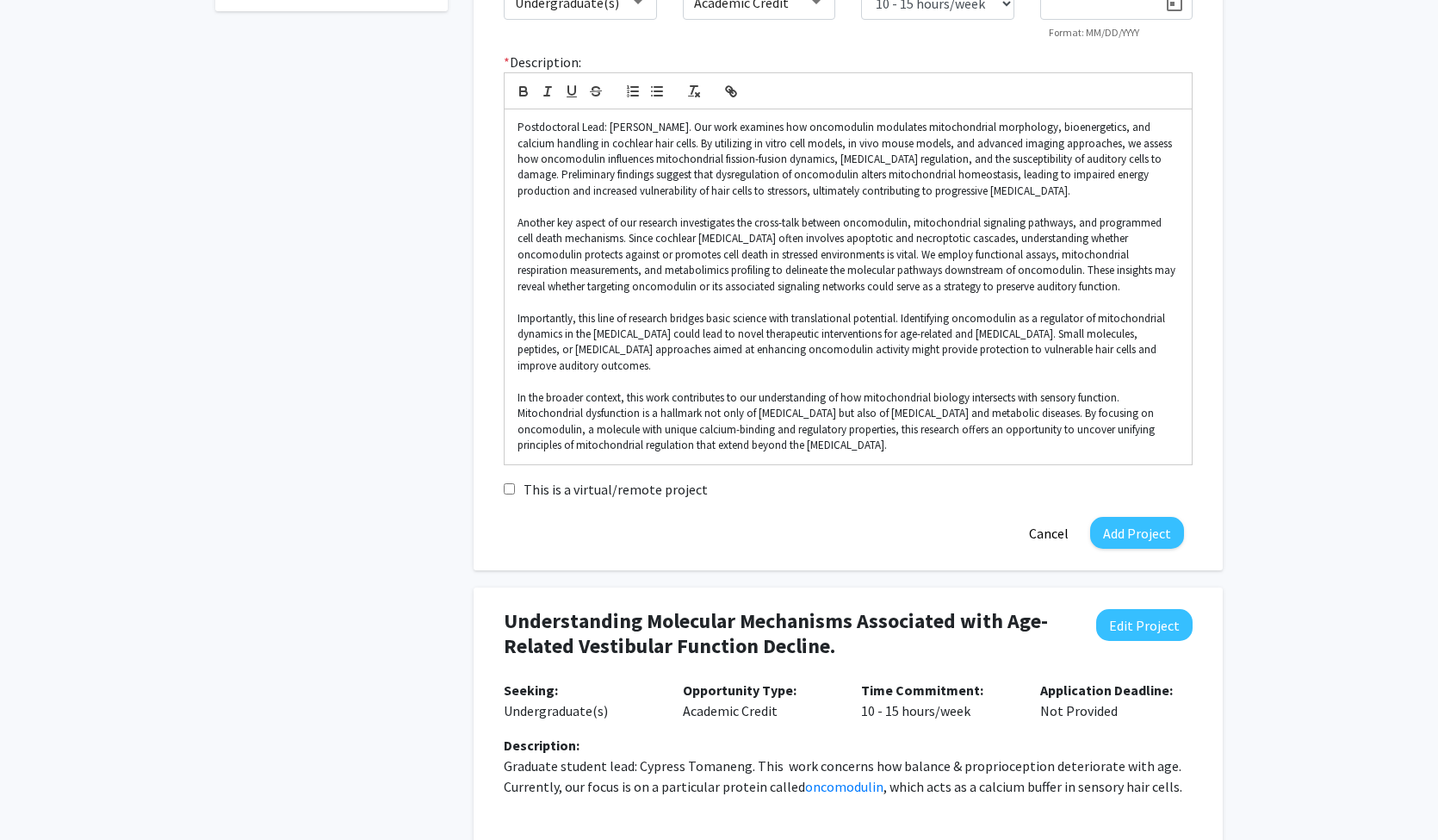
scroll to position [451, 0]
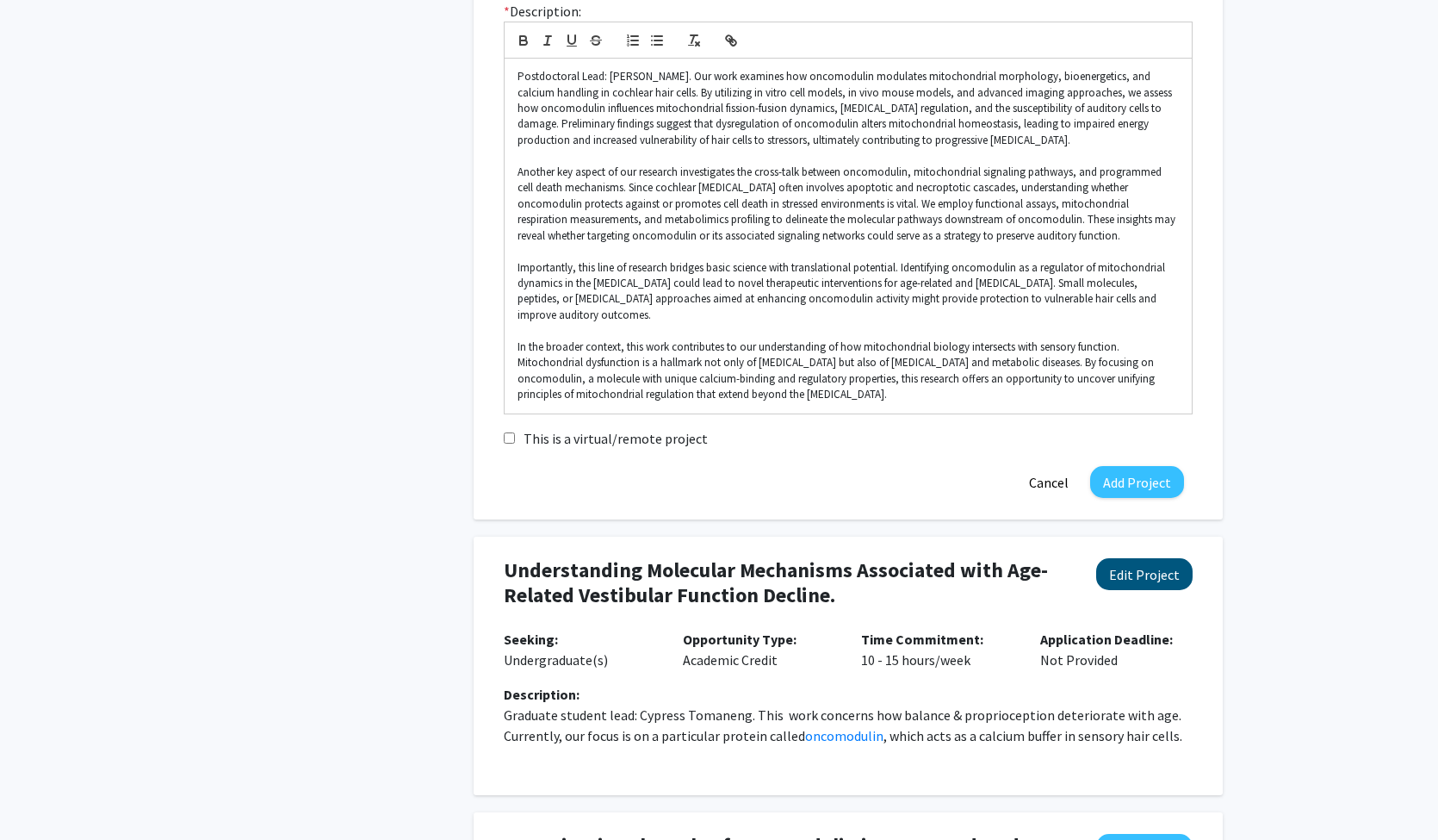
type input "Investigating the Role of Oncomodulin in Modulating Mitochondrial Function in C…"
click at [1139, 573] on button "Edit Project" at bounding box center [1144, 574] width 96 height 32
select select "10 - 15"
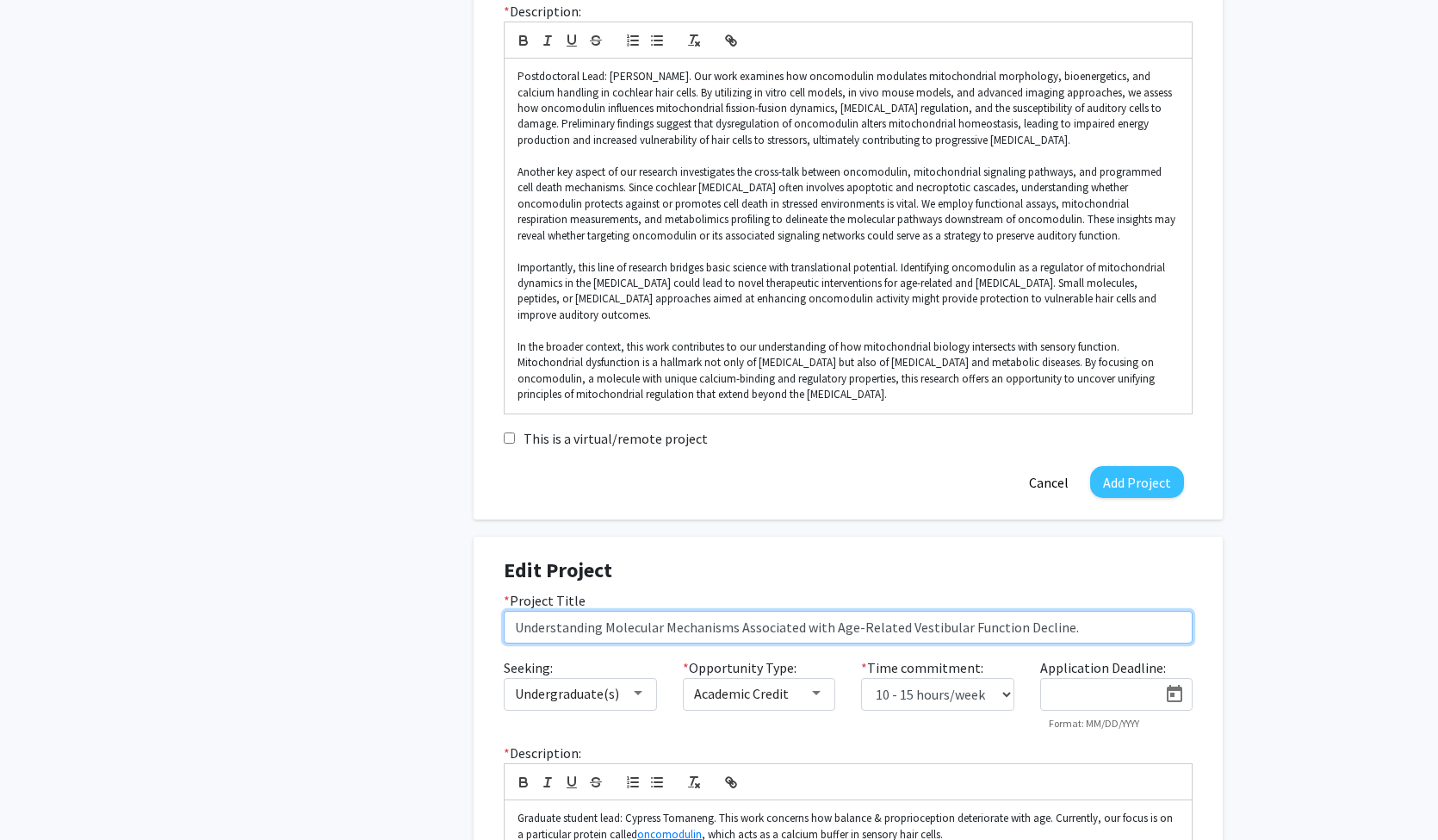
click at [1073, 618] on input "Understanding Molecular Mechanisms Associated with Age-Related Vestibular Funct…" at bounding box center [848, 627] width 689 height 33
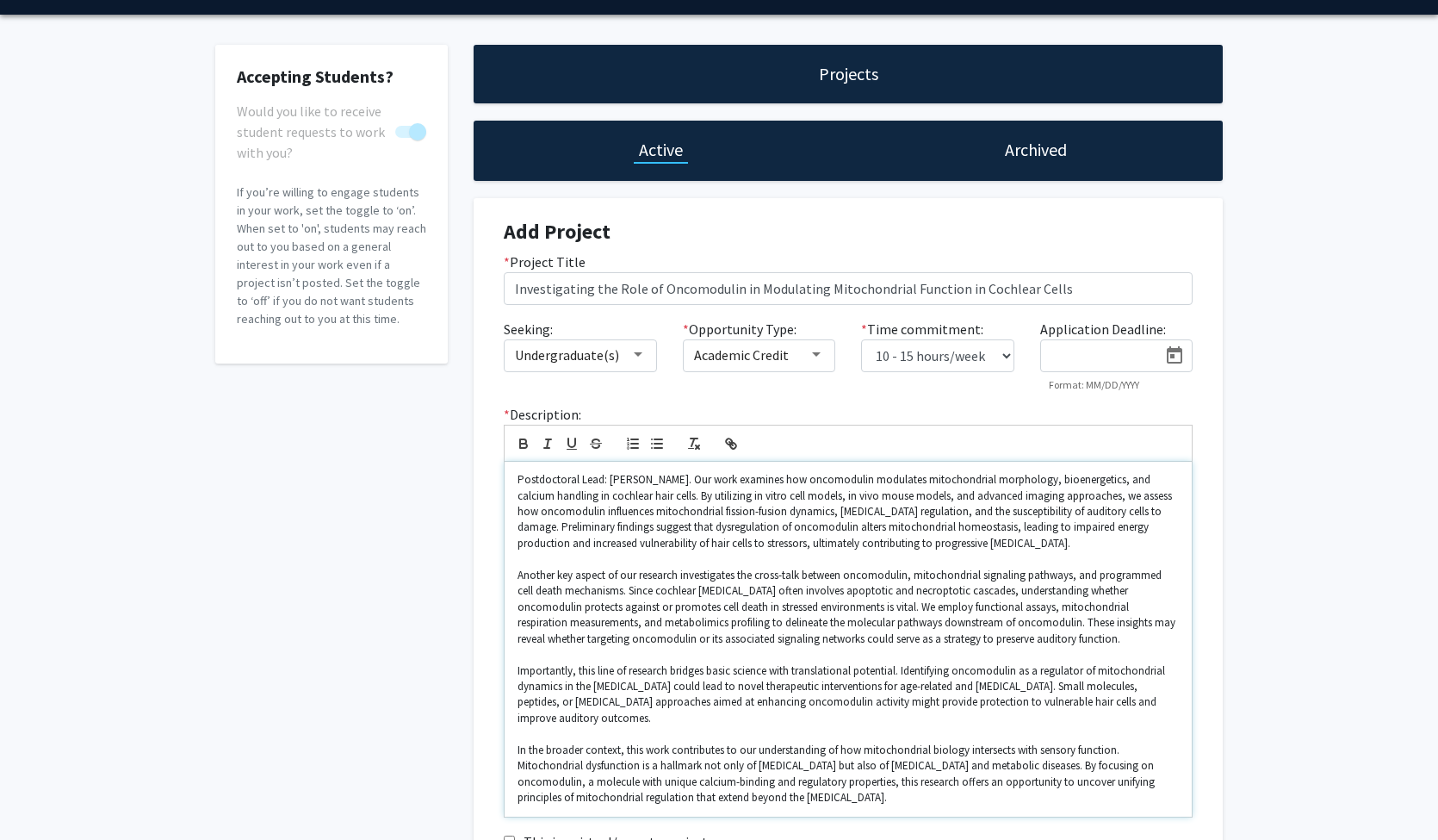
scroll to position [208, 0]
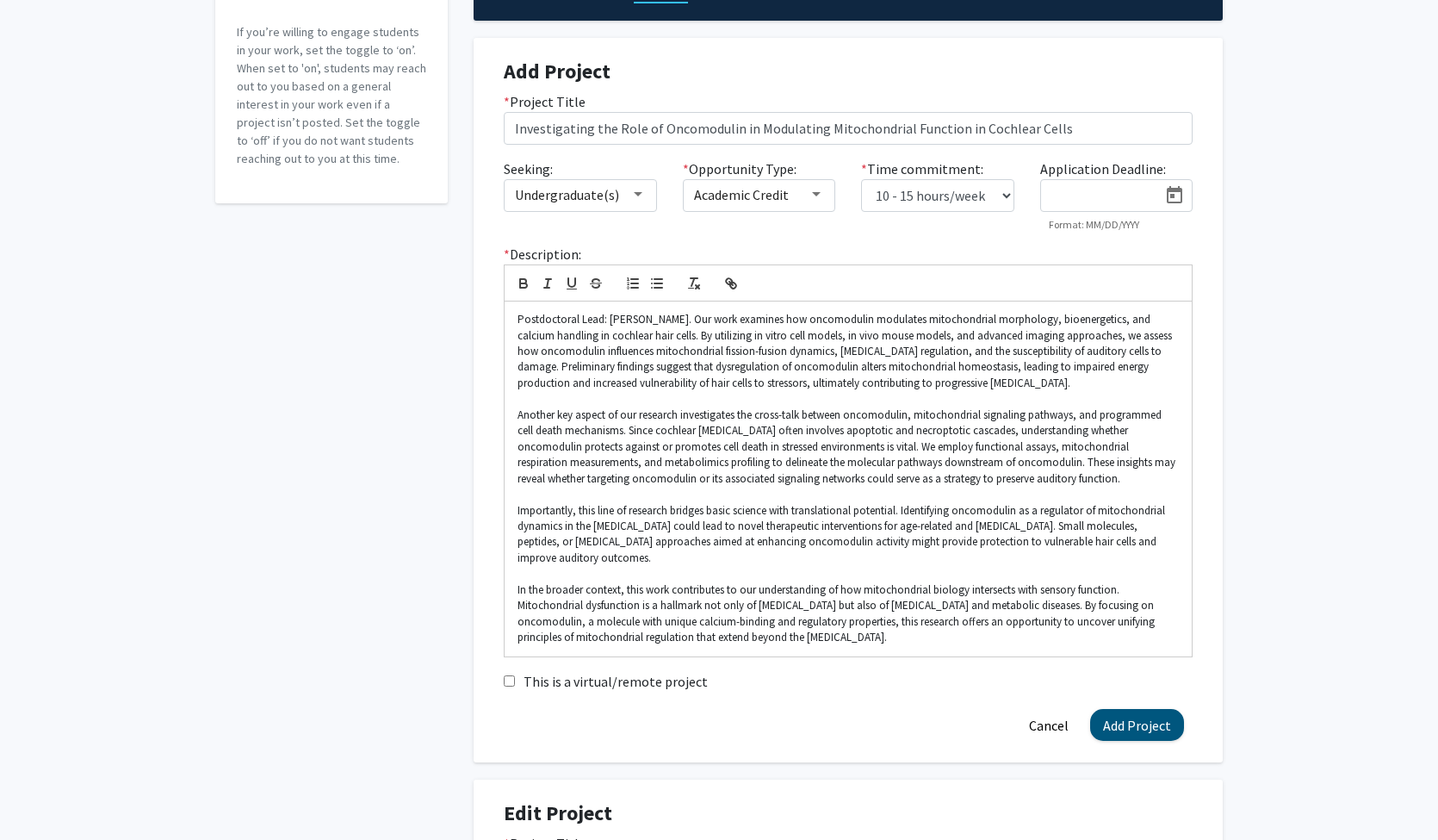
type input "Understanding Molecular Mechanisms Associated with Age-Related Vestibular Funct…"
click at [1126, 716] on button "Add Project" at bounding box center [1136, 725] width 94 height 32
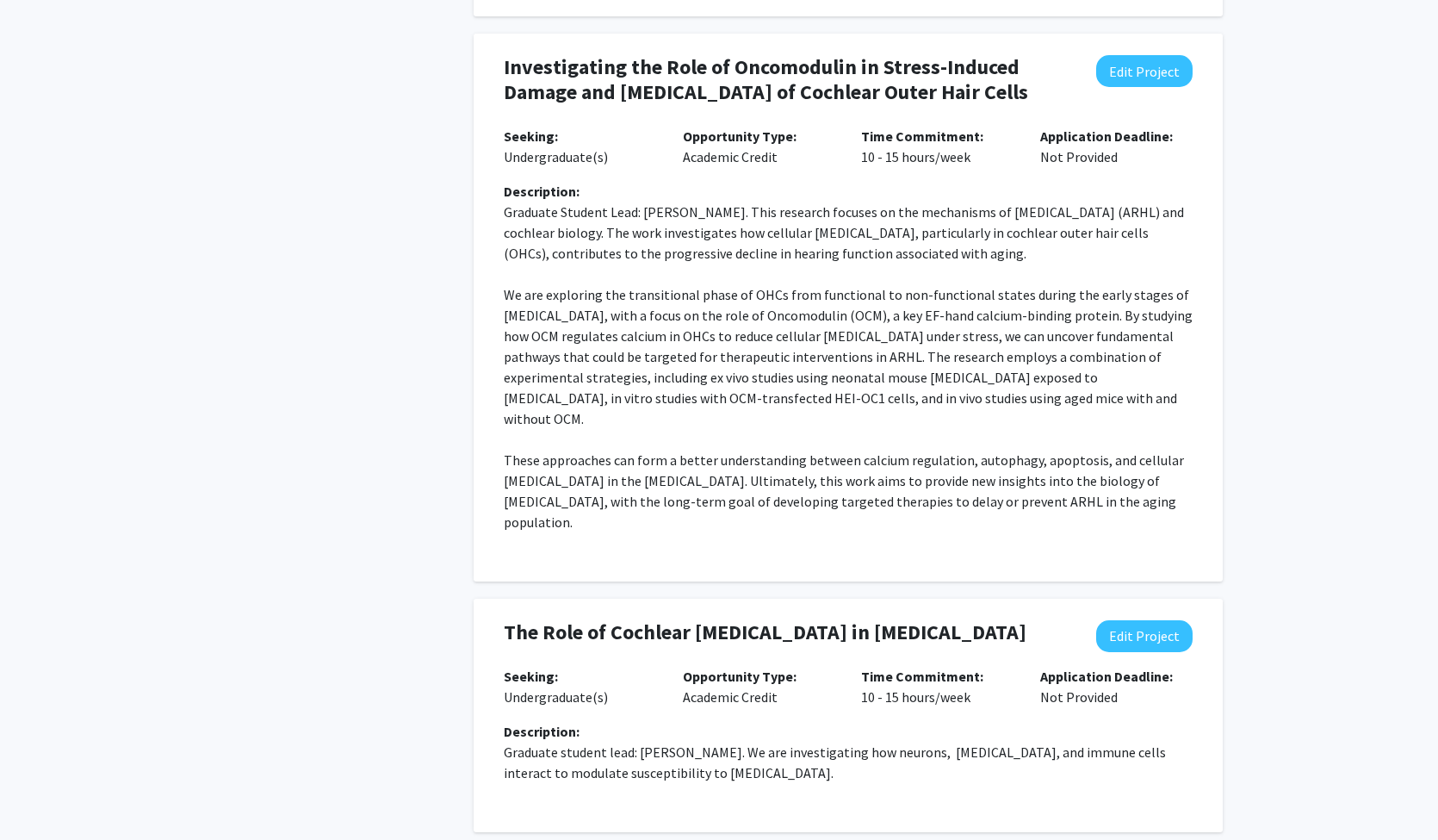
scroll to position [1348, 0]
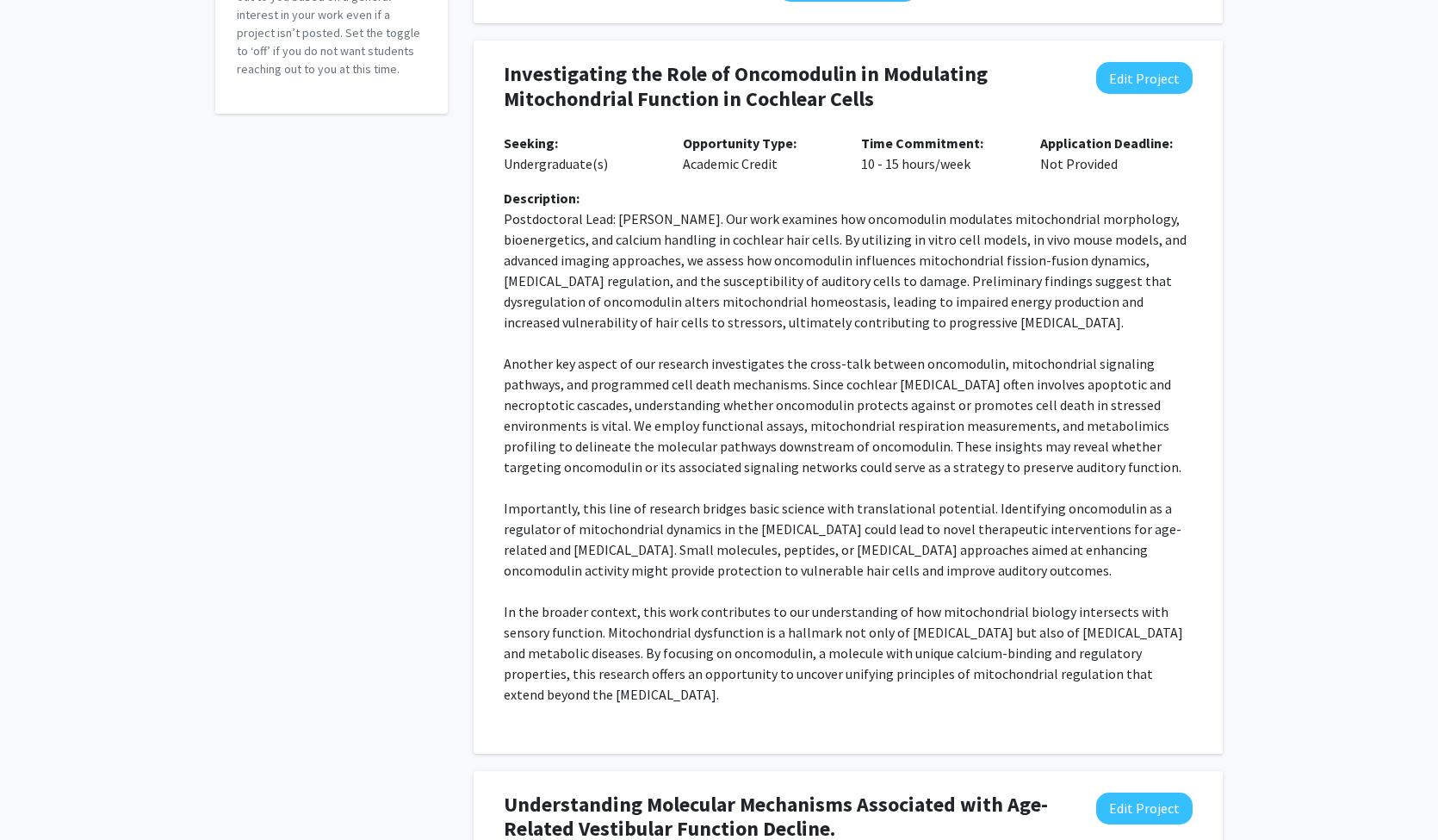
scroll to position [0, 0]
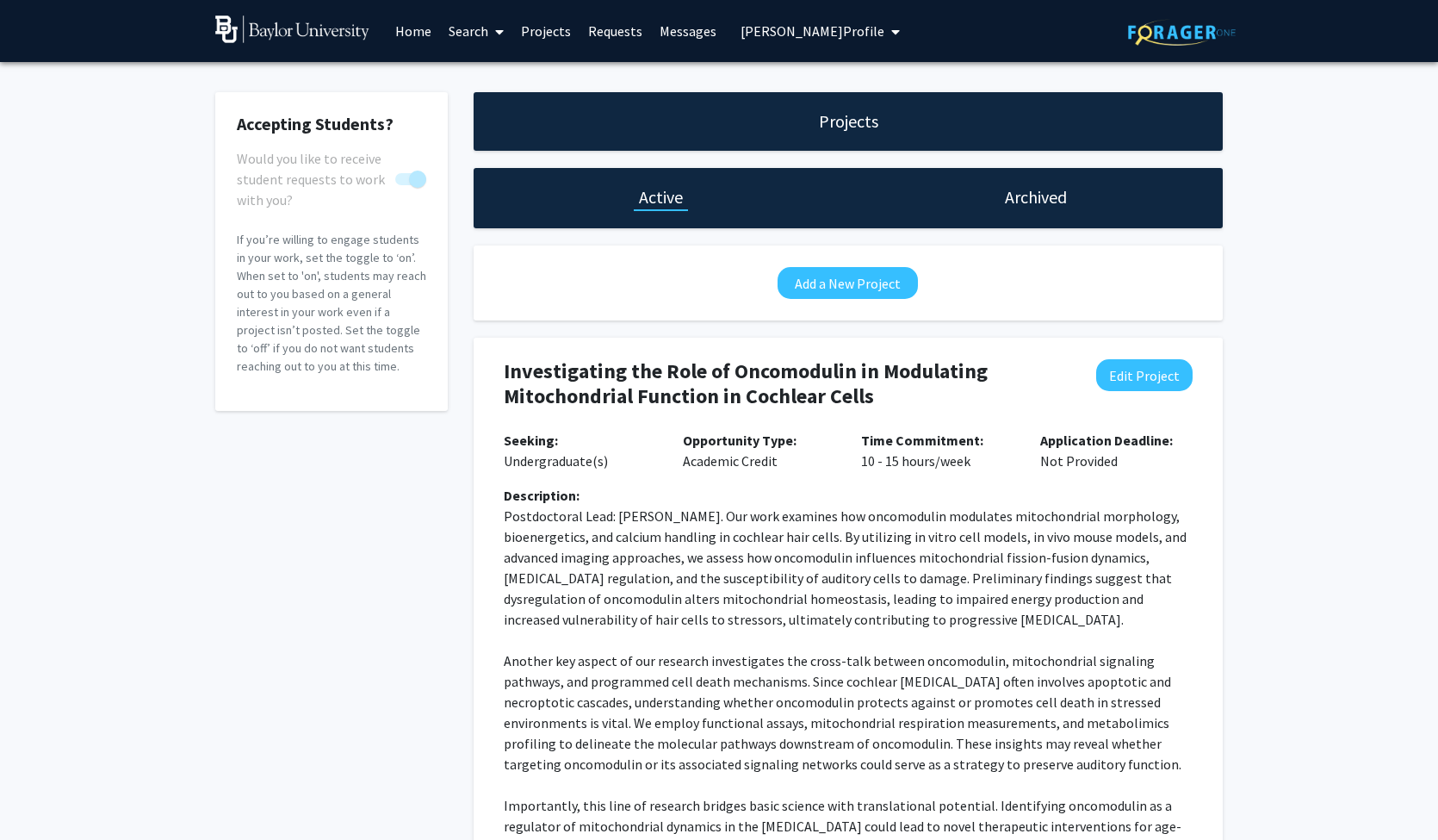
click at [838, 130] on h1 "Projects" at bounding box center [849, 121] width 60 height 24
click at [777, 39] on span "[PERSON_NAME] Profile" at bounding box center [812, 30] width 144 height 17
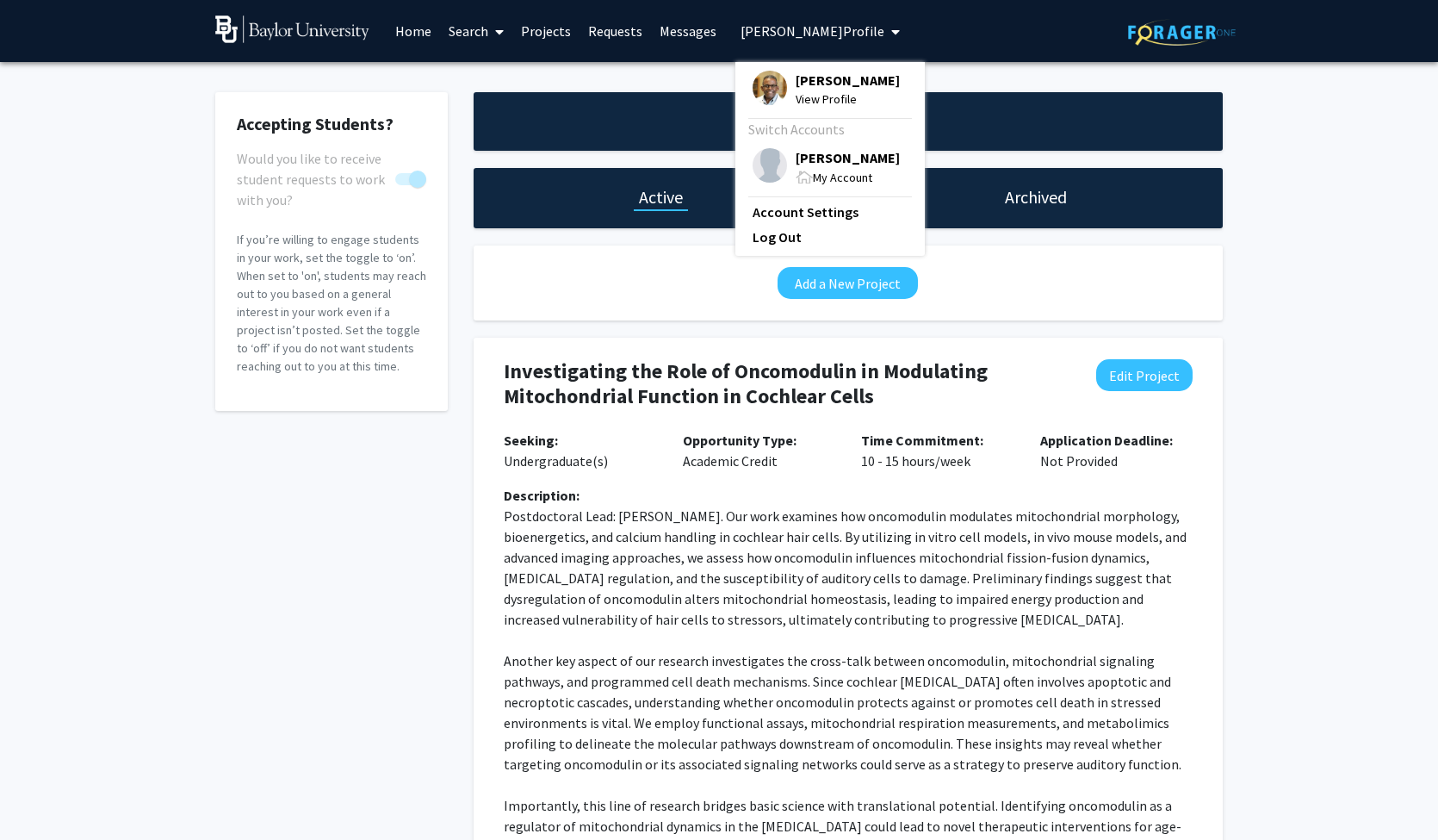
click at [799, 97] on span "View Profile" at bounding box center [848, 98] width 104 height 19
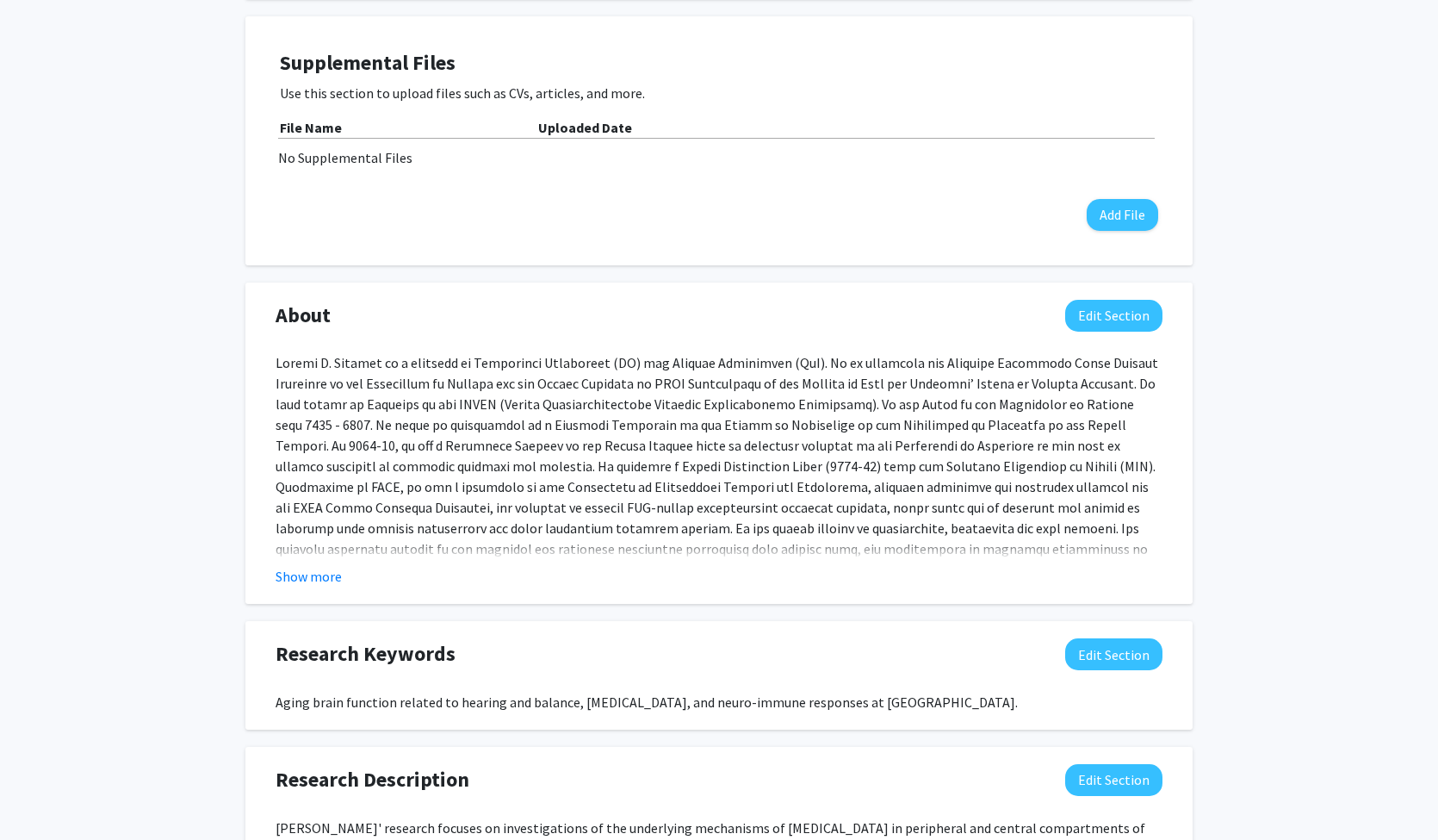
scroll to position [597, 0]
